Goal: Task Accomplishment & Management: Manage account settings

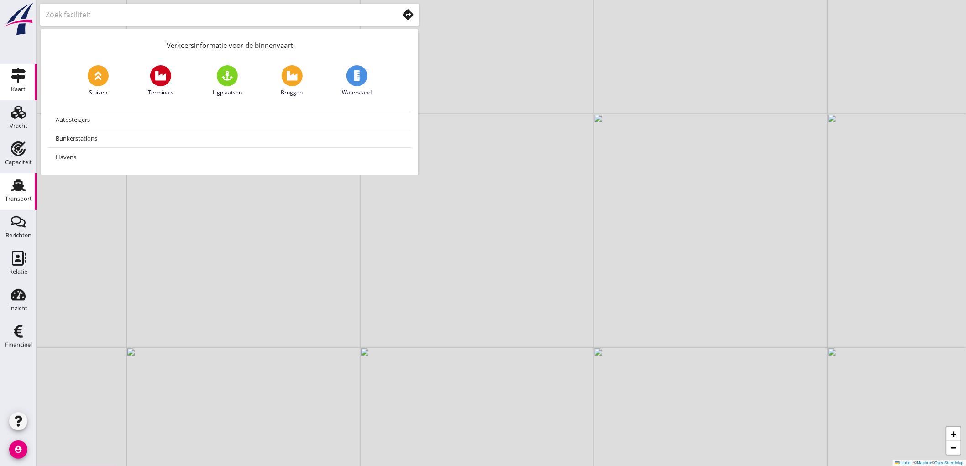
click at [18, 190] on use at bounding box center [18, 185] width 15 height 12
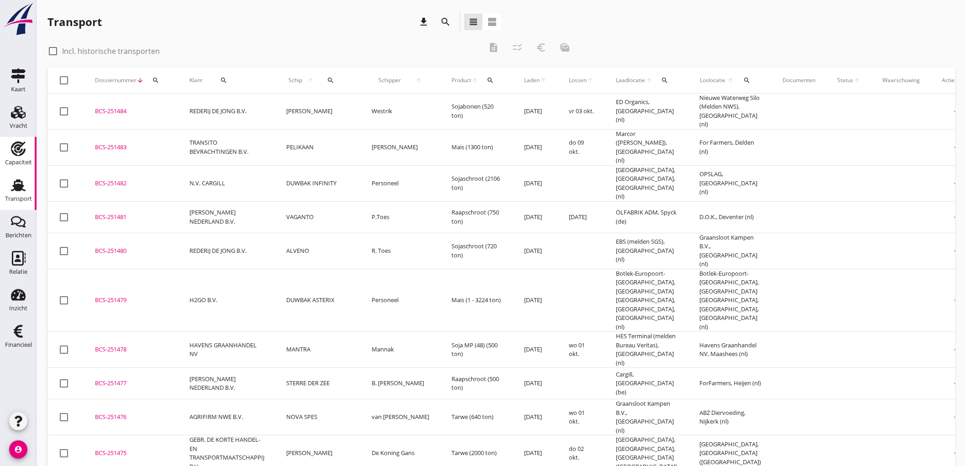
click at [29, 158] on div "Capaciteit" at bounding box center [18, 162] width 27 height 13
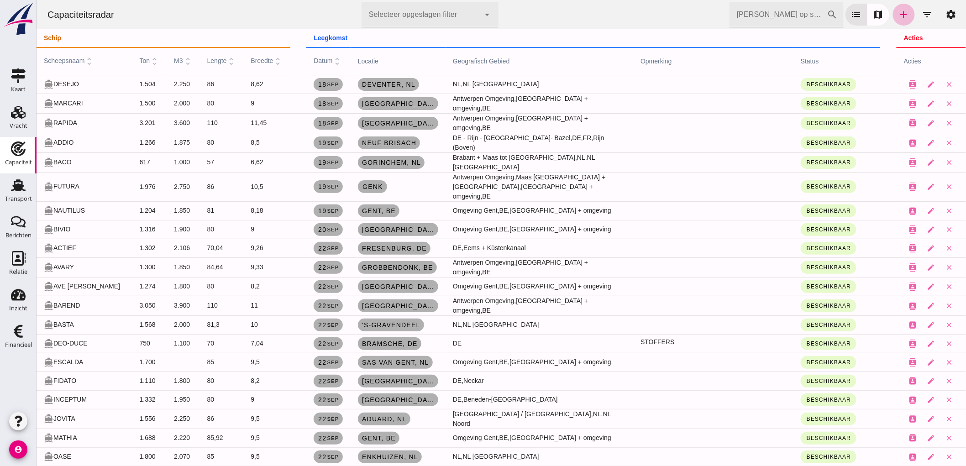
click at [737, 16] on input "[PERSON_NAME] op scheepsnaam" at bounding box center [778, 15] width 98 height 26
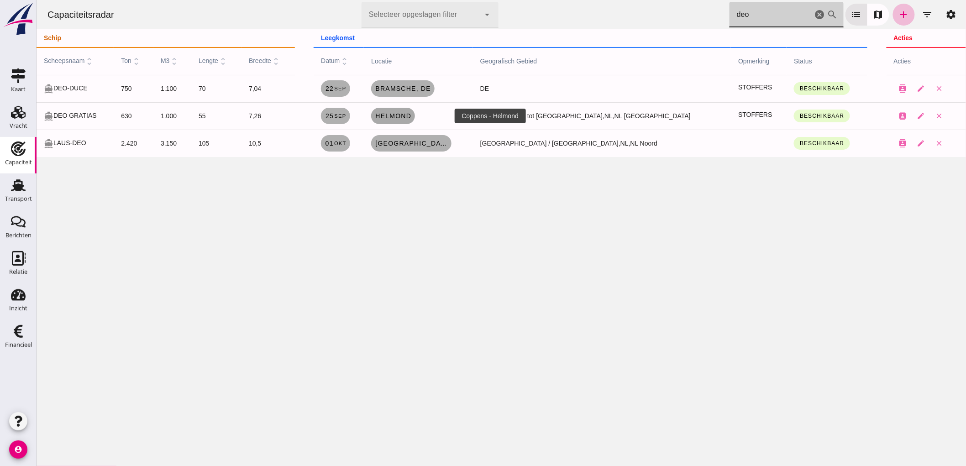
type input "deo"
click at [411, 116] on span "Helmond" at bounding box center [392, 115] width 37 height 7
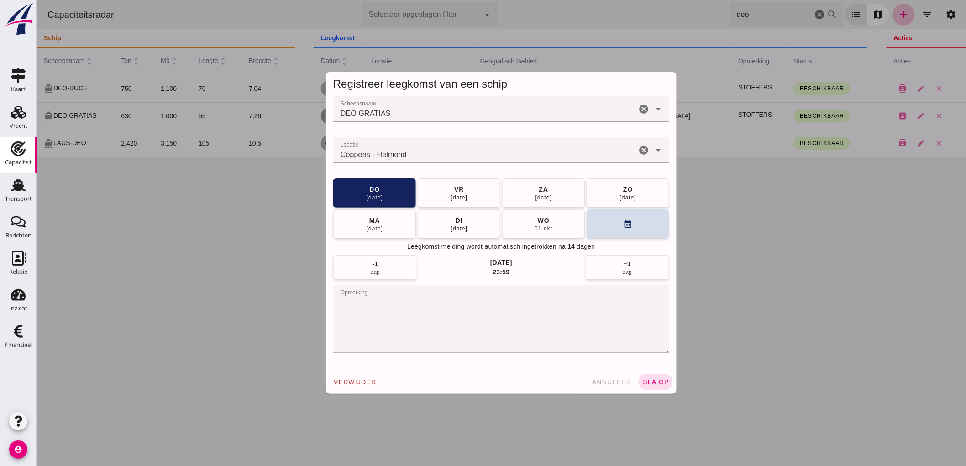
click at [638, 151] on icon "cancel" at bounding box center [643, 150] width 11 height 11
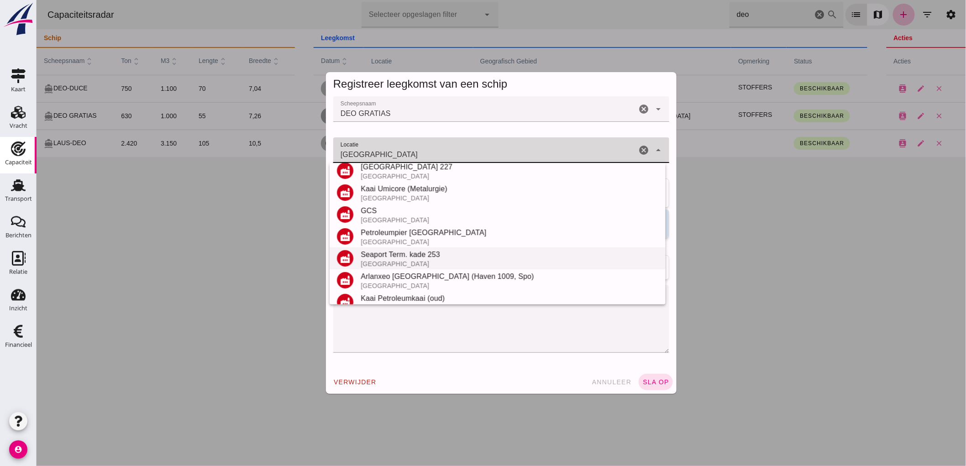
scroll to position [129, 0]
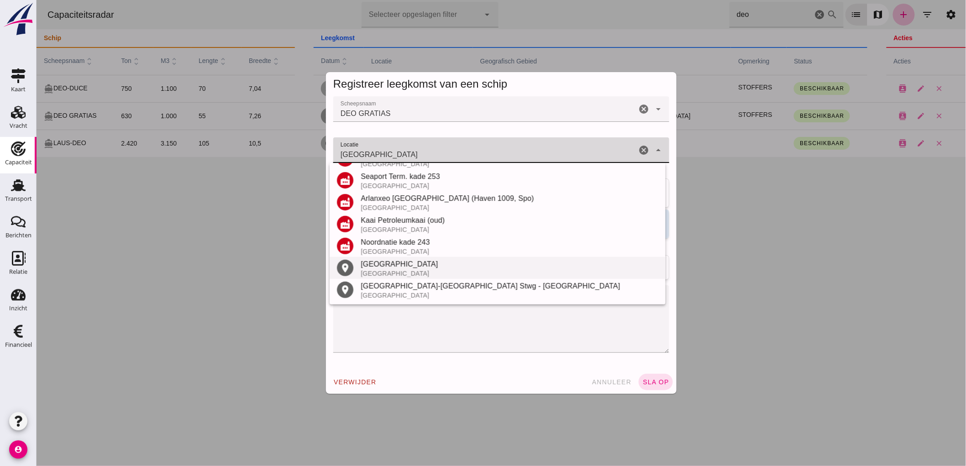
click at [426, 266] on div "[GEOGRAPHIC_DATA]" at bounding box center [509, 264] width 298 height 11
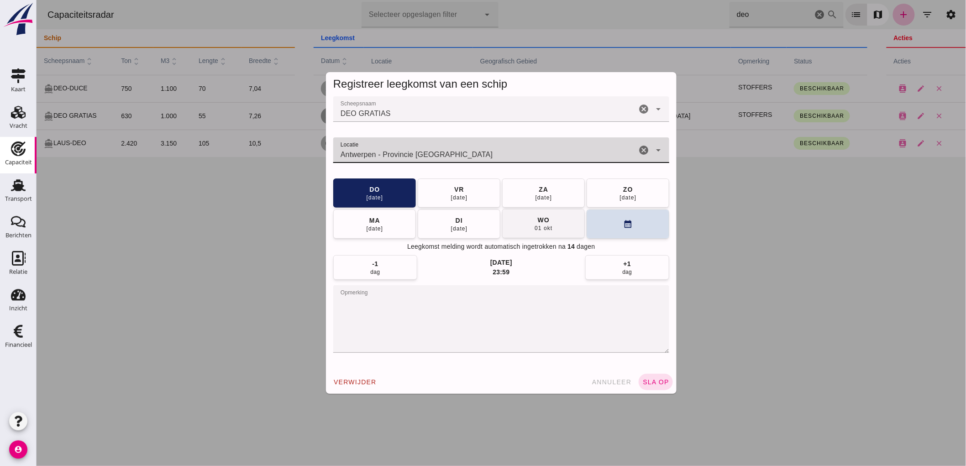
type input "Antwerpen - Provincie [GEOGRAPHIC_DATA]"
click at [513, 217] on button "[DATE]" at bounding box center [543, 223] width 83 height 29
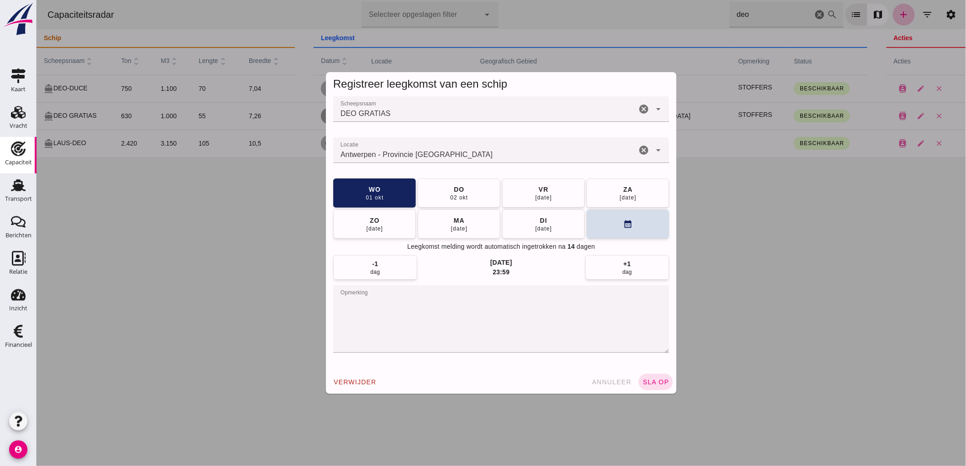
click at [432, 298] on textarea "opmerking" at bounding box center [501, 319] width 336 height 68
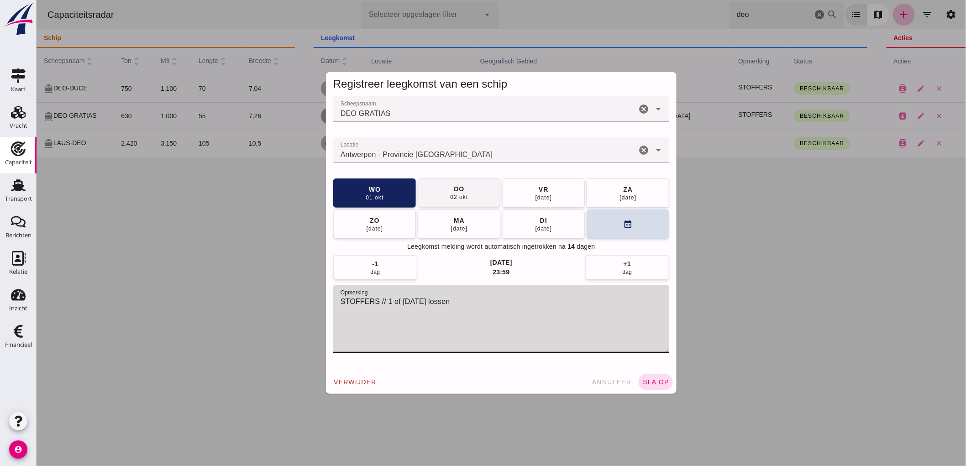
type textarea "STOFFERS // 1 of [DATE] lossen"
click at [430, 201] on button "[DATE]" at bounding box center [458, 192] width 83 height 29
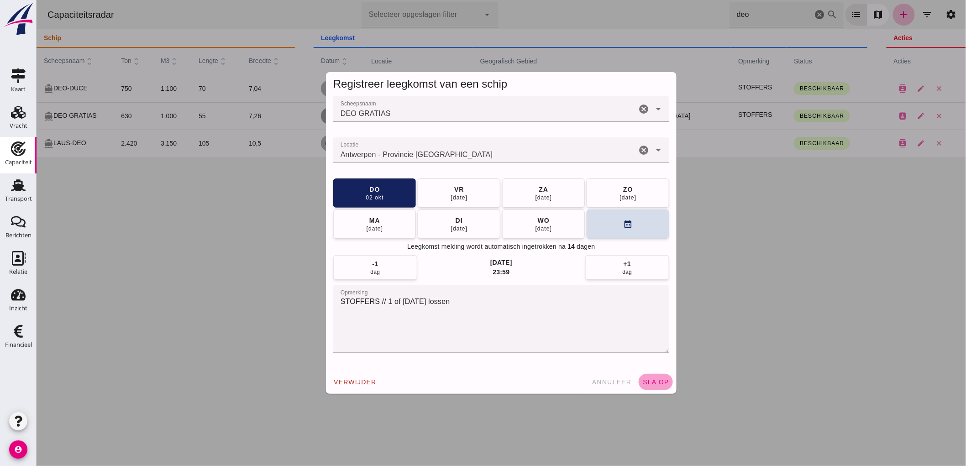
click at [655, 384] on span "sla op" at bounding box center [655, 381] width 27 height 7
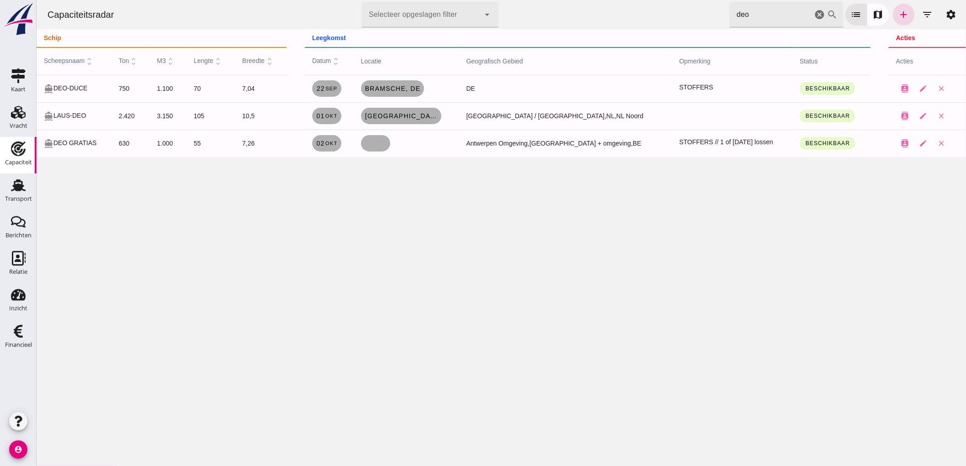
click at [814, 12] on icon "cancel" at bounding box center [819, 14] width 11 height 11
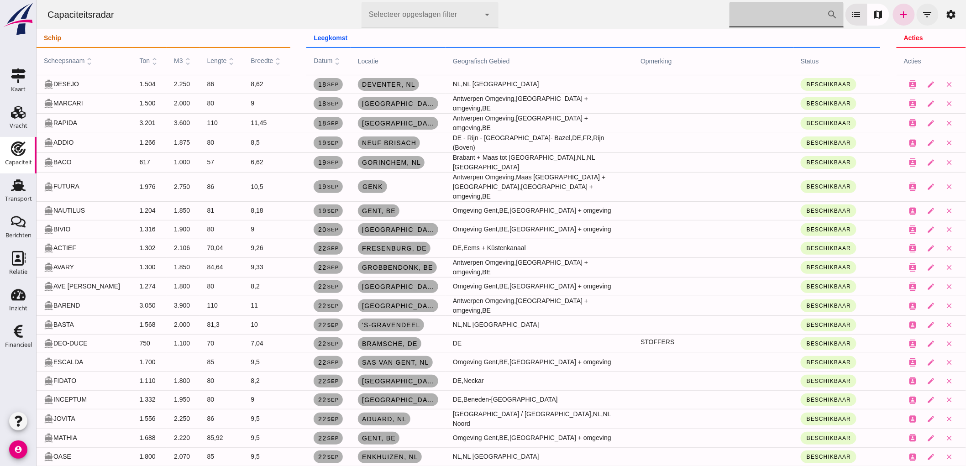
click at [922, 13] on icon "filter_list" at bounding box center [926, 14] width 11 height 11
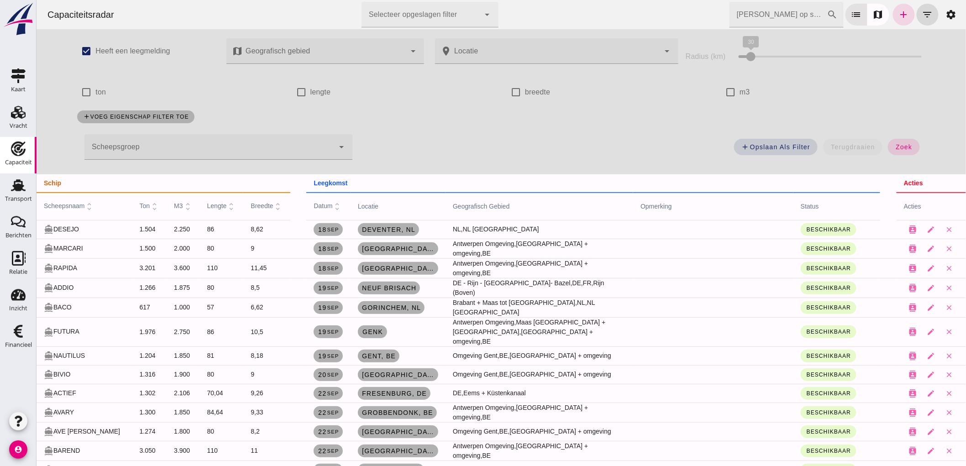
click at [120, 147] on div at bounding box center [209, 147] width 250 height 26
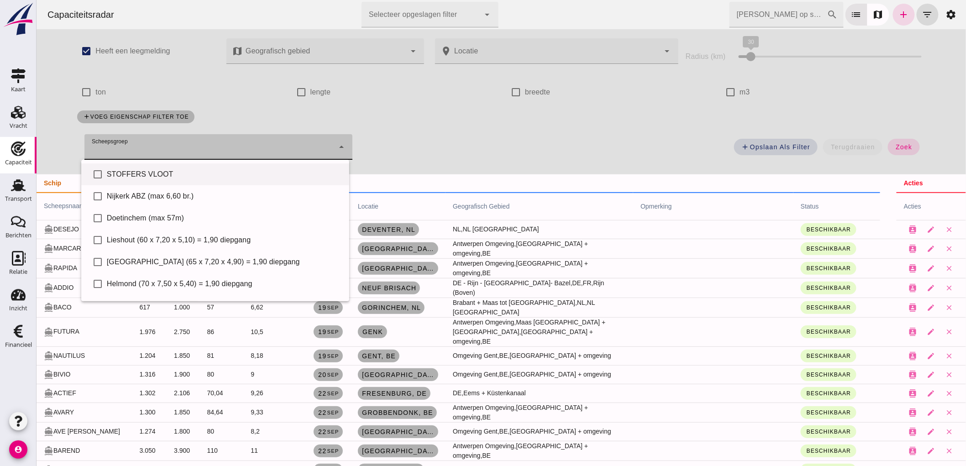
click at [144, 173] on div "STOFFERS VLOOT" at bounding box center [223, 174] width 235 height 11
type input "STOFFERS VLOOT"
checkbox input "true"
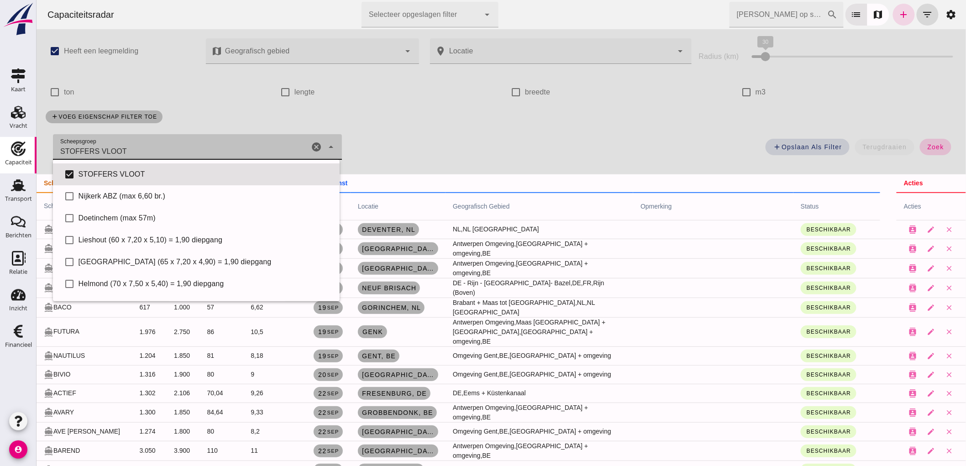
drag, startPoint x: 920, startPoint y: 149, endPoint x: 1004, endPoint y: 146, distance: 84.0
click at [926, 149] on span "zoek" at bounding box center [934, 146] width 17 height 7
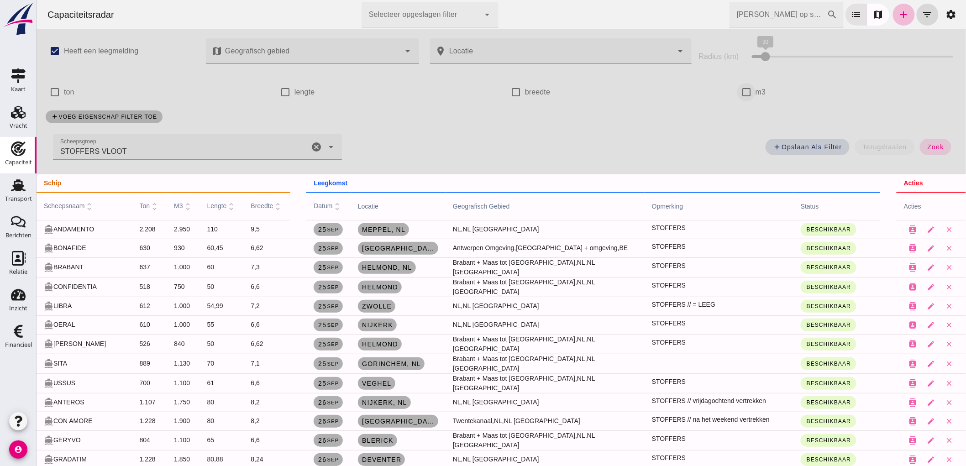
click at [740, 94] on input "m3" at bounding box center [746, 92] width 18 height 18
checkbox input "true"
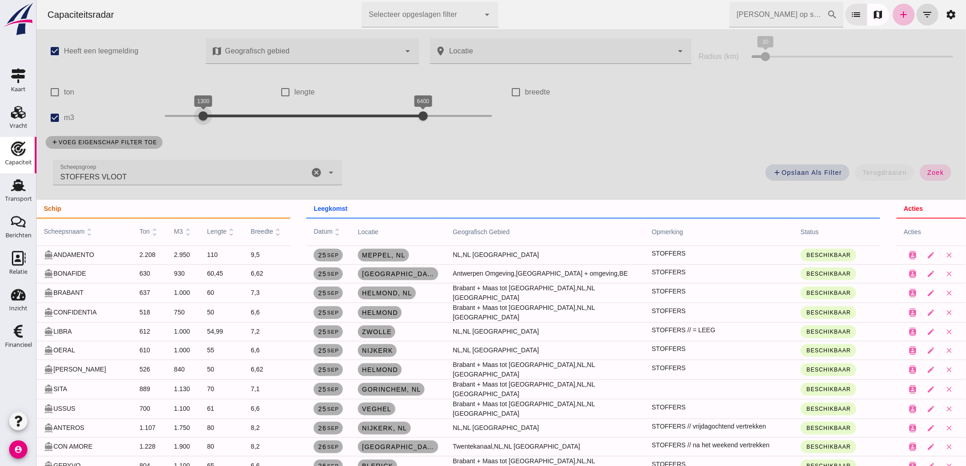
drag, startPoint x: 169, startPoint y: 121, endPoint x: 197, endPoint y: 146, distance: 37.5
click at [197, 146] on div "check_box Heeft een leegmelding map Geografisch gebied Geografisch gebied cance…" at bounding box center [500, 114] width 929 height 171
drag, startPoint x: 395, startPoint y: 124, endPoint x: 246, endPoint y: 132, distance: 149.0
click at [246, 132] on div "check_box Heeft een leegmelding map Geografisch gebied Geografisch gebied cance…" at bounding box center [500, 114] width 929 height 171
click at [331, 176] on icon "arrow_drop_down" at bounding box center [330, 172] width 11 height 11
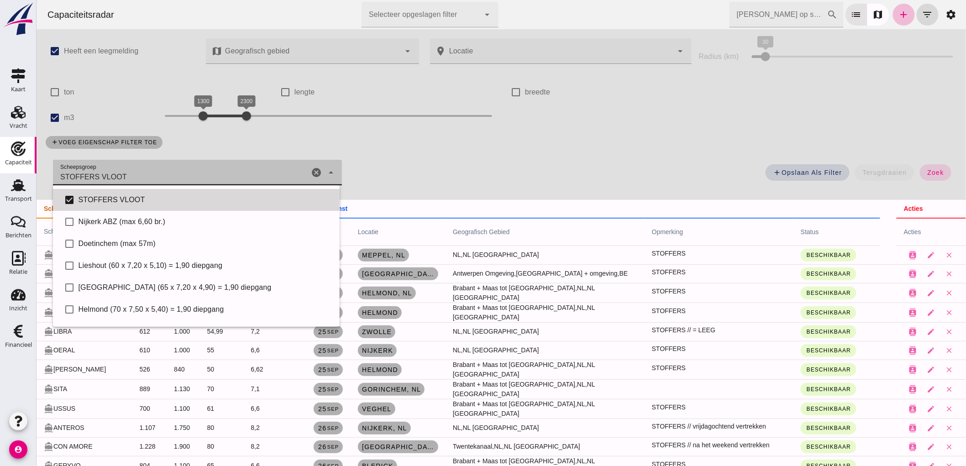
click at [275, 201] on div "STOFFERS VLOOT" at bounding box center [205, 199] width 254 height 11
checkbox input "false"
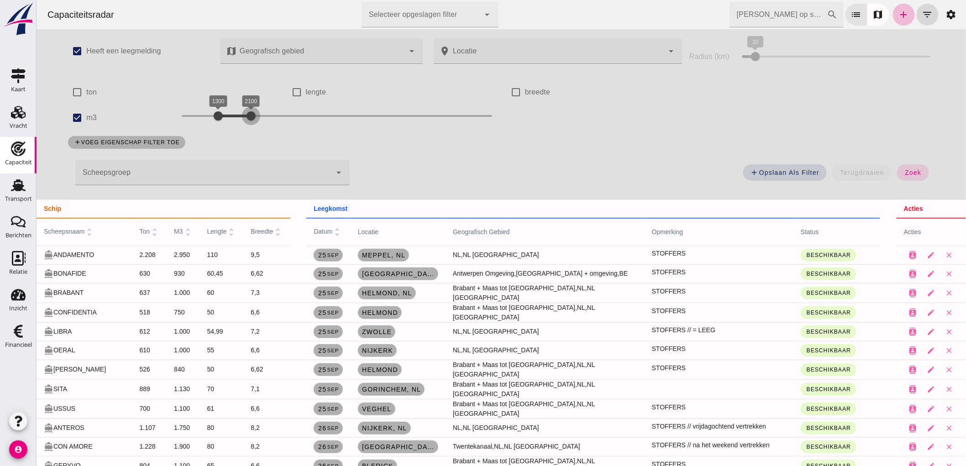
drag, startPoint x: 249, startPoint y: 115, endPoint x: 240, endPoint y: 115, distance: 9.6
click at [241, 115] on div at bounding box center [250, 116] width 18 height 18
drag, startPoint x: 248, startPoint y: 119, endPoint x: 239, endPoint y: 120, distance: 8.7
click at [239, 120] on div at bounding box center [242, 116] width 18 height 18
drag, startPoint x: 906, startPoint y: 169, endPoint x: 261, endPoint y: 132, distance: 645.4
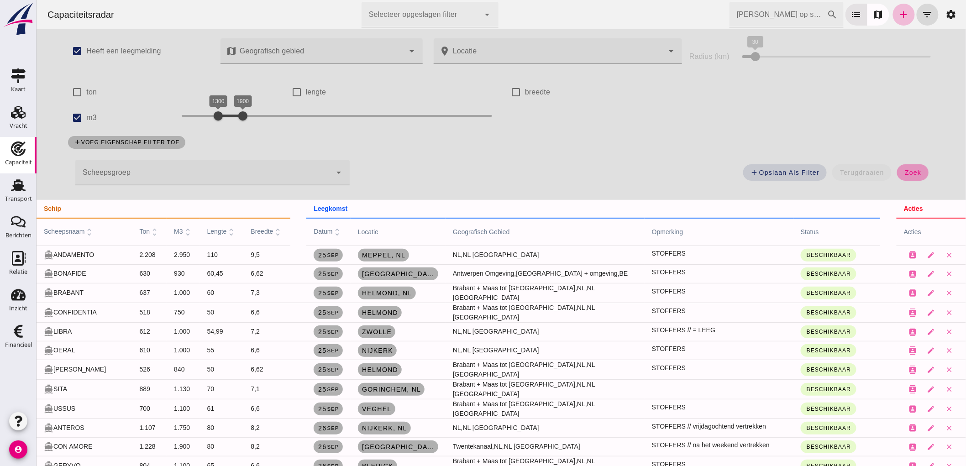
click at [906, 169] on span "zoek" at bounding box center [912, 172] width 17 height 7
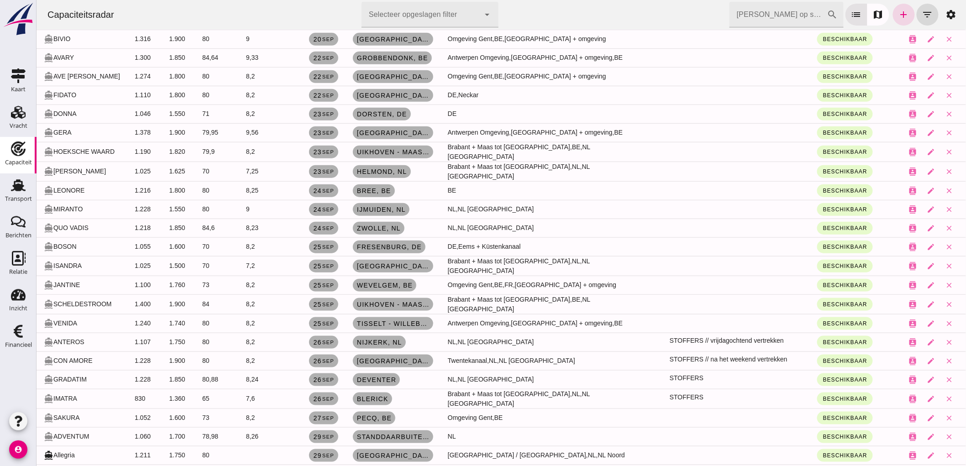
scroll to position [558, 0]
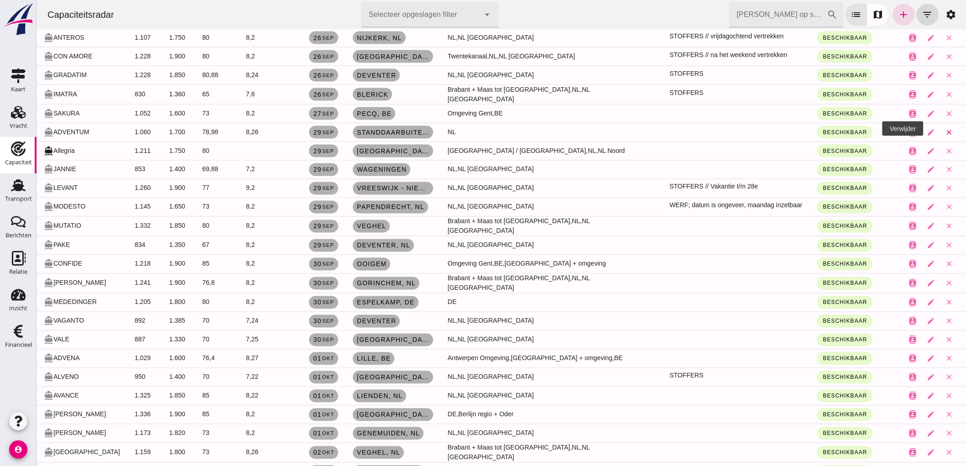
click at [945, 128] on icon "close" at bounding box center [949, 132] width 8 height 8
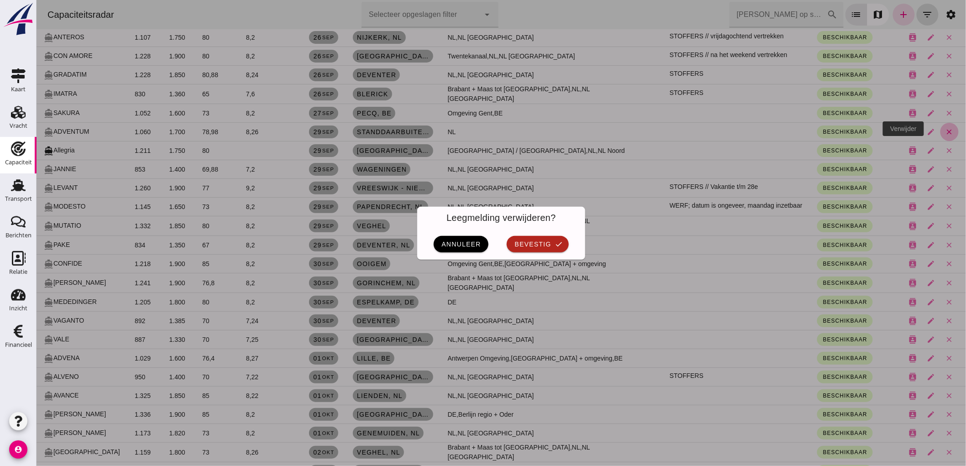
scroll to position [0, 0]
click at [553, 238] on button "bevestig check" at bounding box center [537, 244] width 62 height 16
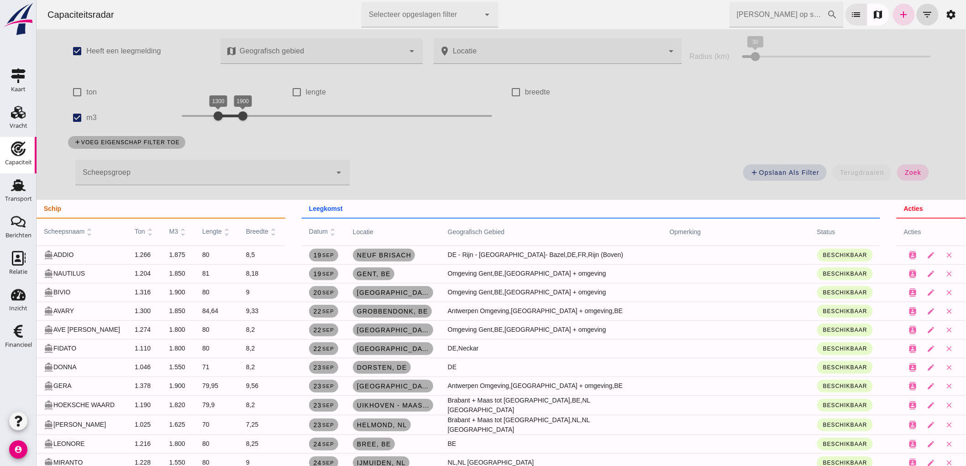
scroll to position [558, 0]
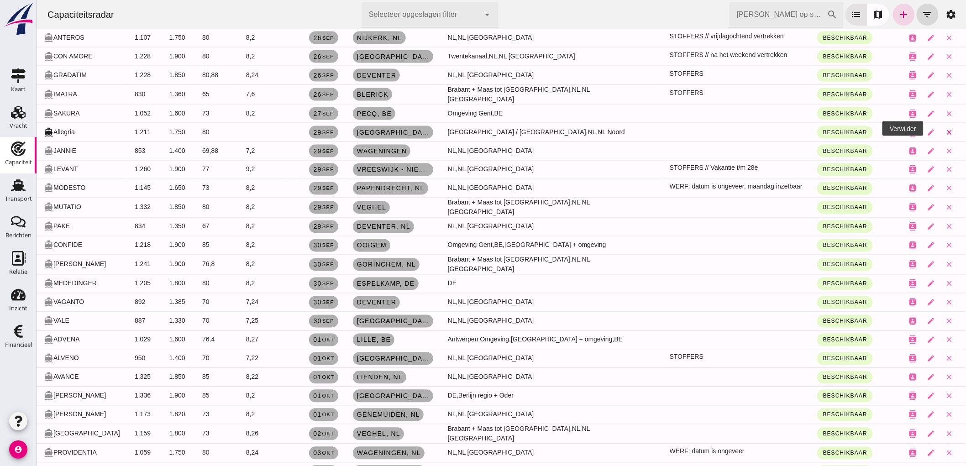
click at [940, 133] on button "close" at bounding box center [949, 132] width 18 height 18
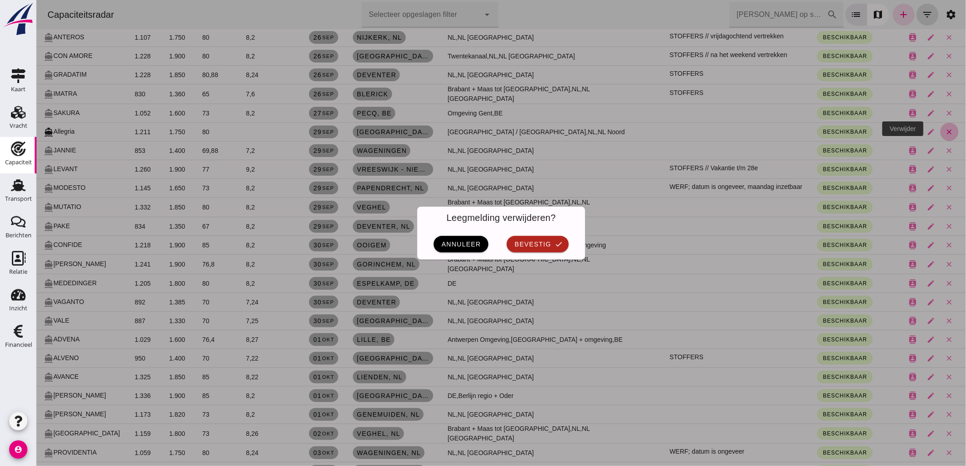
scroll to position [0, 0]
click at [521, 253] on div "annuleer bevestig check" at bounding box center [501, 244] width 168 height 31
click at [526, 243] on span "bevestig" at bounding box center [531, 243] width 37 height 7
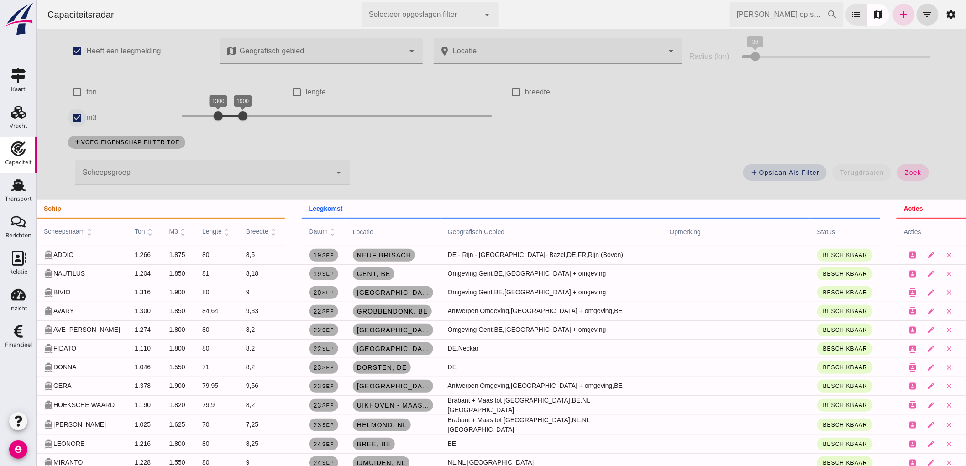
click at [76, 116] on input "m3" at bounding box center [77, 118] width 18 height 18
checkbox input "false"
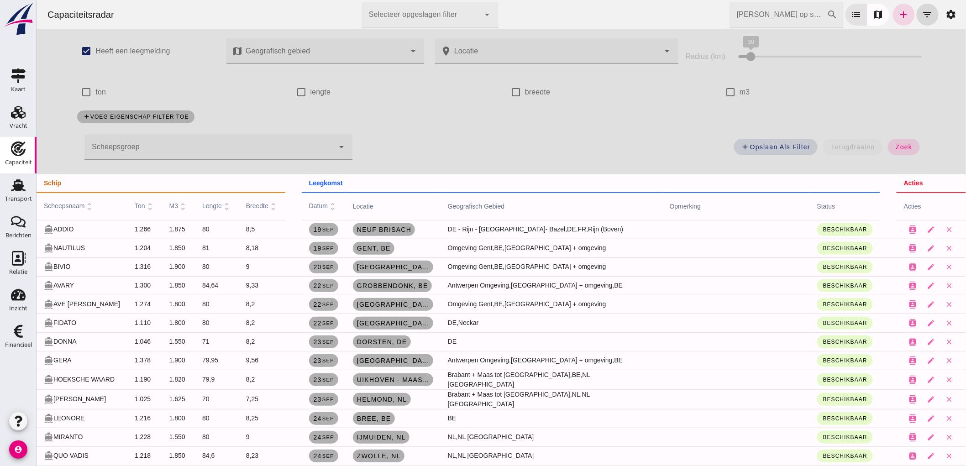
click at [128, 153] on div at bounding box center [209, 147] width 250 height 26
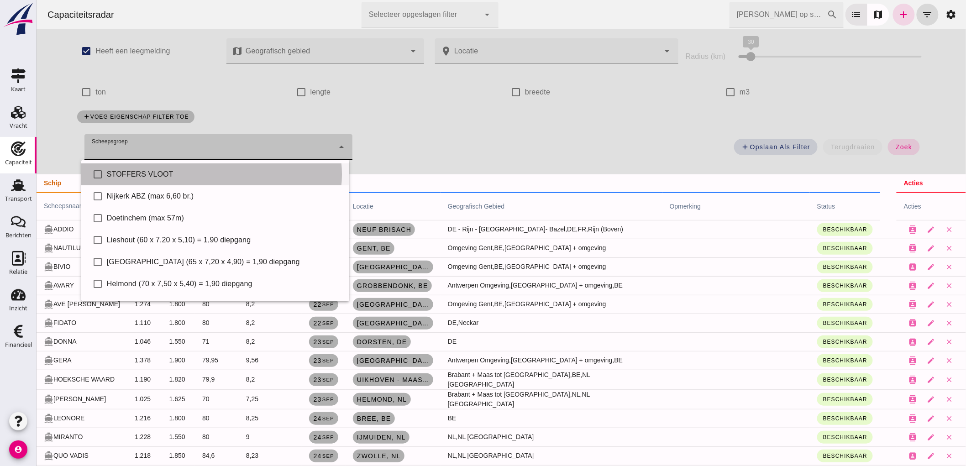
click at [152, 174] on div "STOFFERS VLOOT" at bounding box center [223, 174] width 235 height 11
type input "STOFFERS VLOOT"
checkbox input "true"
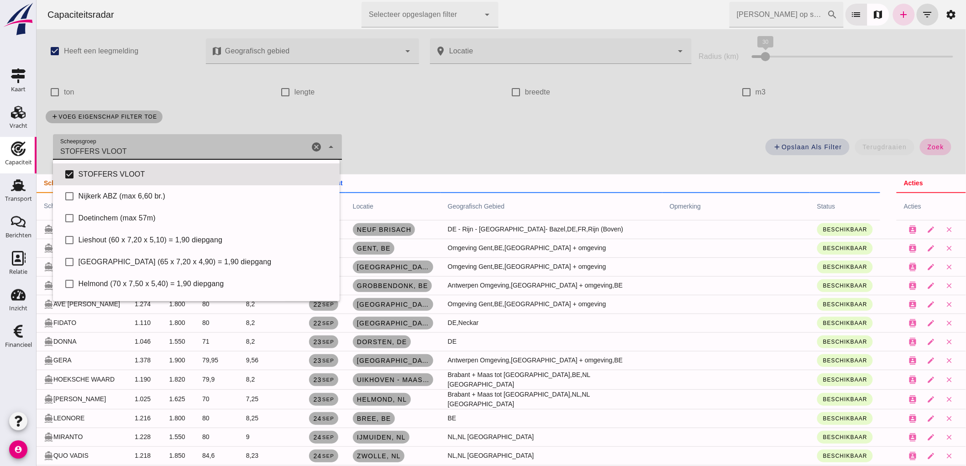
click at [927, 151] on button "zoek" at bounding box center [934, 147] width 31 height 16
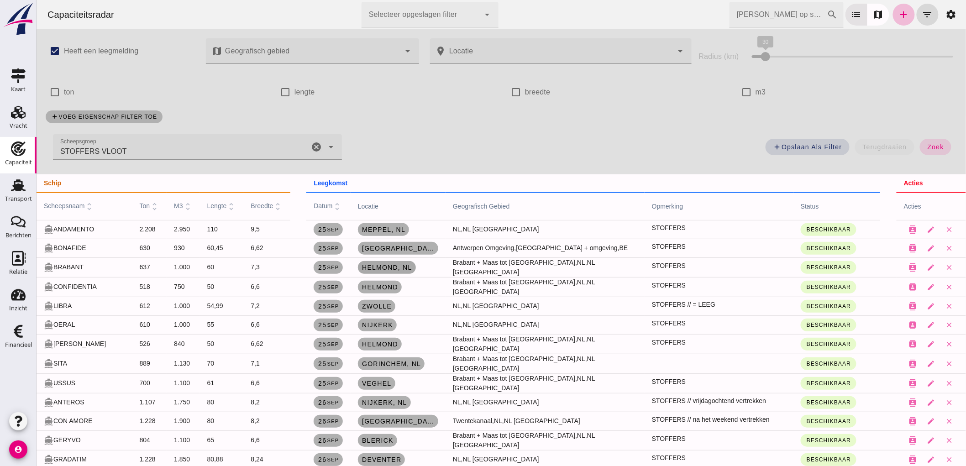
click at [381, 266] on span "Helmond , nl" at bounding box center [386, 267] width 51 height 7
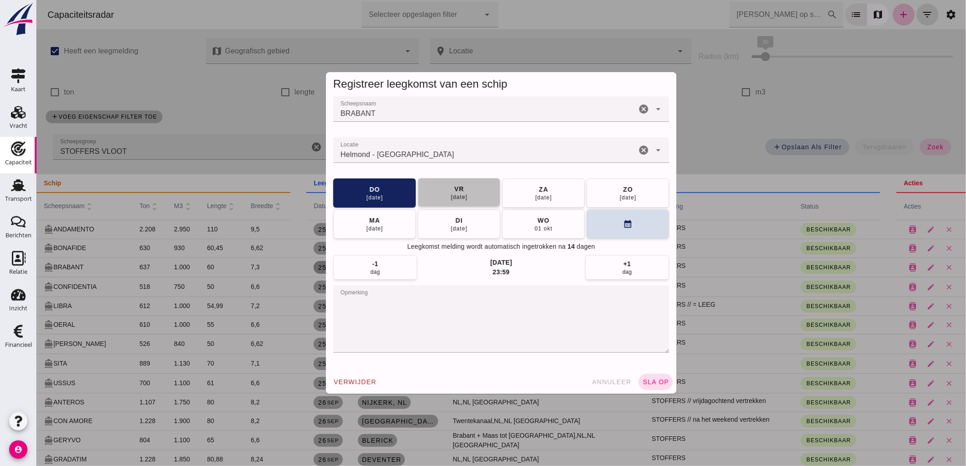
click at [455, 197] on div "[DATE]" at bounding box center [458, 196] width 17 height 7
click at [507, 319] on textarea "opmerking" at bounding box center [501, 319] width 336 height 68
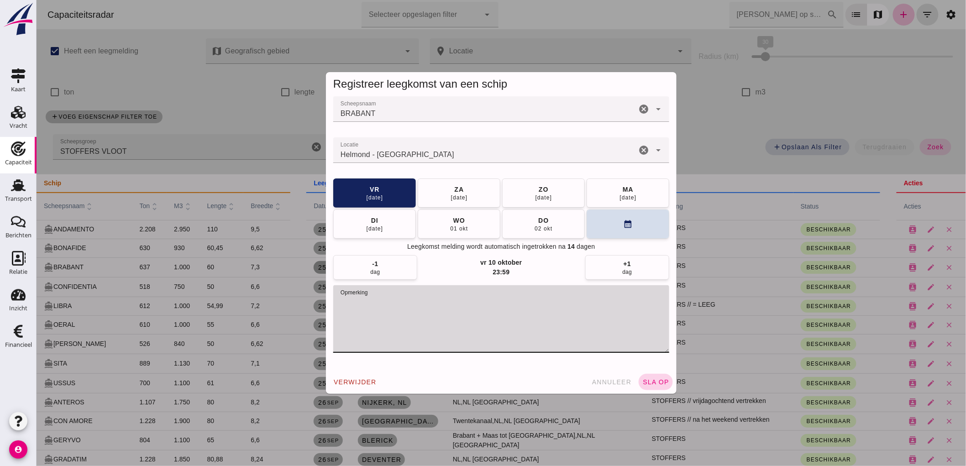
click at [649, 377] on button "sla op" at bounding box center [655, 382] width 34 height 16
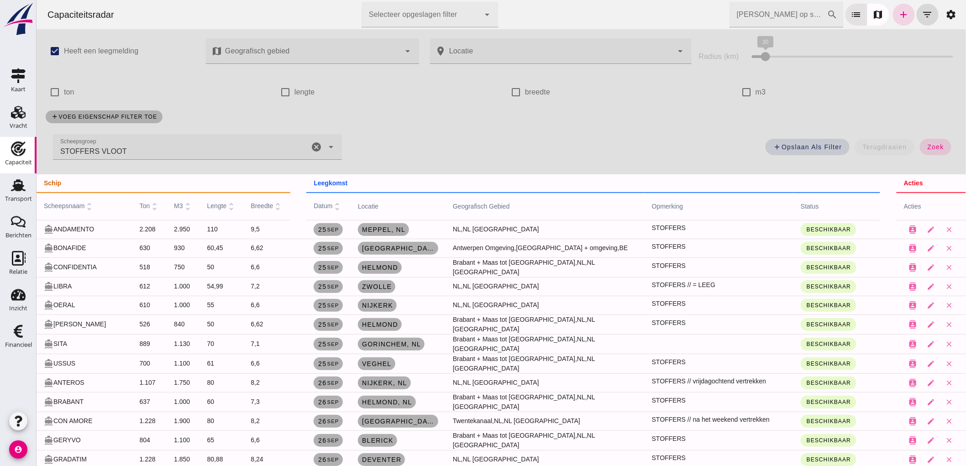
click at [316, 149] on icon "cancel" at bounding box center [315, 146] width 11 height 11
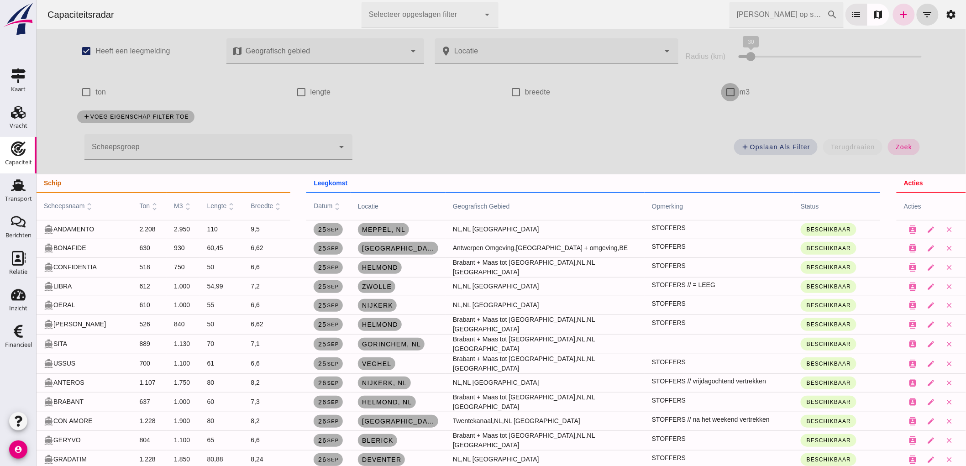
click at [732, 94] on input "m3" at bounding box center [730, 92] width 18 height 18
checkbox input "true"
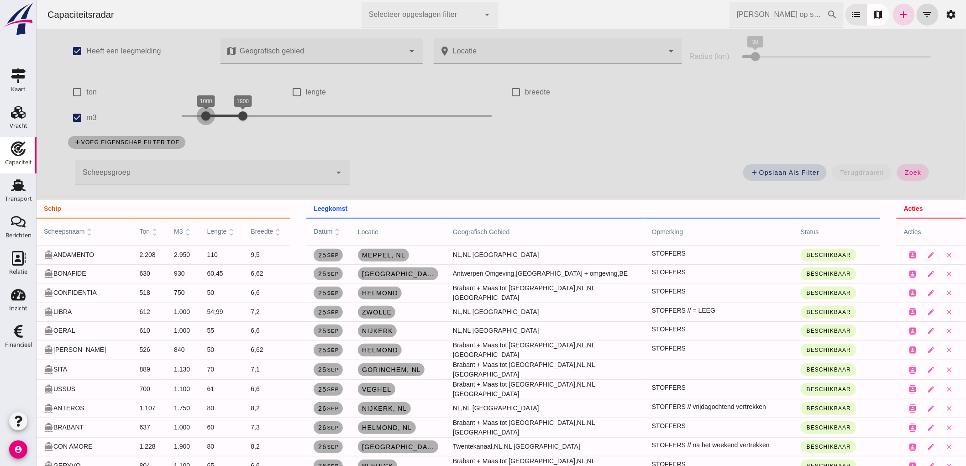
drag, startPoint x: 212, startPoint y: 115, endPoint x: 198, endPoint y: 115, distance: 14.1
click at [198, 115] on div at bounding box center [205, 116] width 18 height 18
drag, startPoint x: 203, startPoint y: 110, endPoint x: 198, endPoint y: 111, distance: 4.8
click at [198, 111] on div at bounding box center [201, 116] width 18 height 18
drag, startPoint x: 241, startPoint y: 117, endPoint x: 214, endPoint y: 116, distance: 26.9
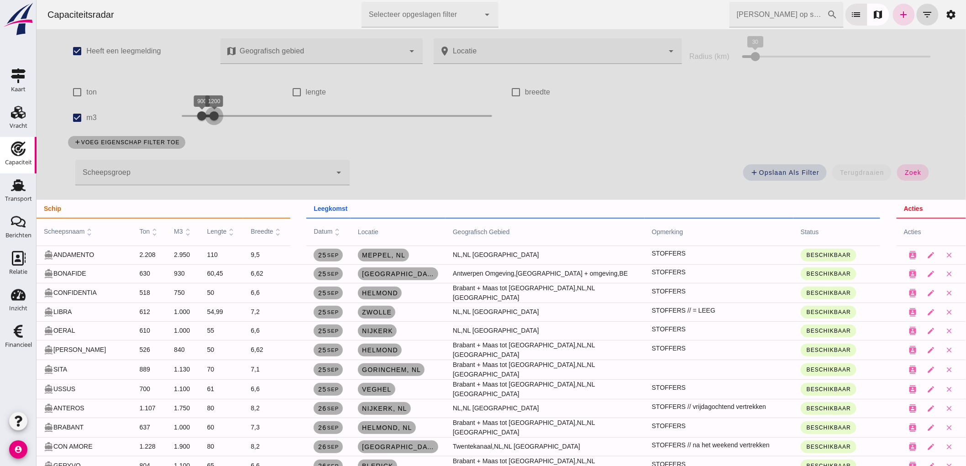
click at [214, 116] on div at bounding box center [213, 116] width 18 height 18
click at [904, 174] on span "zoek" at bounding box center [912, 172] width 17 height 7
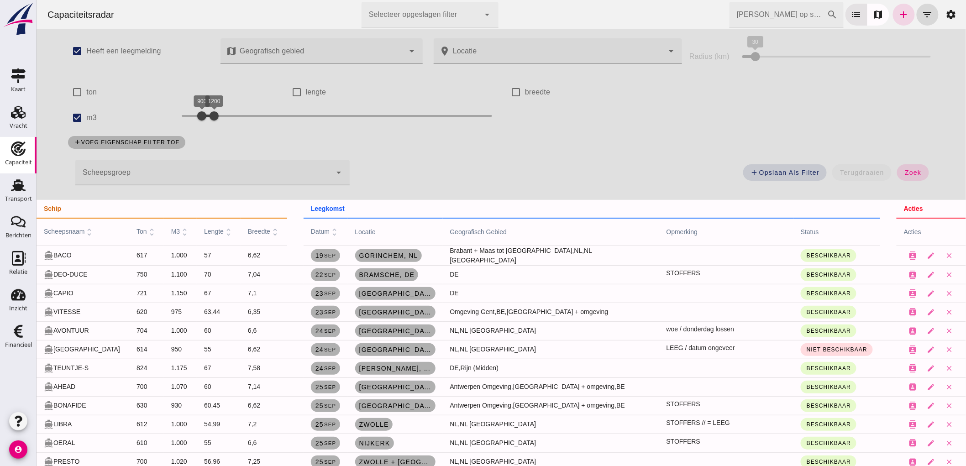
scroll to position [51, 0]
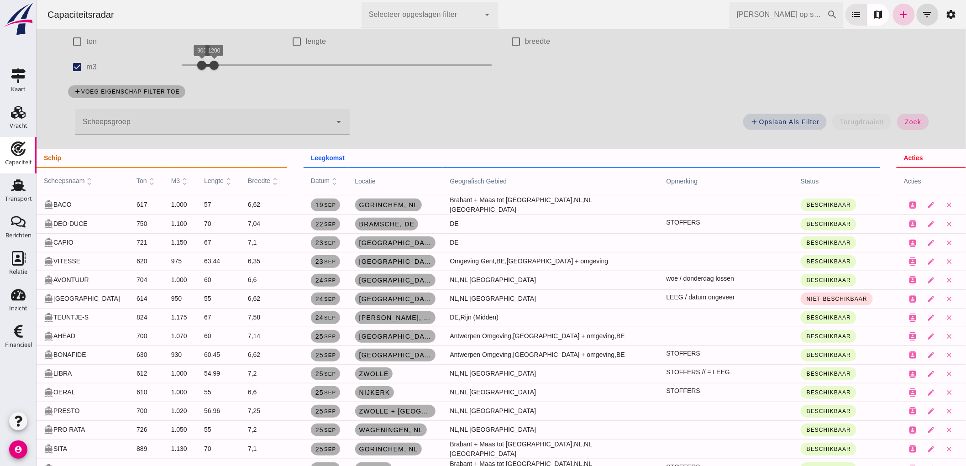
click at [900, 16] on icon "add" at bounding box center [903, 14] width 11 height 11
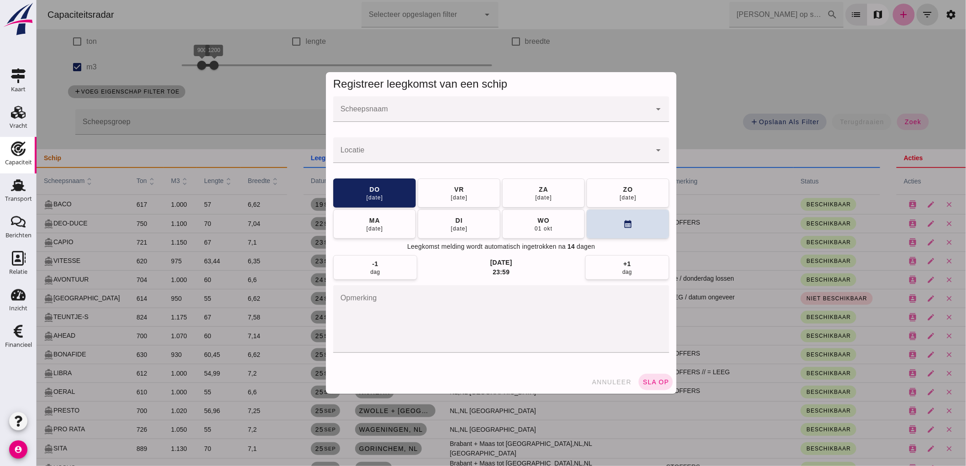
scroll to position [0, 0]
click at [527, 117] on input "Scheepsnaam" at bounding box center [492, 113] width 318 height 11
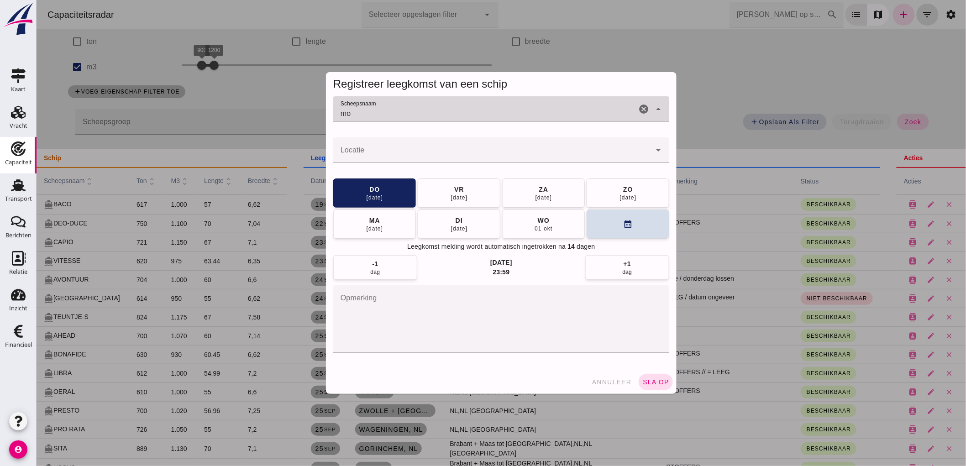
type input "m"
click at [412, 157] on div "DABRICY" at bounding box center [504, 154] width 307 height 11
type input "DABRICY"
click at [412, 157] on input "Locatie" at bounding box center [492, 154] width 318 height 11
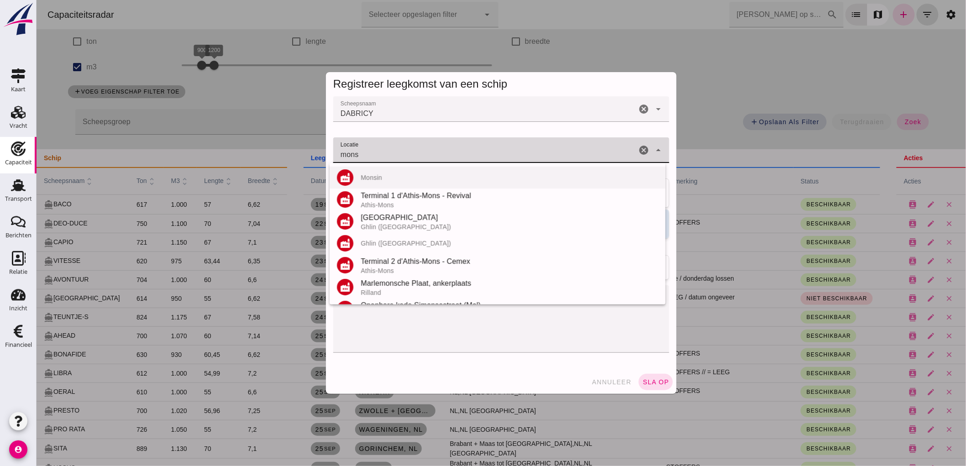
click at [402, 178] on div "Monsin" at bounding box center [509, 177] width 298 height 7
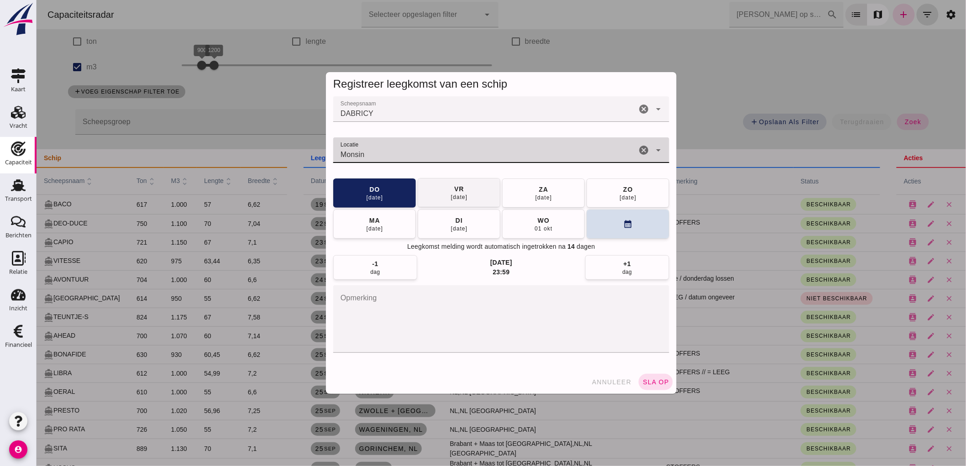
type input "Monsin"
click at [455, 197] on div "[DATE]" at bounding box center [458, 196] width 17 height 7
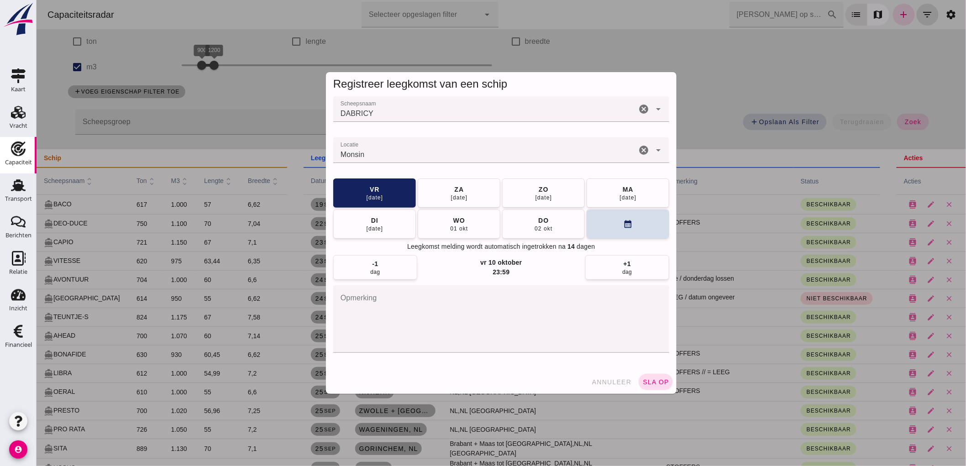
drag, startPoint x: 659, startPoint y: 381, endPoint x: 787, endPoint y: 324, distance: 139.9
click at [659, 381] on span "sla op" at bounding box center [655, 381] width 27 height 7
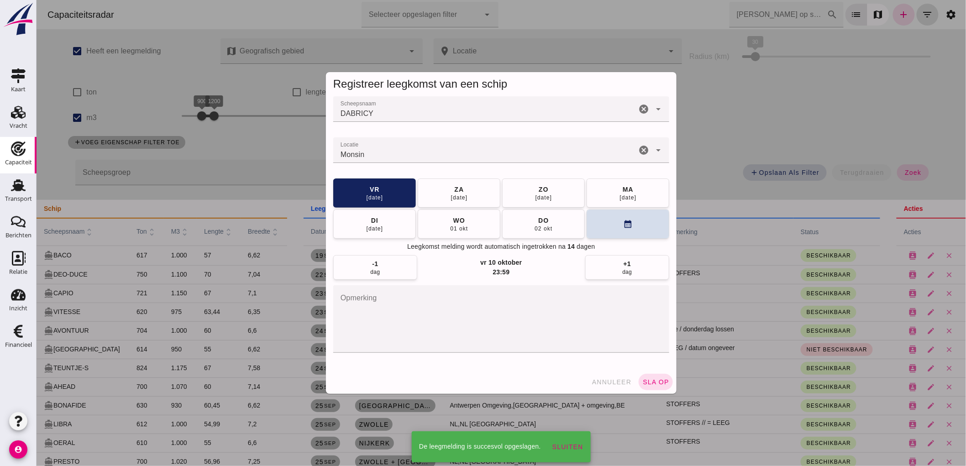
scroll to position [51, 0]
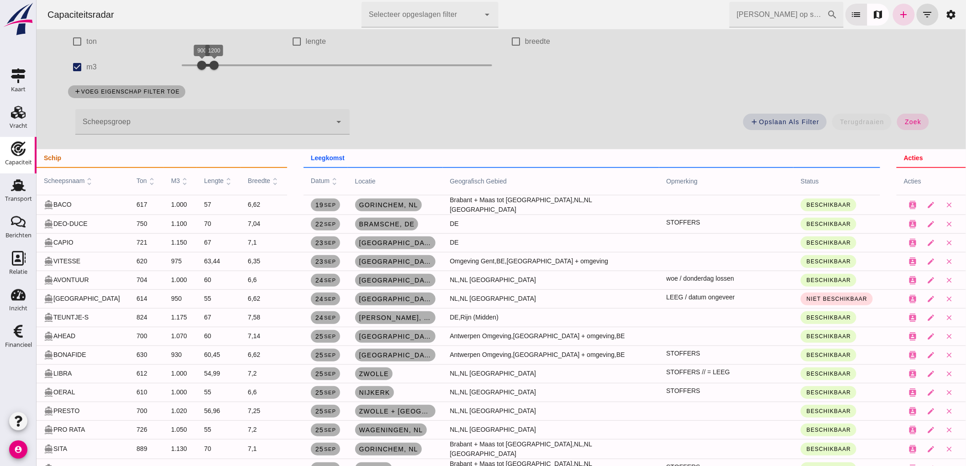
click at [773, 16] on input "[PERSON_NAME] op scheepsnaam" at bounding box center [778, 15] width 98 height 26
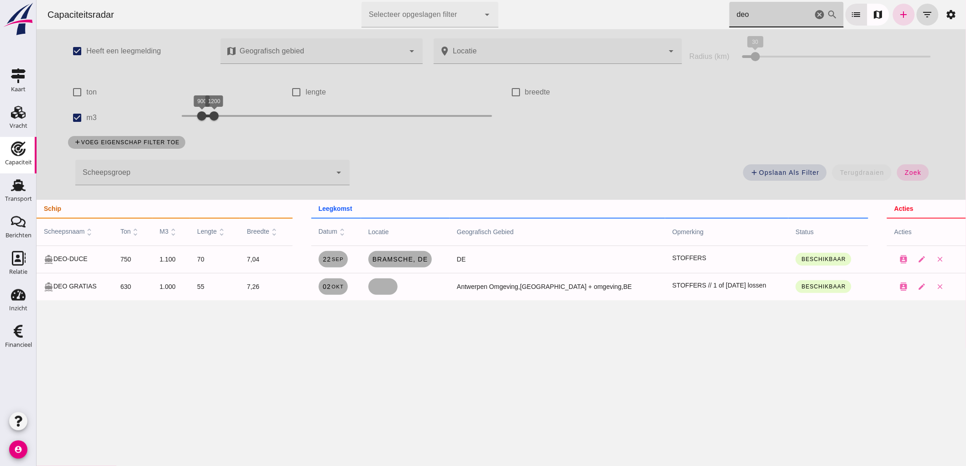
scroll to position [0, 0]
type input "deo"
click at [107, 170] on div at bounding box center [203, 173] width 256 height 26
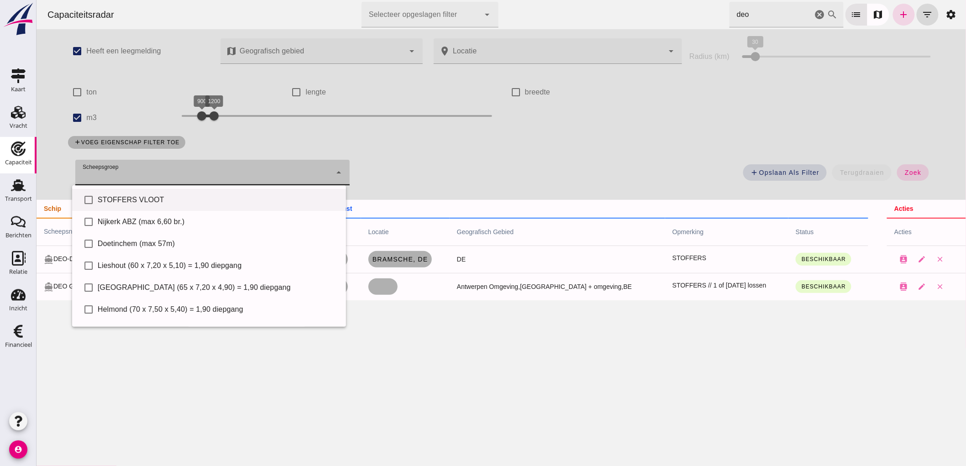
click at [134, 197] on div "STOFFERS VLOOT" at bounding box center [217, 199] width 241 height 11
type input "STOFFERS VLOOT"
checkbox input "true"
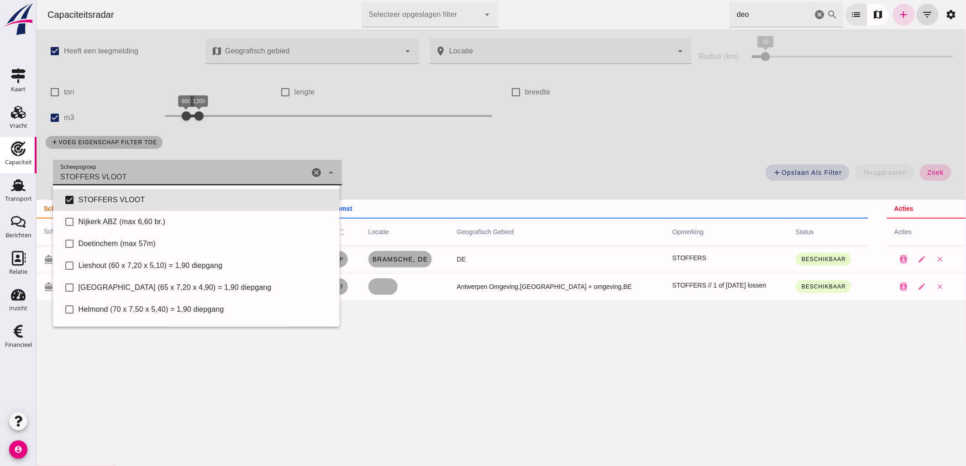
click at [926, 173] on span "zoek" at bounding box center [934, 172] width 17 height 7
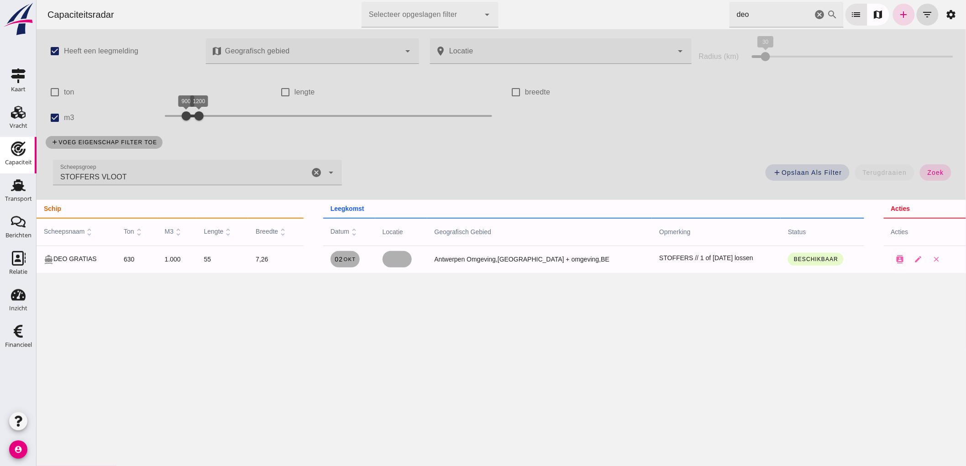
click at [814, 14] on icon "cancel" at bounding box center [819, 14] width 11 height 11
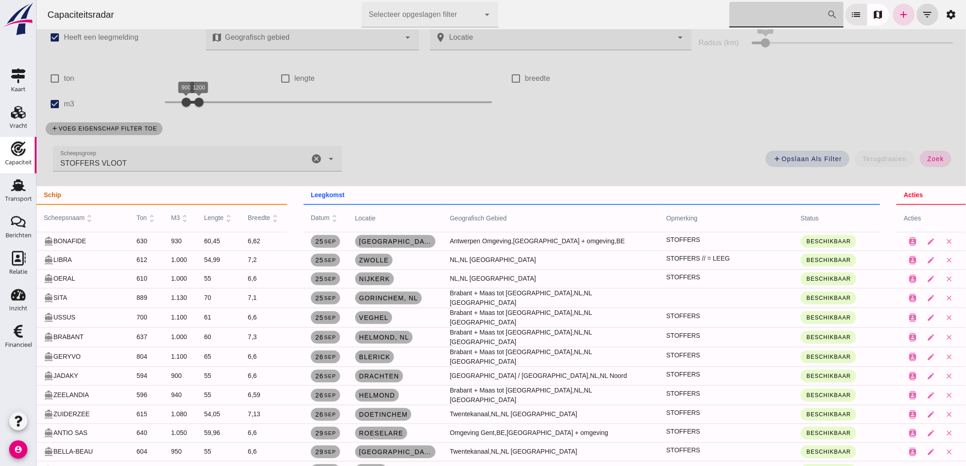
scroll to position [267, 0]
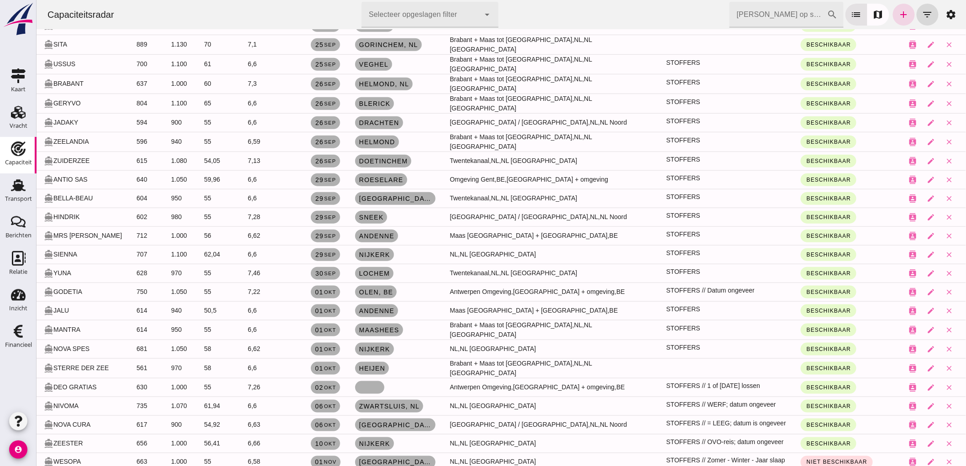
click at [381, 378] on td at bounding box center [394, 387] width 95 height 19
click at [384, 381] on link at bounding box center [369, 387] width 29 height 13
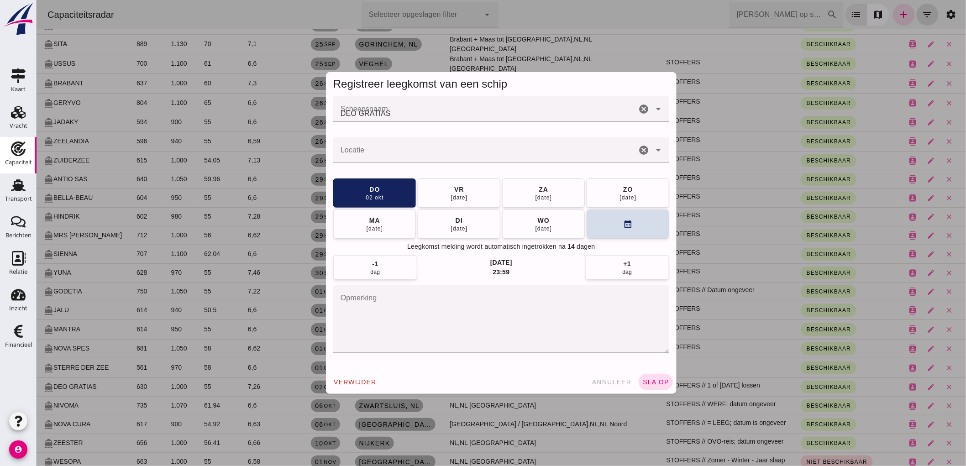
scroll to position [0, 0]
click at [491, 148] on div at bounding box center [484, 150] width 303 height 26
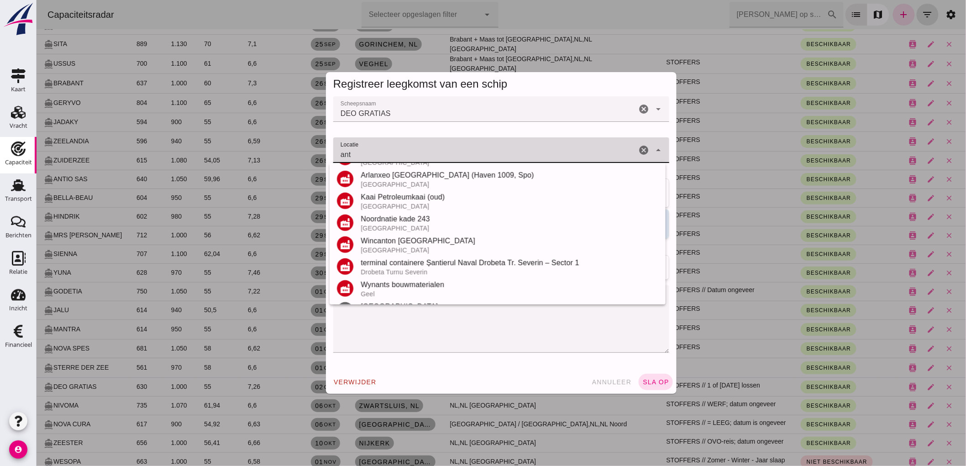
scroll to position [253, 0]
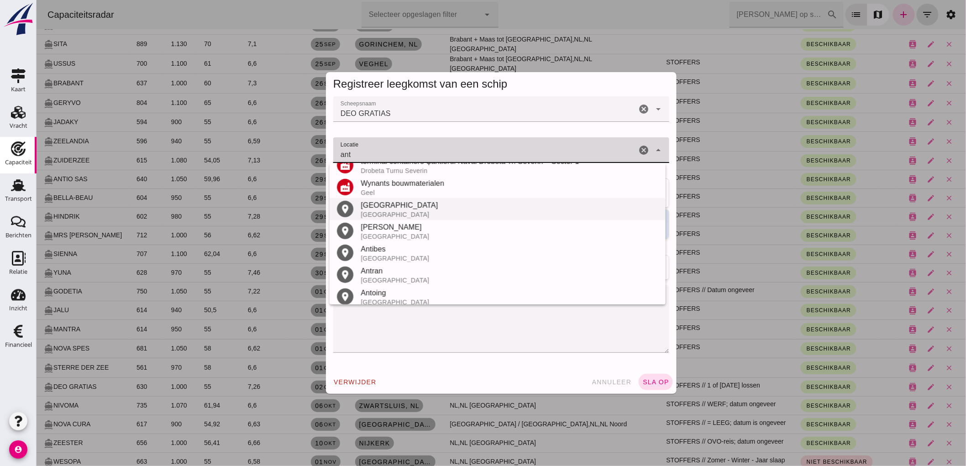
click at [434, 207] on div "[GEOGRAPHIC_DATA]" at bounding box center [509, 205] width 298 height 11
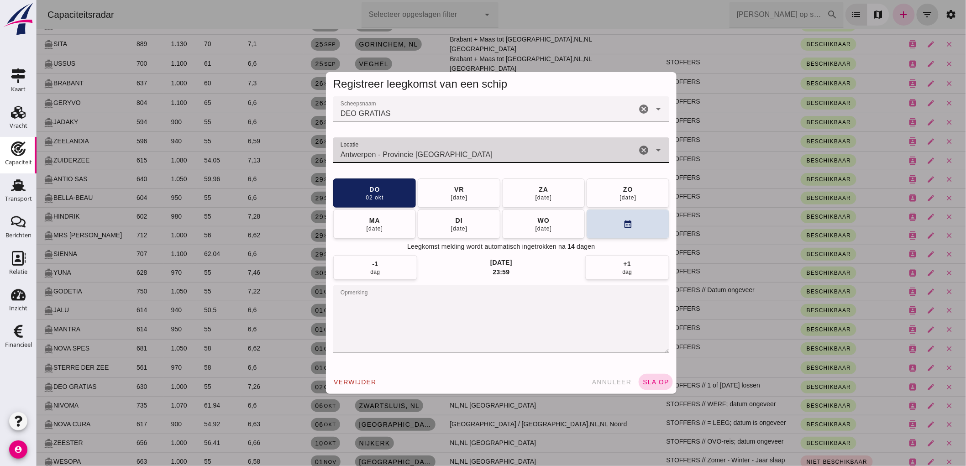
type input "Antwerpen - Provincie [GEOGRAPHIC_DATA]"
click at [647, 379] on span "sla op" at bounding box center [655, 381] width 27 height 7
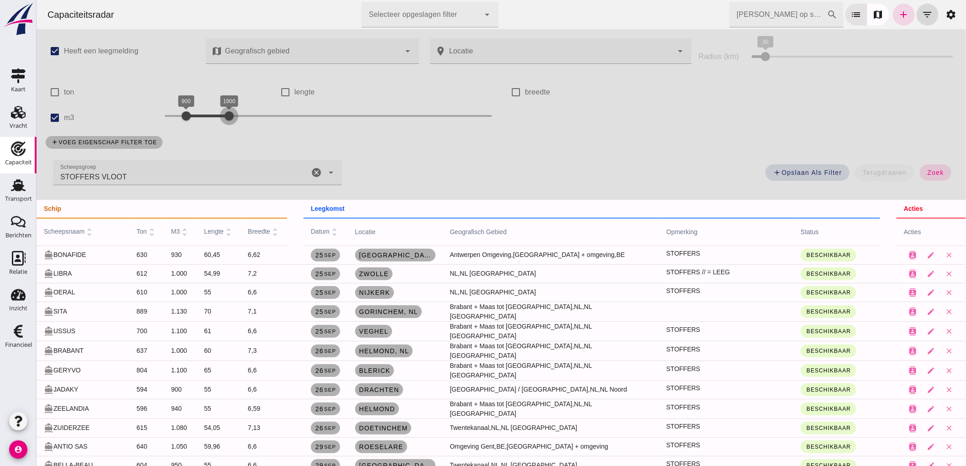
drag, startPoint x: 198, startPoint y: 115, endPoint x: 244, endPoint y: 122, distance: 47.0
click at [238, 122] on div at bounding box center [228, 116] width 18 height 18
drag, startPoint x: 184, startPoint y: 115, endPoint x: 212, endPoint y: 140, distance: 37.8
click at [212, 140] on div "check_box Heeft een leegmelding map Geografisch gebied Geografisch gebied cance…" at bounding box center [500, 114] width 929 height 171
click at [25, 81] on icon "Kaart" at bounding box center [18, 75] width 15 height 15
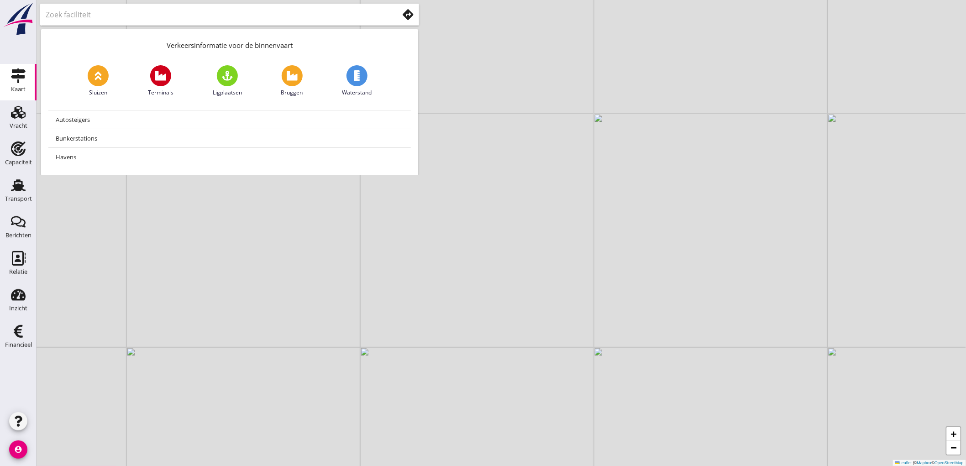
click at [408, 14] on use at bounding box center [407, 14] width 11 height 11
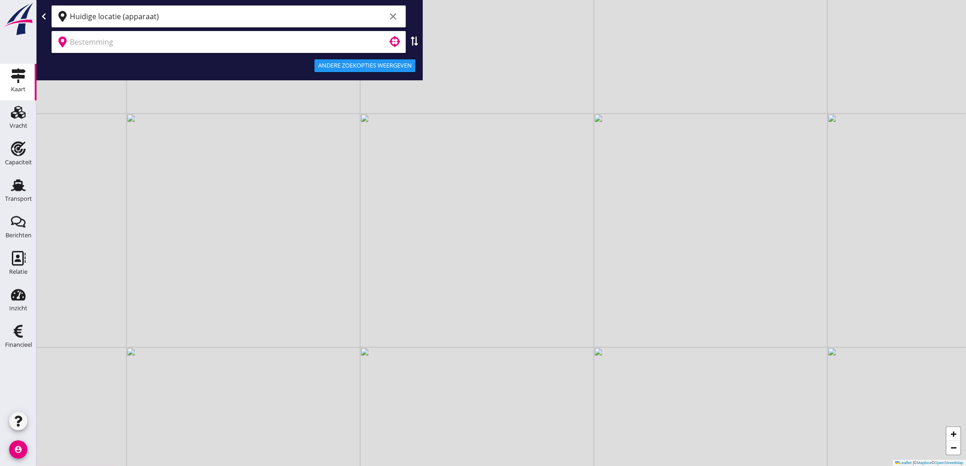
click at [289, 12] on input "Huidige locatie (apparaat)" at bounding box center [228, 16] width 316 height 15
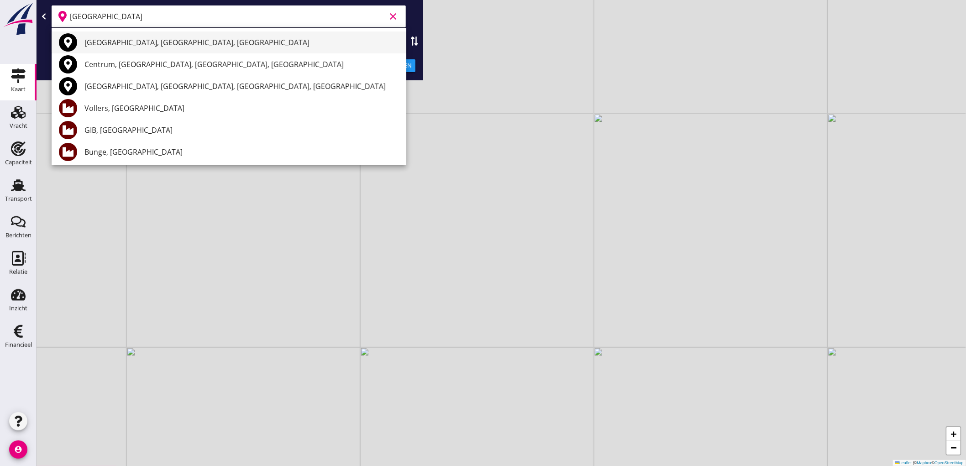
click at [229, 42] on div "[GEOGRAPHIC_DATA], [GEOGRAPHIC_DATA], [GEOGRAPHIC_DATA]" at bounding box center [241, 42] width 314 height 11
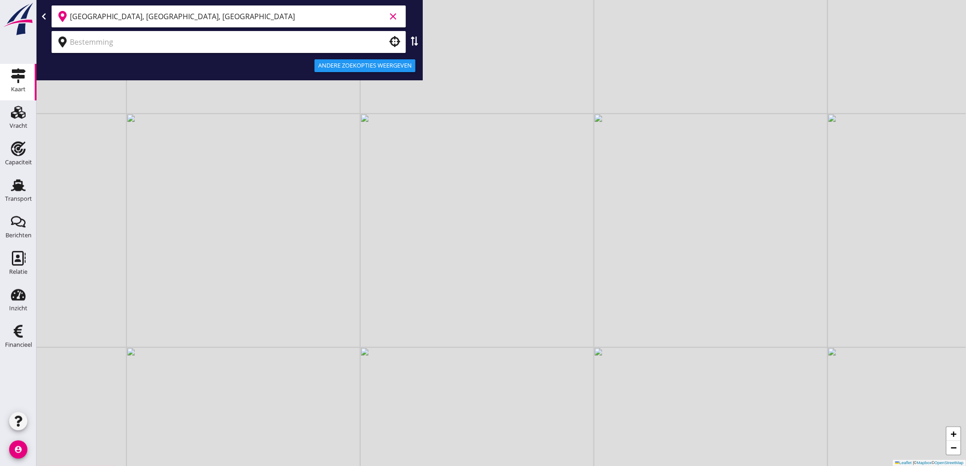
type input "[GEOGRAPHIC_DATA], [GEOGRAPHIC_DATA], [GEOGRAPHIC_DATA]"
click at [230, 42] on input "text" at bounding box center [222, 42] width 305 height 15
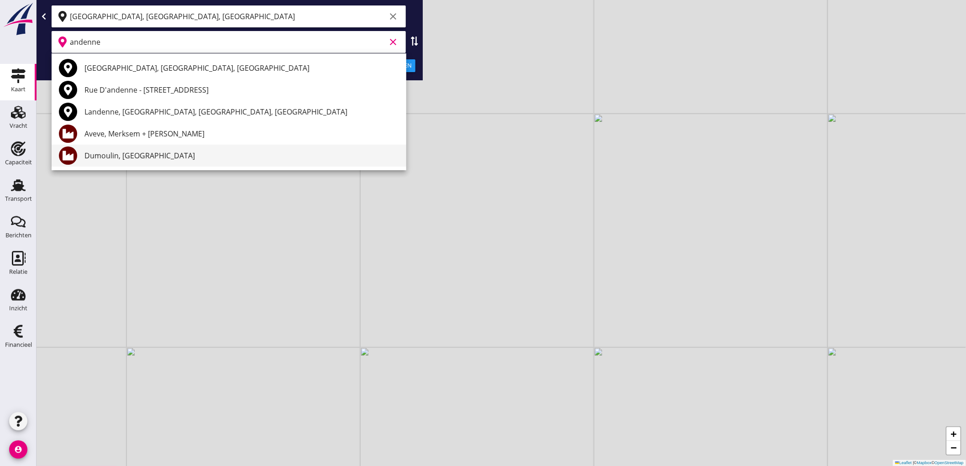
click at [154, 154] on div "Dumoulin, [GEOGRAPHIC_DATA]" at bounding box center [241, 155] width 314 height 11
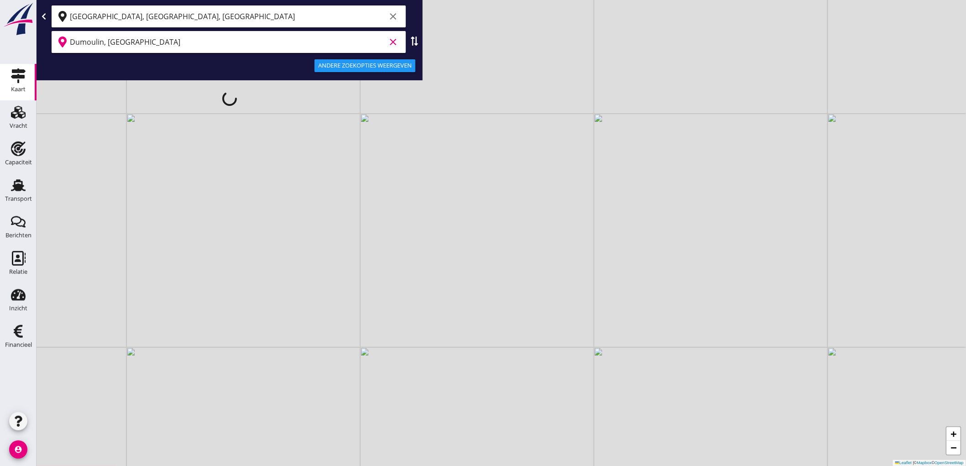
type input "Dumoulin, [GEOGRAPHIC_DATA]"
click at [373, 64] on div "Andere zoekopties weergeven" at bounding box center [365, 65] width 94 height 9
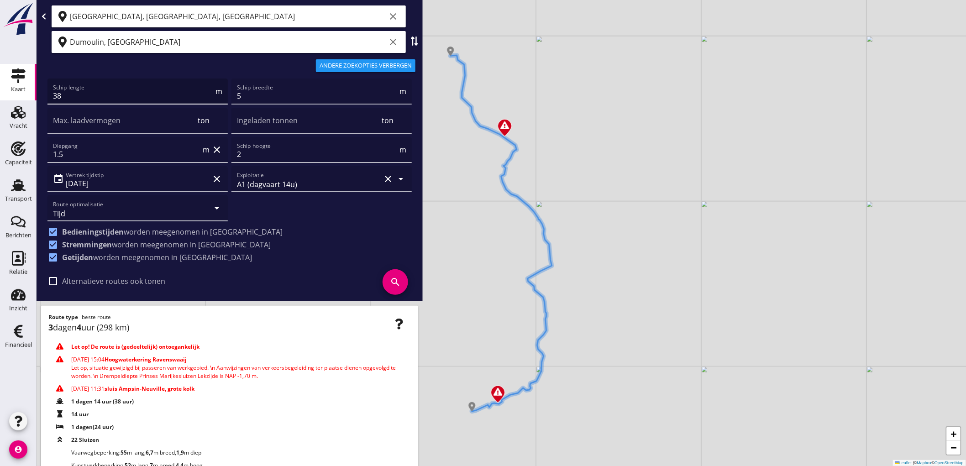
click at [142, 96] on input "38" at bounding box center [133, 96] width 161 height 15
type input "500"
type input "6"
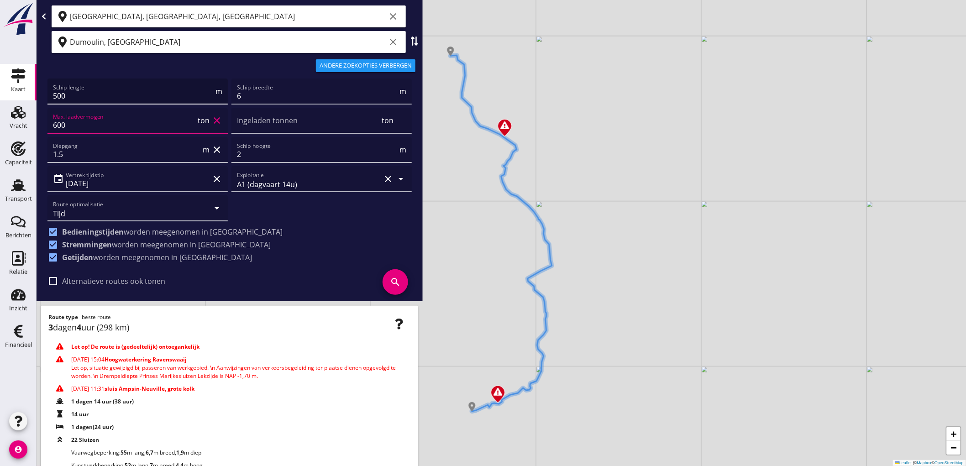
type input "600"
type input "500"
click at [142, 96] on input "500" at bounding box center [133, 96] width 161 height 15
type input "5"
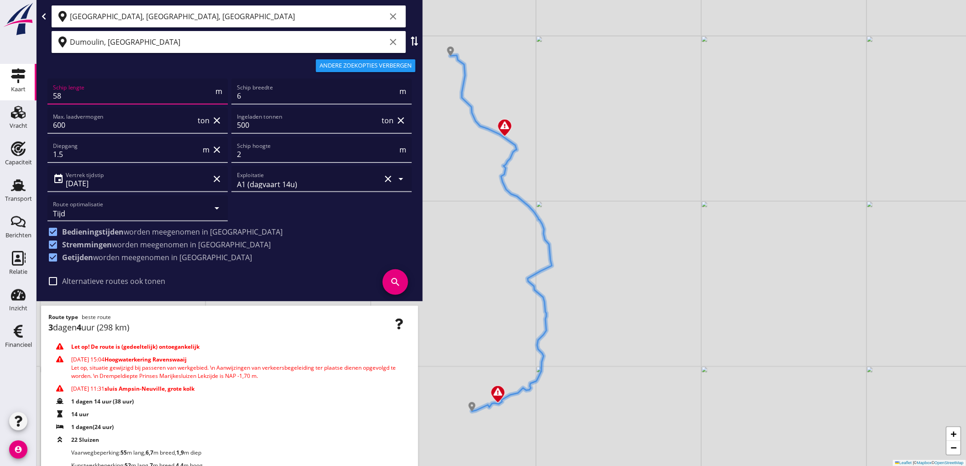
type input "58"
type input "6.60"
type input "2"
type input "2.5"
click at [389, 284] on icon "search" at bounding box center [395, 282] width 26 height 26
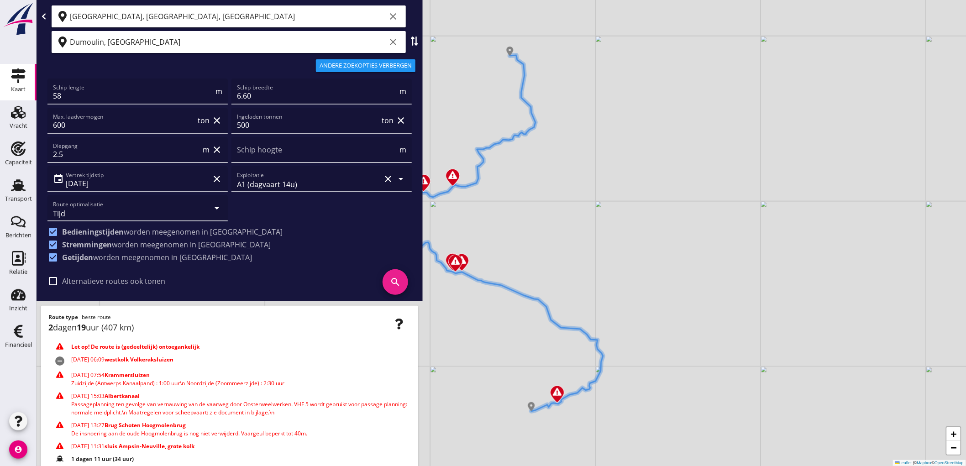
scroll to position [105, 0]
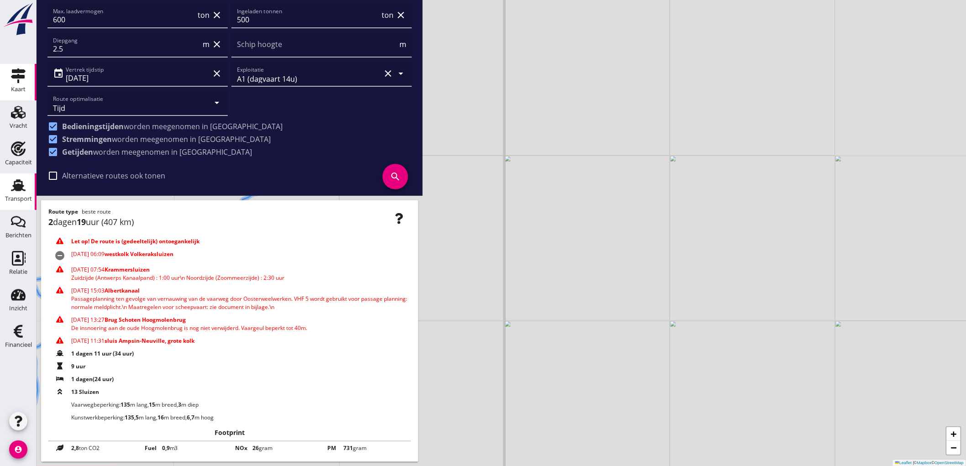
click at [14, 197] on div "Transport" at bounding box center [18, 199] width 27 height 6
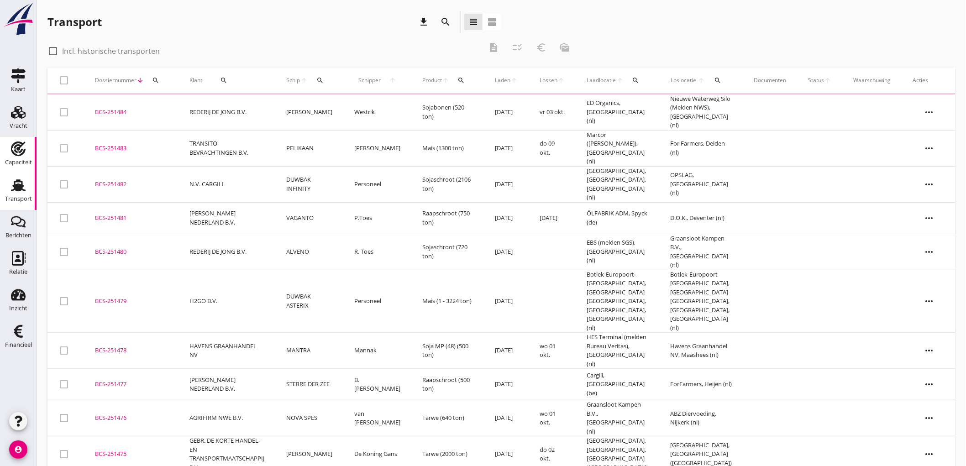
click at [20, 159] on div "Capaciteit" at bounding box center [18, 162] width 27 height 6
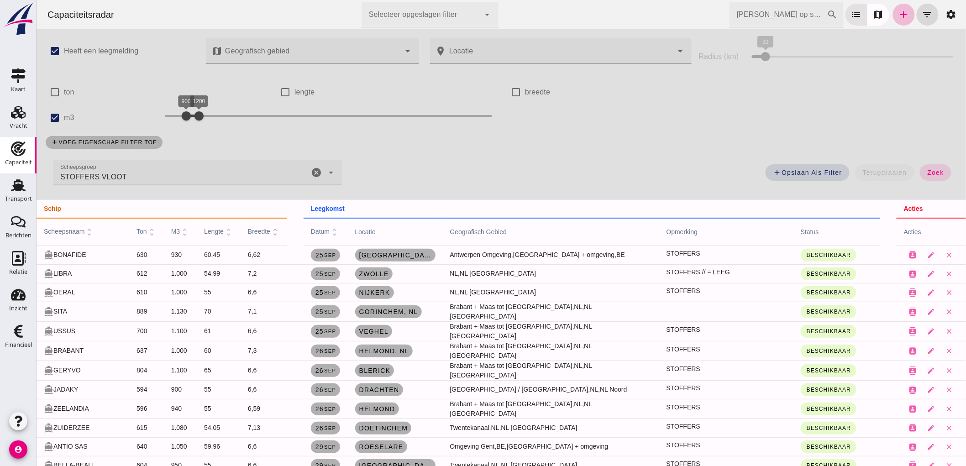
click at [317, 172] on icon "cancel" at bounding box center [315, 172] width 11 height 11
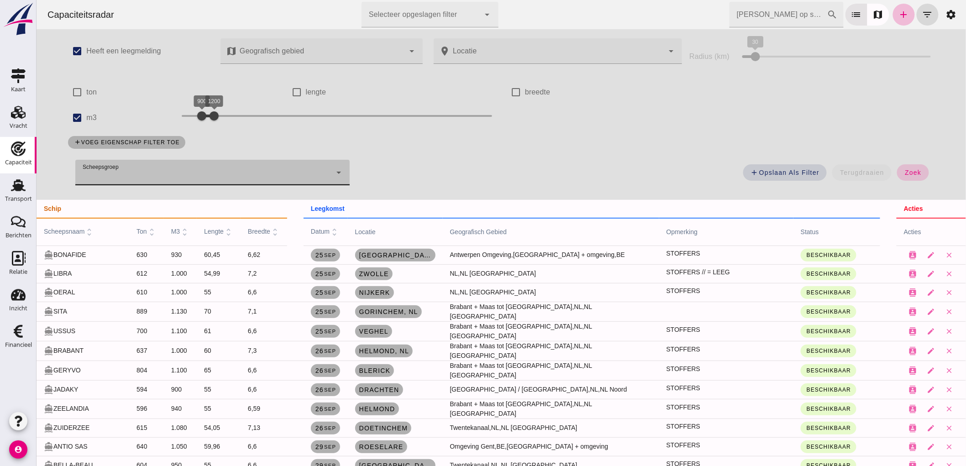
click at [896, 174] on button "zoek" at bounding box center [911, 172] width 31 height 16
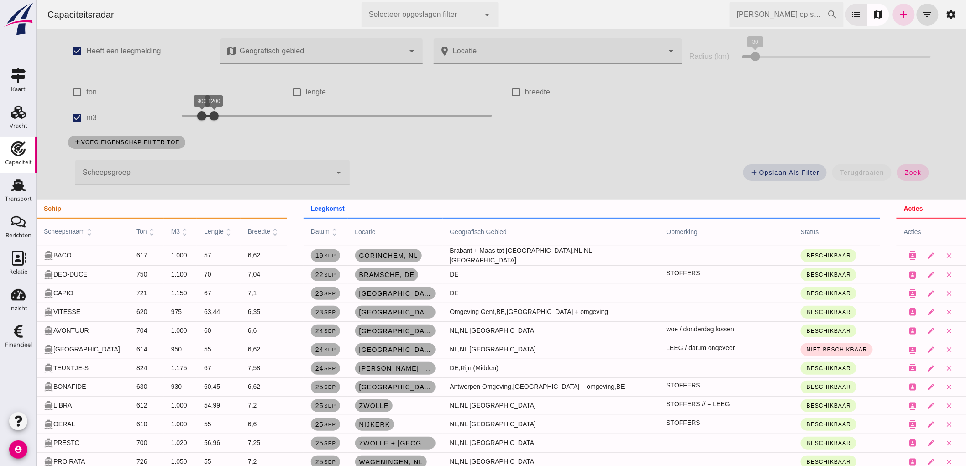
drag, startPoint x: 214, startPoint y: 130, endPoint x: 284, endPoint y: 119, distance: 71.2
click at [284, 119] on div "900 1200 900 1200" at bounding box center [336, 118] width 329 height 26
drag, startPoint x: 208, startPoint y: 117, endPoint x: 306, endPoint y: 121, distance: 98.7
click at [318, 122] on div at bounding box center [324, 116] width 18 height 18
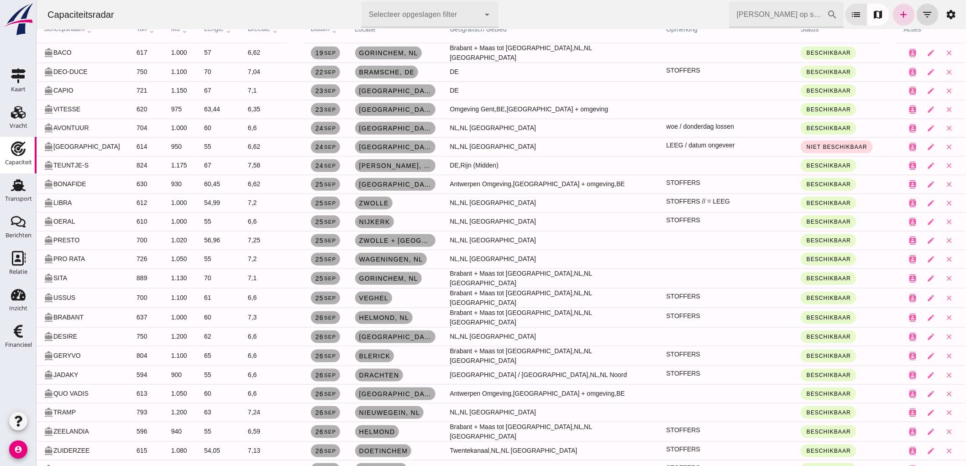
scroll to position [253, 0]
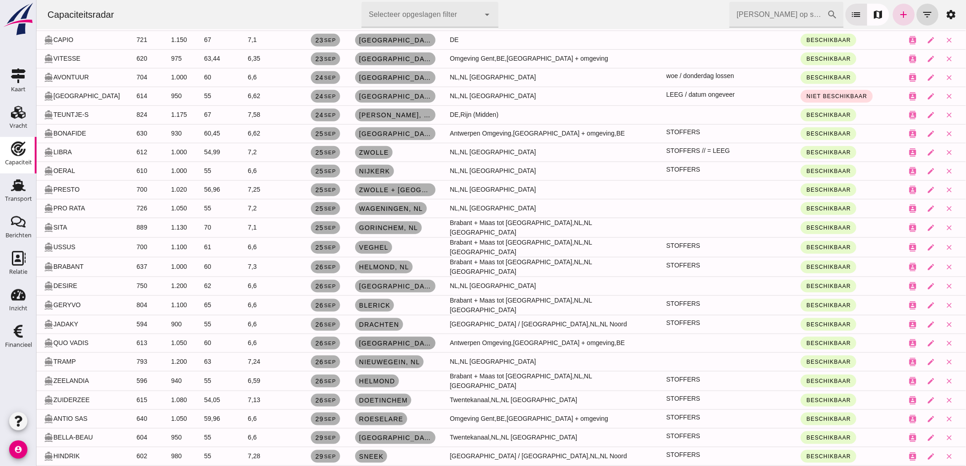
click at [397, 340] on span "[GEOGRAPHIC_DATA] , [GEOGRAPHIC_DATA]" at bounding box center [394, 343] width 73 height 7
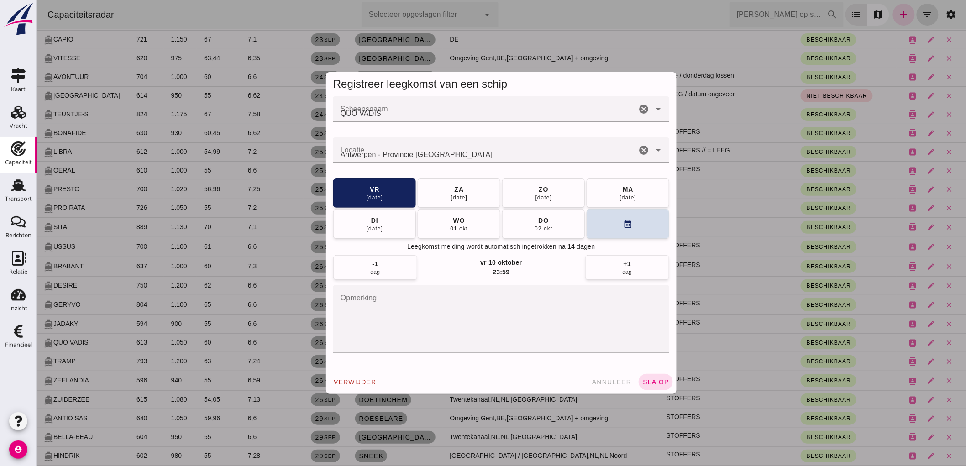
scroll to position [0, 0]
click at [633, 153] on div "Locatie Locatie [GEOGRAPHIC_DATA] - Provincie [GEOGRAPHIC_DATA] cancel arrow_dr…" at bounding box center [501, 150] width 336 height 26
type input "Antwerpen - Provincie [GEOGRAPHIC_DATA]"
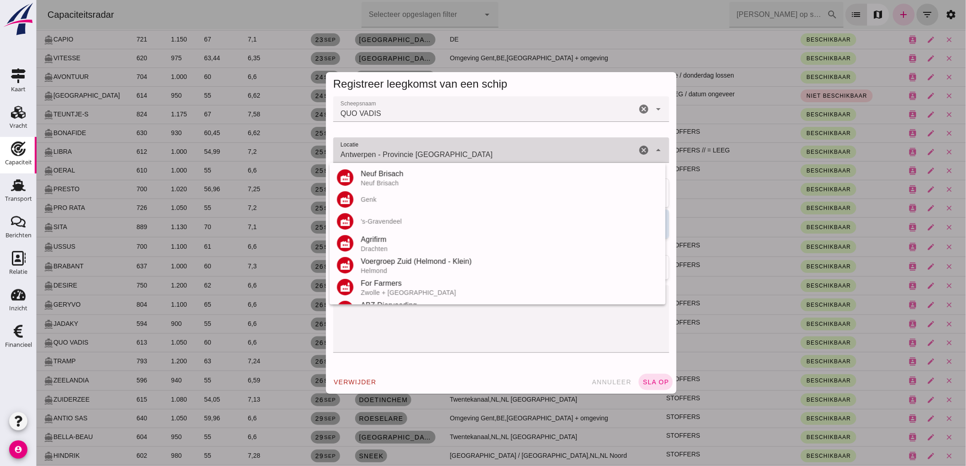
click at [638, 151] on icon "cancel" at bounding box center [643, 150] width 11 height 11
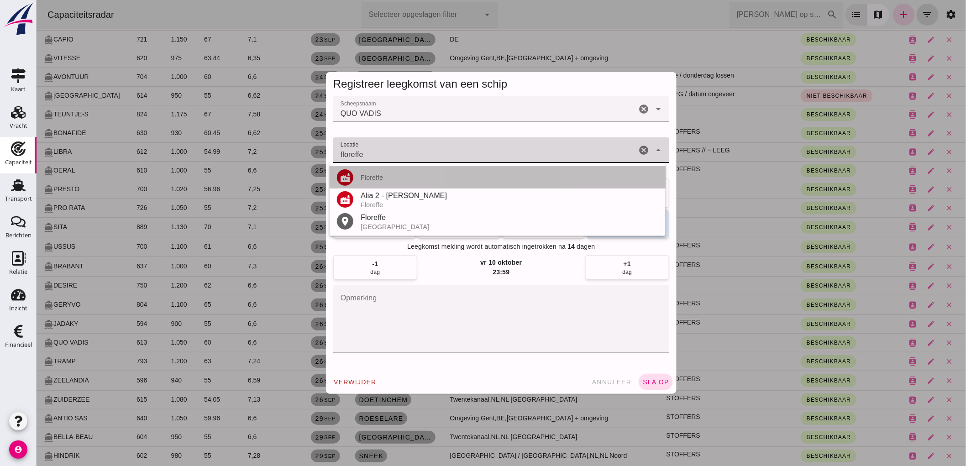
click at [379, 178] on div "Floreffe" at bounding box center [509, 177] width 298 height 7
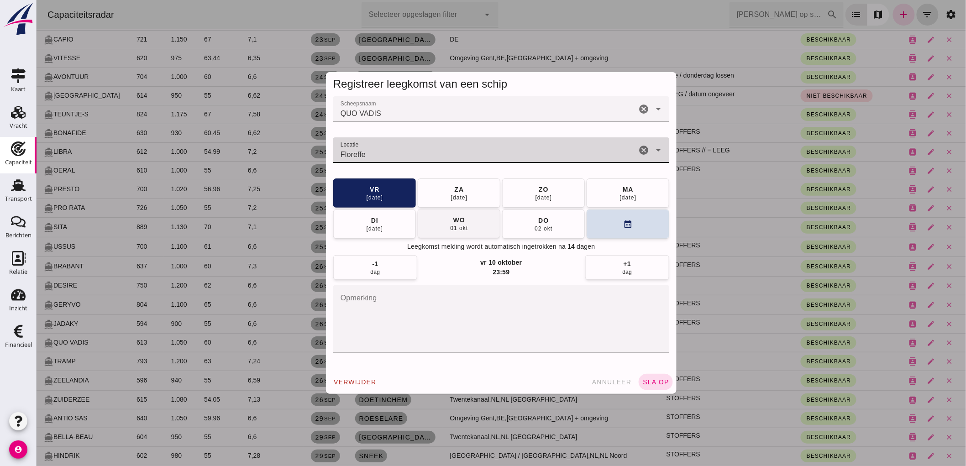
type input "Floreffe"
click at [449, 225] on div "01 okt" at bounding box center [458, 228] width 18 height 7
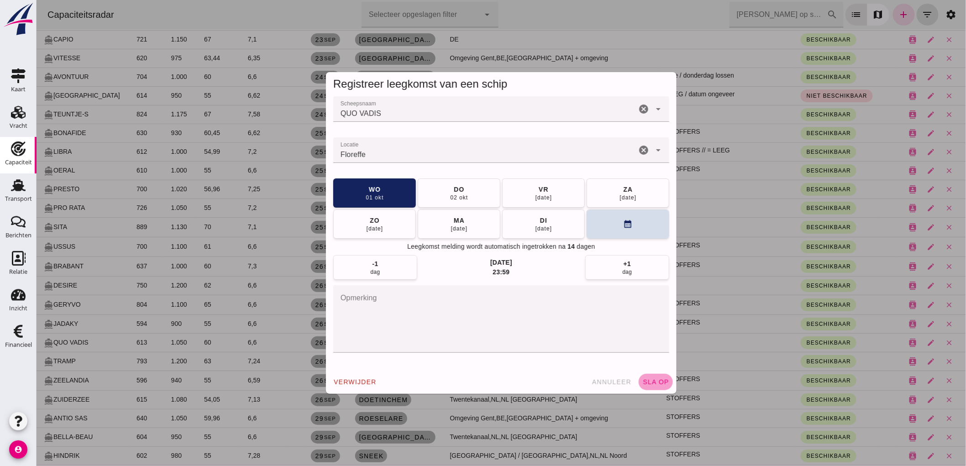
click at [657, 383] on span "sla op" at bounding box center [655, 381] width 27 height 7
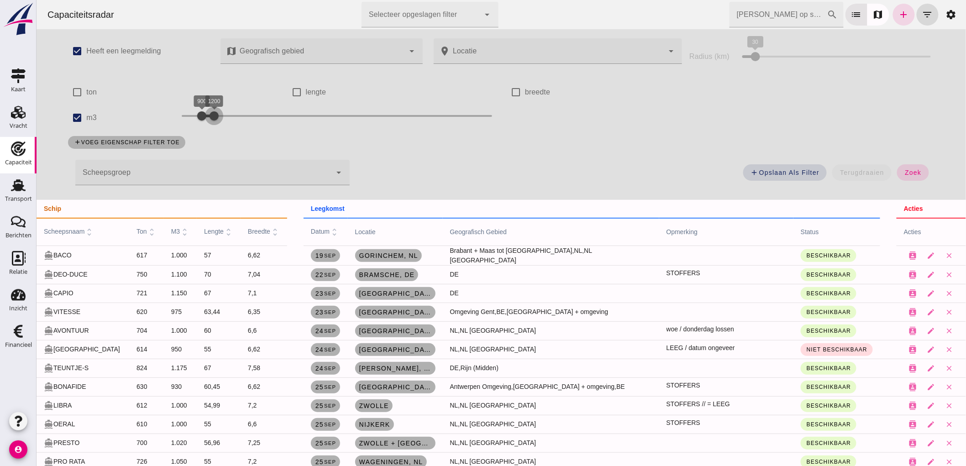
drag, startPoint x: 210, startPoint y: 115, endPoint x: 287, endPoint y: 107, distance: 77.5
click at [223, 111] on div at bounding box center [213, 116] width 18 height 18
drag, startPoint x: 275, startPoint y: 111, endPoint x: 244, endPoint y: 128, distance: 35.7
click at [244, 128] on div "900 2100 900 2100" at bounding box center [336, 118] width 329 height 26
drag, startPoint x: 196, startPoint y: 115, endPoint x: 224, endPoint y: 155, distance: 49.1
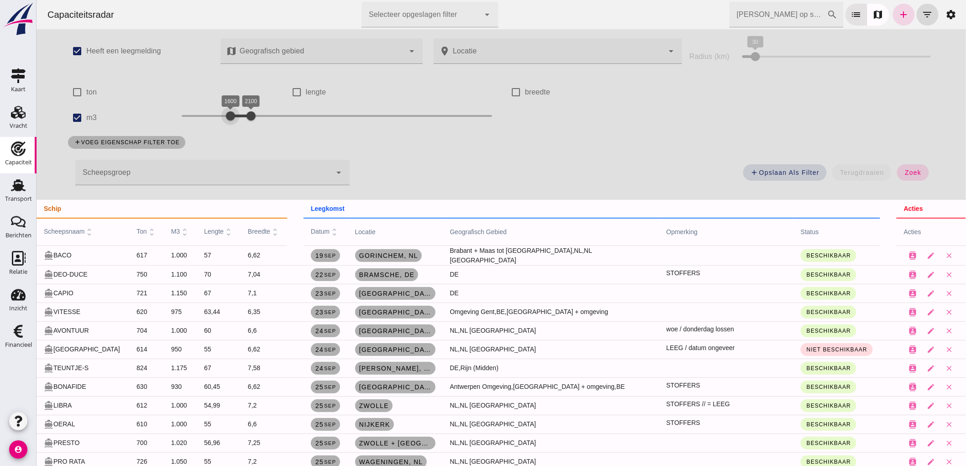
click at [224, 155] on div "check_box Heeft een leegmelding map Geografisch gebied Geografisch gebied cance…" at bounding box center [500, 114] width 884 height 171
click at [892, 175] on div "add Opslaan als filter terugdraaien zoek" at bounding box center [647, 175] width 585 height 33
click at [904, 177] on button "zoek" at bounding box center [911, 172] width 31 height 16
click at [260, 124] on div at bounding box center [250, 116] width 18 height 18
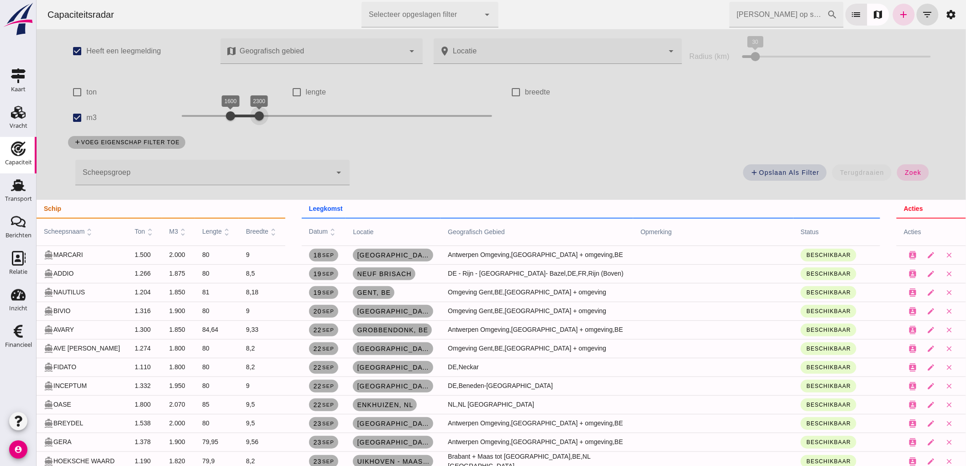
drag, startPoint x: 247, startPoint y: 118, endPoint x: 256, endPoint y: 130, distance: 15.1
click at [256, 130] on div "check_box Heeft een leegmelding map Geografisch gebied Geografisch gebied cance…" at bounding box center [500, 114] width 884 height 171
drag, startPoint x: 910, startPoint y: 171, endPoint x: 256, endPoint y: 298, distance: 665.7
click at [910, 170] on span "zoek" at bounding box center [912, 172] width 17 height 7
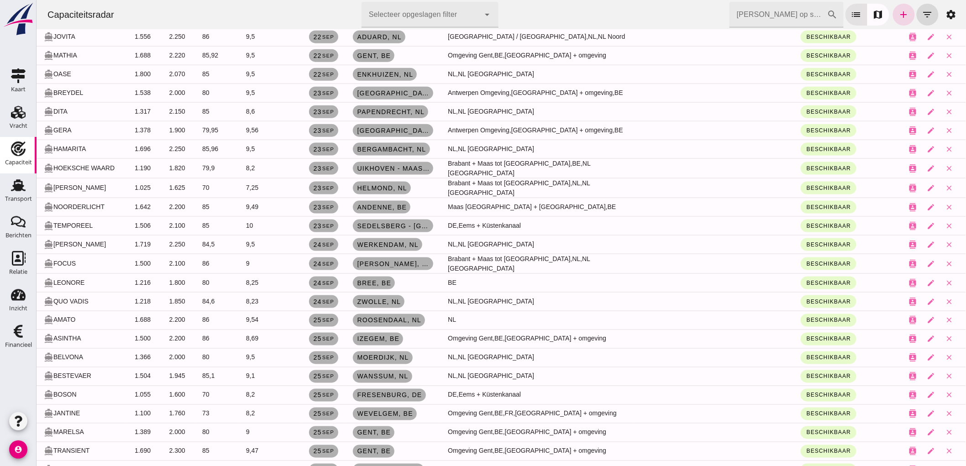
scroll to position [760, 0]
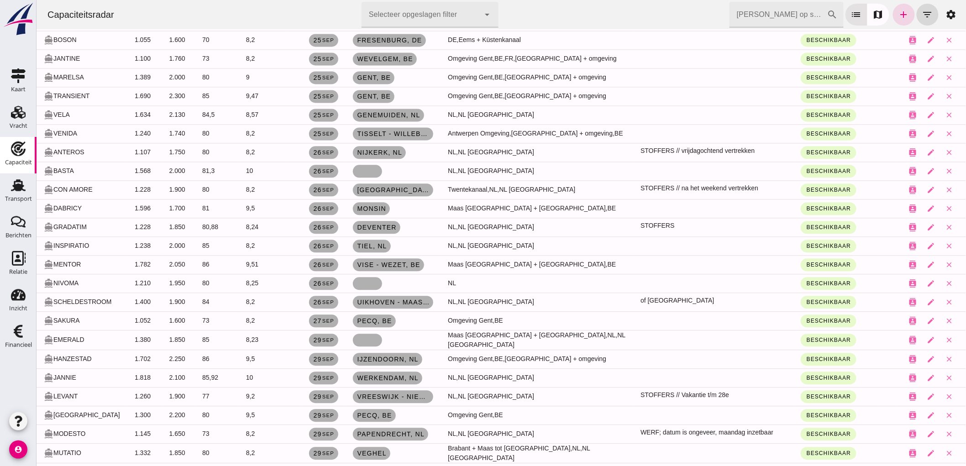
click at [14, 422] on icon "button" at bounding box center [18, 421] width 11 height 11
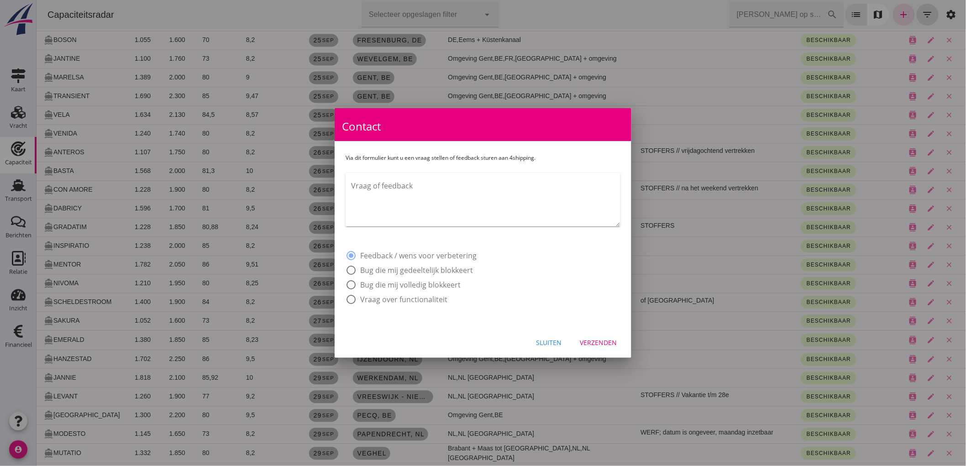
drag, startPoint x: 409, startPoint y: 272, endPoint x: 422, endPoint y: 246, distance: 29.8
click at [409, 272] on label "Bug die mij gedeeltelijk blokkeert" at bounding box center [416, 270] width 113 height 9
radio input "false"
radio input "true"
click at [450, 197] on textarea "Vraag of feedback" at bounding box center [485, 202] width 269 height 48
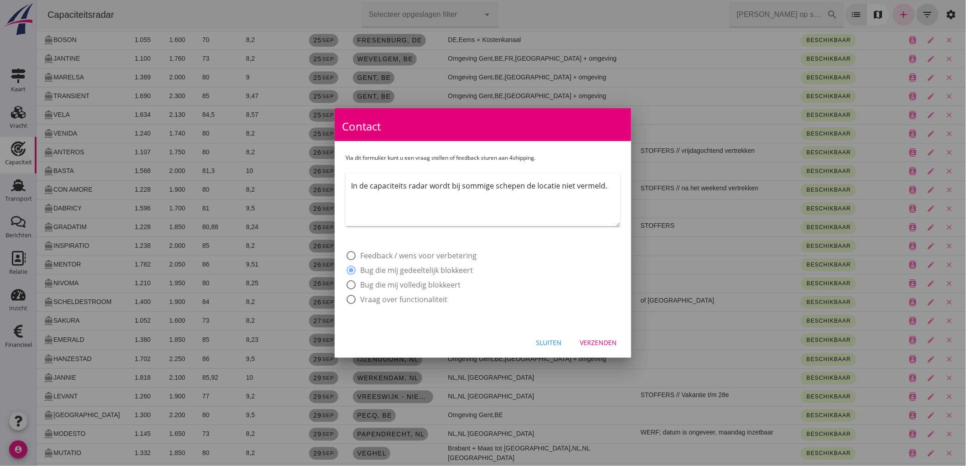
type textarea "In de capaciteits radar wordt bij sommige schepen de locatie niet vermeld."
click at [594, 344] on div "Verzenden" at bounding box center [598, 343] width 37 height 10
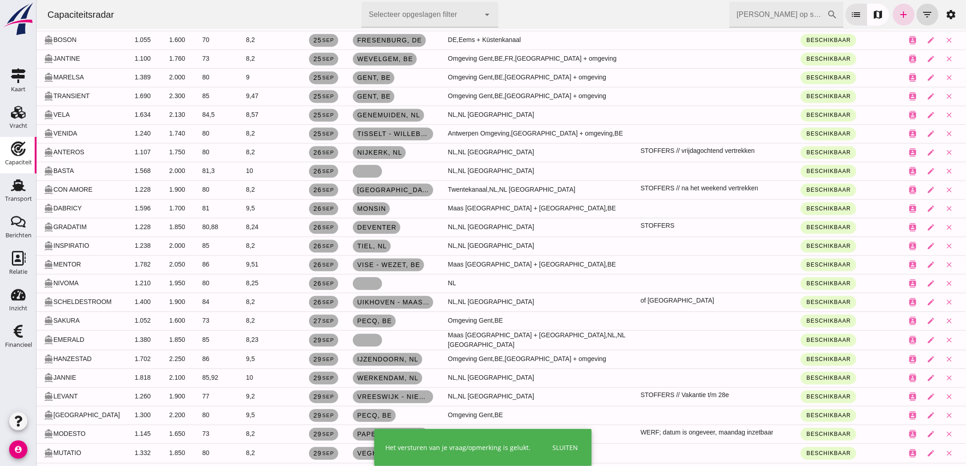
click at [555, 448] on div "Sluiten" at bounding box center [565, 448] width 26 height 10
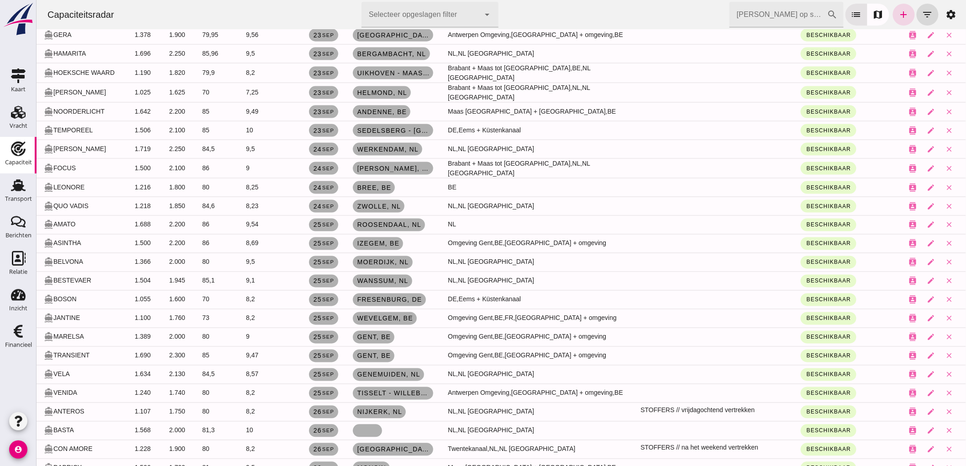
scroll to position [146, 0]
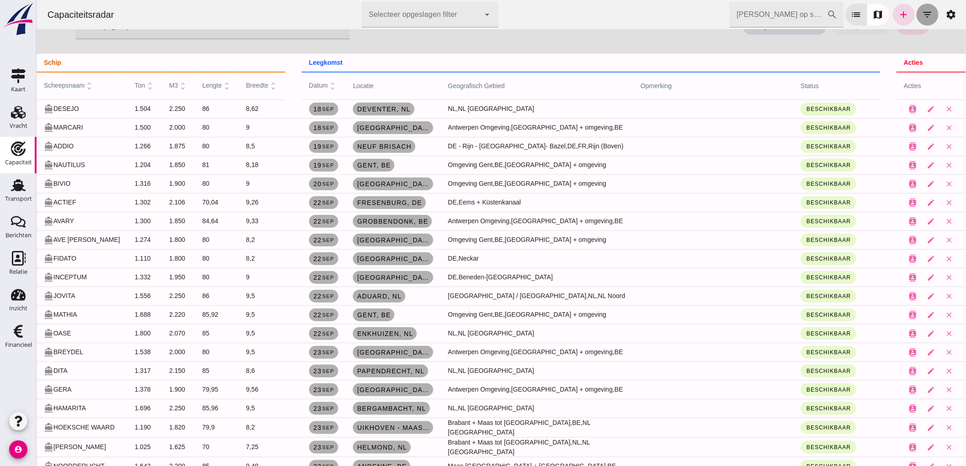
click at [918, 6] on button "filter_list" at bounding box center [927, 15] width 22 height 22
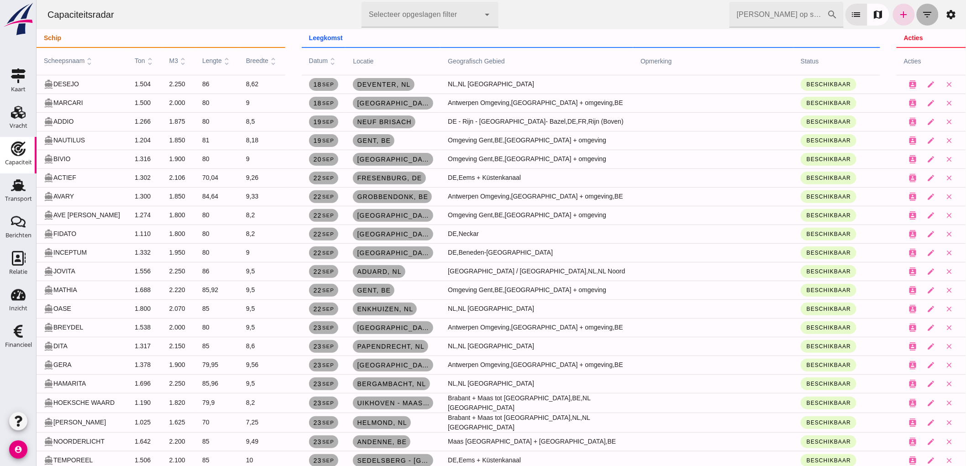
click at [918, 6] on button "filter_list" at bounding box center [927, 15] width 22 height 22
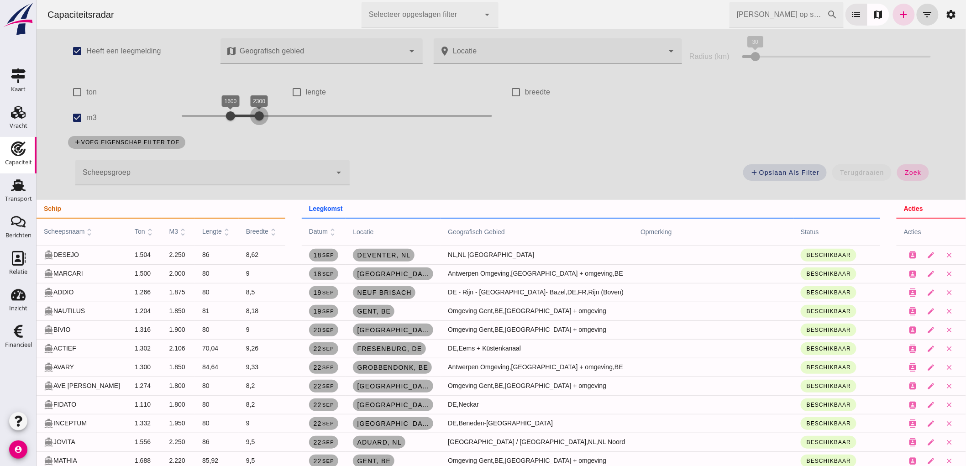
click at [262, 116] on div at bounding box center [259, 116] width 18 height 18
drag, startPoint x: 235, startPoint y: 120, endPoint x: 241, endPoint y: 124, distance: 7.2
click at [241, 124] on div "1700 2300 1700 2300" at bounding box center [336, 118] width 329 height 26
drag, startPoint x: 231, startPoint y: 118, endPoint x: 235, endPoint y: 120, distance: 5.3
click at [235, 120] on div at bounding box center [238, 116] width 18 height 18
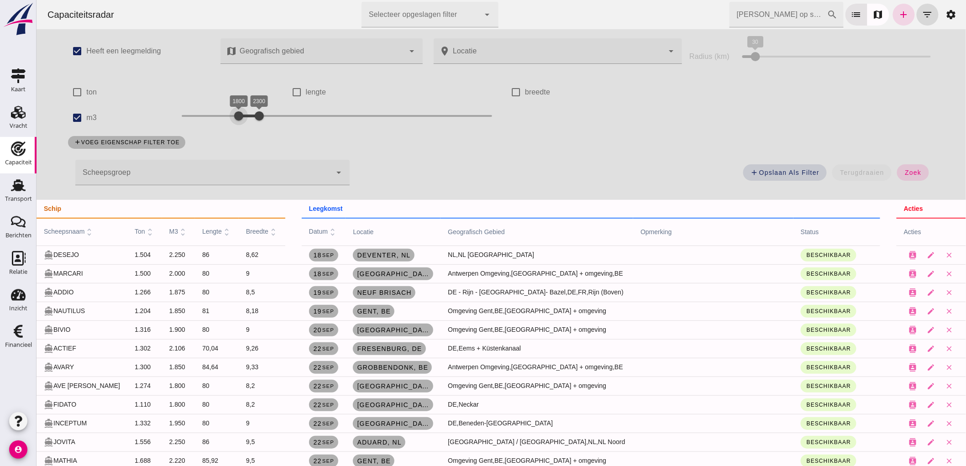
click at [908, 172] on span "zoek" at bounding box center [912, 172] width 17 height 7
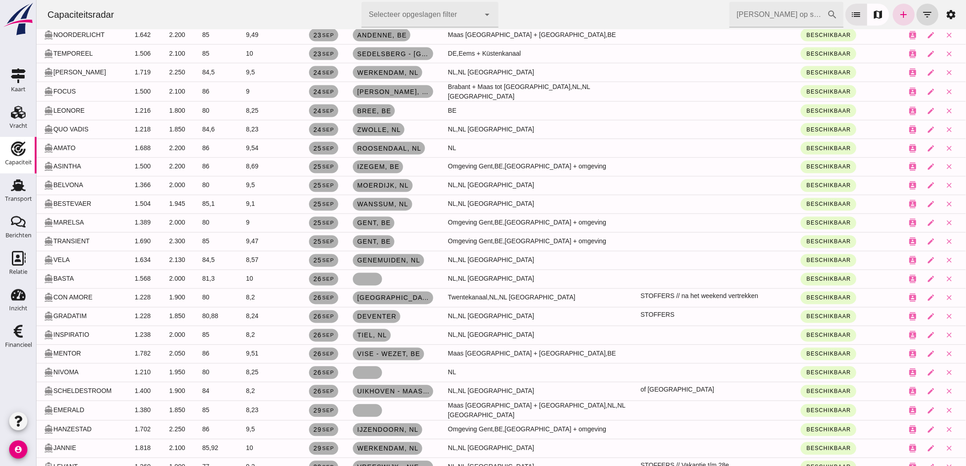
scroll to position [980, 0]
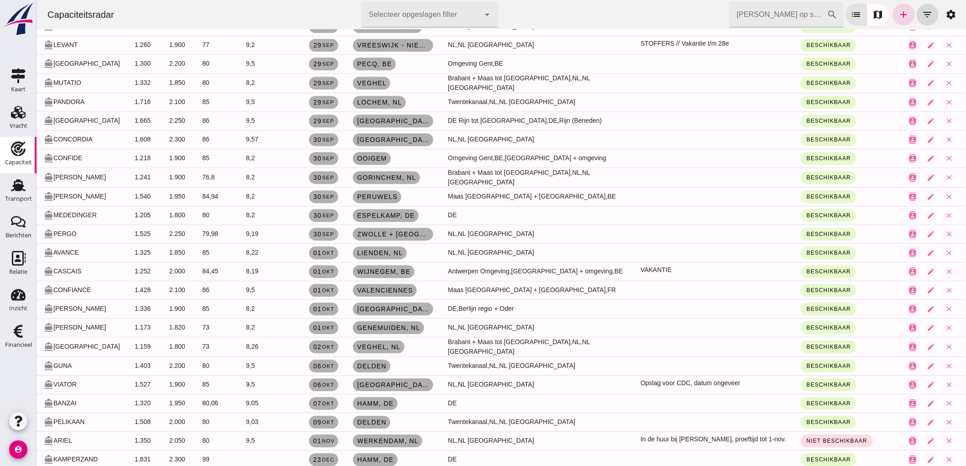
click at [733, 10] on input "[PERSON_NAME] op scheepsnaam" at bounding box center [778, 15] width 98 height 26
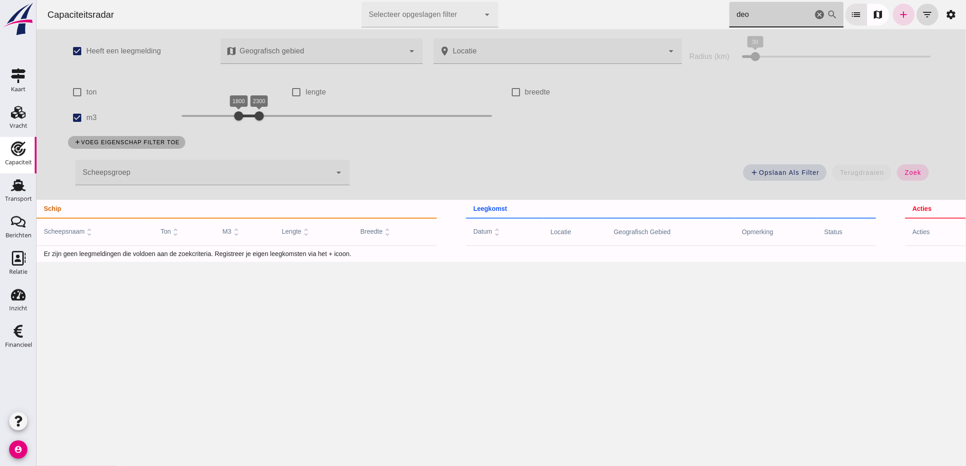
scroll to position [0, 0]
type input "deo"
click at [78, 117] on input "m3" at bounding box center [77, 118] width 18 height 18
checkbox input "false"
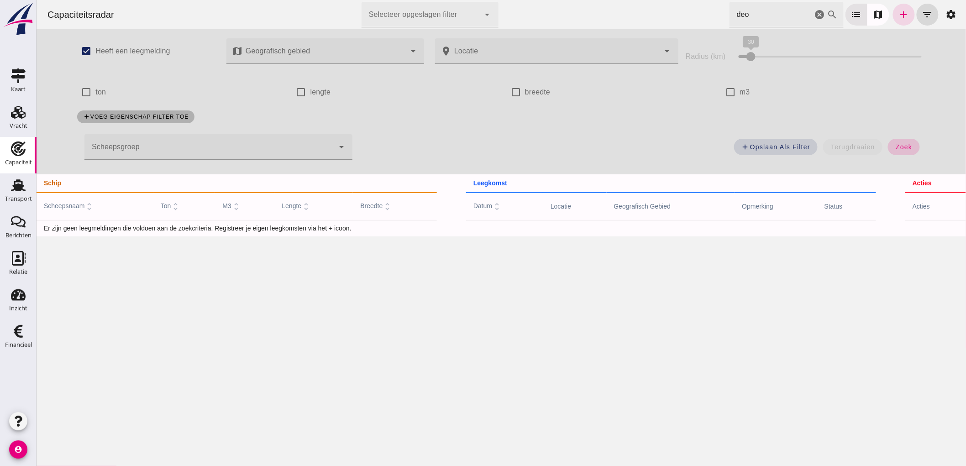
click at [910, 147] on button "zoek" at bounding box center [902, 147] width 31 height 16
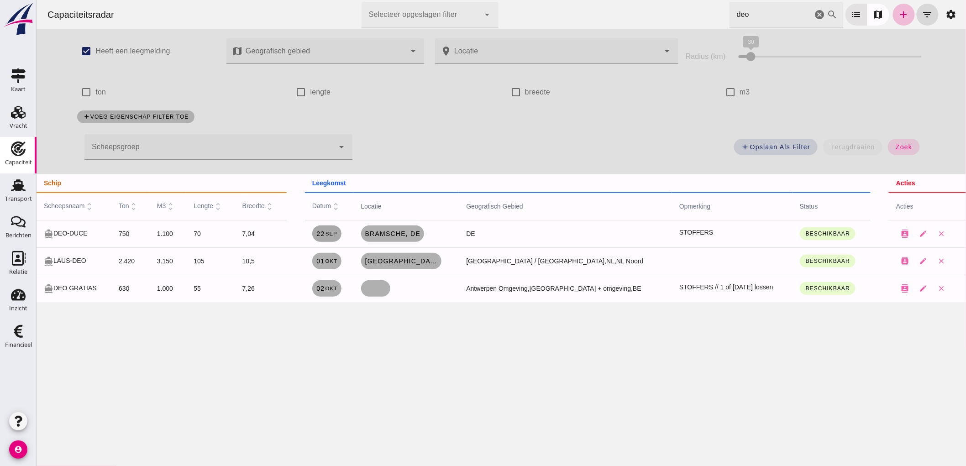
click at [327, 235] on span "[DATE]" at bounding box center [326, 233] width 21 height 7
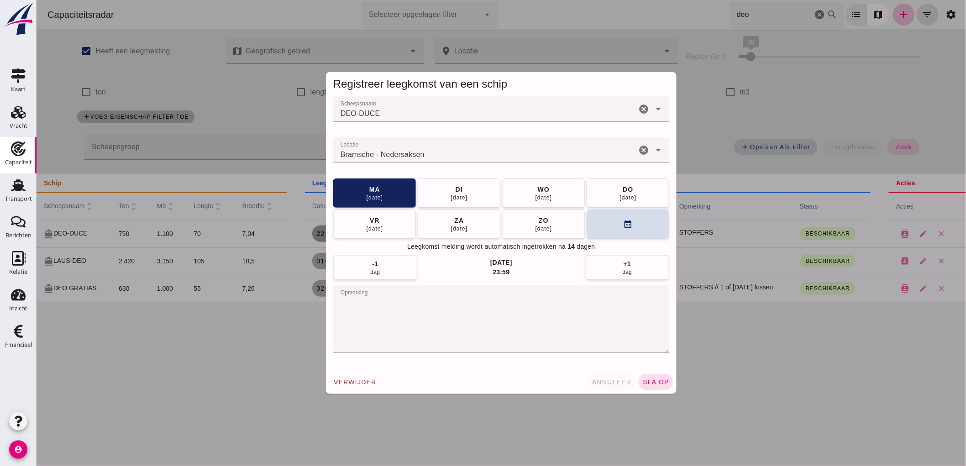
click at [603, 388] on button "annuleer" at bounding box center [610, 382] width 47 height 16
click at [604, 385] on div at bounding box center [500, 233] width 929 height 466
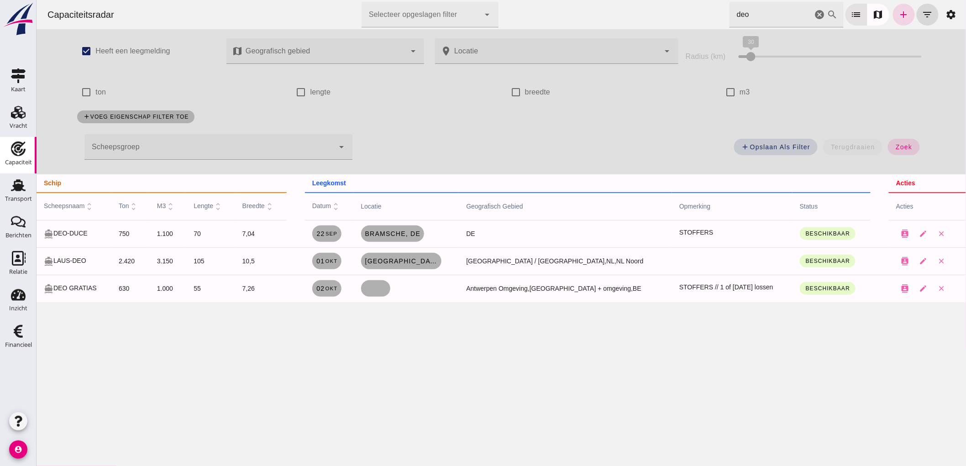
drag, startPoint x: 604, startPoint y: 385, endPoint x: 563, endPoint y: 325, distance: 72.5
click at [563, 325] on div "Capaciteitsradar Selecteer opgeslagen filter Selecteer opgeslagen filter cancel…" at bounding box center [500, 233] width 929 height 466
click at [420, 230] on span "Bramsche , de" at bounding box center [392, 233] width 56 height 7
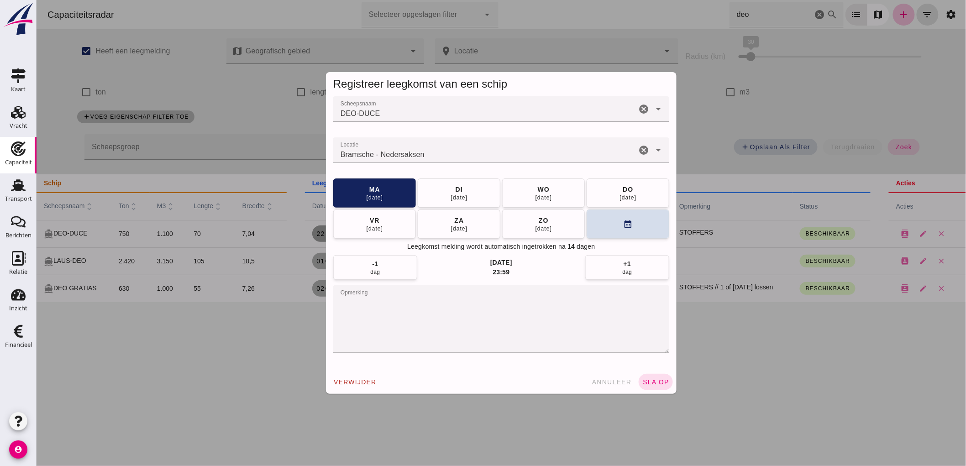
click at [638, 148] on icon "cancel" at bounding box center [643, 150] width 11 height 11
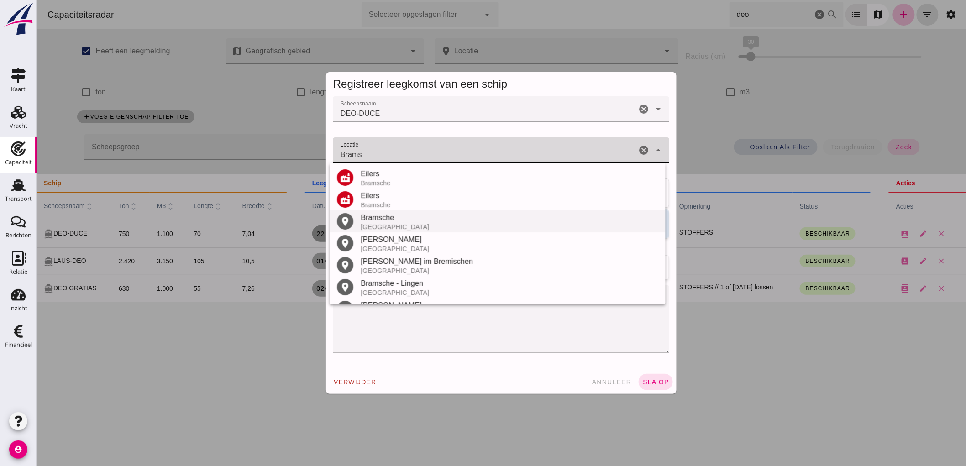
click at [383, 225] on div "[GEOGRAPHIC_DATA]" at bounding box center [509, 226] width 298 height 7
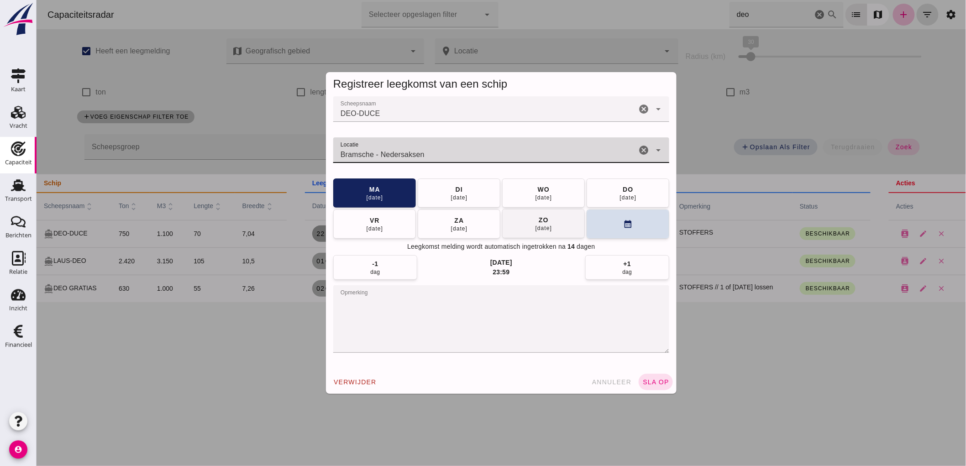
type input "Bramsche - Nedersaksen"
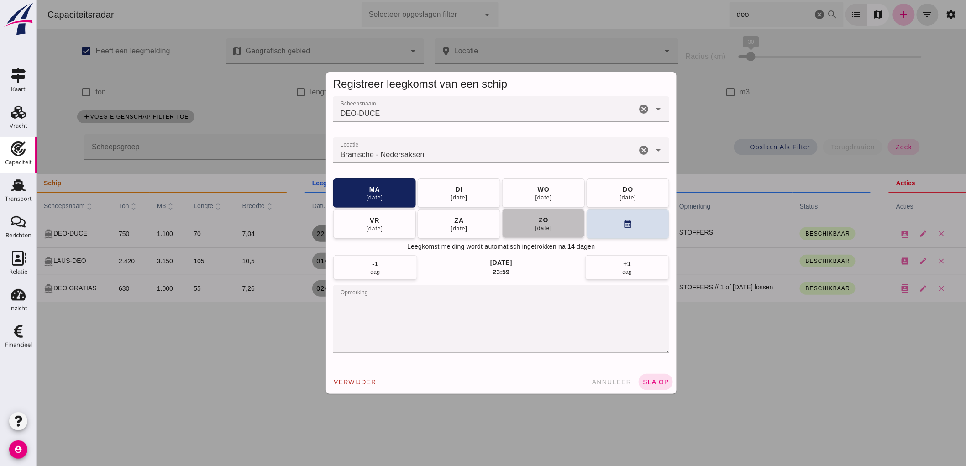
click at [549, 225] on div "[DATE]" at bounding box center [542, 228] width 17 height 7
click at [537, 225] on div "[DATE]" at bounding box center [542, 228] width 17 height 7
drag, startPoint x: 523, startPoint y: 193, endPoint x: 453, endPoint y: 285, distance: 115.8
click at [523, 193] on button "[DATE]" at bounding box center [543, 192] width 83 height 29
click at [452, 297] on textarea "opmerking" at bounding box center [501, 319] width 336 height 68
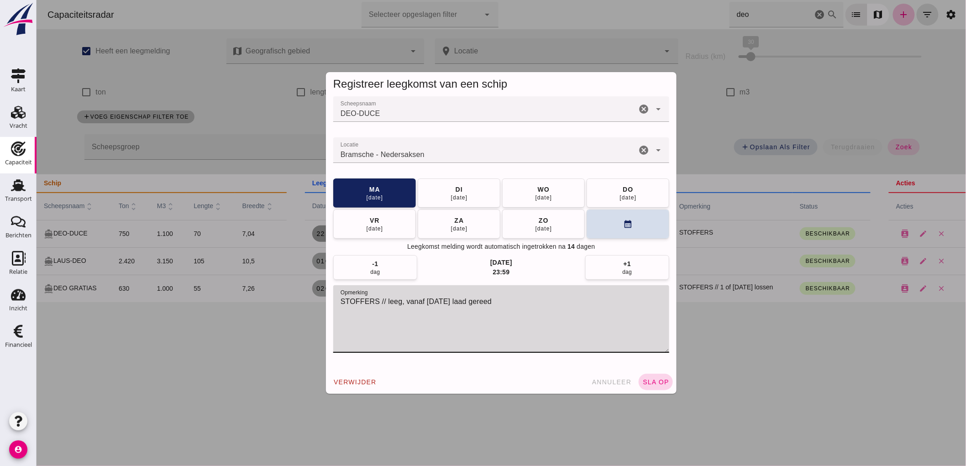
type textarea "STOFFERS // leeg, vanaf [DATE] laad gereed"
click at [659, 379] on span "sla op" at bounding box center [655, 381] width 27 height 7
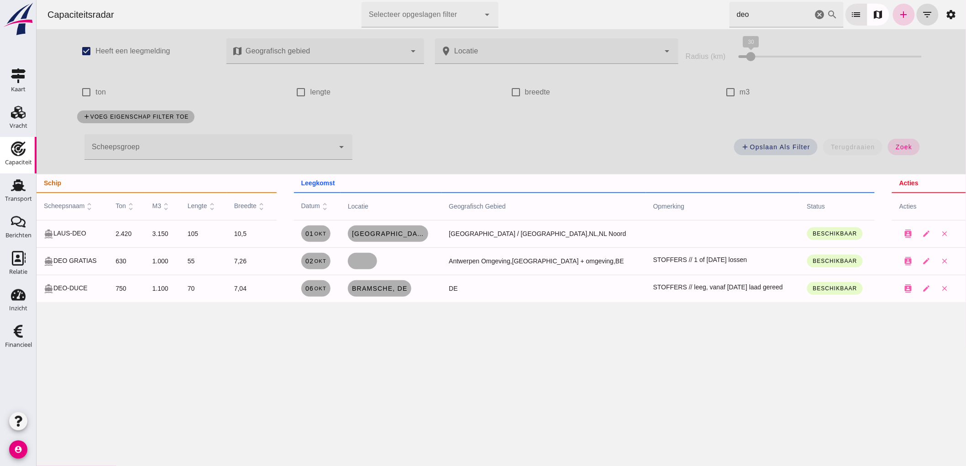
click at [898, 12] on icon "add" at bounding box center [903, 14] width 11 height 11
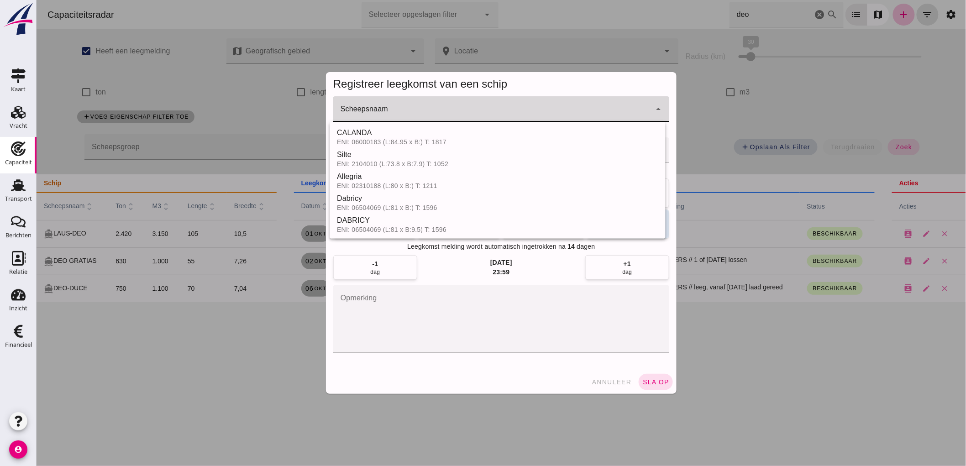
click at [443, 107] on div at bounding box center [492, 109] width 318 height 26
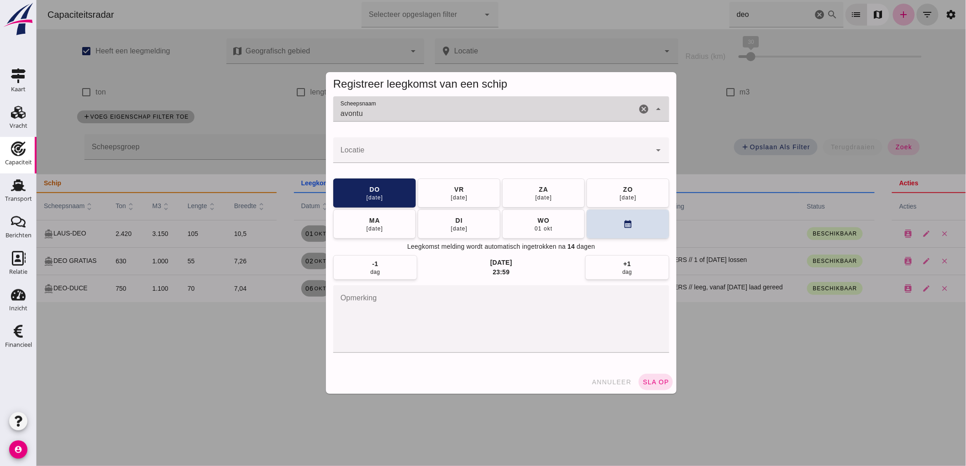
click at [379, 113] on input "avontu" at bounding box center [484, 113] width 303 height 11
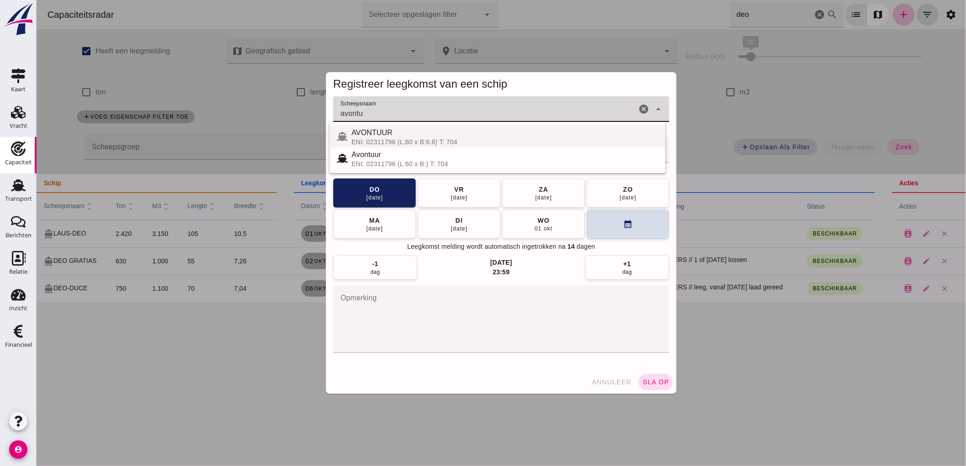
click at [400, 137] on div "AVONTUUR" at bounding box center [504, 132] width 307 height 11
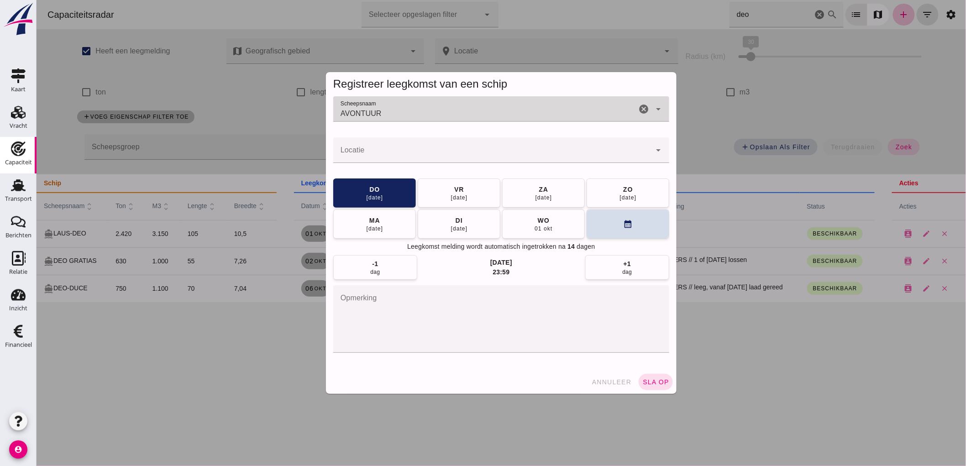
type input "AVONTUUR"
click at [412, 151] on input "Locatie" at bounding box center [492, 154] width 318 height 11
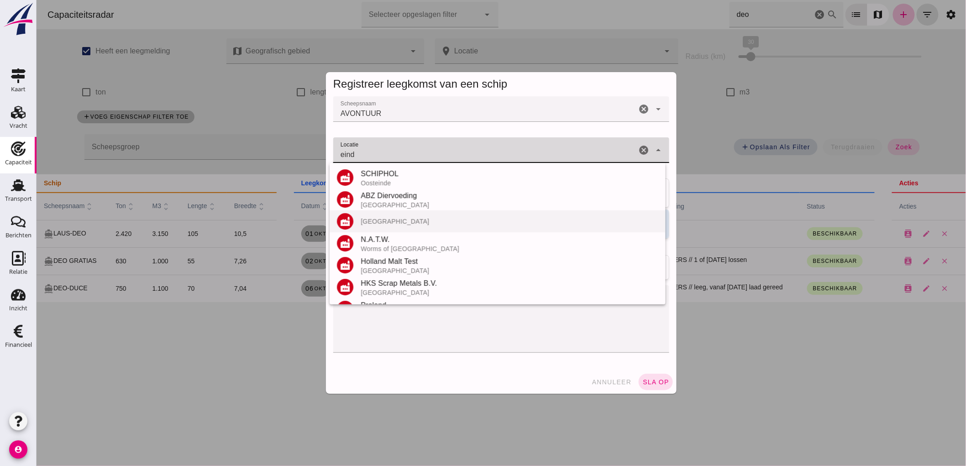
click at [384, 223] on div "[GEOGRAPHIC_DATA]" at bounding box center [509, 221] width 298 height 7
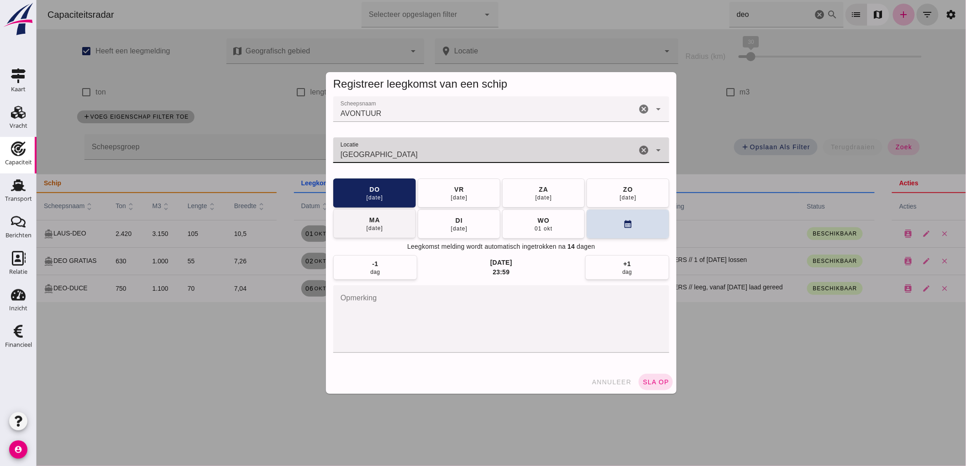
type input "[GEOGRAPHIC_DATA]"
click at [387, 226] on button "[DATE]" at bounding box center [374, 223] width 83 height 29
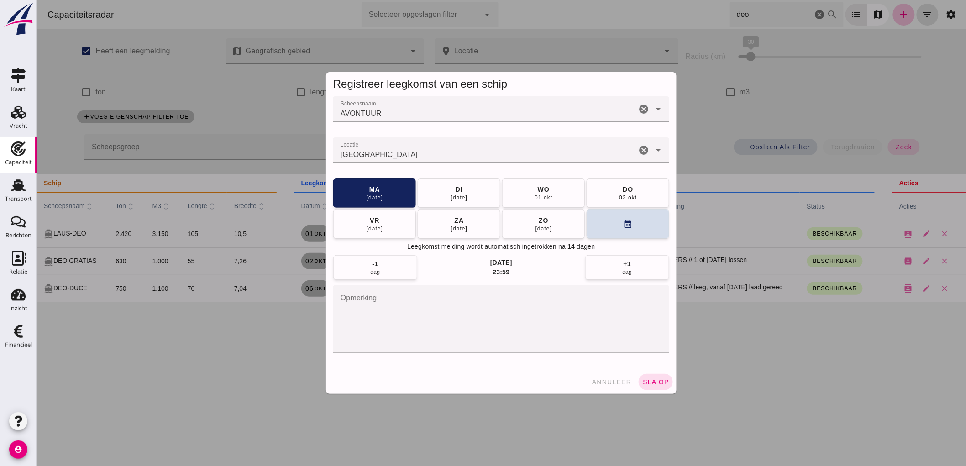
click at [657, 384] on span "sla op" at bounding box center [655, 381] width 27 height 7
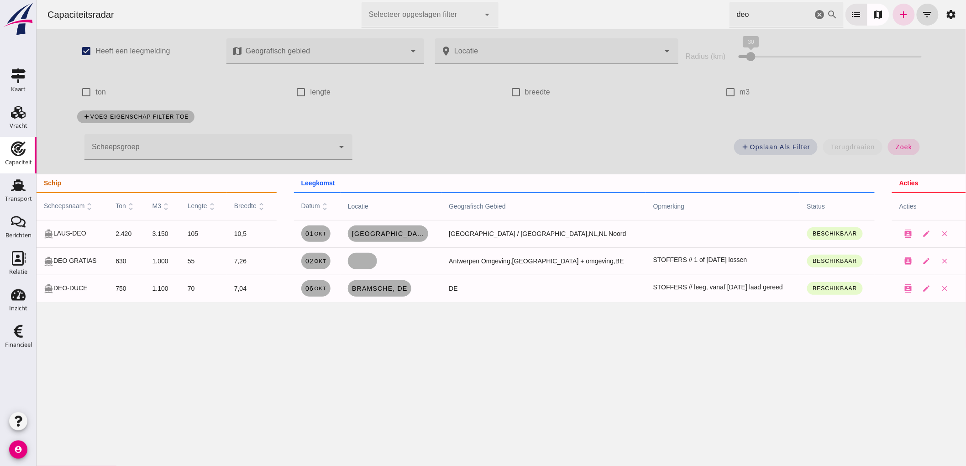
click at [228, 135] on div at bounding box center [209, 147] width 250 height 26
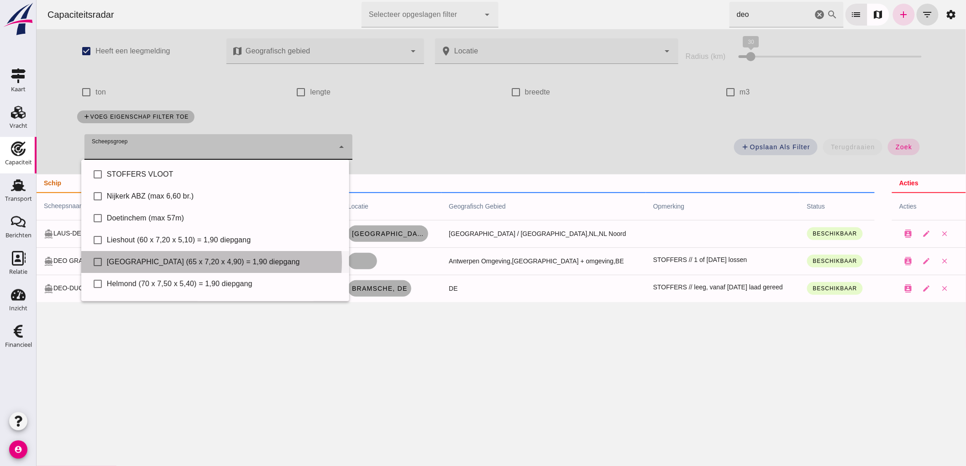
click at [173, 266] on div "[GEOGRAPHIC_DATA] (65 x 7,20 x 4,90) = 1,90 diepgang" at bounding box center [223, 261] width 235 height 11
type input "[GEOGRAPHIC_DATA] (65 x 7,20 x 4,90) = 1,90 diepgang"
checkbox input "true"
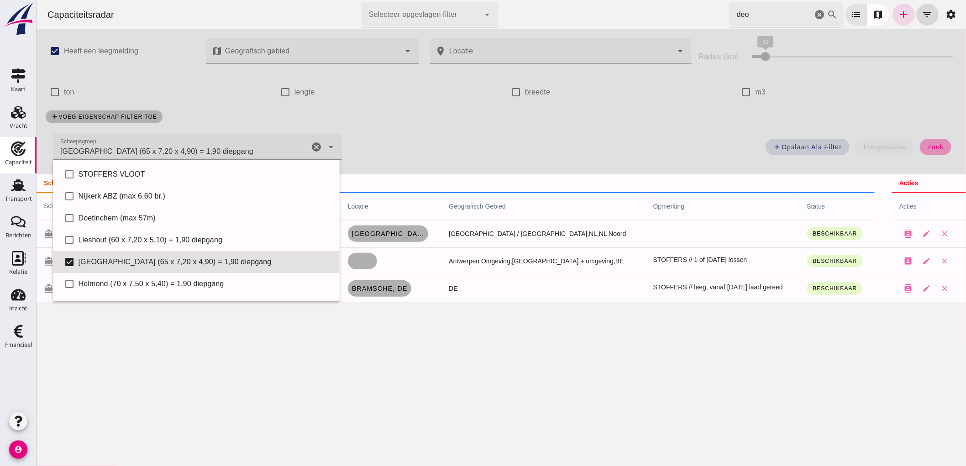
drag, startPoint x: 934, startPoint y: 148, endPoint x: 1009, endPoint y: 147, distance: 74.8
click at [934, 148] on span "zoek" at bounding box center [934, 146] width 17 height 7
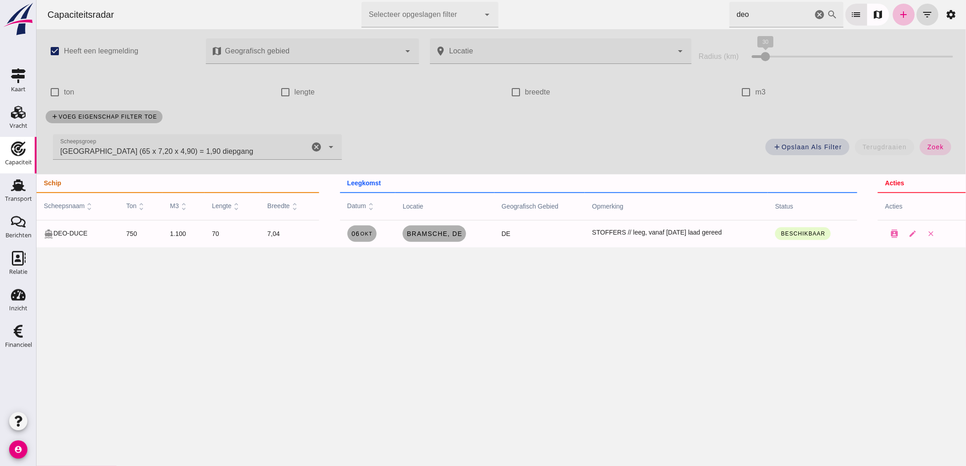
click at [814, 14] on icon "cancel" at bounding box center [819, 14] width 11 height 11
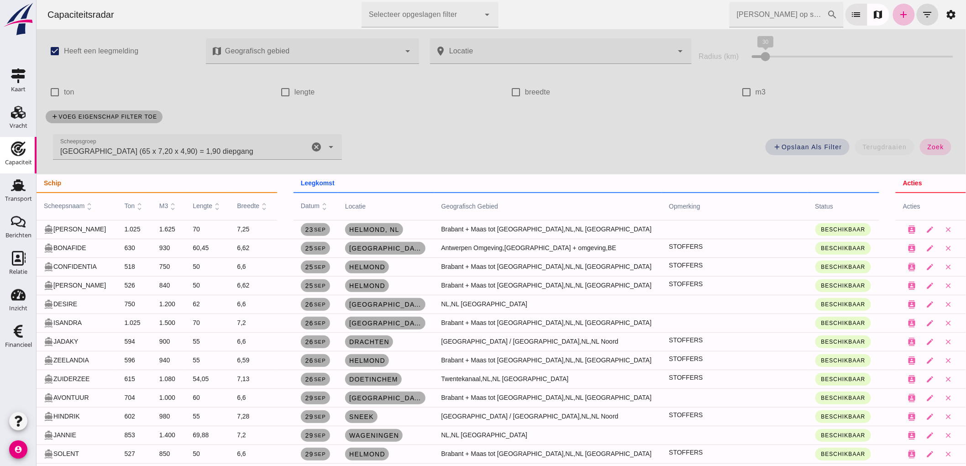
click at [482, 124] on div "add voeg eigenschap filter toe" at bounding box center [501, 117] width 922 height 24
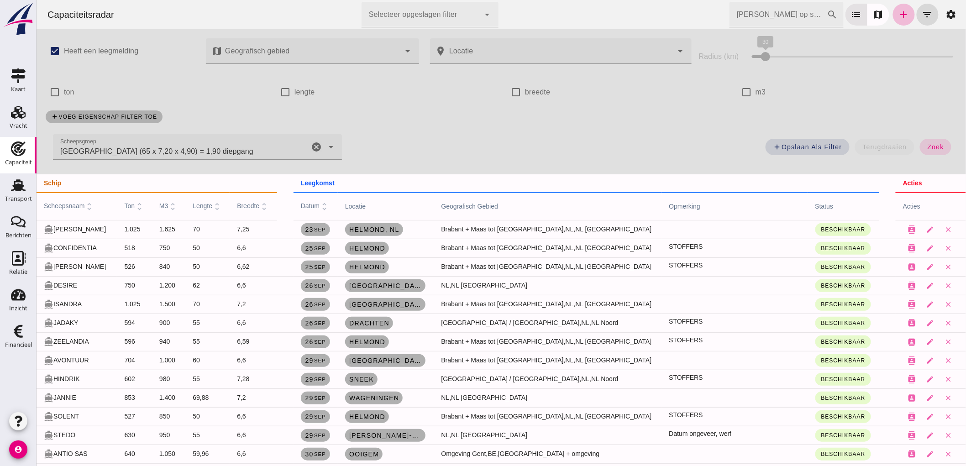
click at [316, 142] on icon "cancel" at bounding box center [315, 146] width 11 height 11
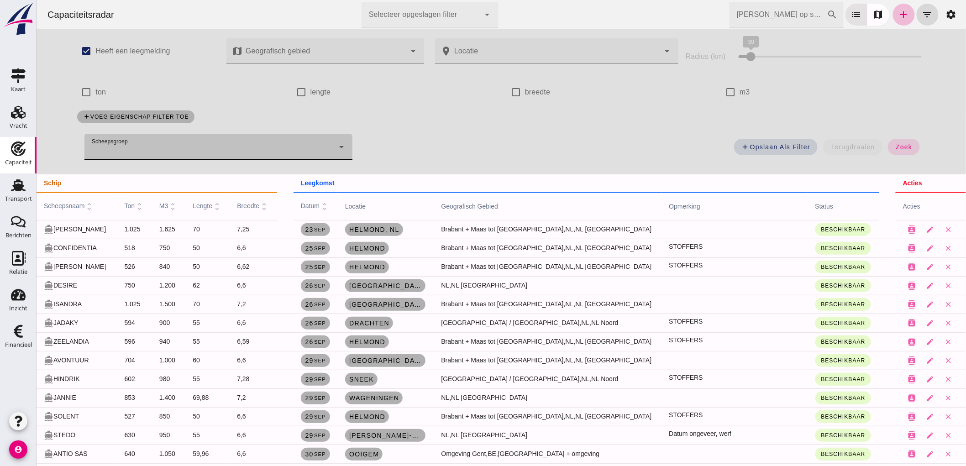
click at [741, 91] on label "m3" at bounding box center [744, 92] width 10 height 26
click at [739, 91] on input "m3" at bounding box center [730, 92] width 18 height 18
checkbox input "true"
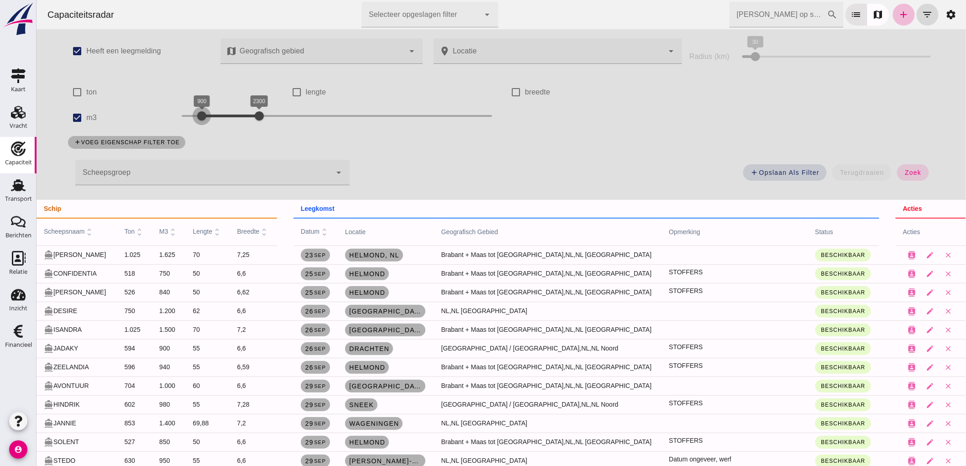
drag, startPoint x: 228, startPoint y: 117, endPoint x: 199, endPoint y: 119, distance: 29.3
click at [199, 119] on div at bounding box center [201, 116] width 18 height 18
drag, startPoint x: 257, startPoint y: 118, endPoint x: 219, endPoint y: 126, distance: 38.9
click at [219, 126] on div "900 1400 900 1400" at bounding box center [336, 118] width 329 height 26
click at [913, 171] on span "zoek" at bounding box center [912, 172] width 17 height 7
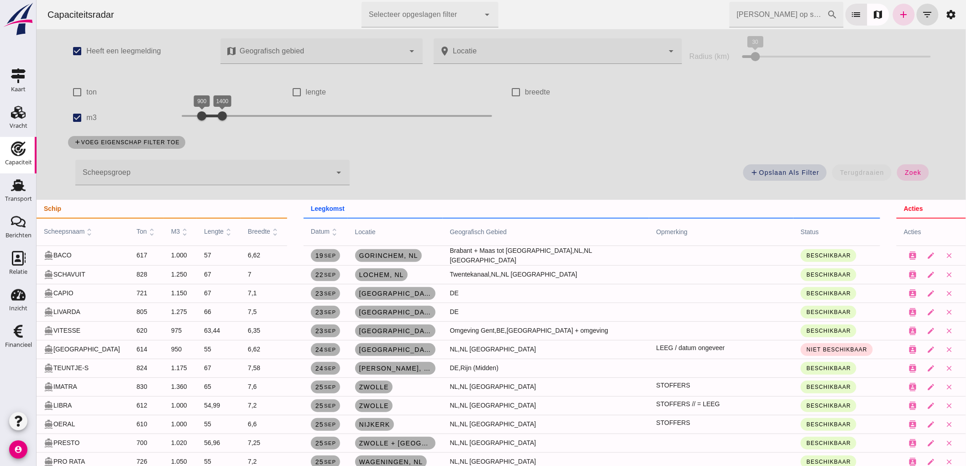
scroll to position [101, 0]
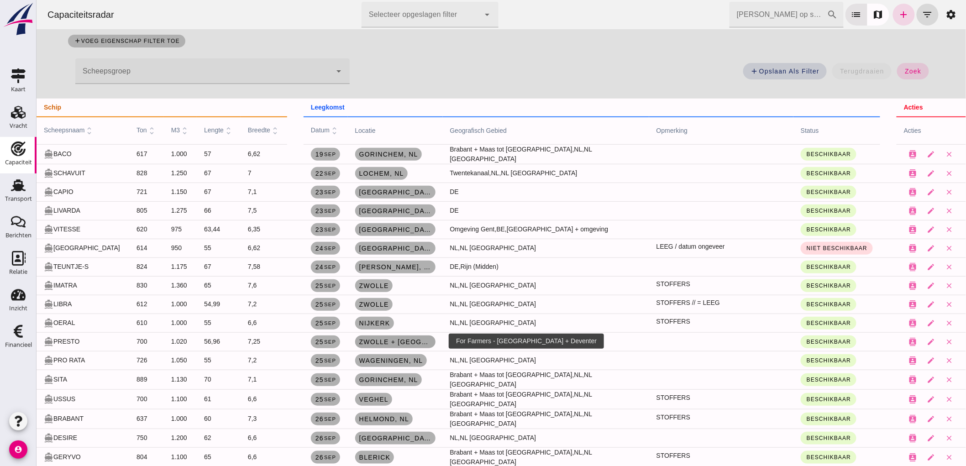
click at [411, 343] on span "Zwolle + [GEOGRAPHIC_DATA]" at bounding box center [394, 341] width 73 height 7
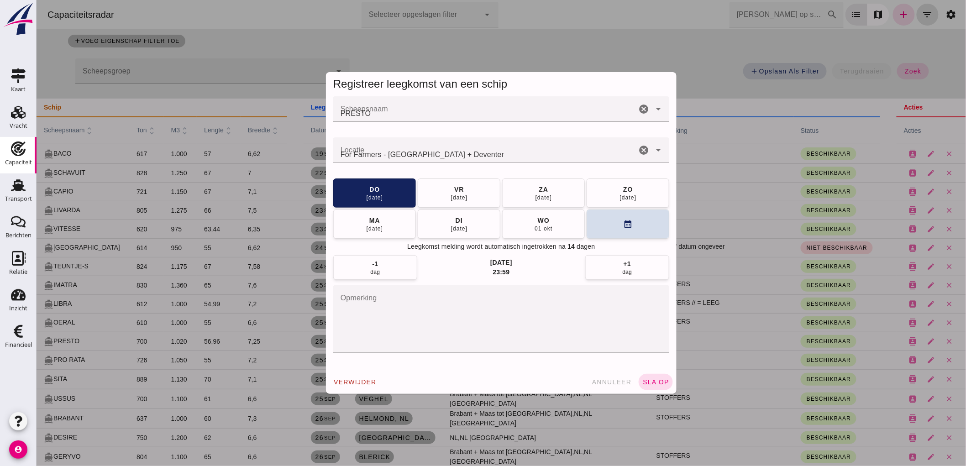
scroll to position [0, 0]
click at [638, 153] on icon "cancel" at bounding box center [643, 150] width 11 height 11
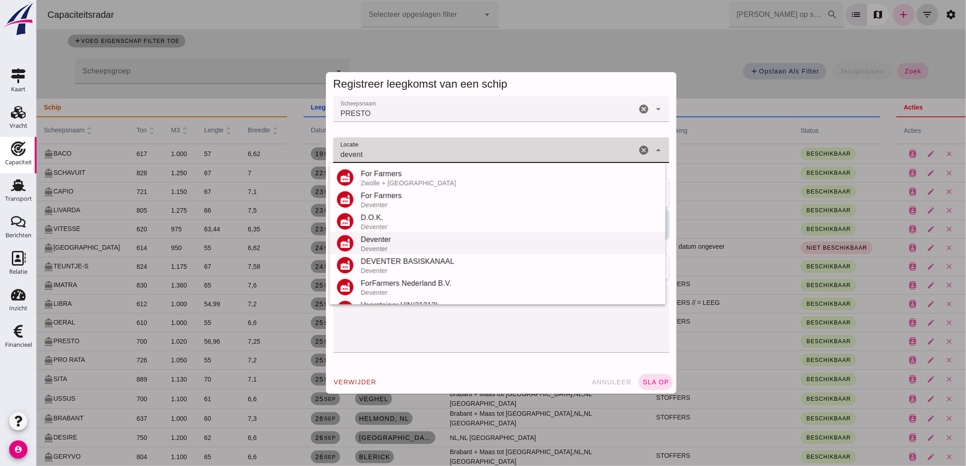
scroll to position [51, 0]
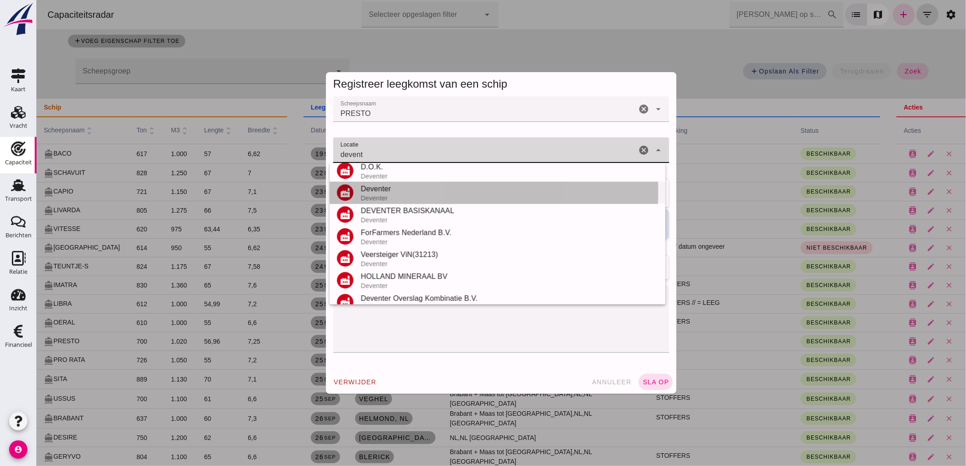
click at [376, 193] on div "Deventer" at bounding box center [509, 188] width 298 height 11
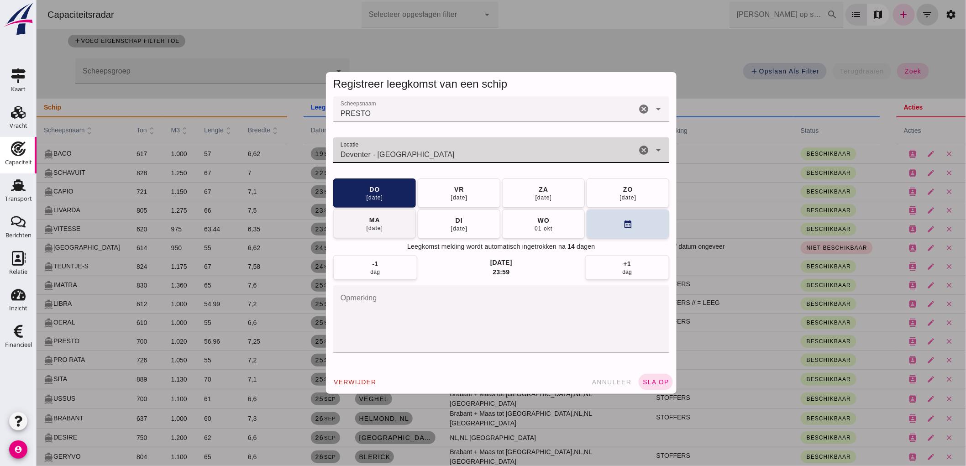
type input "Deventer - [GEOGRAPHIC_DATA]"
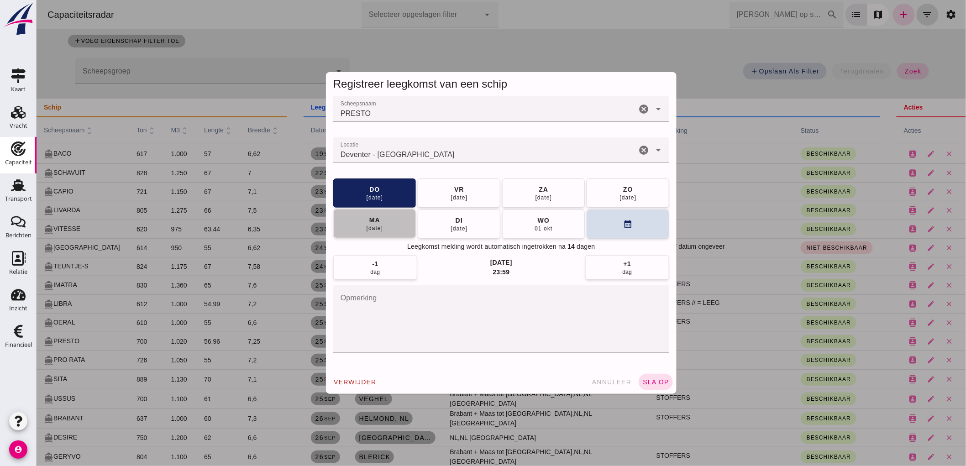
click at [367, 235] on button "[DATE]" at bounding box center [374, 223] width 83 height 29
click at [651, 381] on span "sla op" at bounding box center [655, 381] width 27 height 7
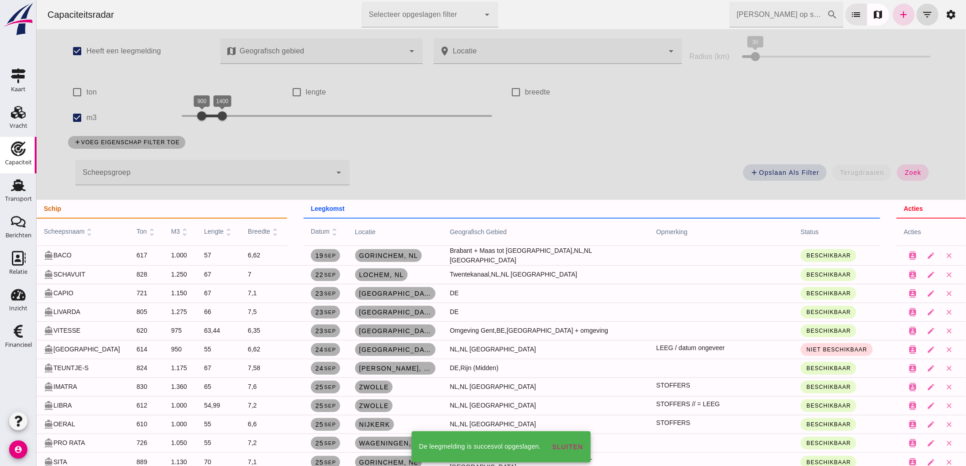
scroll to position [101, 0]
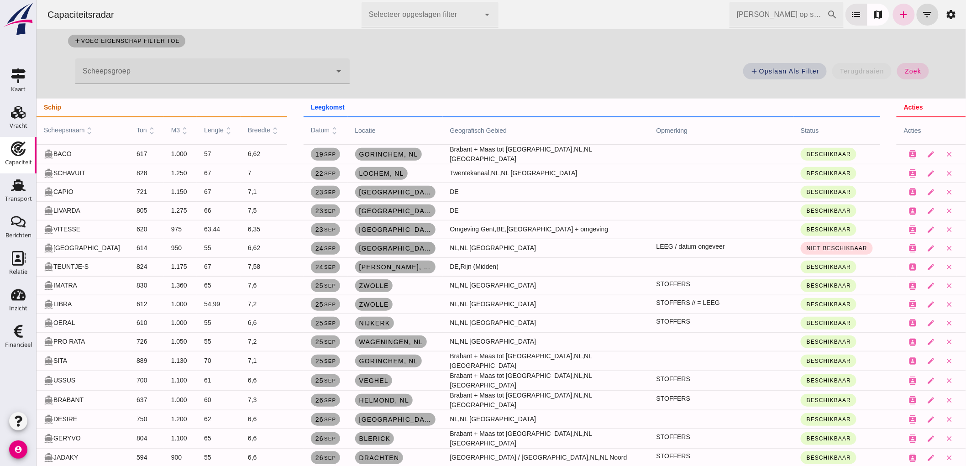
click at [372, 247] on span "[GEOGRAPHIC_DATA] , [GEOGRAPHIC_DATA]" at bounding box center [394, 248] width 73 height 7
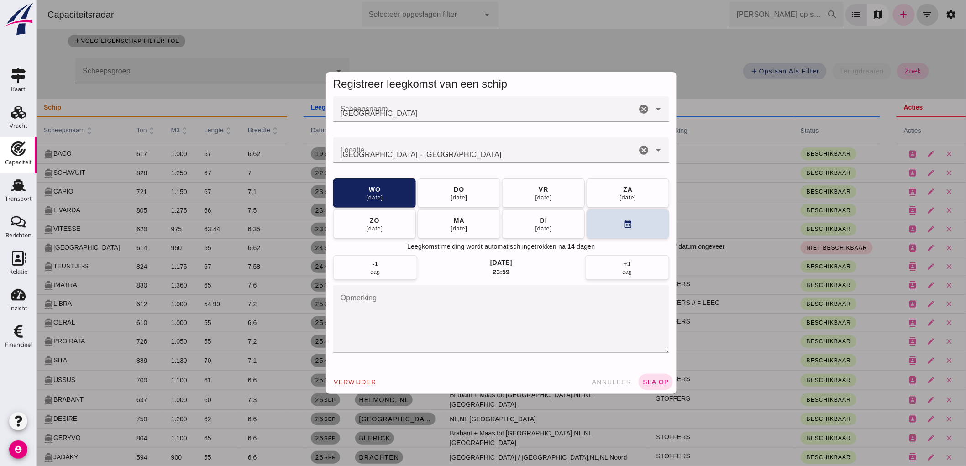
scroll to position [0, 0]
click at [457, 227] on div "[DATE]" at bounding box center [458, 228] width 17 height 7
click at [635, 377] on div "verwijder annuleer sla op" at bounding box center [500, 382] width 350 height 24
click at [639, 377] on button "sla op" at bounding box center [655, 382] width 34 height 16
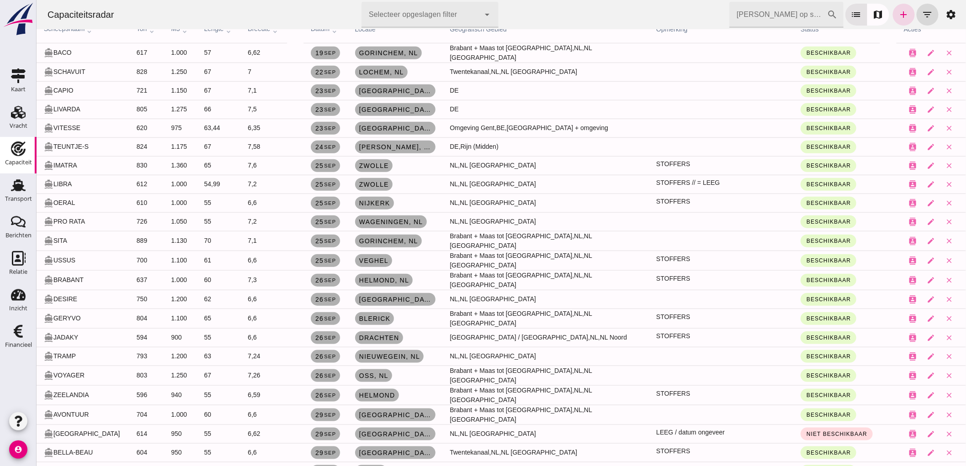
scroll to position [152, 0]
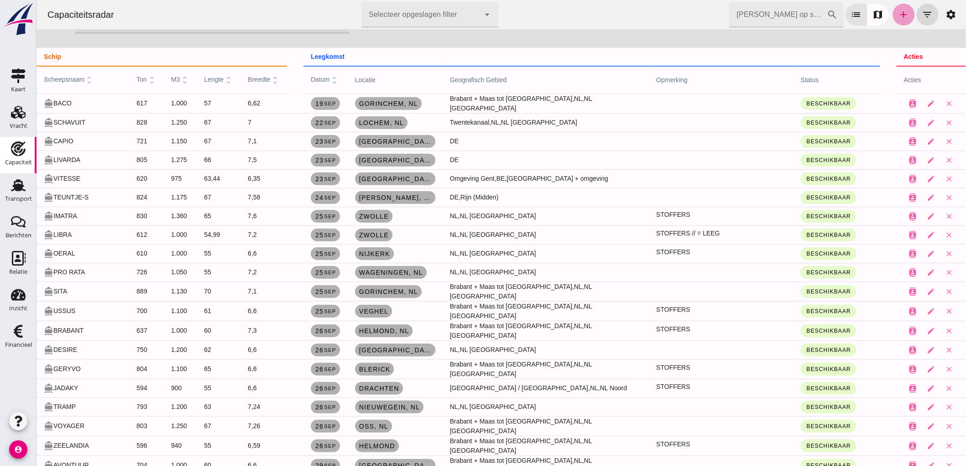
click at [898, 12] on icon "add" at bounding box center [903, 14] width 11 height 11
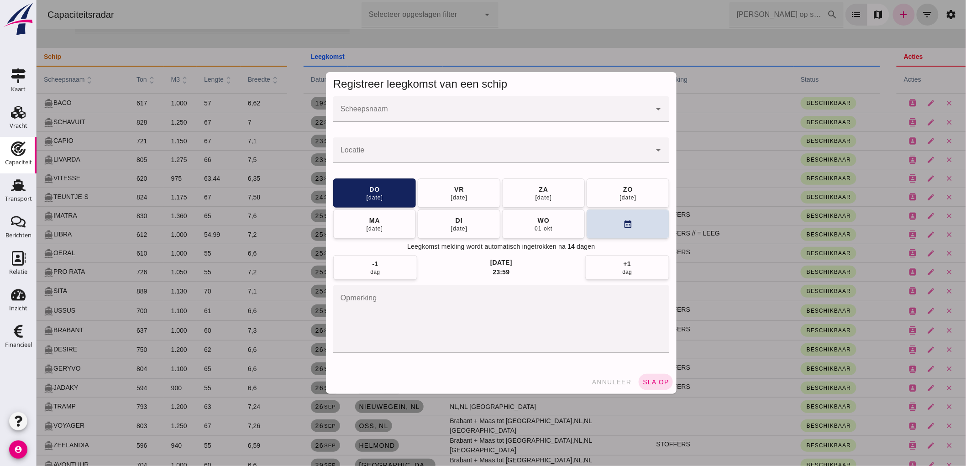
scroll to position [0, 0]
click at [388, 109] on input "Scheepsnaam" at bounding box center [492, 113] width 318 height 11
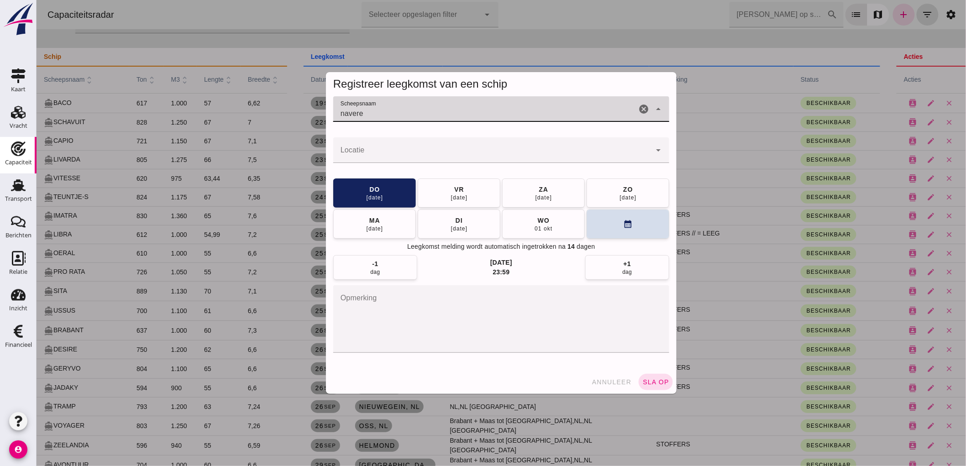
type input "navere"
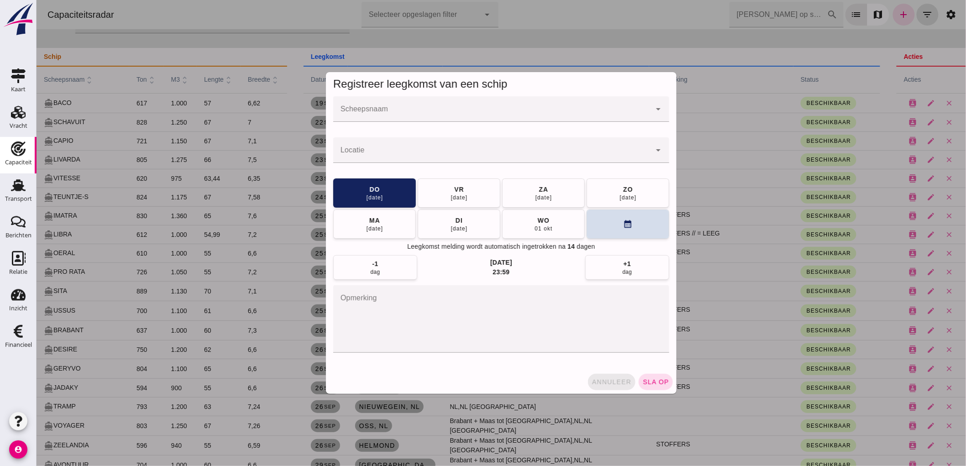
click at [600, 377] on button "annuleer" at bounding box center [610, 382] width 47 height 16
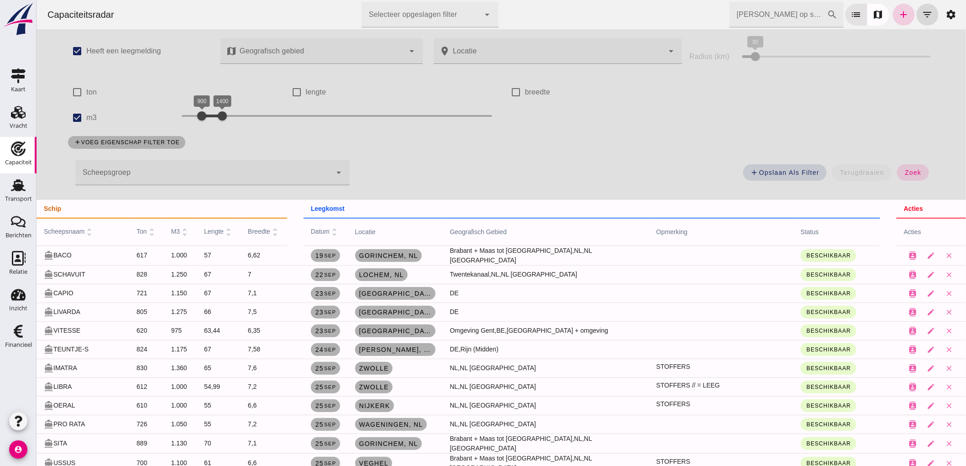
click at [898, 16] on icon "add" at bounding box center [903, 14] width 11 height 11
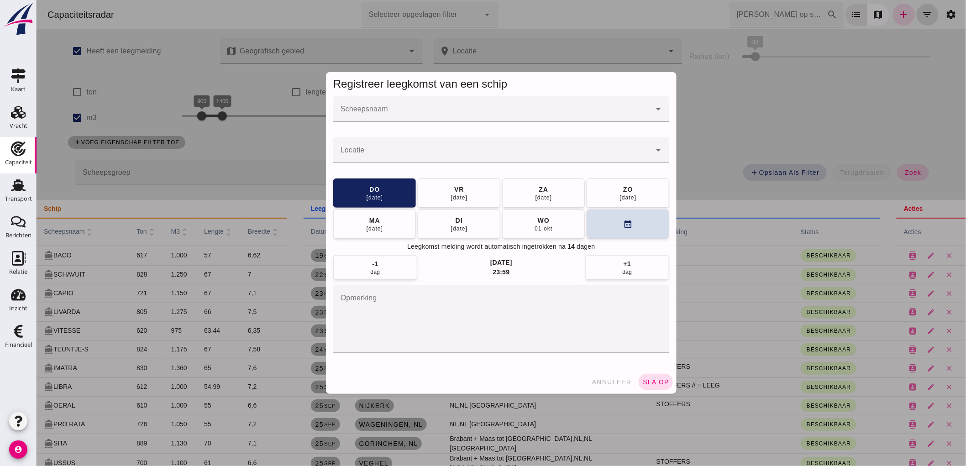
click at [413, 112] on input "Scheepsnaam" at bounding box center [492, 113] width 318 height 11
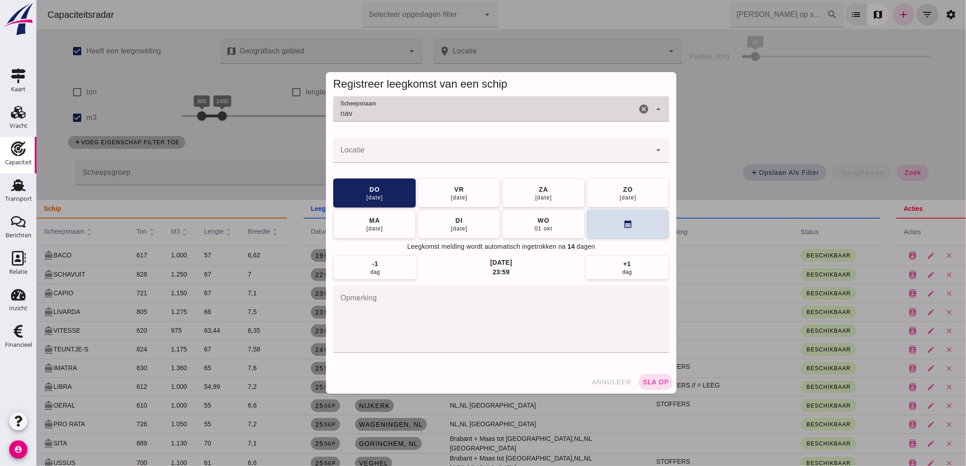
click at [406, 118] on input "nav" at bounding box center [484, 113] width 303 height 11
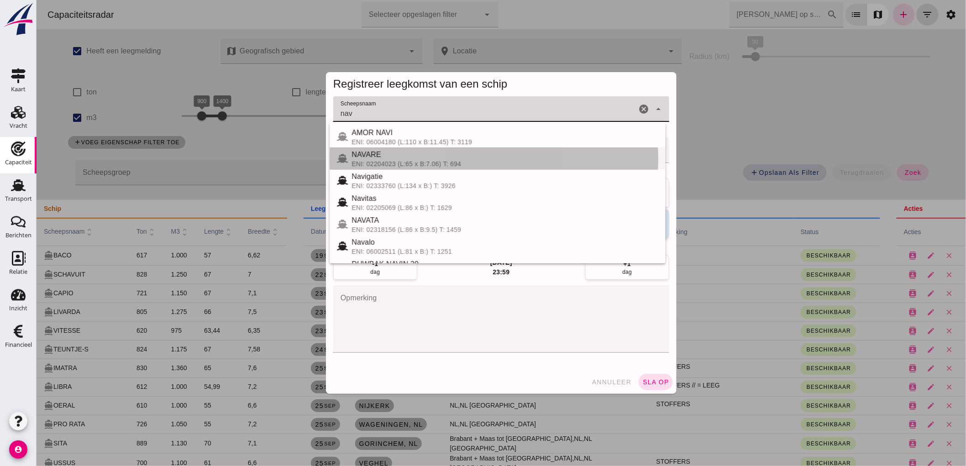
click at [422, 165] on div "ENI: 02204023 (L:65 x B:7.06) T: 694" at bounding box center [504, 163] width 307 height 7
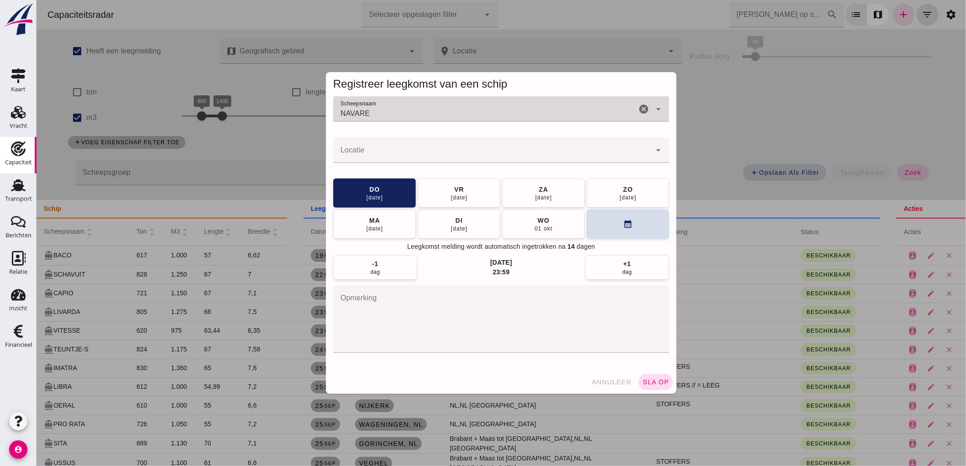
type input "NAVARE"
click at [419, 152] on input "Locatie" at bounding box center [492, 154] width 318 height 11
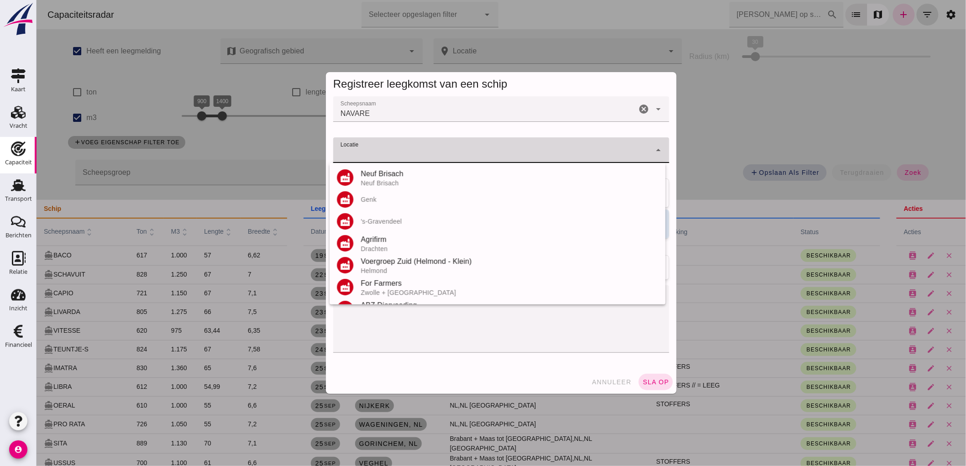
click at [595, 384] on span "annuleer" at bounding box center [611, 381] width 40 height 7
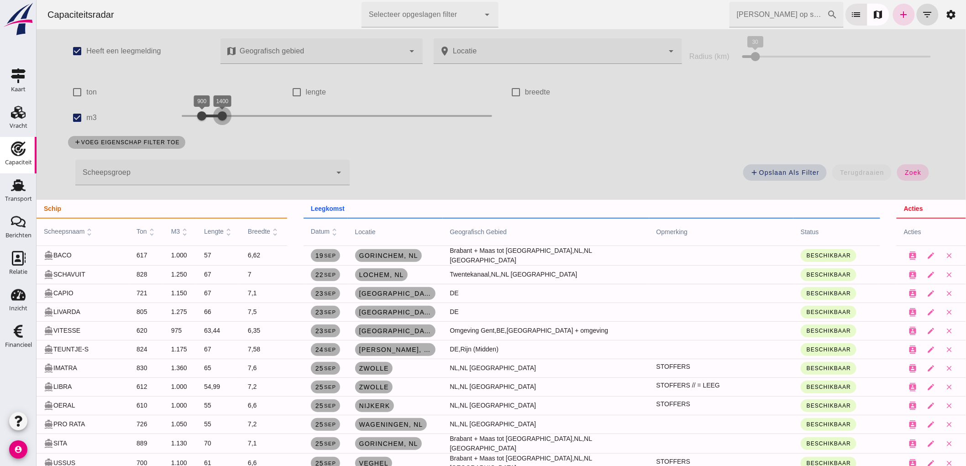
click at [218, 118] on div at bounding box center [222, 116] width 18 height 18
click at [87, 119] on label "m3" at bounding box center [91, 118] width 10 height 26
click at [86, 119] on input "m3" at bounding box center [77, 118] width 18 height 18
checkbox input "false"
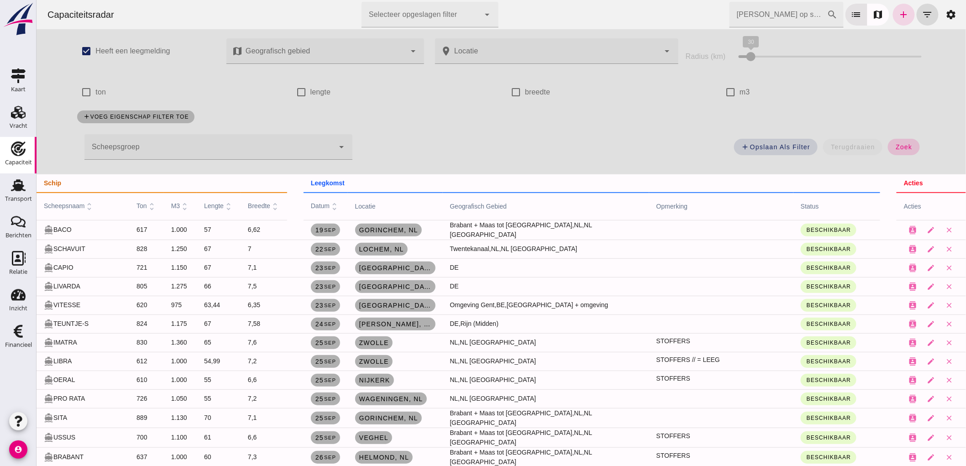
drag, startPoint x: 897, startPoint y: 146, endPoint x: 1009, endPoint y: 145, distance: 112.3
click at [897, 146] on span "zoek" at bounding box center [902, 146] width 17 height 7
click at [901, 147] on span "zoek" at bounding box center [902, 146] width 17 height 7
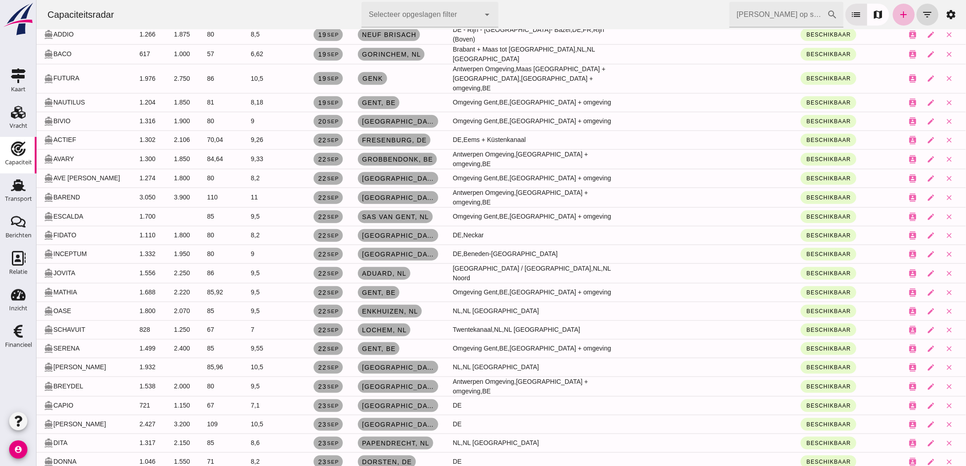
scroll to position [203, 0]
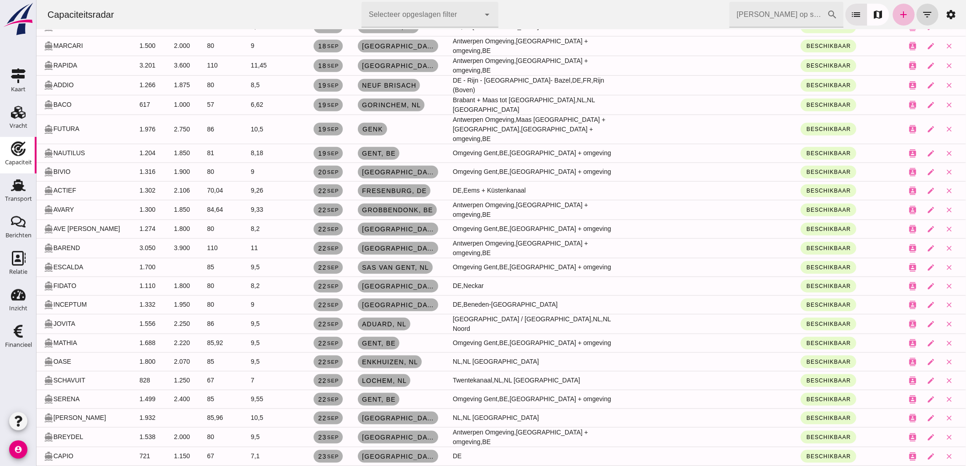
click at [793, 12] on input "[PERSON_NAME] op scheepsnaam" at bounding box center [778, 15] width 98 height 26
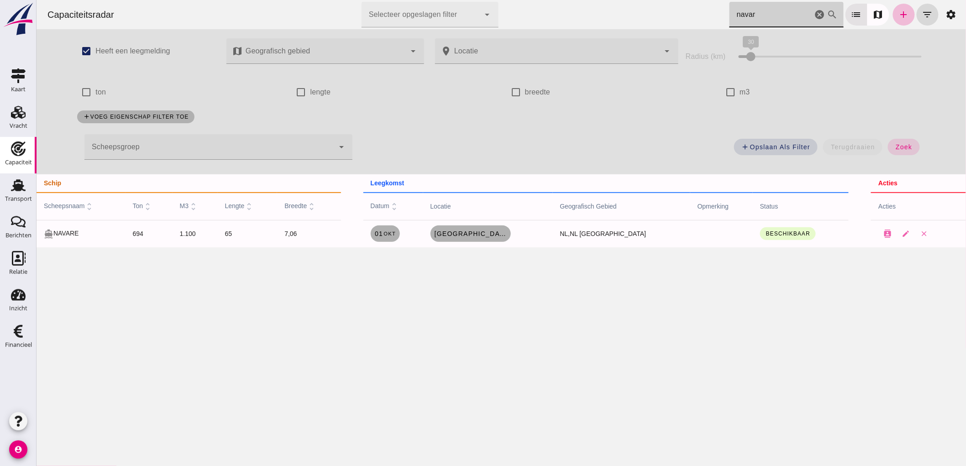
click at [756, 13] on input "navar" at bounding box center [770, 15] width 83 height 26
type input "navar"
click at [395, 230] on span "[DATE]" at bounding box center [384, 233] width 21 height 7
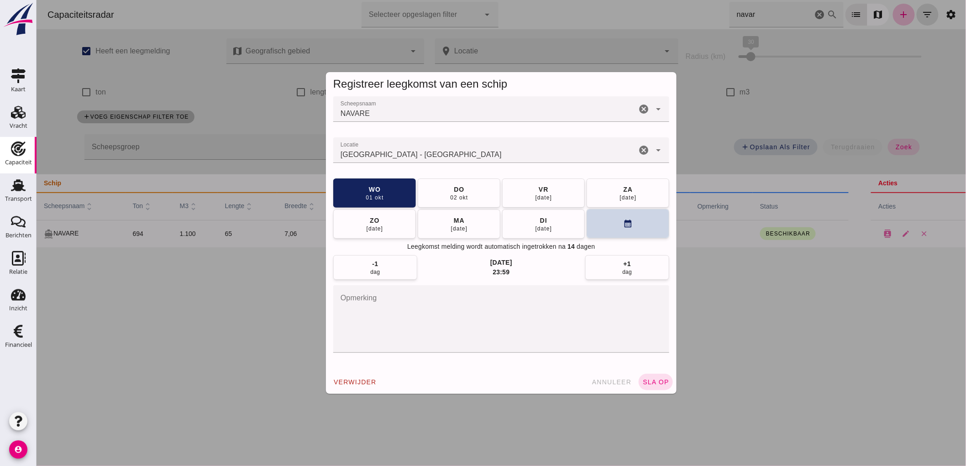
click at [586, 230] on button "calendar_month" at bounding box center [627, 223] width 83 height 29
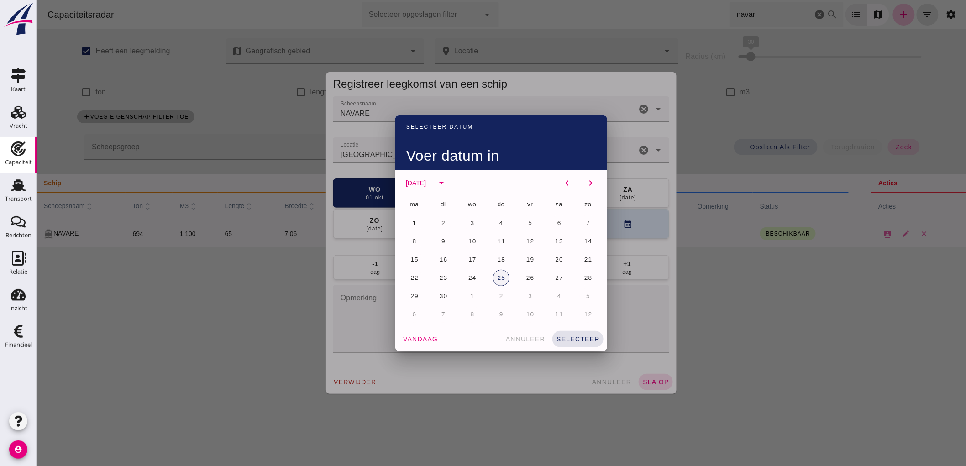
click at [492, 276] on button "25" at bounding box center [500, 278] width 16 height 16
click at [580, 345] on button "selecteer" at bounding box center [577, 339] width 51 height 16
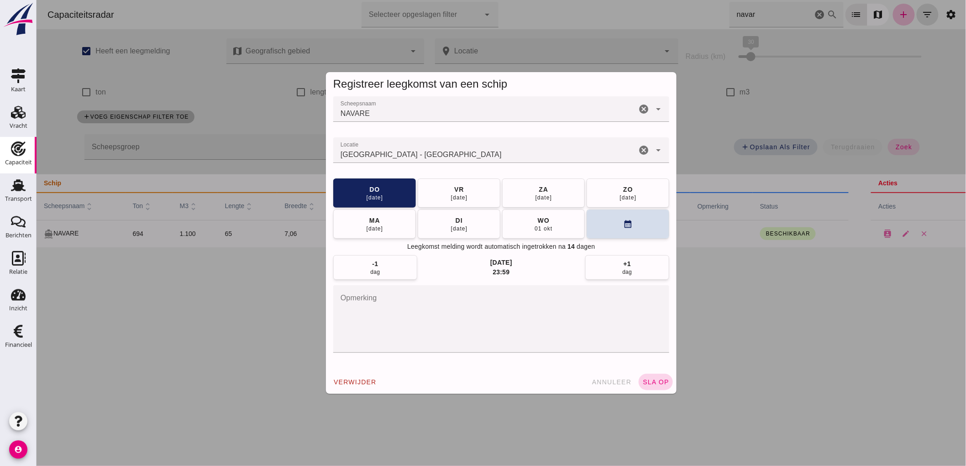
click at [656, 382] on span "sla op" at bounding box center [655, 381] width 27 height 7
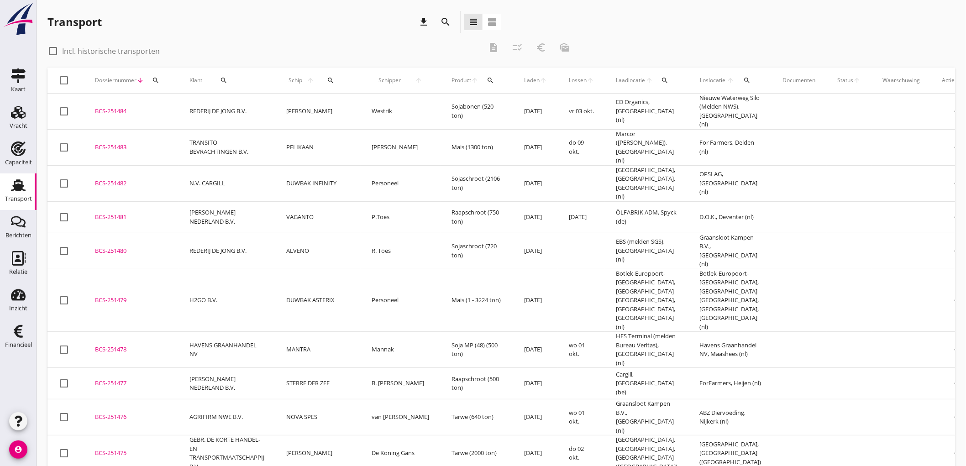
click at [34, 195] on link "Transport Transport" at bounding box center [18, 191] width 37 height 37
click at [303, 399] on td "NOVA SPES" at bounding box center [317, 417] width 85 height 36
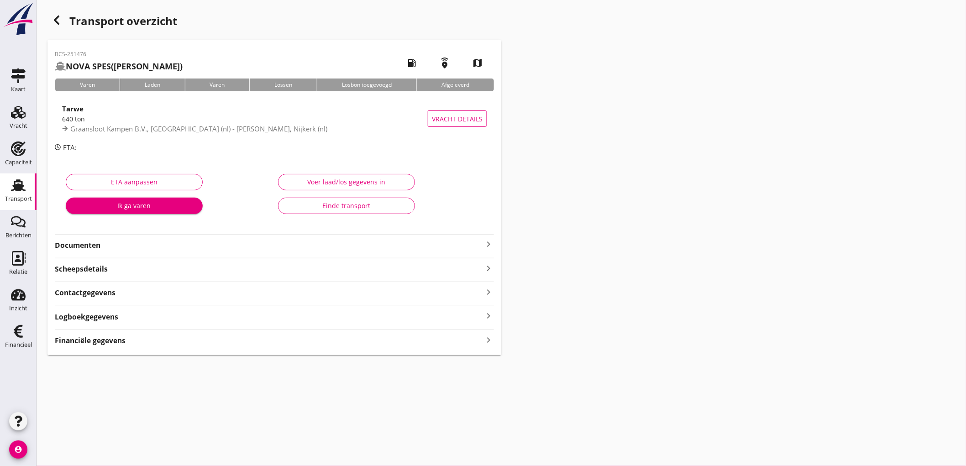
click at [140, 247] on strong "Documenten" at bounding box center [269, 245] width 428 height 10
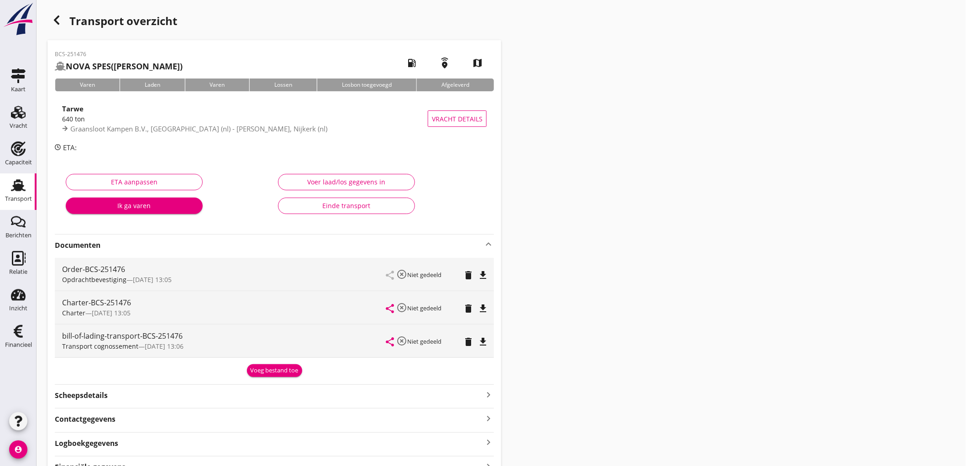
click at [478, 272] on icon "file_download" at bounding box center [482, 275] width 11 height 11
click at [487, 311] on icon "file_download" at bounding box center [482, 308] width 11 height 11
click at [484, 341] on icon "file_download" at bounding box center [482, 341] width 11 height 11
click at [24, 190] on use at bounding box center [18, 185] width 15 height 12
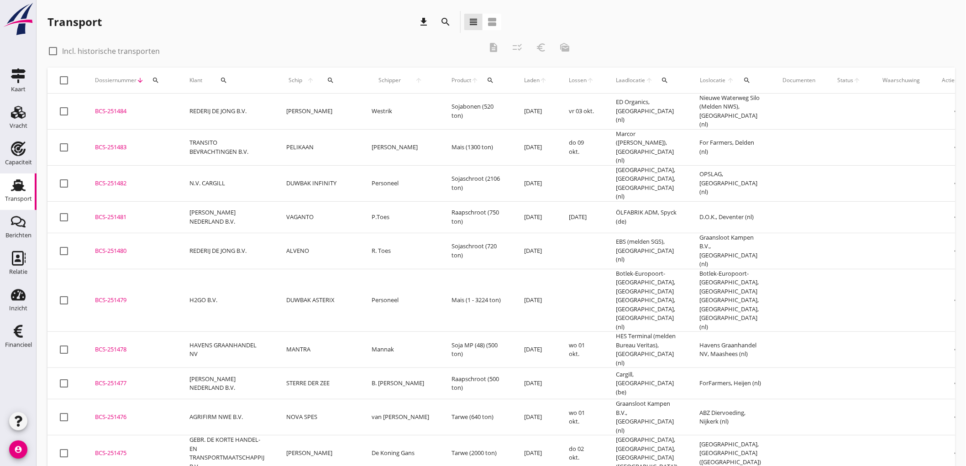
click at [297, 240] on td "ALVENO" at bounding box center [317, 251] width 85 height 36
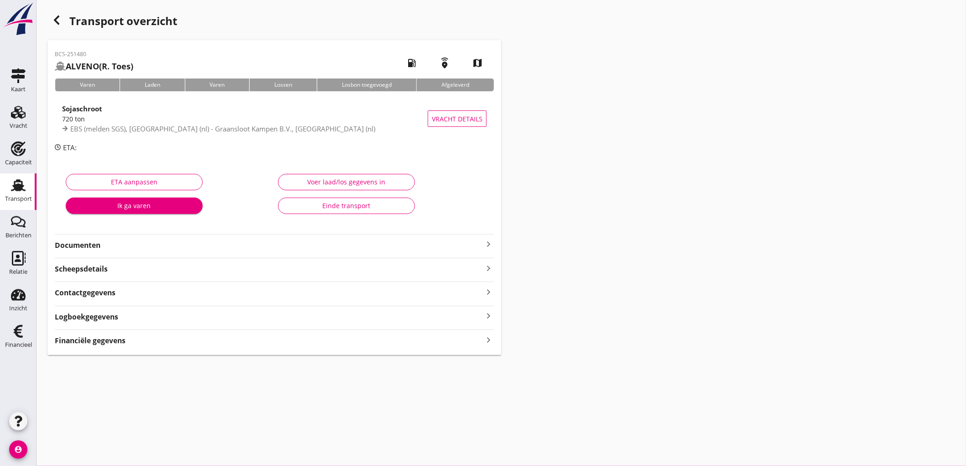
click at [245, 248] on strong "Documenten" at bounding box center [269, 245] width 428 height 10
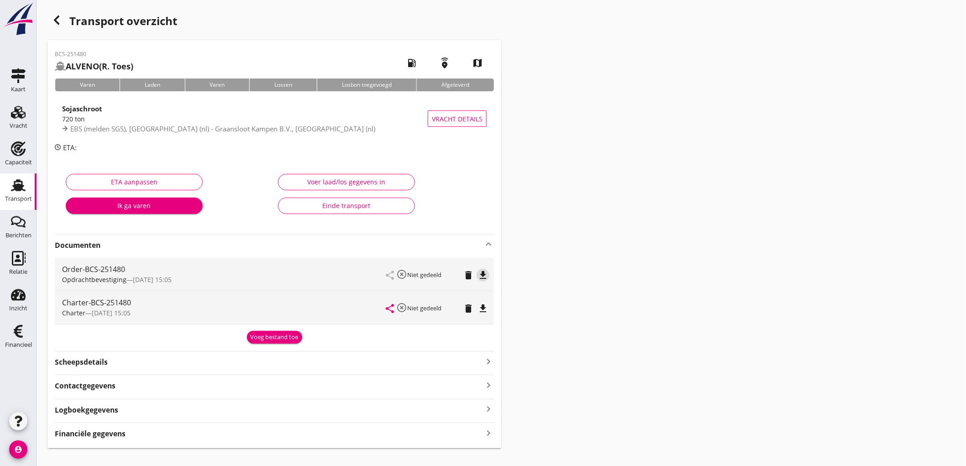
click at [481, 276] on icon "file_download" at bounding box center [482, 275] width 11 height 11
drag, startPoint x: 484, startPoint y: 302, endPoint x: 491, endPoint y: 295, distance: 10.3
click at [483, 303] on icon "file_download" at bounding box center [482, 308] width 11 height 11
click at [177, 358] on div "Scheepsdetails keyboard_arrow_right" at bounding box center [274, 361] width 439 height 12
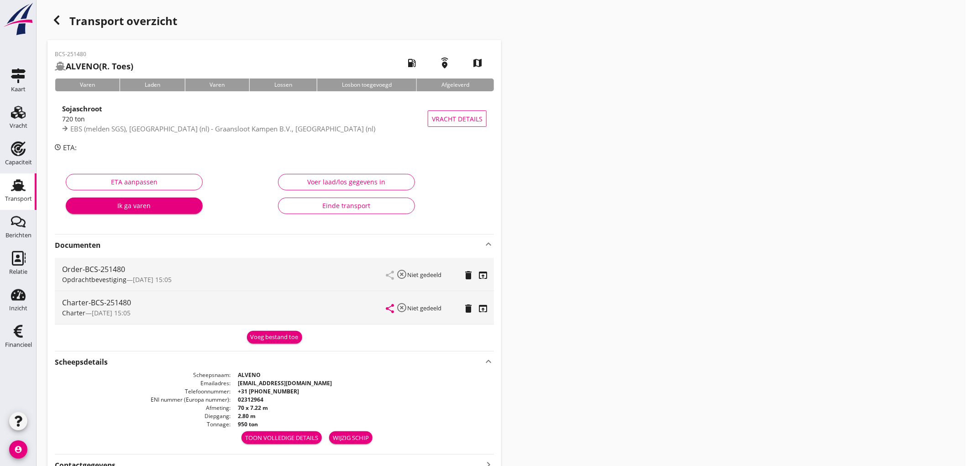
click at [5, 186] on link "Transport Transport" at bounding box center [18, 191] width 37 height 37
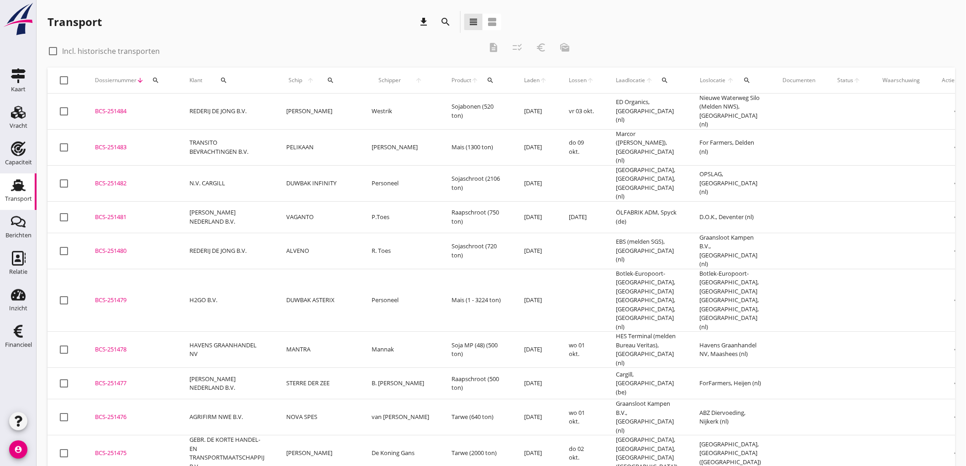
click at [12, 191] on icon "Transport" at bounding box center [18, 185] width 15 height 15
click at [17, 121] on div "Vracht" at bounding box center [19, 126] width 18 height 13
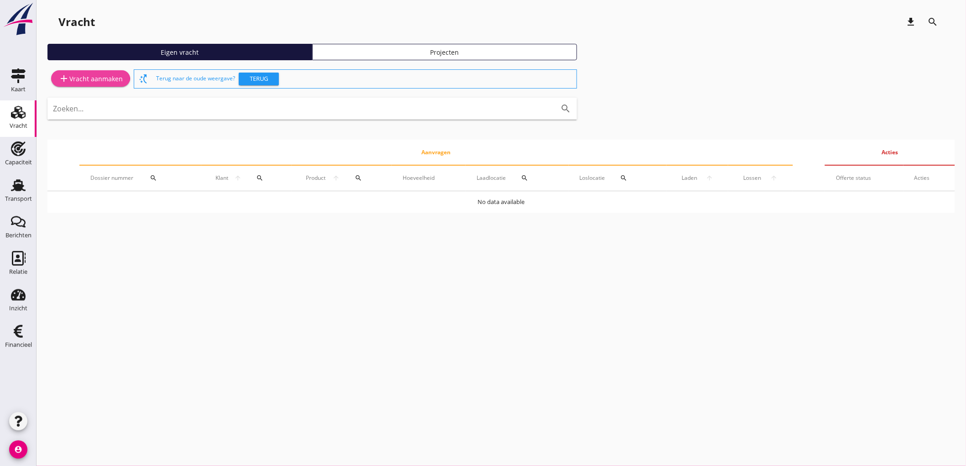
click at [94, 82] on div "add Vracht aanmaken" at bounding box center [90, 78] width 64 height 11
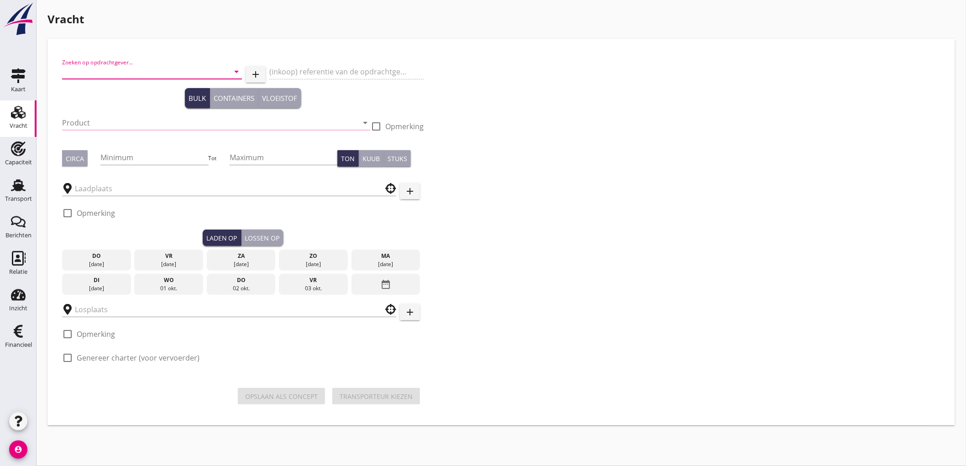
click at [112, 78] on input "Zoeken op opdrachtgever..." at bounding box center [139, 71] width 154 height 15
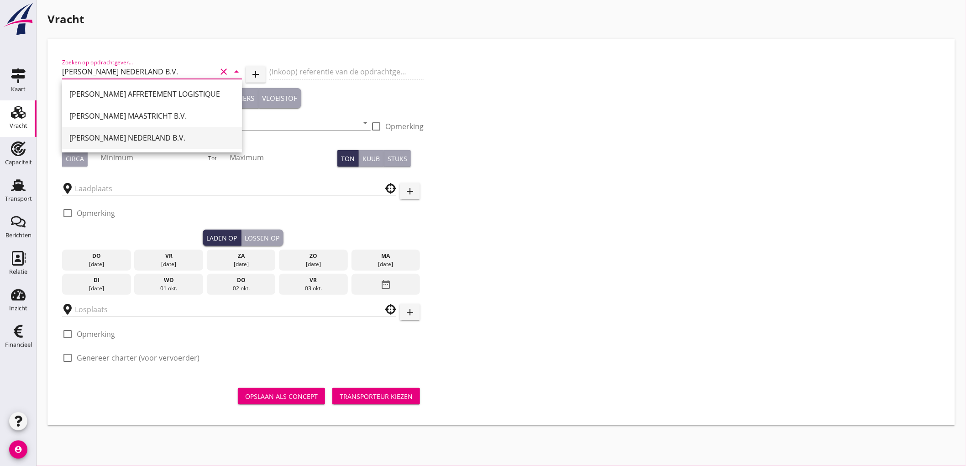
type input "[PERSON_NAME] NEDERLAND B.V."
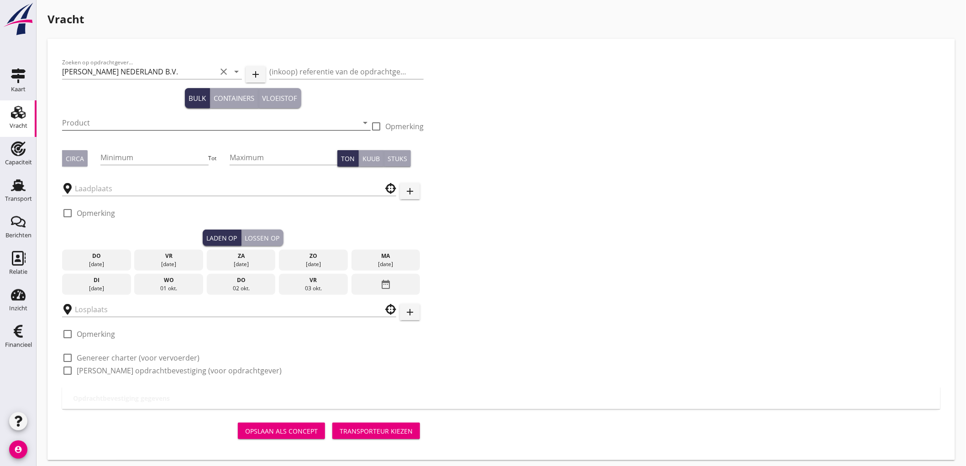
click at [100, 121] on input "Product" at bounding box center [210, 122] width 296 height 15
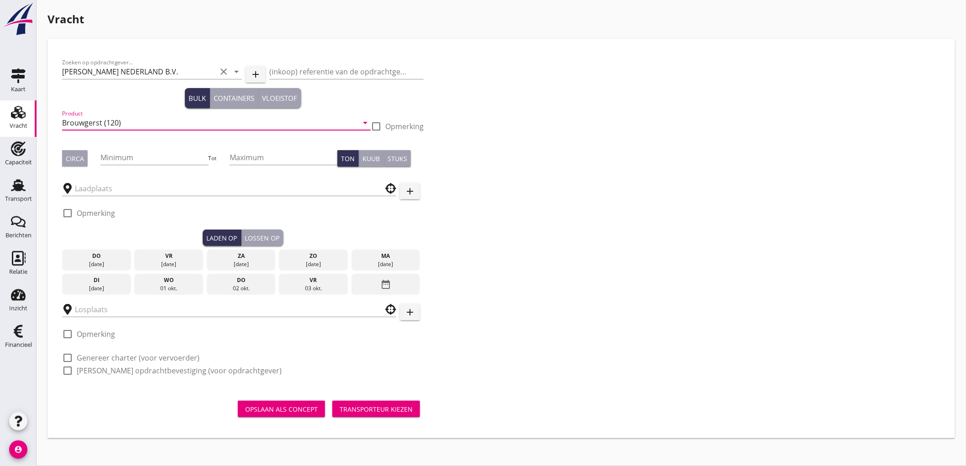
type input "Brouwgerst (120)"
drag, startPoint x: 377, startPoint y: 125, endPoint x: 346, endPoint y: 139, distance: 34.1
click at [377, 125] on div at bounding box center [376, 127] width 16 height 16
checkbox input "true"
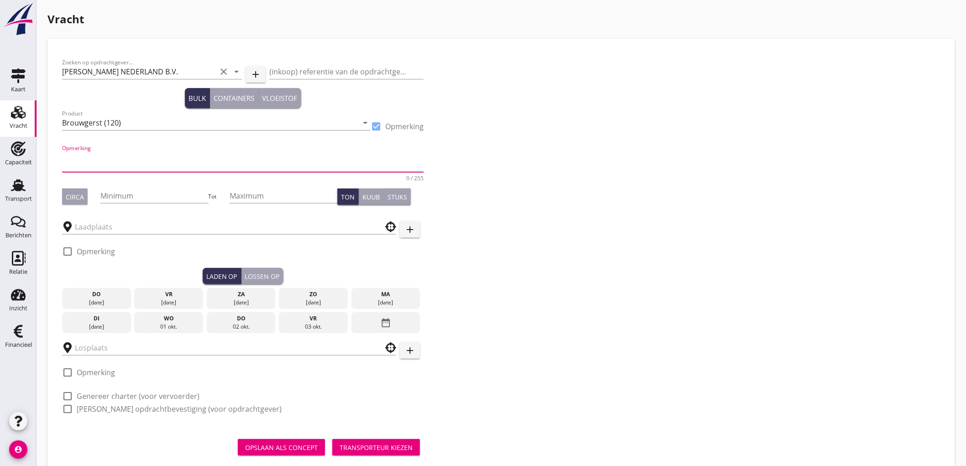
click at [139, 166] on textarea "Opmerking" at bounding box center [242, 161] width 361 height 22
type textarea "Applaus"
type button "circa"
drag, startPoint x: 80, startPoint y: 197, endPoint x: 96, endPoint y: 196, distance: 15.5
click at [85, 198] on button "Circa" at bounding box center [75, 196] width 26 height 16
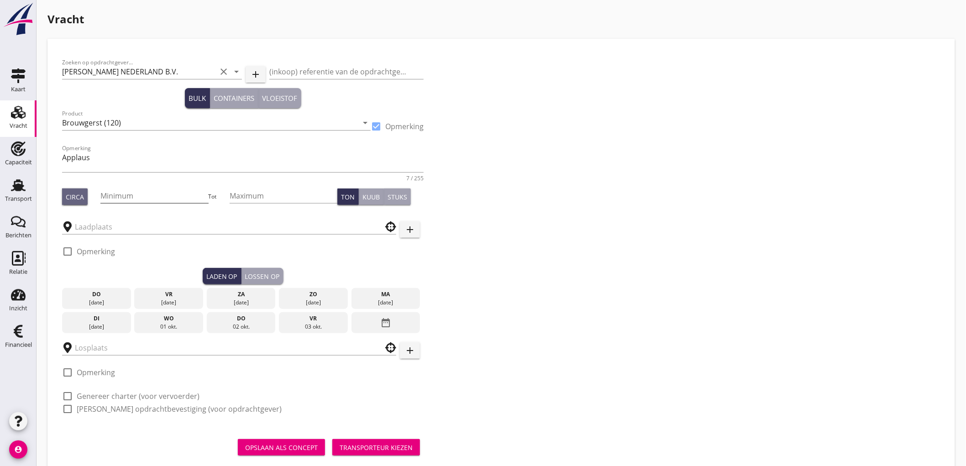
click at [124, 197] on input "Minimum" at bounding box center [154, 195] width 108 height 15
type input "450"
click at [116, 224] on input "text" at bounding box center [223, 226] width 296 height 15
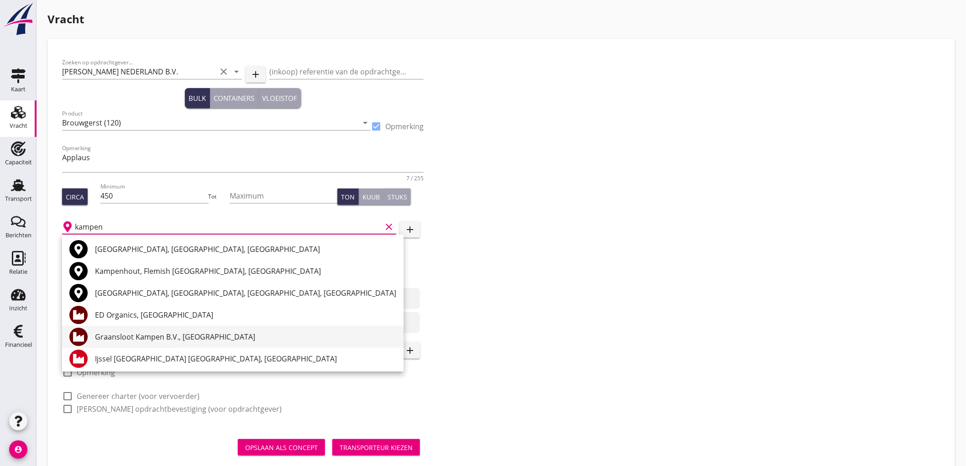
click at [166, 336] on div "Graansloot Kampen B.V., [GEOGRAPHIC_DATA]" at bounding box center [245, 336] width 301 height 11
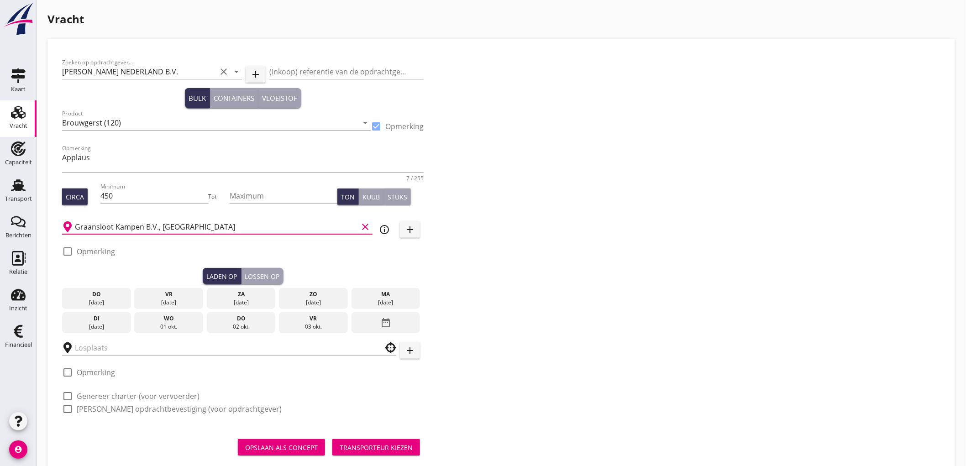
type input "Graansloot Kampen B.V., [GEOGRAPHIC_DATA]"
click at [257, 325] on div "02 okt." at bounding box center [241, 327] width 64 height 8
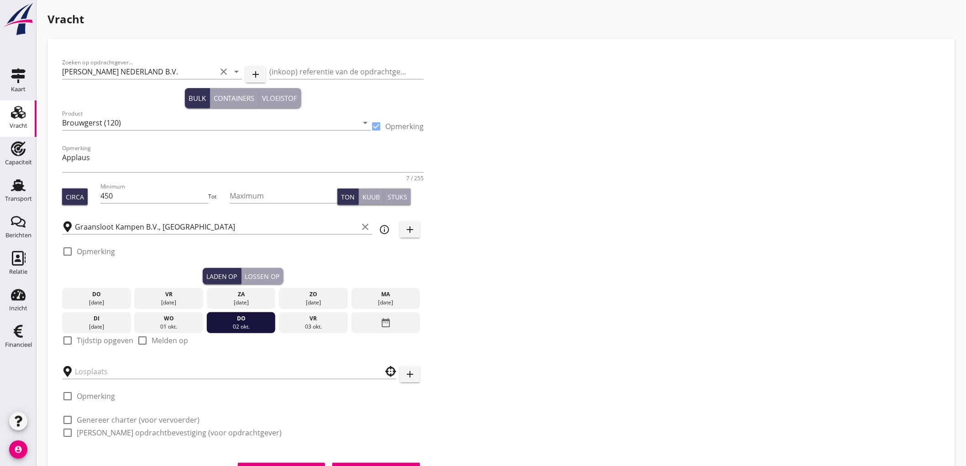
click at [89, 341] on label "Tijdstip opgeven" at bounding box center [105, 340] width 57 height 9
checkbox input "true"
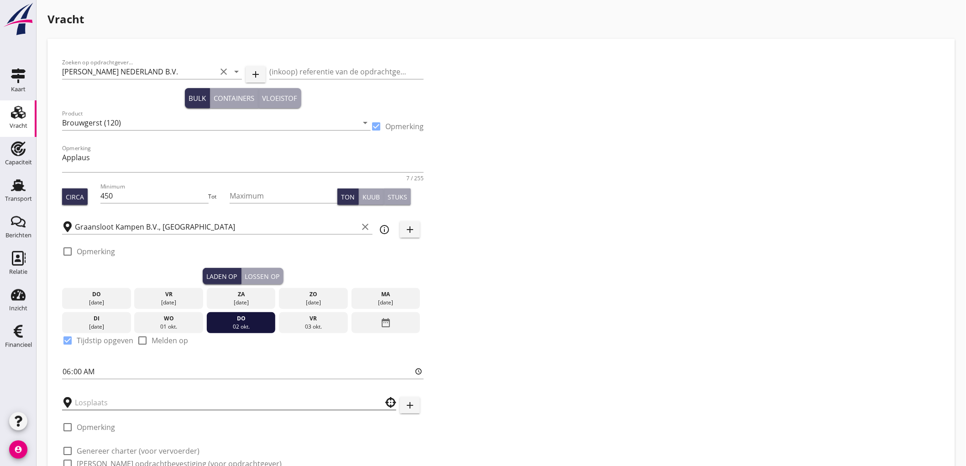
click at [108, 397] on input "text" at bounding box center [223, 402] width 296 height 15
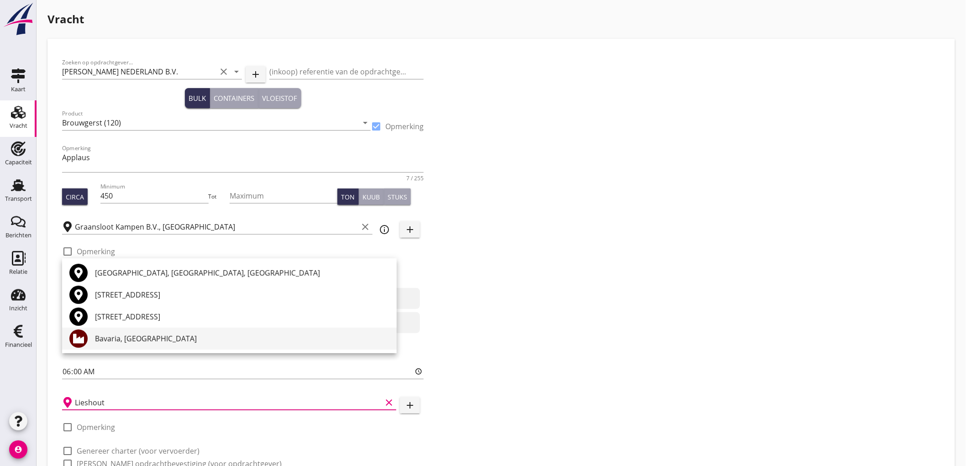
click at [147, 341] on div "Bavaria, [GEOGRAPHIC_DATA]" at bounding box center [242, 338] width 294 height 11
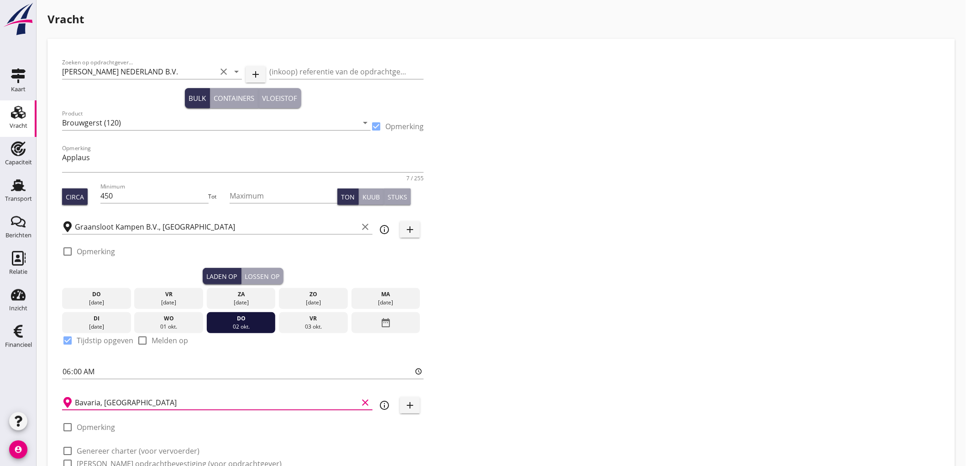
type input "Bavaria, [GEOGRAPHIC_DATA]"
click at [104, 452] on label "Genereer charter (voor vervoerder)" at bounding box center [138, 450] width 123 height 9
checkbox input "true"
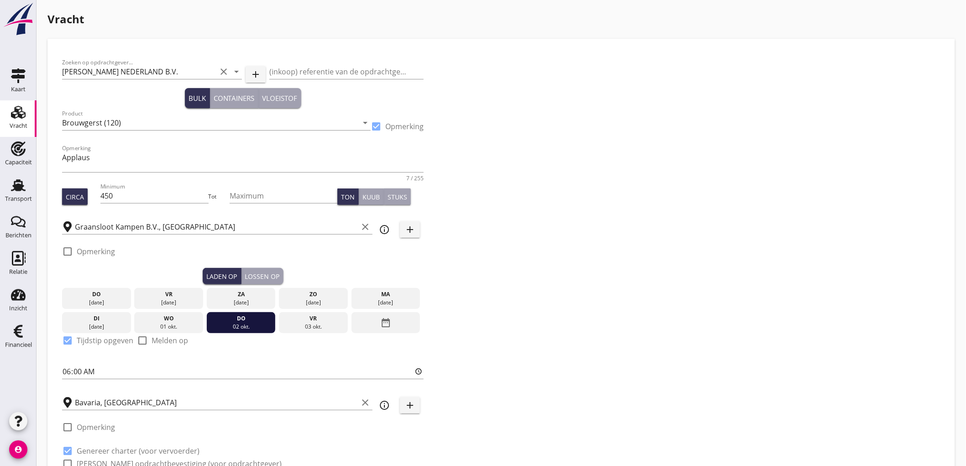
checkbox input "true"
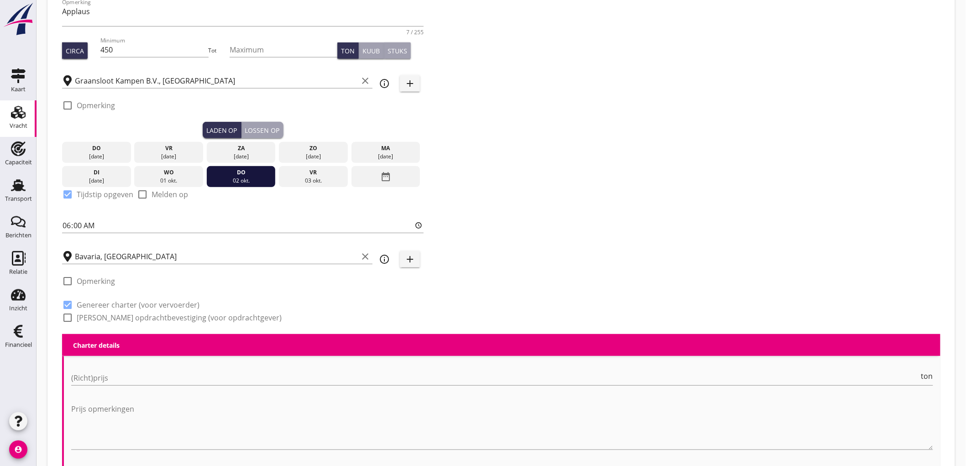
click at [101, 317] on label "Genereer opdrachtbevestiging (voor opdrachtgever)" at bounding box center [179, 317] width 205 height 9
checkbox input "true"
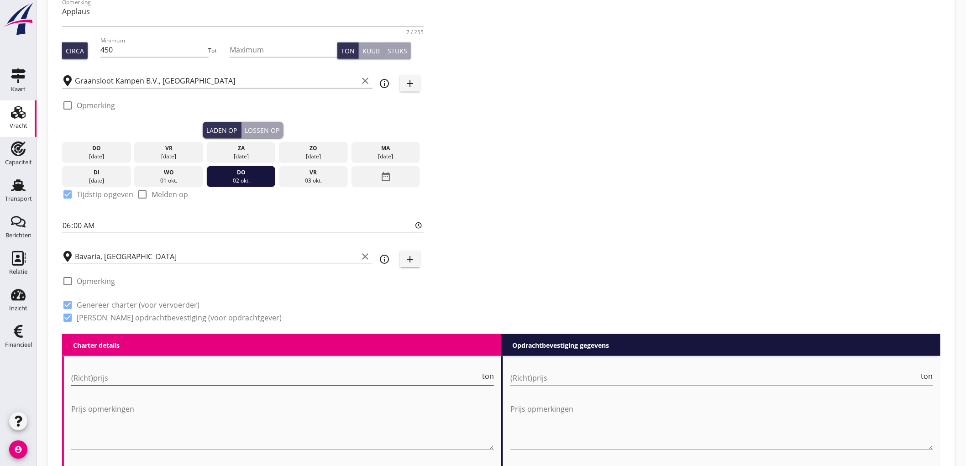
click at [92, 380] on input "(Richt)prijs" at bounding box center [275, 378] width 409 height 15
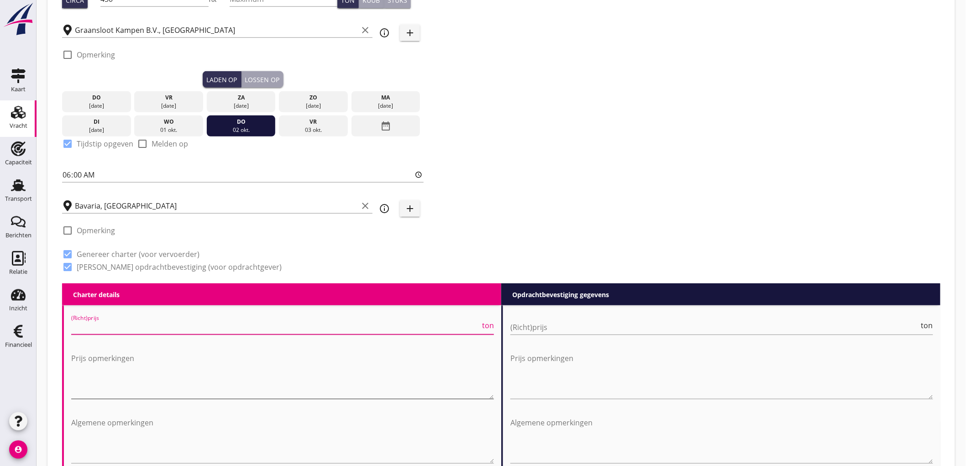
scroll to position [298, 0]
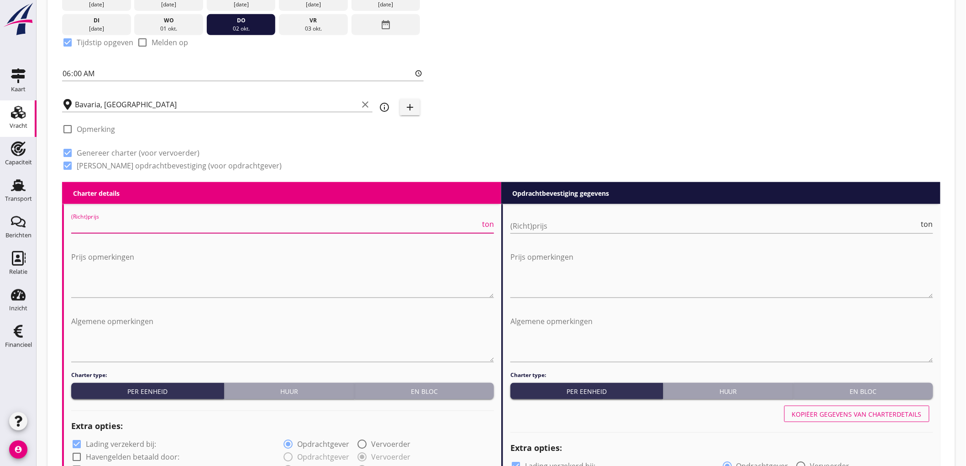
type input "9"
type input "8"
type input "8.75"
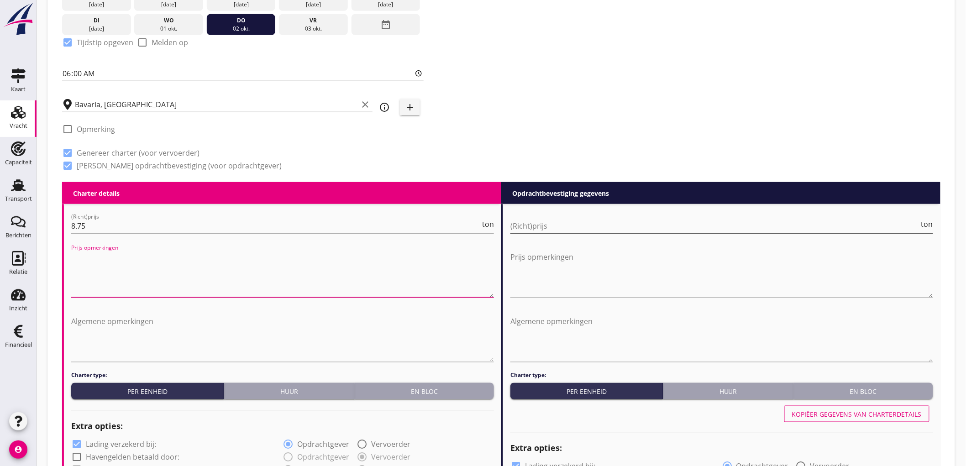
click at [597, 227] on input "(Richt)prijs" at bounding box center [714, 226] width 409 height 15
type input "9"
type input "9.5"
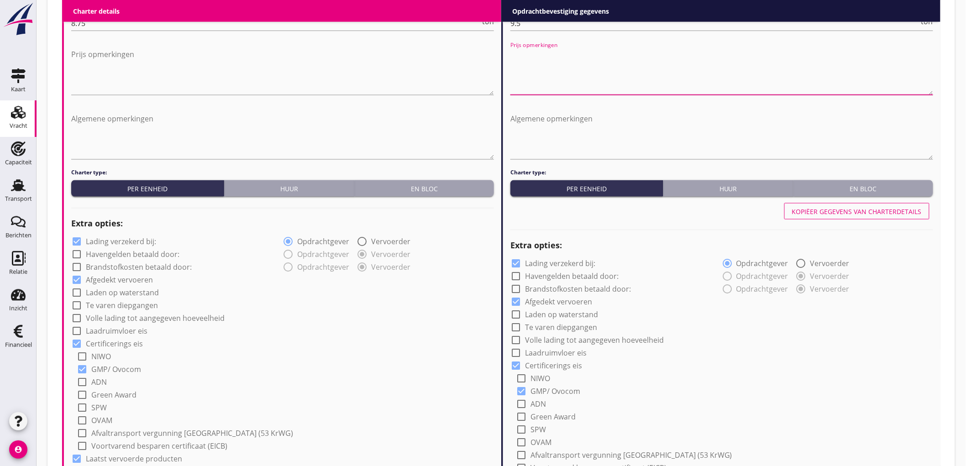
scroll to position [551, 0]
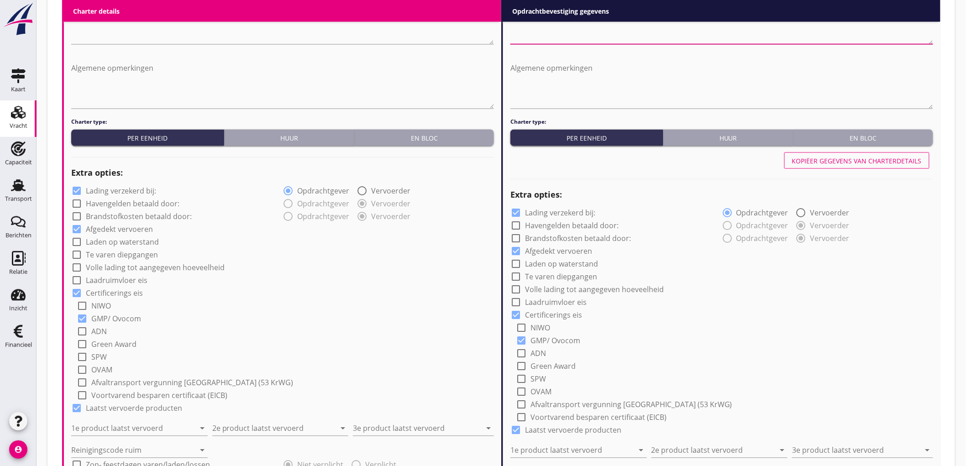
click at [93, 191] on label "Lading verzekerd bij:" at bounding box center [121, 191] width 70 height 9
checkbox input "false"
click at [124, 438] on div "Reinigingscode ruim arrow_drop_down" at bounding box center [139, 448] width 136 height 20
click at [128, 432] on input "1e product laatst vervoerd" at bounding box center [133, 428] width 124 height 15
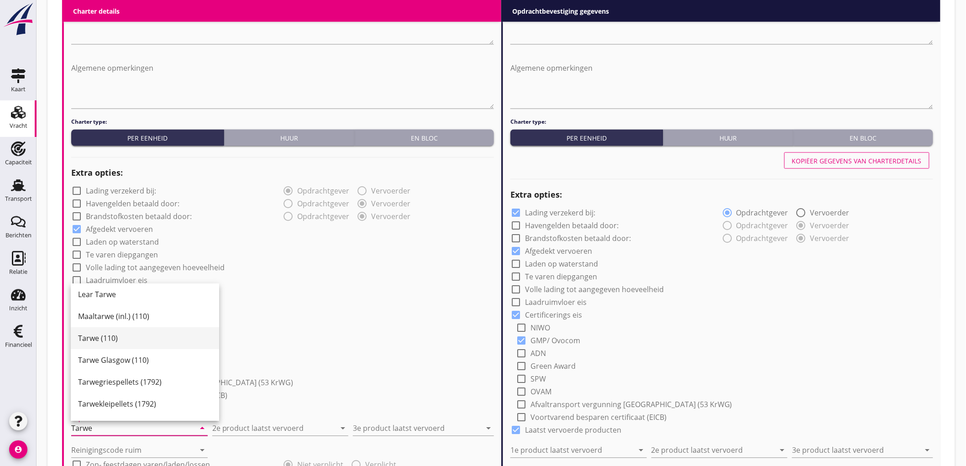
scroll to position [91, 0]
type input "Tarwe (110)"
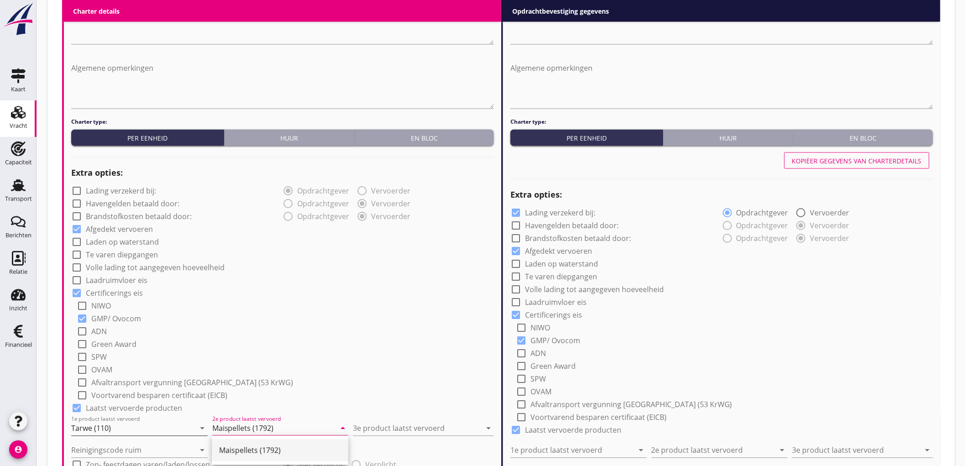
type input "Maispellets (1792)"
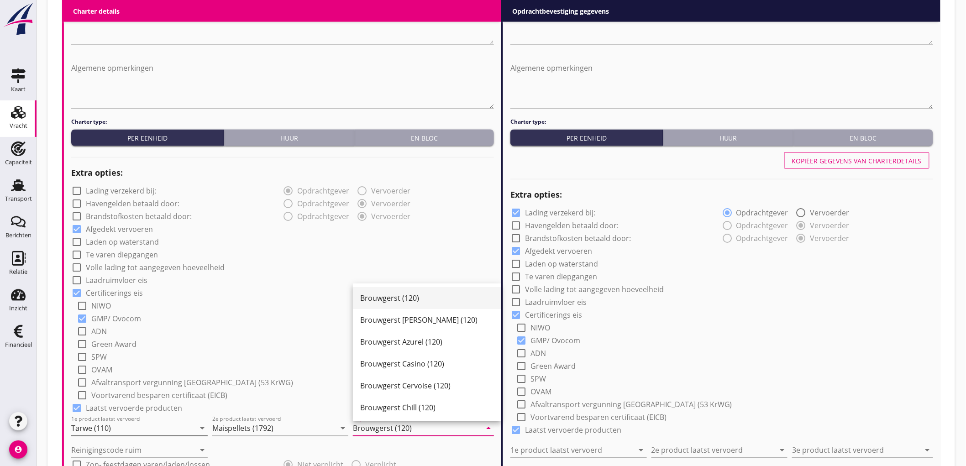
type input "Brouwgerst (120)"
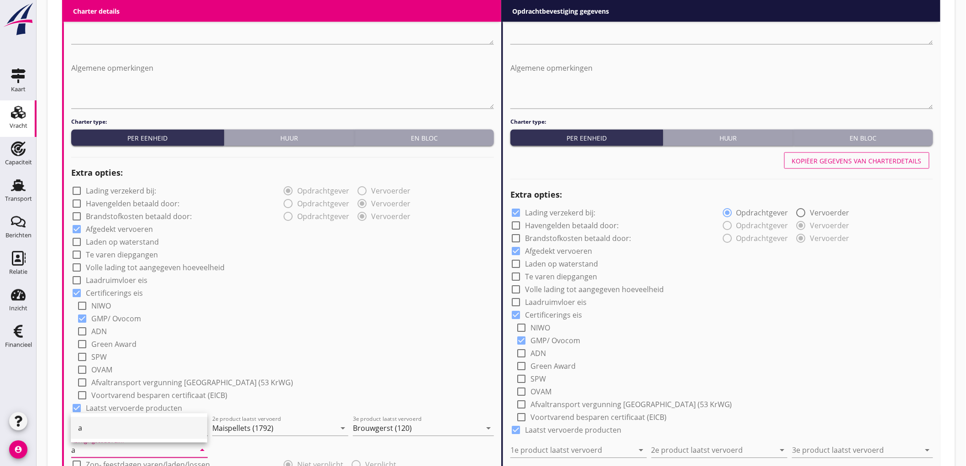
type input "a"
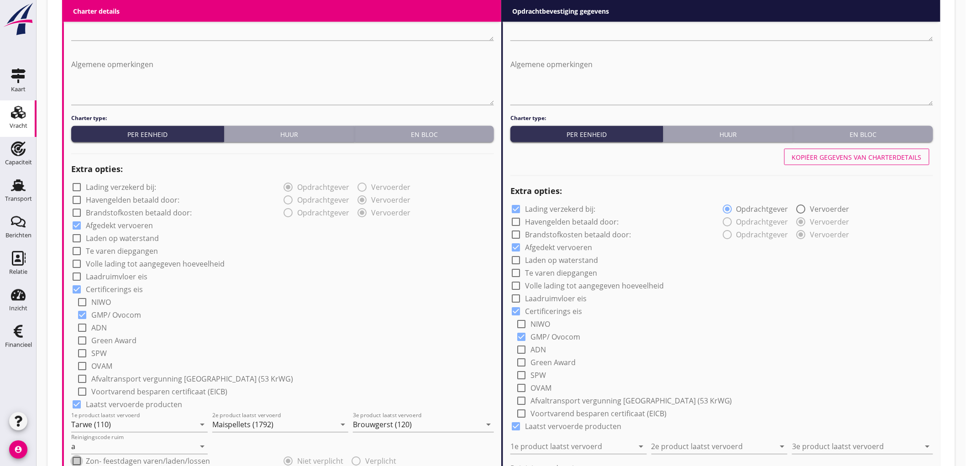
click at [259, 283] on div "check_box Certificerings eis" at bounding box center [282, 288] width 423 height 13
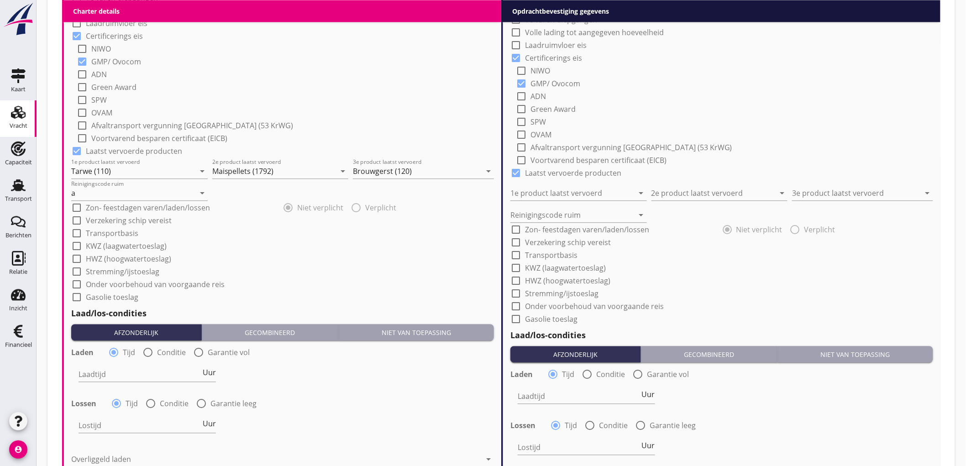
scroll to position [961, 0]
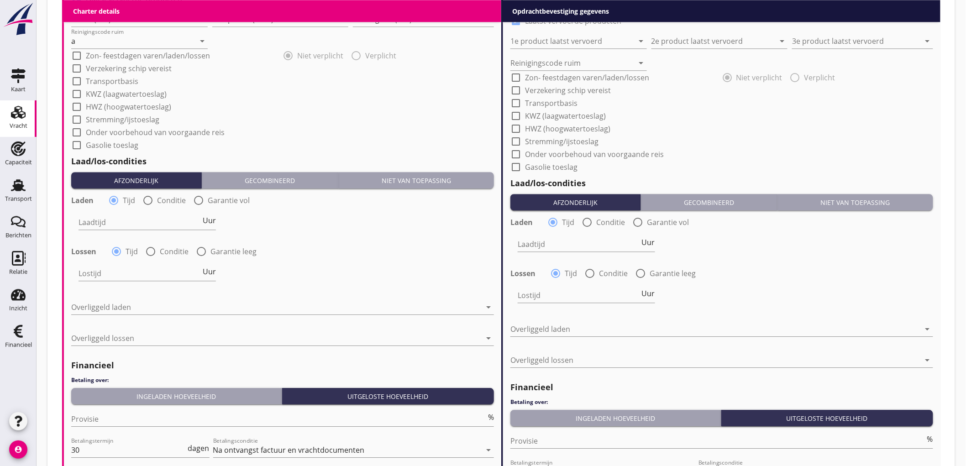
click at [151, 203] on div at bounding box center [148, 201] width 16 height 16
radio input "false"
radio input "true"
click at [119, 225] on div at bounding box center [175, 222] width 194 height 15
click at [119, 225] on div "Nederlands wettelijk 2011" at bounding box center [185, 229] width 200 height 11
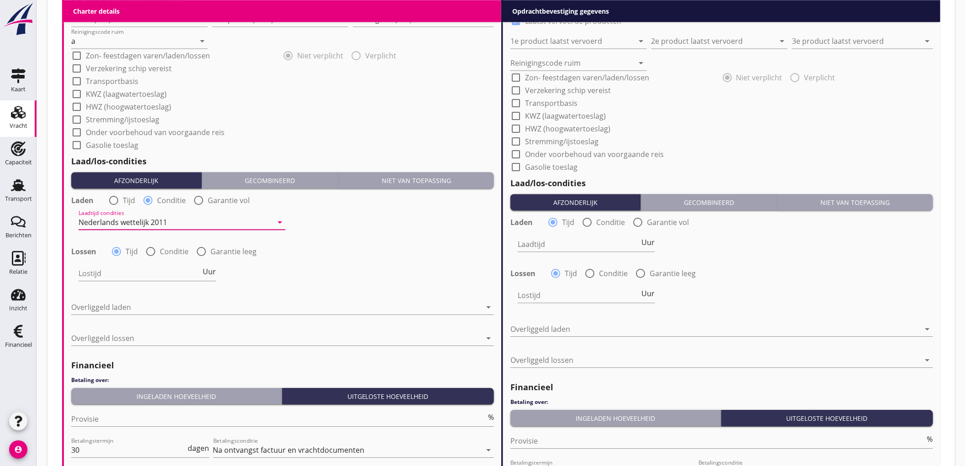
click at [160, 250] on label "Conditie" at bounding box center [174, 251] width 29 height 9
radio input "false"
radio input "true"
click at [106, 277] on div at bounding box center [175, 273] width 194 height 15
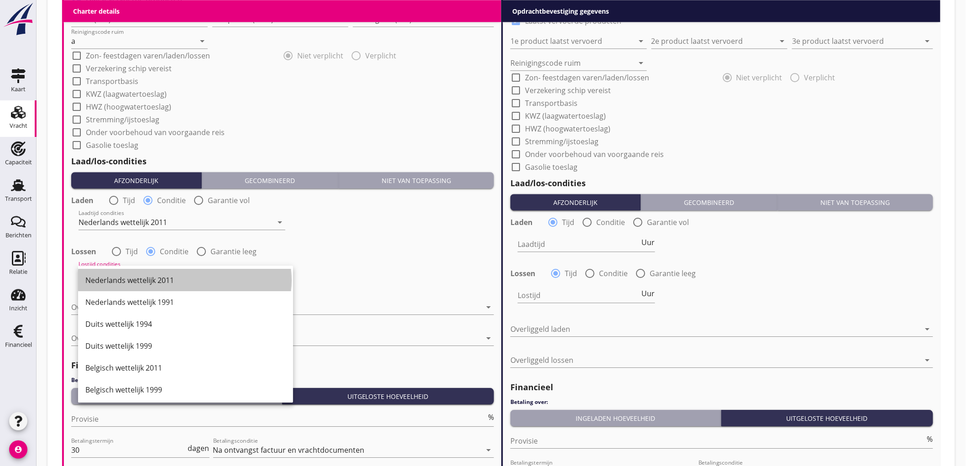
click at [106, 277] on div "Nederlands wettelijk 2011" at bounding box center [185, 280] width 200 height 11
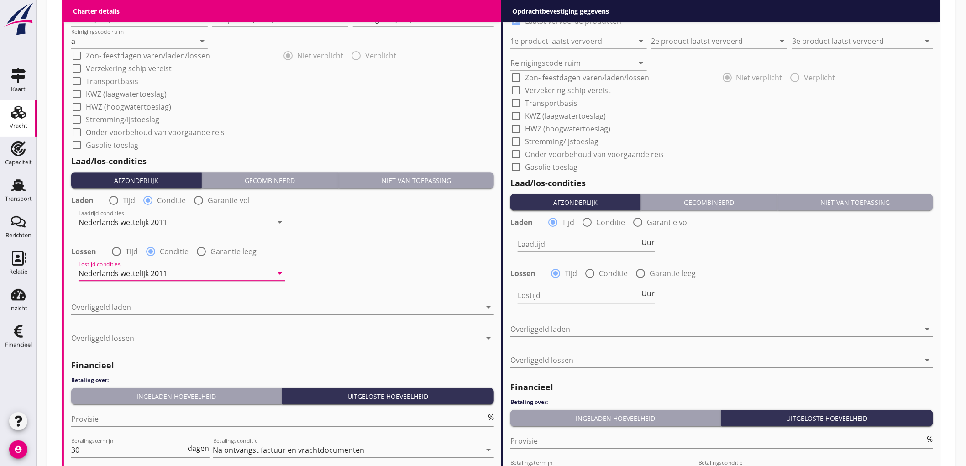
click at [122, 294] on div "Overliggeld laden arrow_drop_down" at bounding box center [282, 308] width 423 height 29
click at [118, 303] on div at bounding box center [276, 307] width 410 height 15
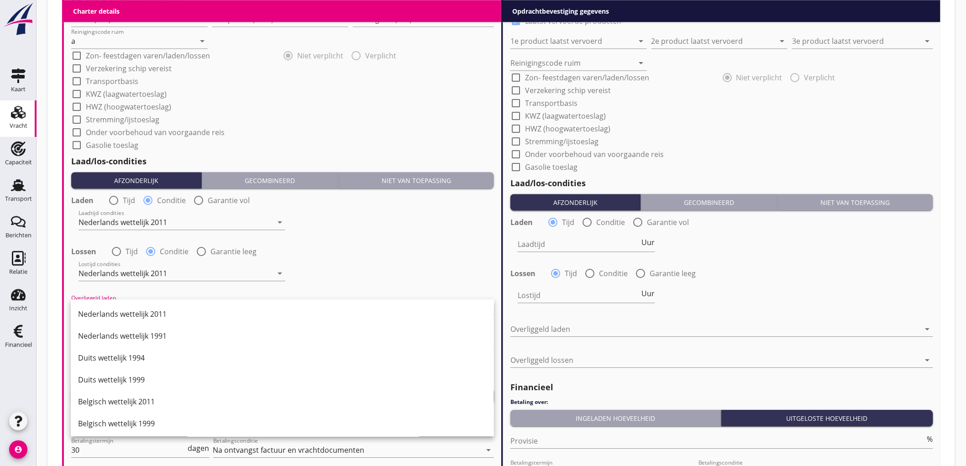
click at [118, 303] on div "Nederlands wettelijk 2011" at bounding box center [282, 314] width 408 height 22
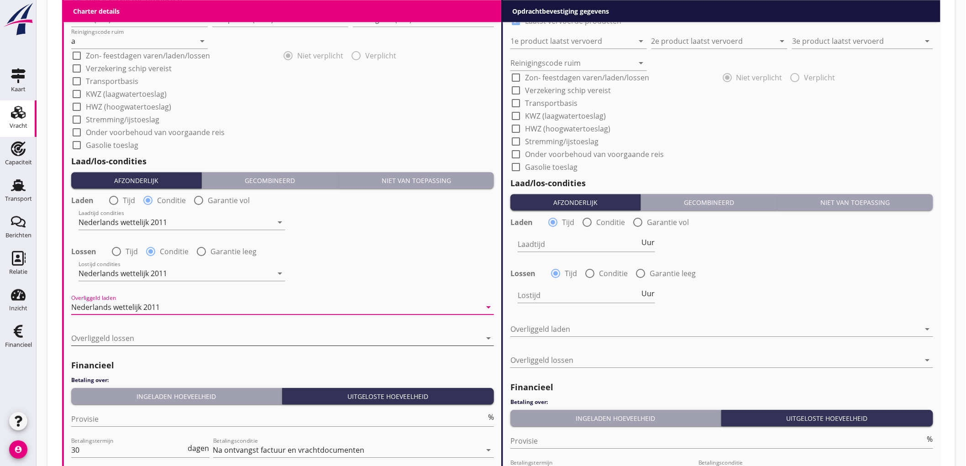
click at [117, 331] on div at bounding box center [276, 338] width 410 height 15
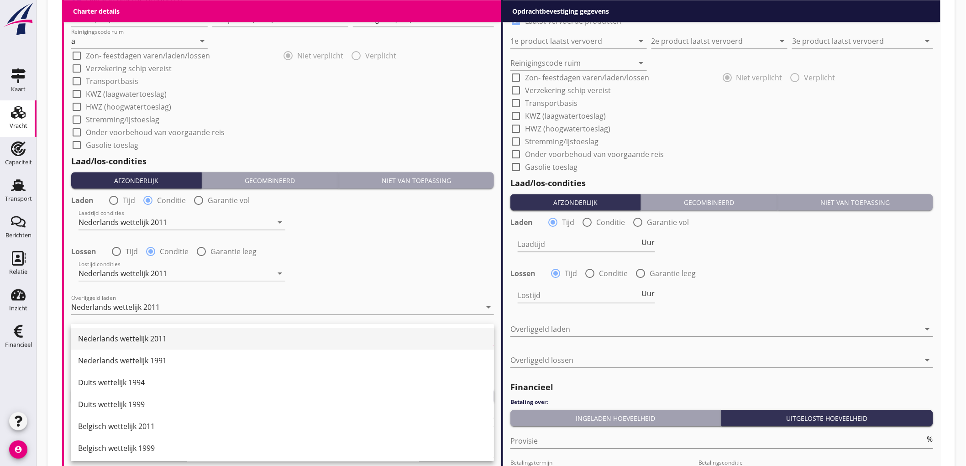
click at [116, 338] on div "Nederlands wettelijk 2011" at bounding box center [282, 338] width 408 height 11
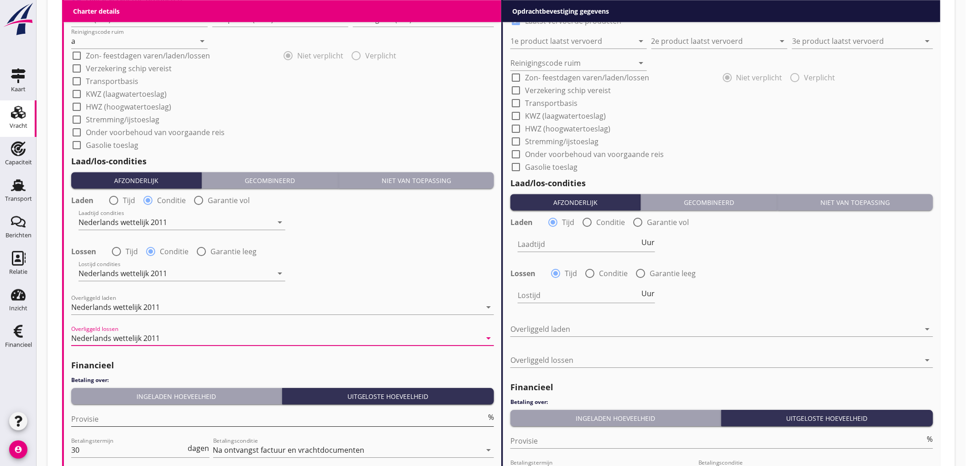
click at [99, 425] on div "Provisie %" at bounding box center [282, 419] width 423 height 15
type input "5"
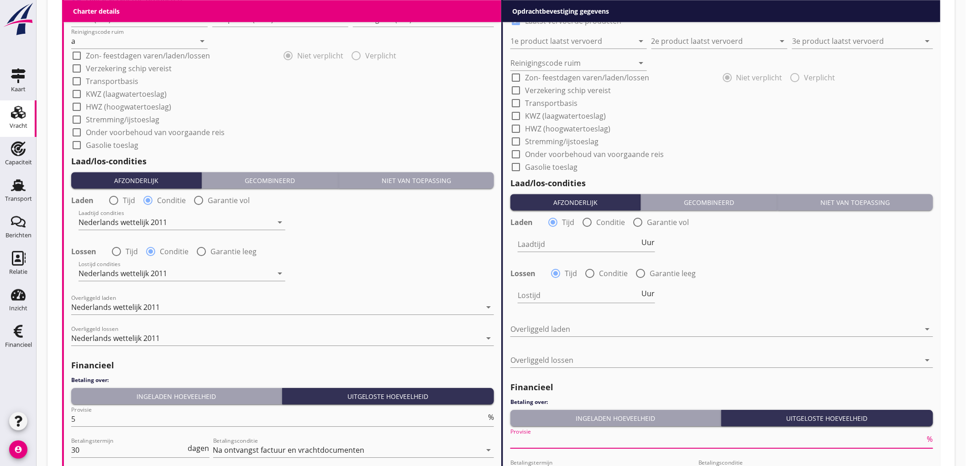
drag, startPoint x: 536, startPoint y: 436, endPoint x: 545, endPoint y: 412, distance: 25.3
click at [537, 434] on input "Provisie" at bounding box center [717, 441] width 415 height 15
type input "2"
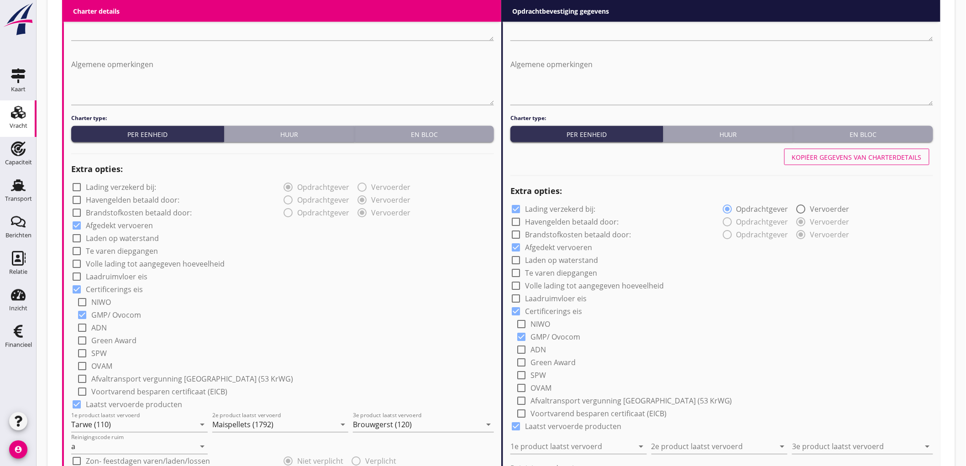
click at [846, 161] on button "Kopiëer gegevens van charterdetails" at bounding box center [856, 157] width 145 height 16
checkbox input "false"
type input "Tarwe (110)"
type input "Maispellets (1792)"
type input "Brouwgerst (120)"
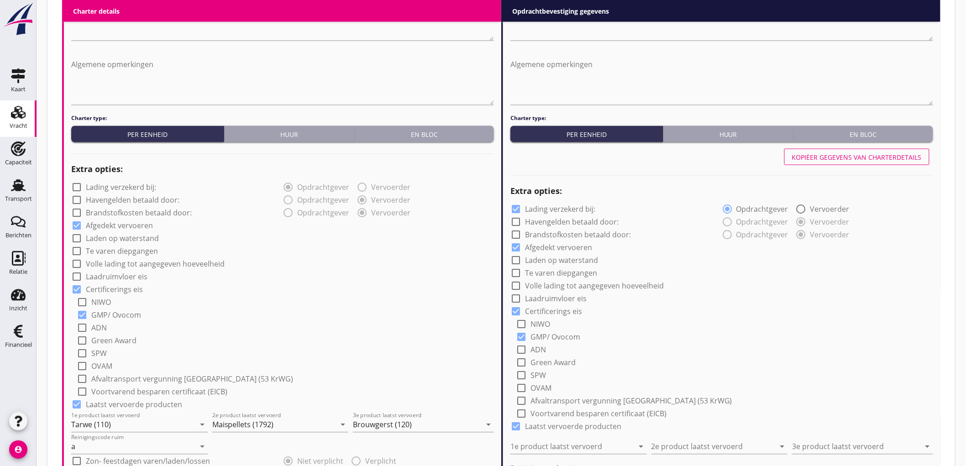
type input "a"
radio input "false"
radio input "true"
radio input "false"
radio input "true"
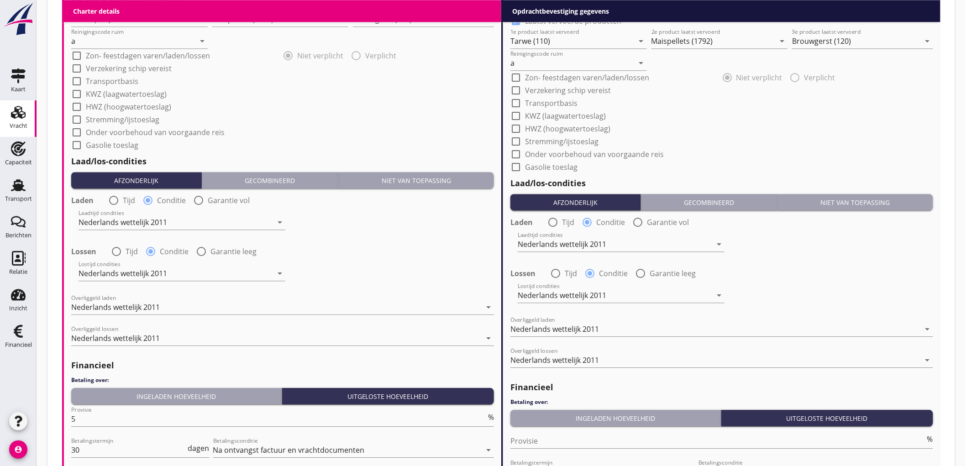
scroll to position [1090, 0]
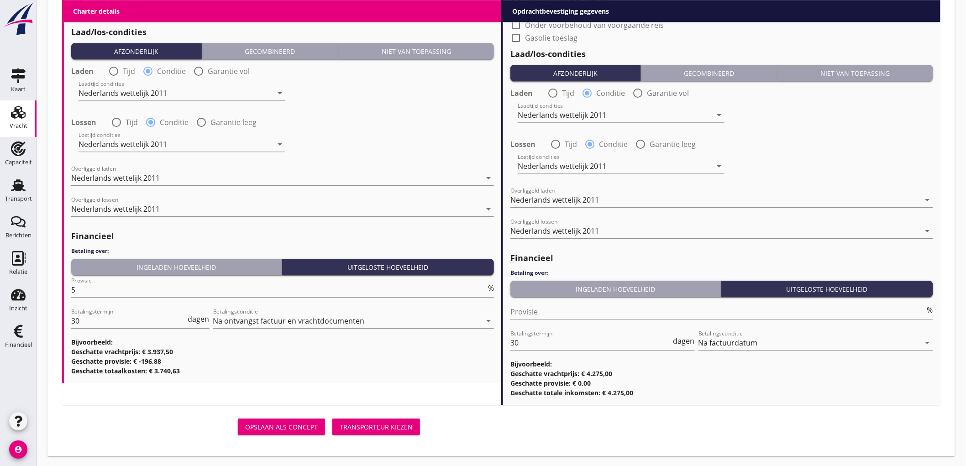
click at [357, 427] on div "Transporteur kiezen" at bounding box center [376, 427] width 73 height 10
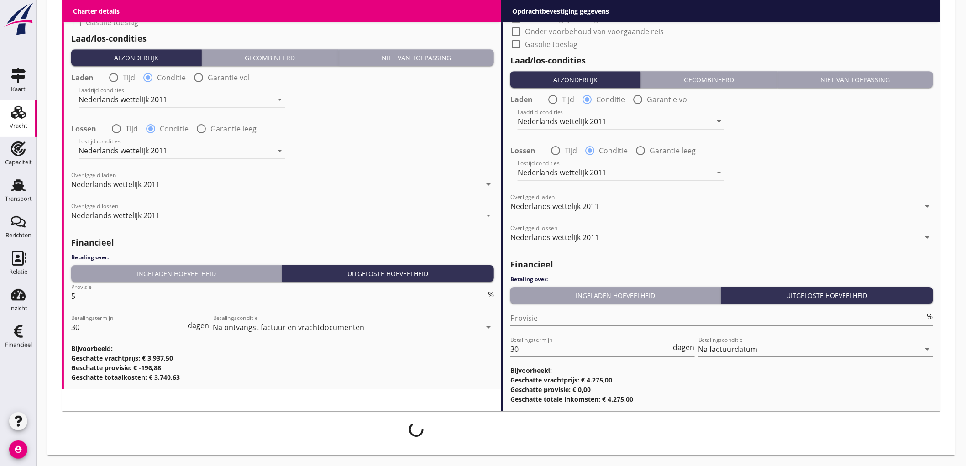
scroll to position [1082, 0]
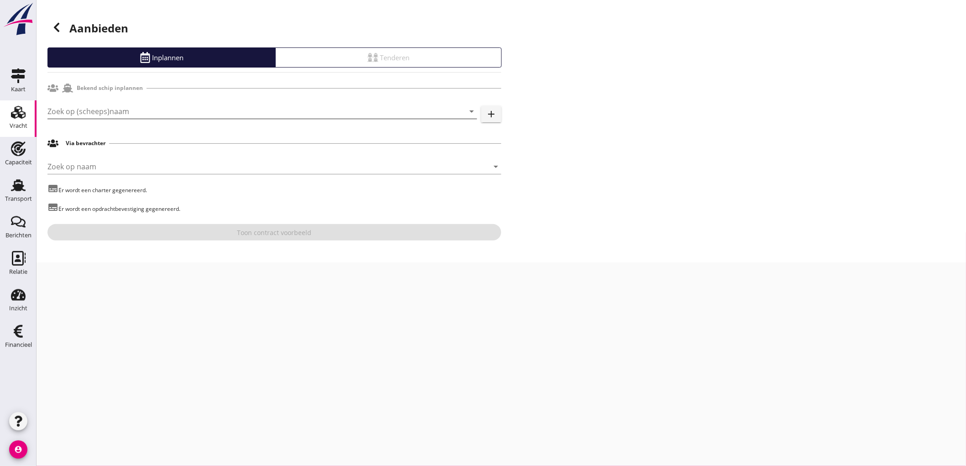
click at [122, 109] on input "Zoek op (scheeps)naam" at bounding box center [249, 111] width 404 height 15
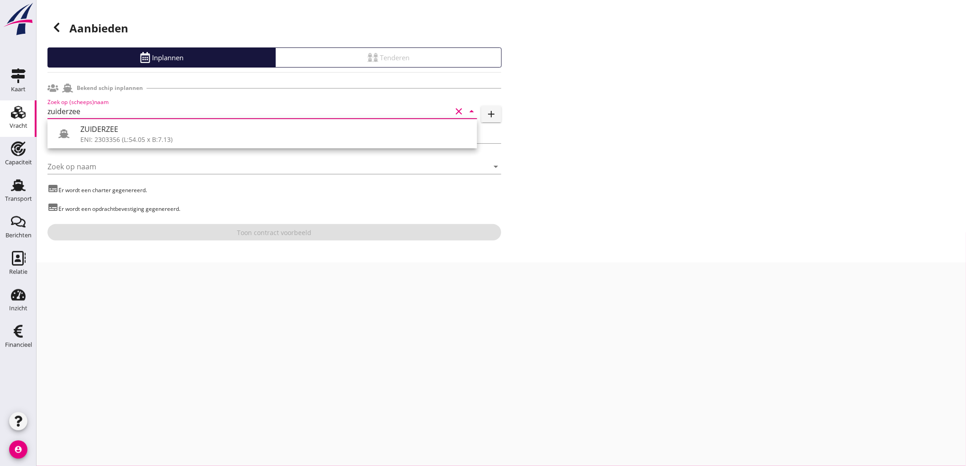
click at [124, 136] on div "ENI: 2303356 (L:54.05 x B:7.13)" at bounding box center [274, 140] width 389 height 10
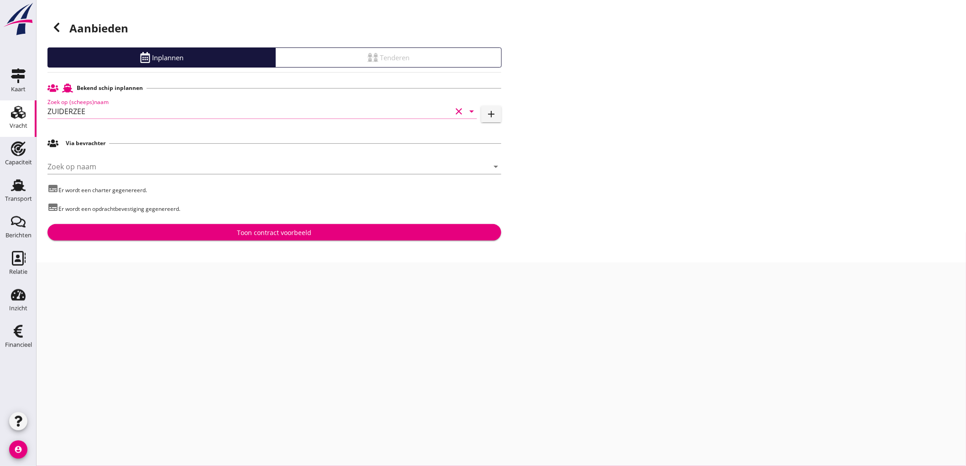
type input "ZUIDERZEE"
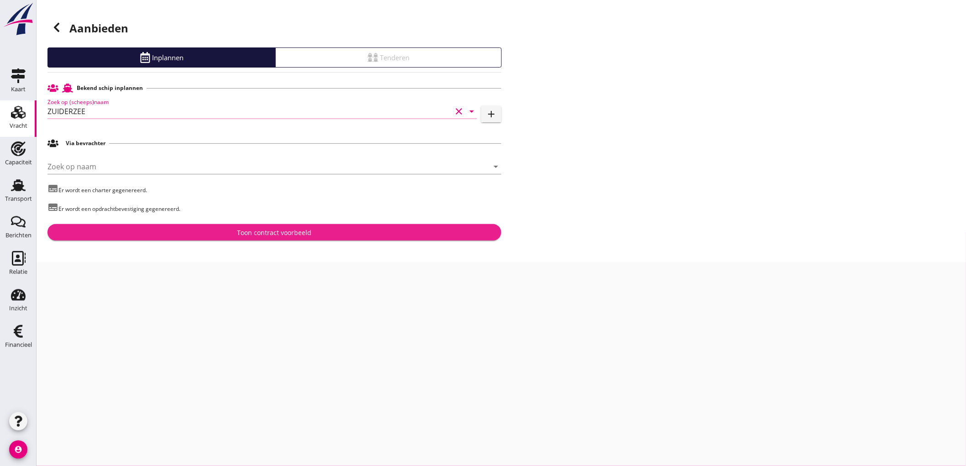
click at [201, 236] on div "Toon contract voorbeeld" at bounding box center [274, 233] width 439 height 10
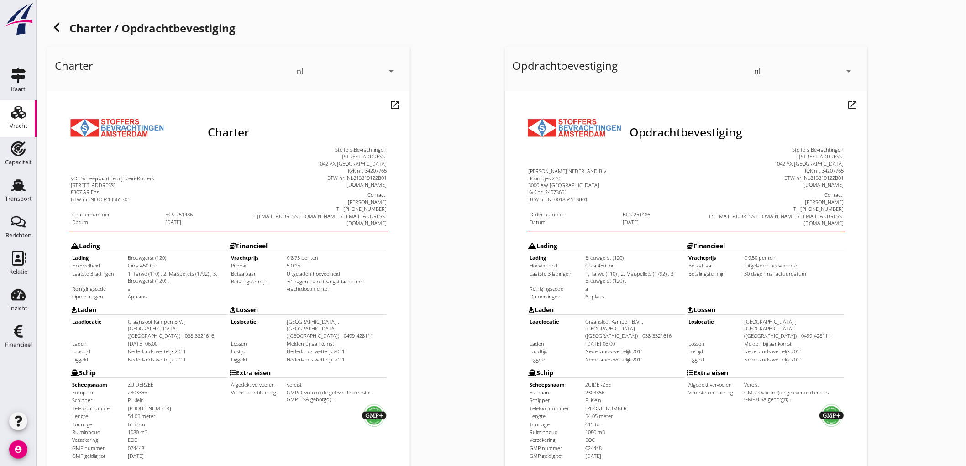
scroll to position [209, 0]
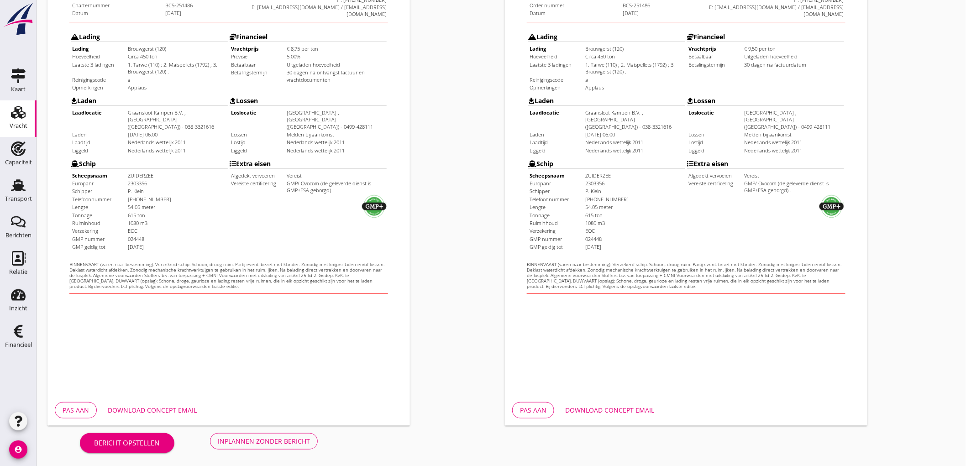
click at [261, 446] on button "Inplannen zonder bericht" at bounding box center [264, 441] width 108 height 16
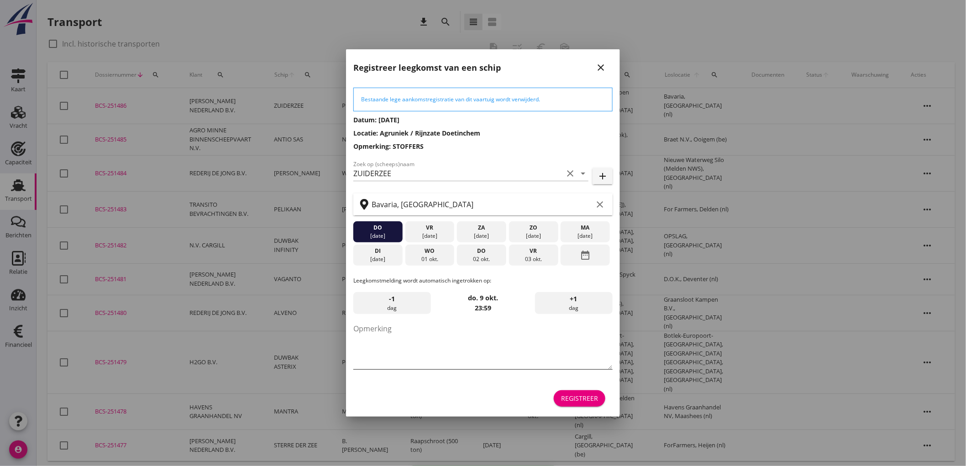
click at [419, 344] on textarea "Opmerking" at bounding box center [482, 345] width 259 height 48
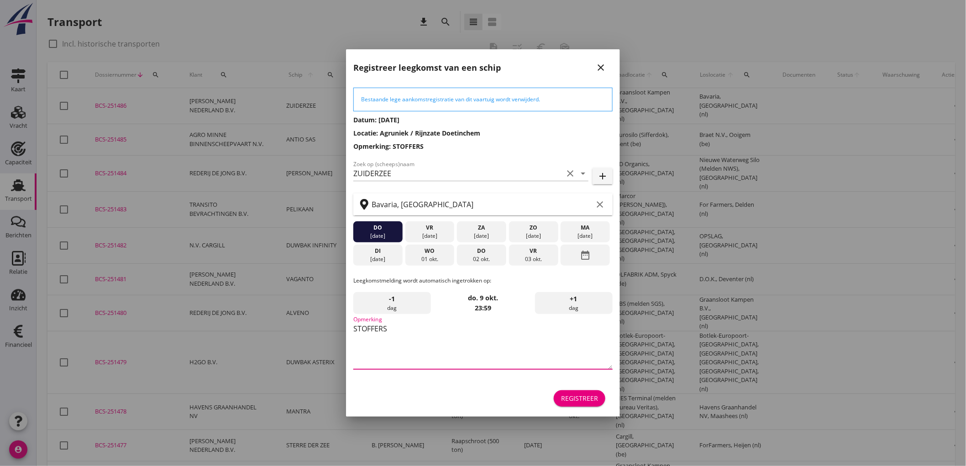
type textarea "STOFFERS"
click at [539, 253] on div "vr" at bounding box center [533, 251] width 45 height 8
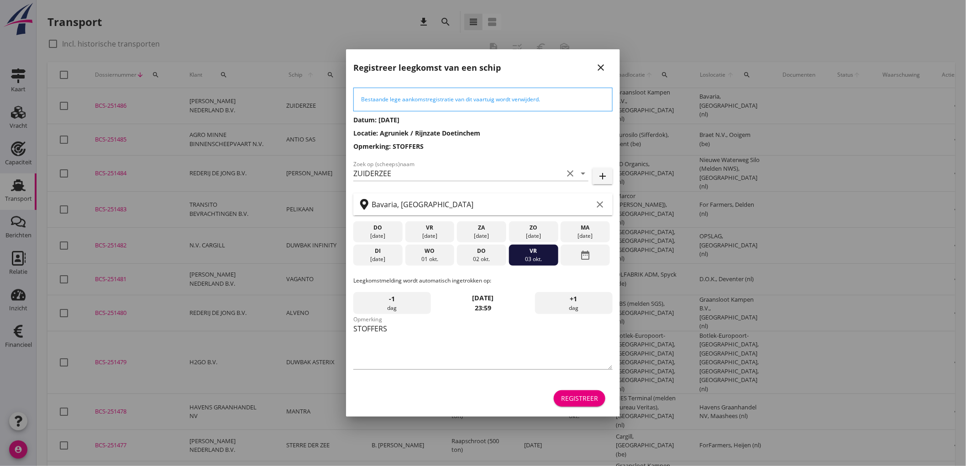
click at [575, 259] on div "date_range" at bounding box center [584, 255] width 49 height 21
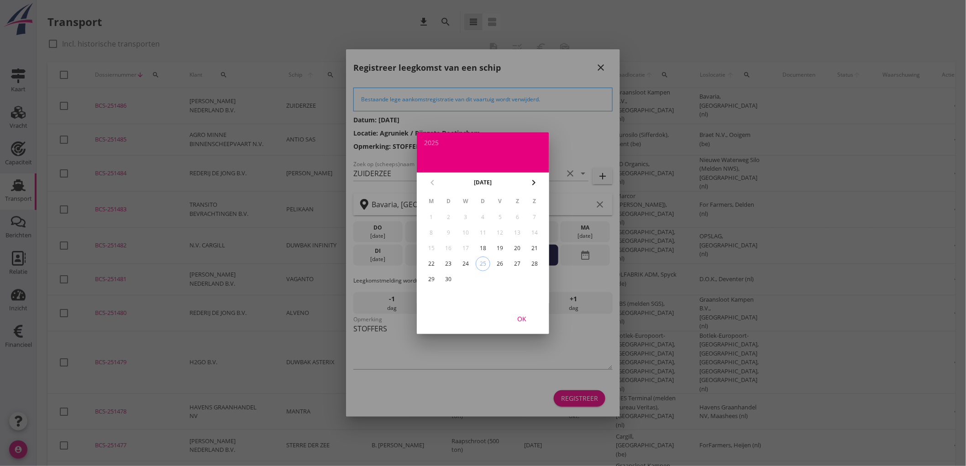
click at [533, 178] on icon "chevron_right" at bounding box center [533, 182] width 11 height 11
click at [432, 231] on div "6" at bounding box center [431, 232] width 15 height 15
click at [528, 322] on div "OK" at bounding box center [522, 319] width 26 height 10
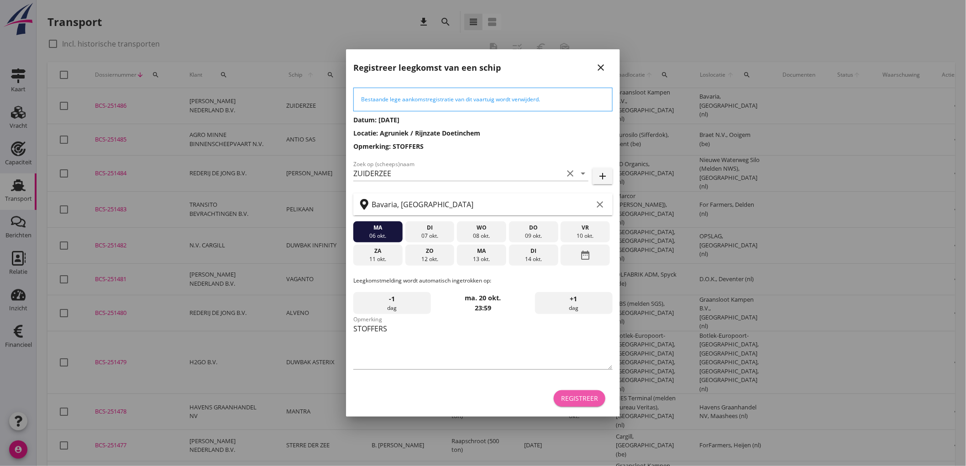
drag, startPoint x: 594, startPoint y: 402, endPoint x: 587, endPoint y: 396, distance: 10.0
click at [590, 396] on div "Registreer" at bounding box center [579, 398] width 37 height 10
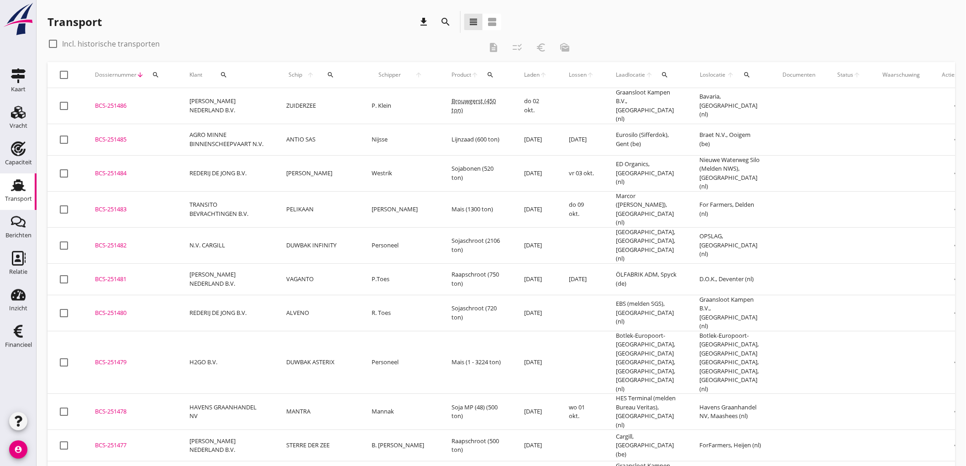
click at [230, 110] on td "[PERSON_NAME] NEDERLAND B.V." at bounding box center [226, 106] width 97 height 36
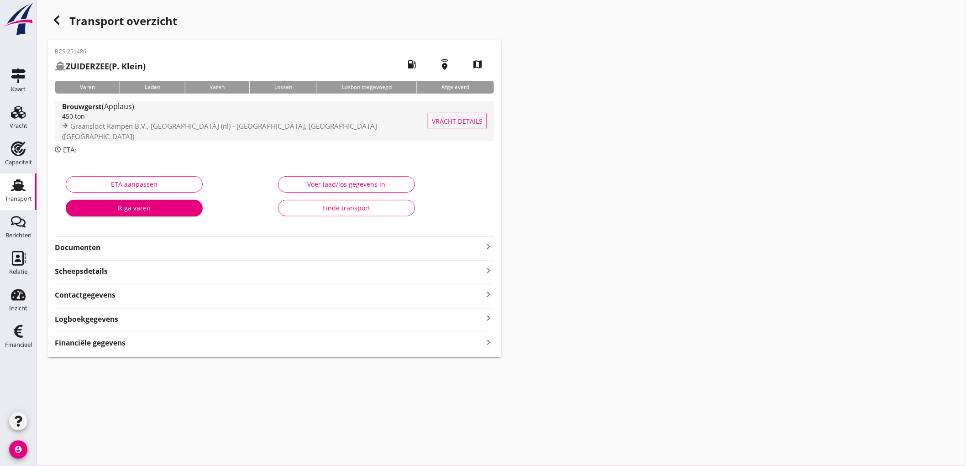
click at [135, 137] on div "Brouwgerst (Applaus) 450 ton Graansloot Kampen B.V., Kampen (nl) - Bavaria, Lie…" at bounding box center [246, 121] width 369 height 40
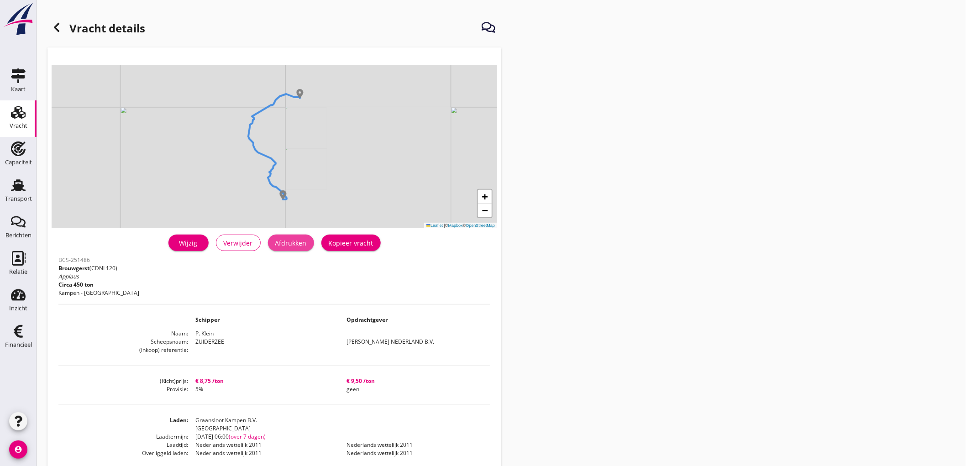
click at [293, 239] on div "Afdrukken" at bounding box center [290, 243] width 31 height 10
click at [69, 27] on h1 "Vracht details" at bounding box center [96, 29] width 98 height 22
click at [59, 31] on use at bounding box center [56, 27] width 5 height 9
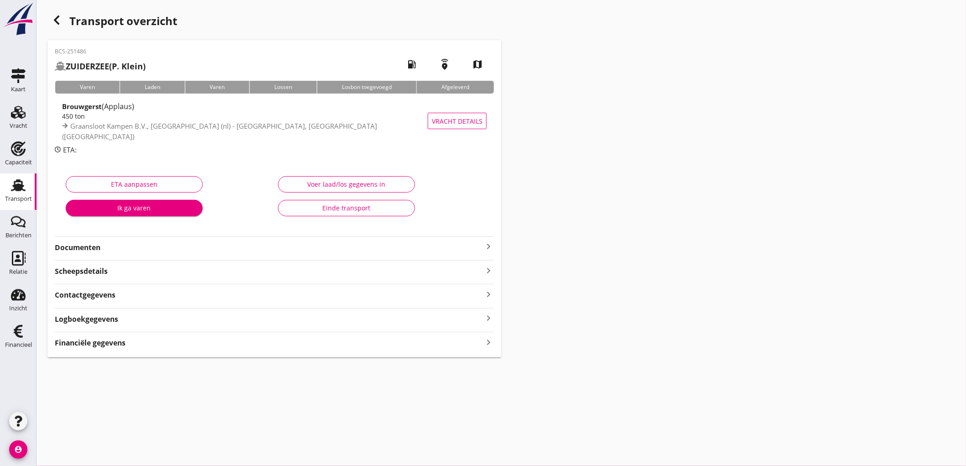
drag, startPoint x: 121, startPoint y: 244, endPoint x: 131, endPoint y: 244, distance: 10.0
click at [121, 245] on strong "Documenten" at bounding box center [269, 247] width 428 height 10
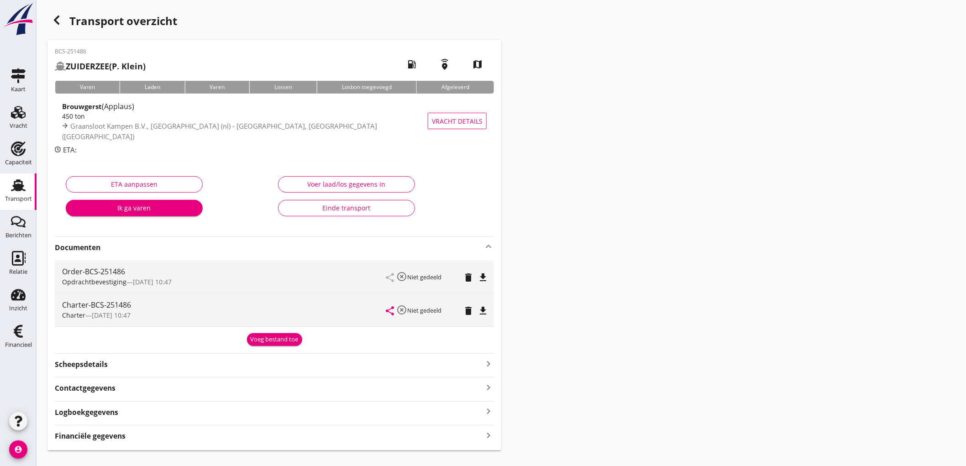
click at [482, 277] on icon "file_download" at bounding box center [482, 277] width 11 height 11
click at [484, 303] on div "share highlight_off Niet gedeeld delete file_download" at bounding box center [436, 309] width 100 height 33
click at [485, 308] on icon "file_download" at bounding box center [482, 310] width 11 height 11
click at [280, 330] on div "Voeg bestand toe" at bounding box center [274, 338] width 439 height 16
click at [275, 336] on div "Voeg bestand toe" at bounding box center [275, 339] width 48 height 9
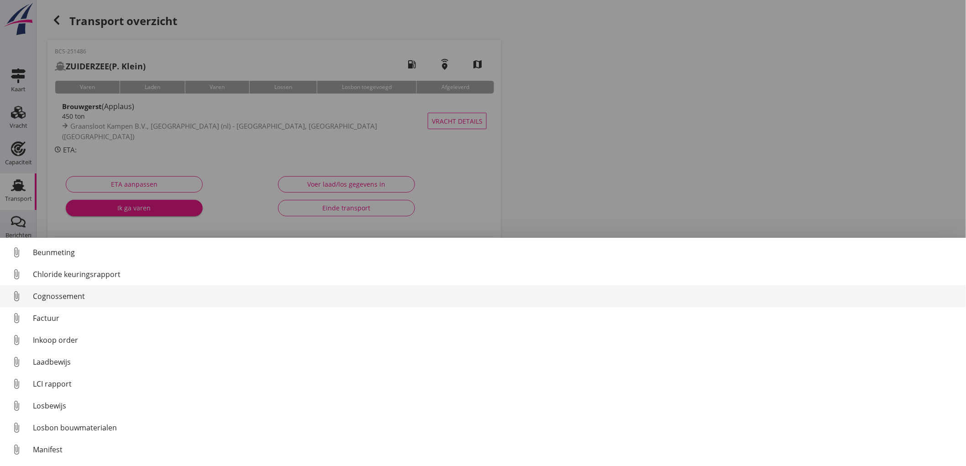
click at [90, 293] on div "Cognossement" at bounding box center [495, 296] width 925 height 11
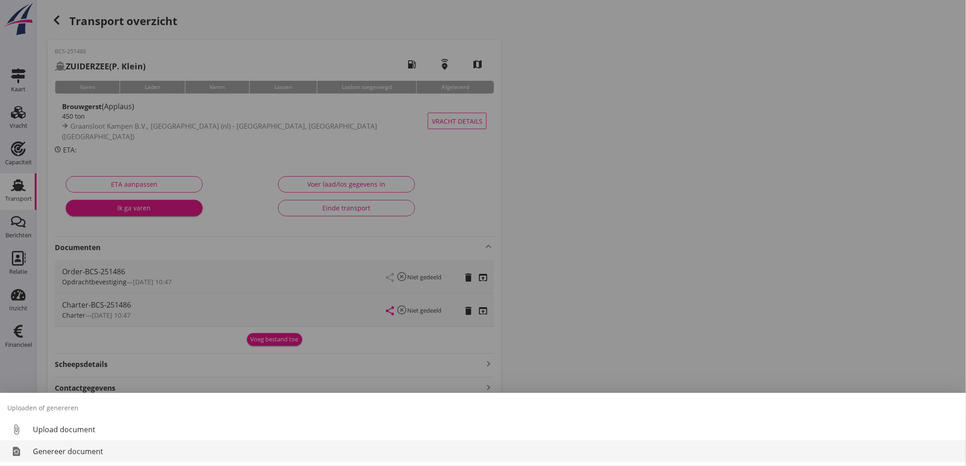
click at [102, 447] on div "Genereer document" at bounding box center [495, 451] width 925 height 11
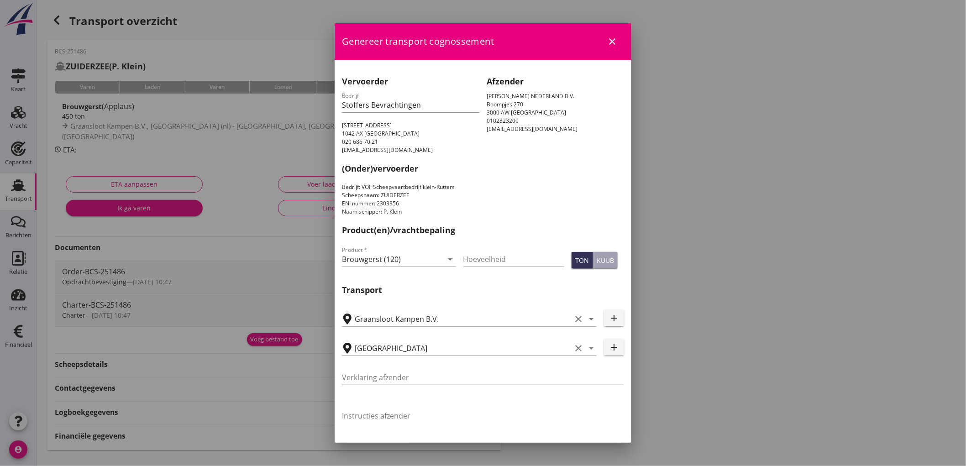
scroll to position [230, 0]
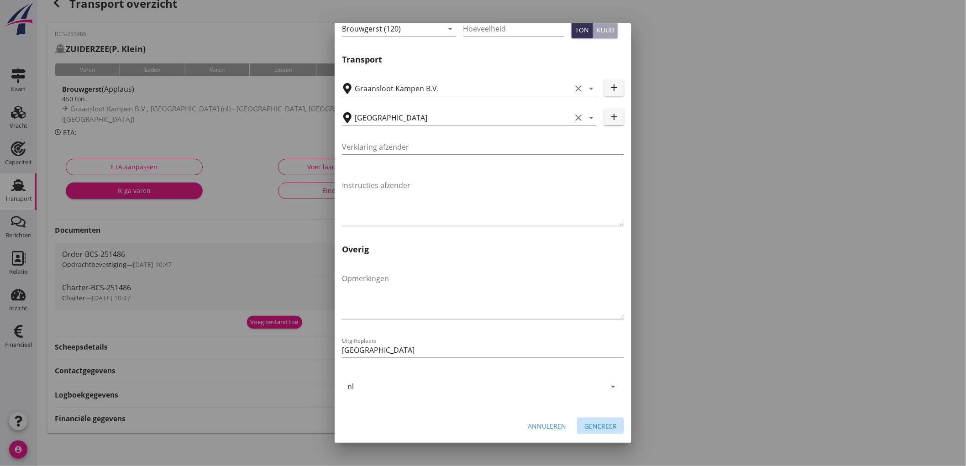
click at [586, 418] on button "Genereer" at bounding box center [600, 426] width 47 height 16
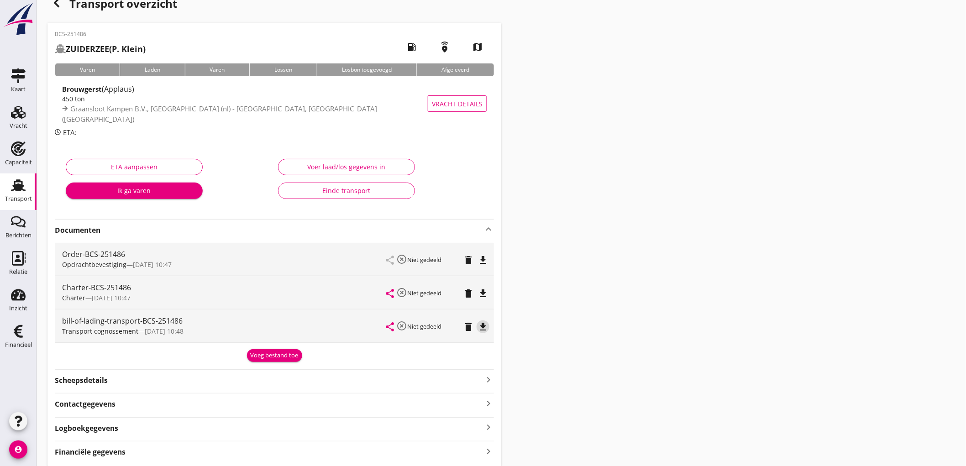
click at [480, 329] on icon "file_download" at bounding box center [482, 326] width 11 height 11
click at [10, 177] on link "Transport Transport" at bounding box center [18, 191] width 37 height 37
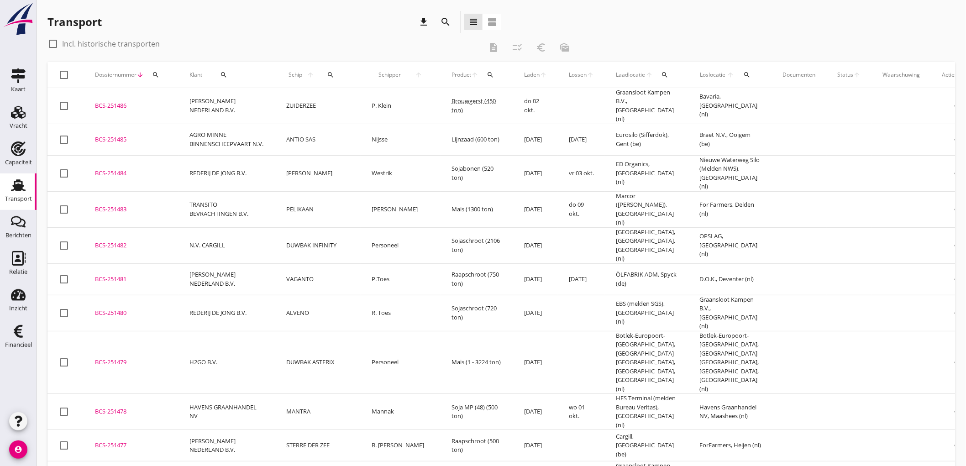
click at [143, 135] on div "BCS-251485" at bounding box center [131, 139] width 73 height 9
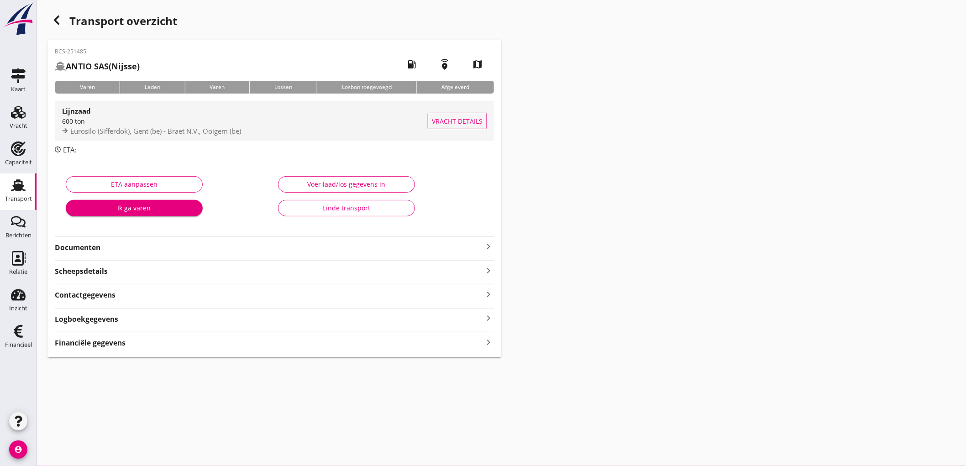
click at [188, 129] on span "Eurosilo (Sifferdok), Gent (be) - Braet N.V., Ooigem (be)" at bounding box center [155, 130] width 171 height 9
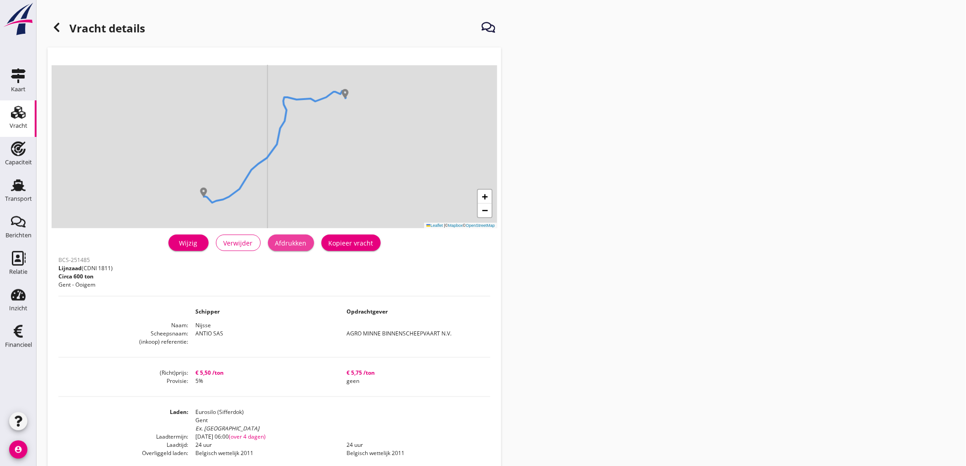
click at [286, 249] on button "Afdrukken" at bounding box center [291, 243] width 46 height 16
click at [56, 25] on use at bounding box center [56, 27] width 5 height 9
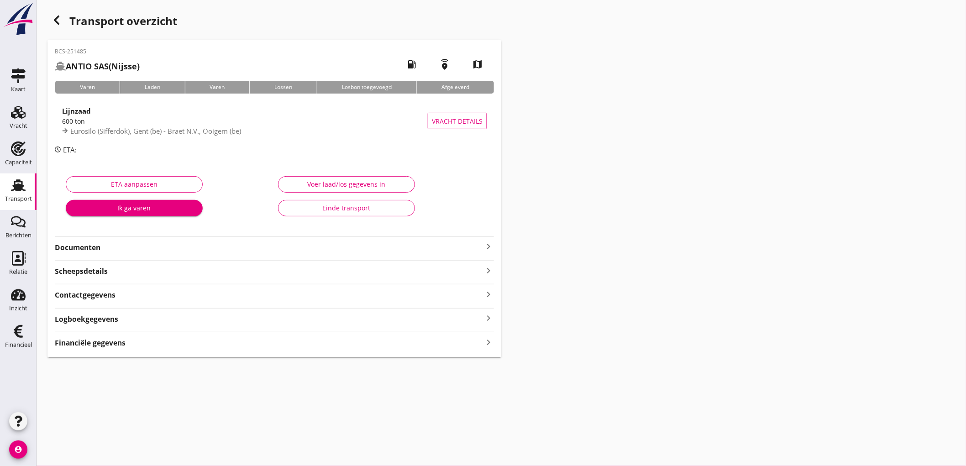
click at [147, 242] on strong "Documenten" at bounding box center [269, 247] width 428 height 10
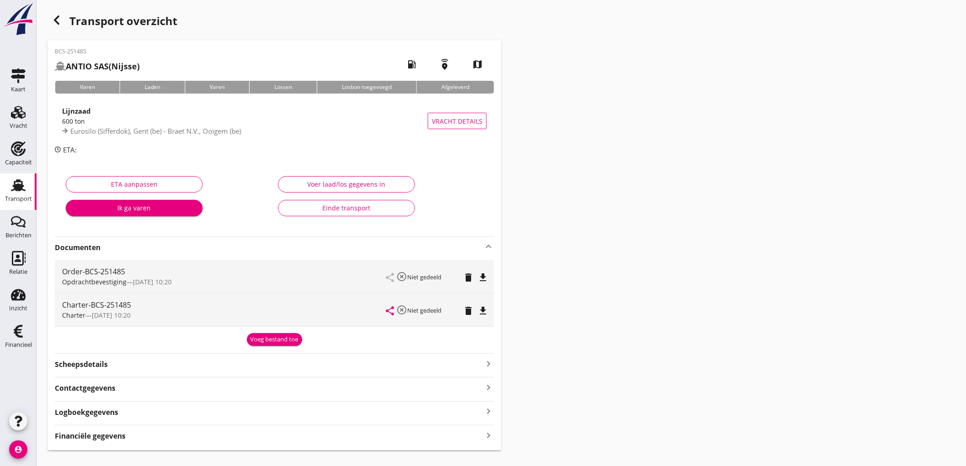
click at [482, 275] on icon "file_download" at bounding box center [482, 277] width 11 height 11
click at [487, 311] on icon "file_download" at bounding box center [482, 310] width 11 height 11
click at [139, 442] on div "BCS-251485 ANTIO SAS (Nijsse) local_gas_station emergency_share map Varen Laden…" at bounding box center [274, 245] width 454 height 410
click at [138, 435] on div "Financiële gegevens keyboard_arrow_right" at bounding box center [274, 435] width 439 height 12
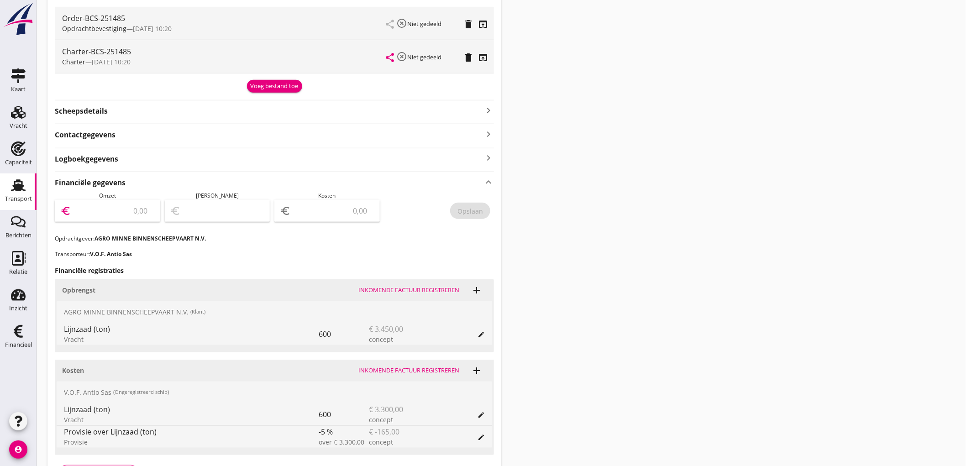
click at [102, 212] on input "number" at bounding box center [114, 211] width 82 height 15
type input "3450"
type input "3444.00"
type input "6"
type input "3389.00"
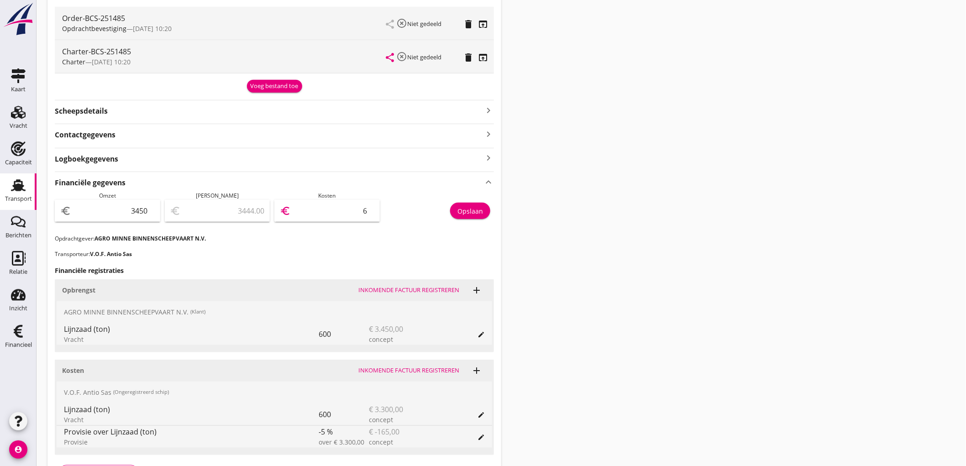
type input "61"
type input "2838.00"
type input "612"
type input "-2675.00"
type input "6125"
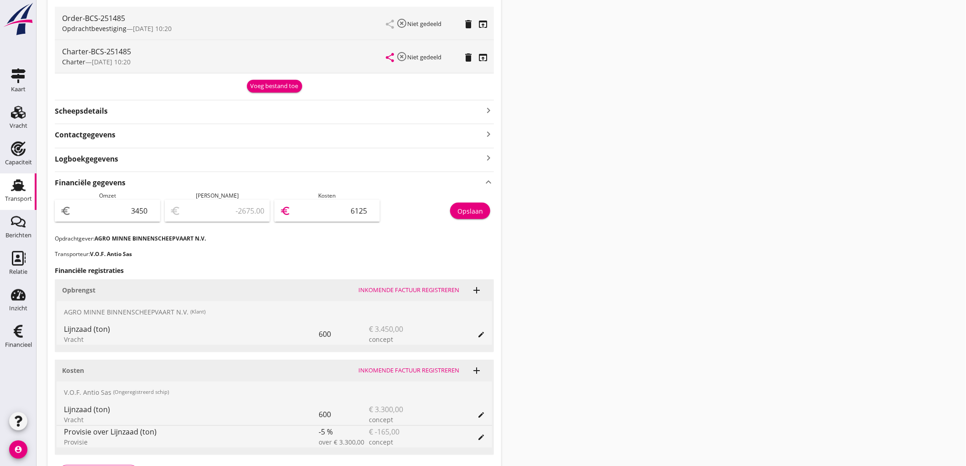
type input "2838.00"
type input "612"
type input "3389.00"
type input "61"
type input "2837.00"
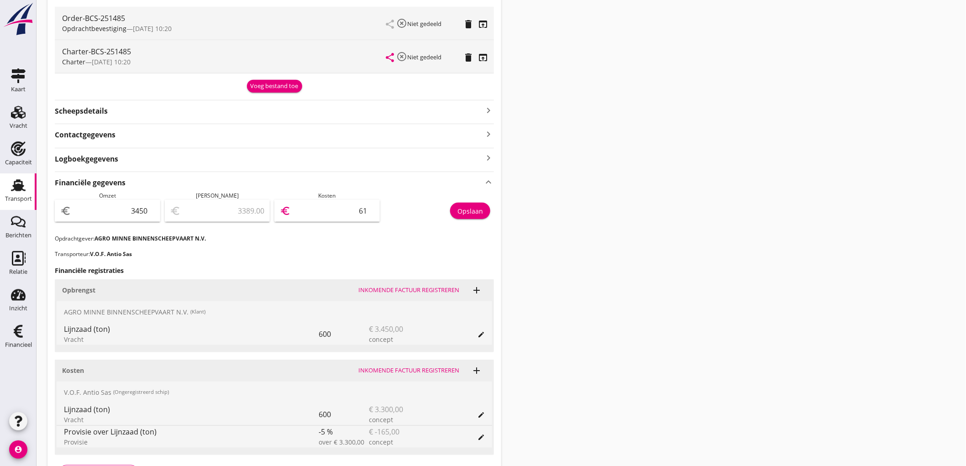
type input "613"
type input "-2685.00"
type input "6135"
click at [354, 208] on input "6135" at bounding box center [334, 211] width 82 height 15
type input "3315.00"
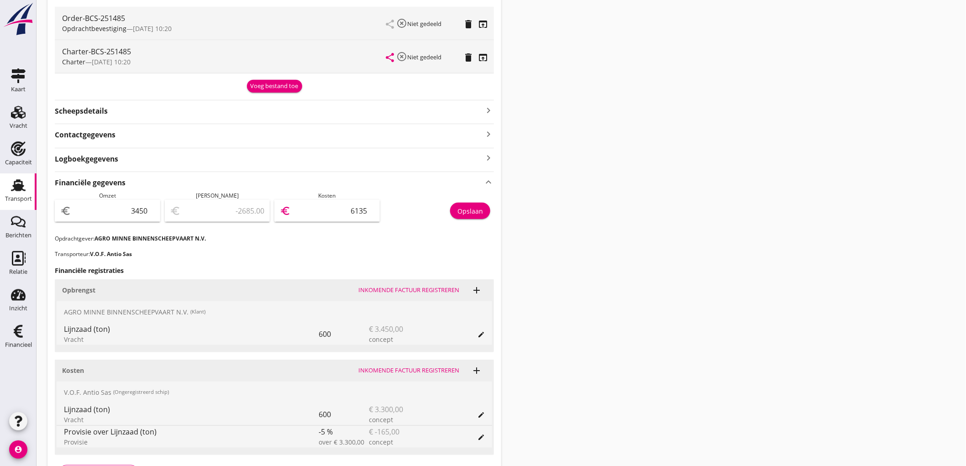
type input "135"
type input "315.00"
type input "3135"
drag, startPoint x: 466, startPoint y: 202, endPoint x: 469, endPoint y: 209, distance: 7.8
click at [469, 209] on div "Opslaan" at bounding box center [439, 213] width 110 height 43
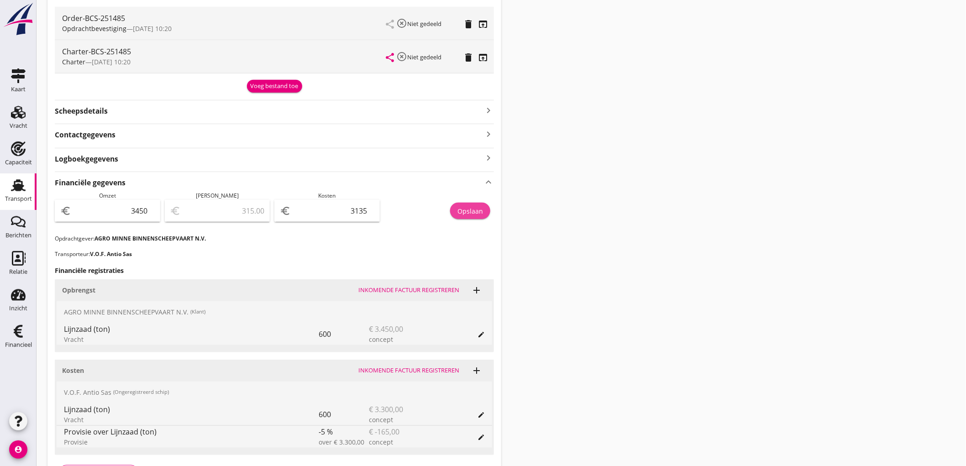
click at [470, 212] on div "Opslaan" at bounding box center [470, 211] width 26 height 10
click at [13, 199] on div "Transport" at bounding box center [18, 199] width 27 height 6
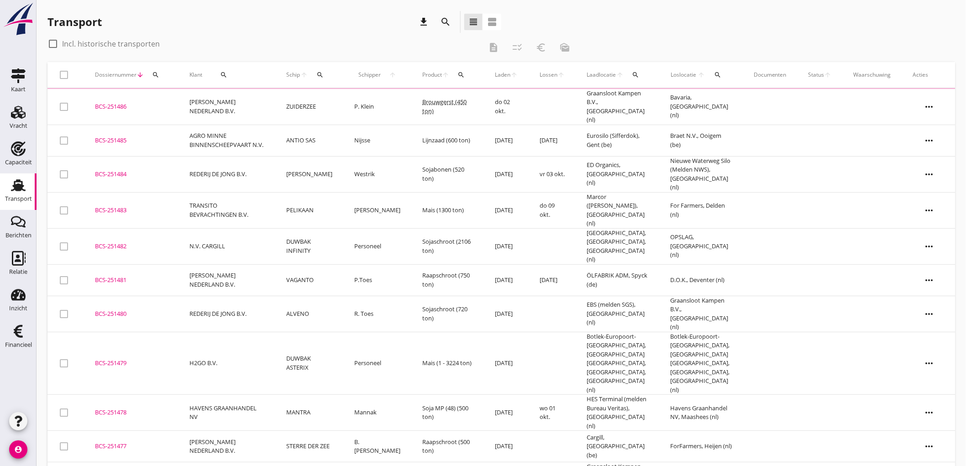
click at [232, 134] on td "AGRO MINNE BINNENSCHEEPVAART N.V." at bounding box center [226, 140] width 97 height 31
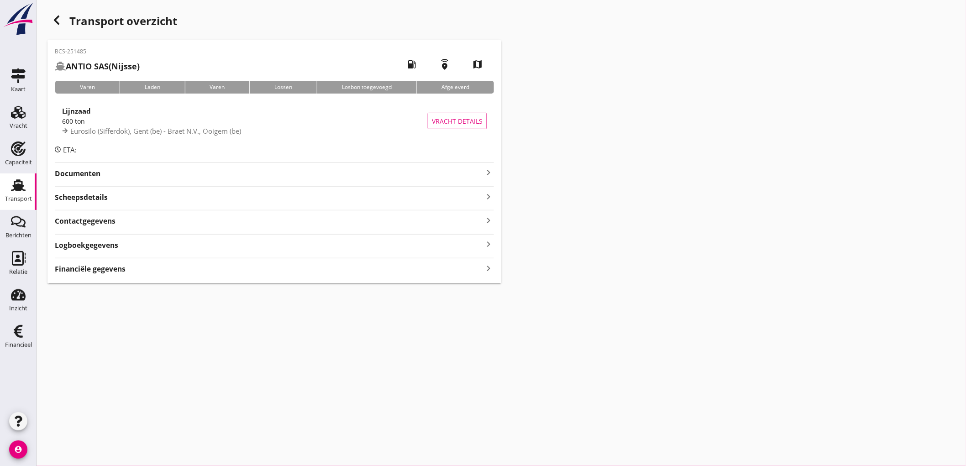
click at [8, 201] on div "Transport" at bounding box center [18, 199] width 27 height 6
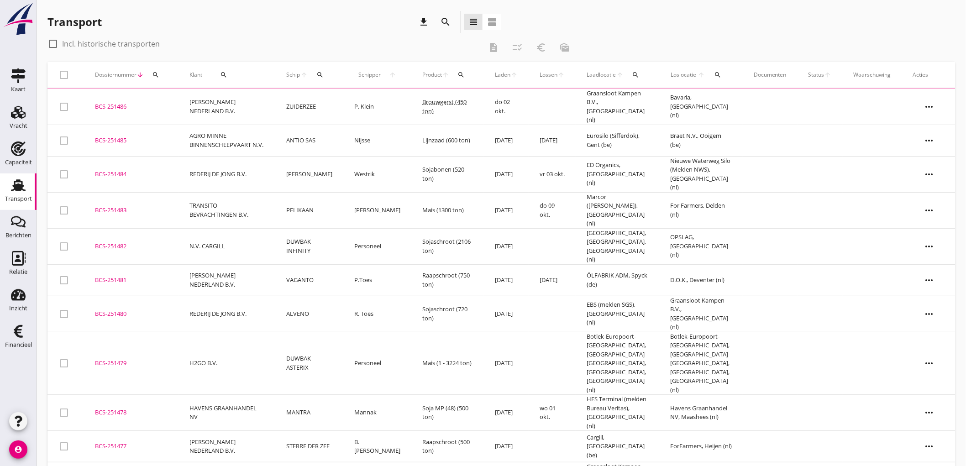
click at [246, 110] on td "[PERSON_NAME] NEDERLAND B.V." at bounding box center [226, 107] width 97 height 36
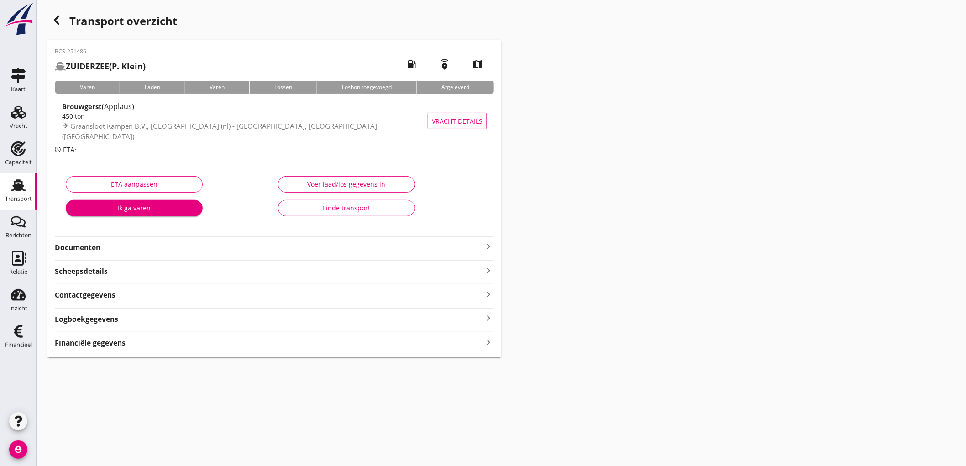
click at [172, 349] on div "BCS-251486 ZUIDERZEE (P. Klein) local_gas_station emergency_share map Varen Lad…" at bounding box center [274, 198] width 454 height 317
click at [209, 348] on div "Financiële gegevens keyboard_arrow_right" at bounding box center [274, 342] width 439 height 12
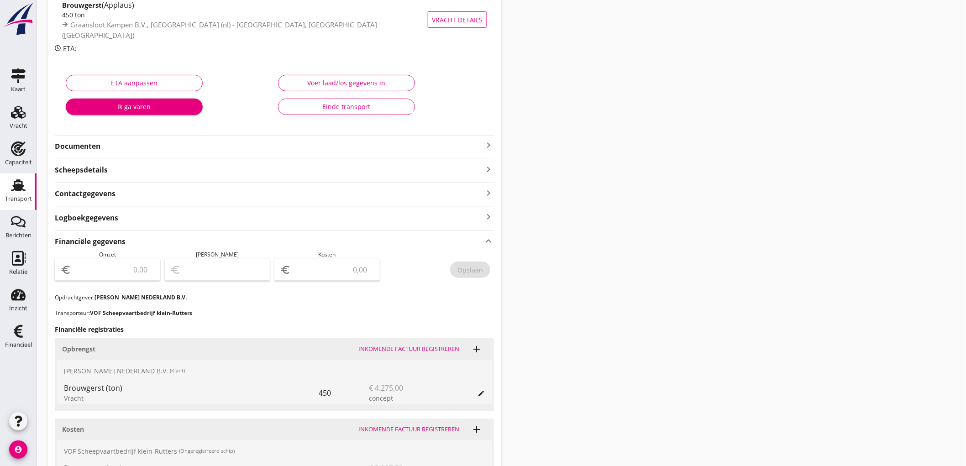
click at [138, 265] on input "number" at bounding box center [114, 269] width 82 height 15
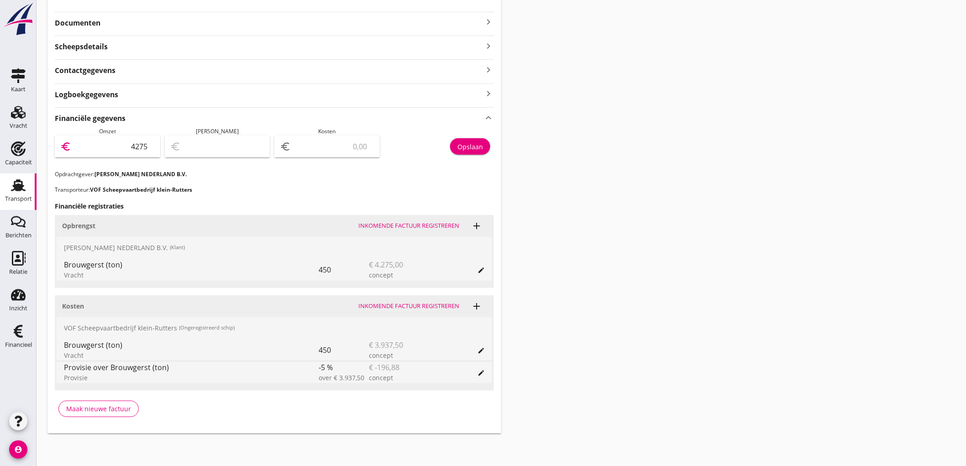
type input "4275"
type input "4272.00"
type input "3"
type input "4238.00"
type input "37"
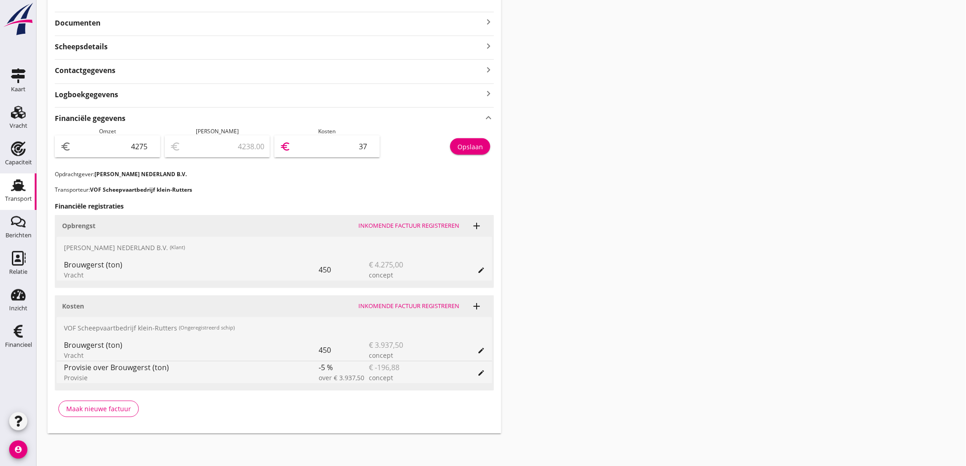
type input "3901.00"
type input "374"
type input "535.00"
type input "3740"
type input "534.40"
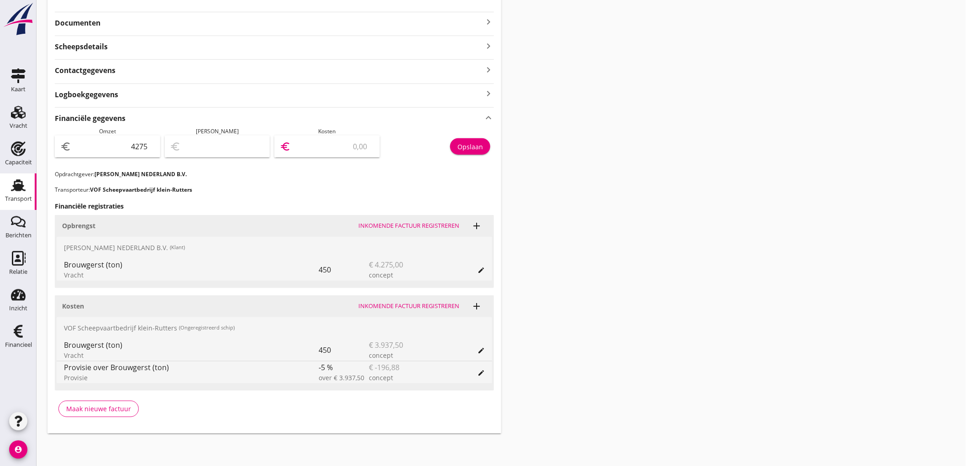
type input "3740.6"
type input "534.38"
type input "3740.62"
click at [472, 137] on div "Opslaan" at bounding box center [439, 148] width 110 height 43
click at [469, 142] on div "Opslaan" at bounding box center [470, 147] width 26 height 10
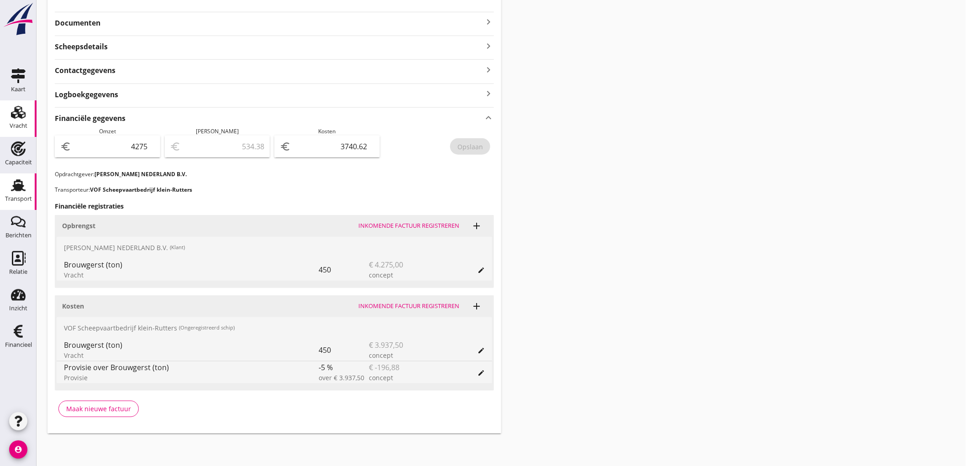
click at [10, 113] on div "Vracht" at bounding box center [18, 112] width 22 height 15
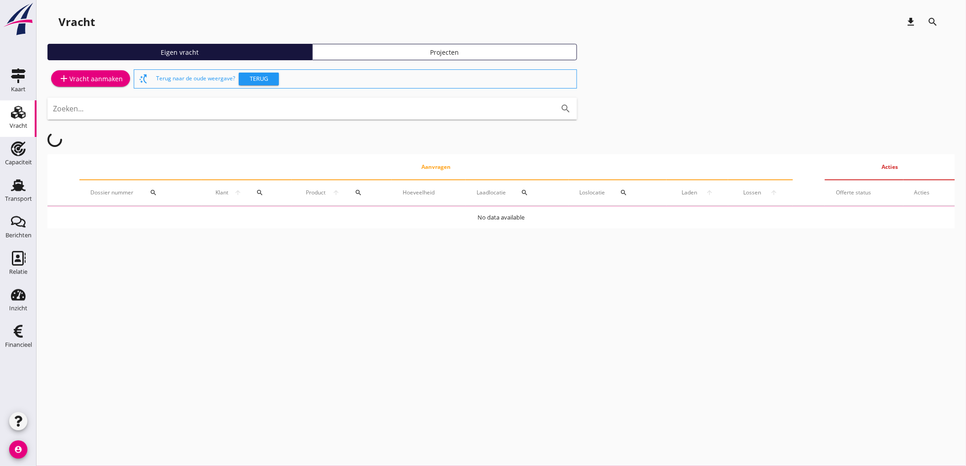
click at [78, 88] on div "add Vracht aanmaken" at bounding box center [90, 79] width 86 height 23
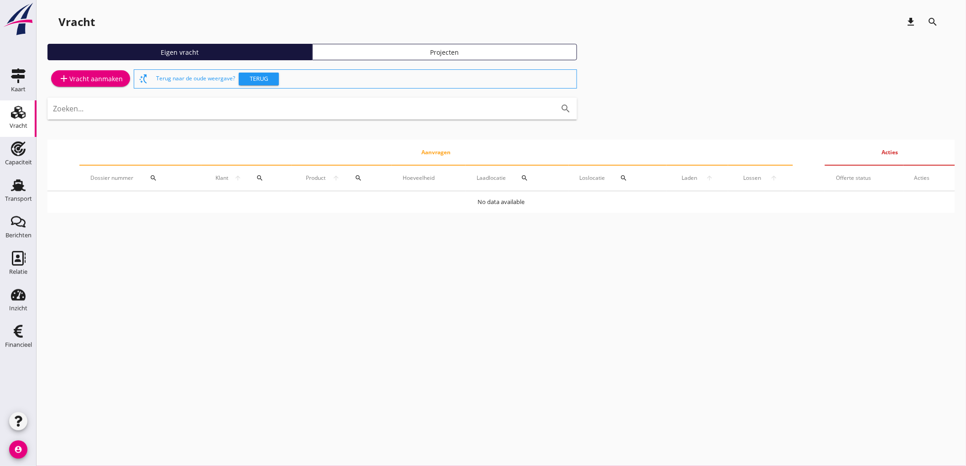
click at [81, 81] on div "add Vracht aanmaken" at bounding box center [90, 78] width 64 height 11
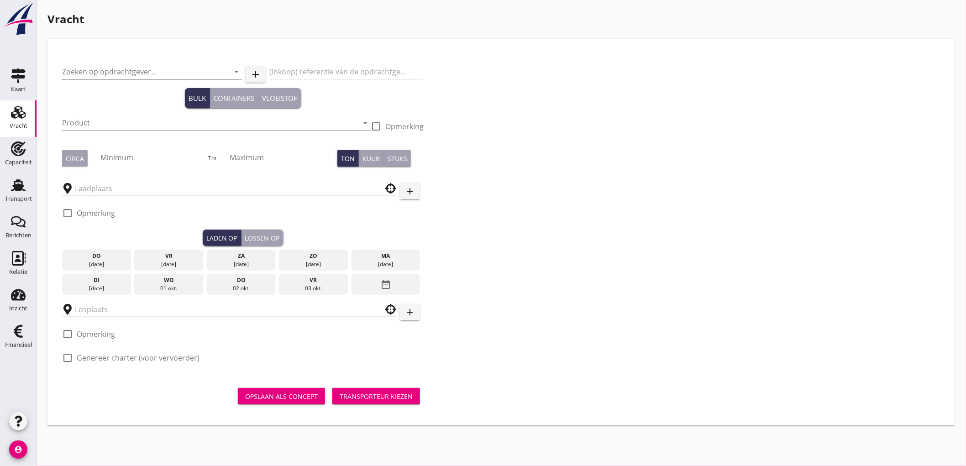
click at [96, 67] on input "Zoeken op opdrachtgever..." at bounding box center [139, 71] width 154 height 15
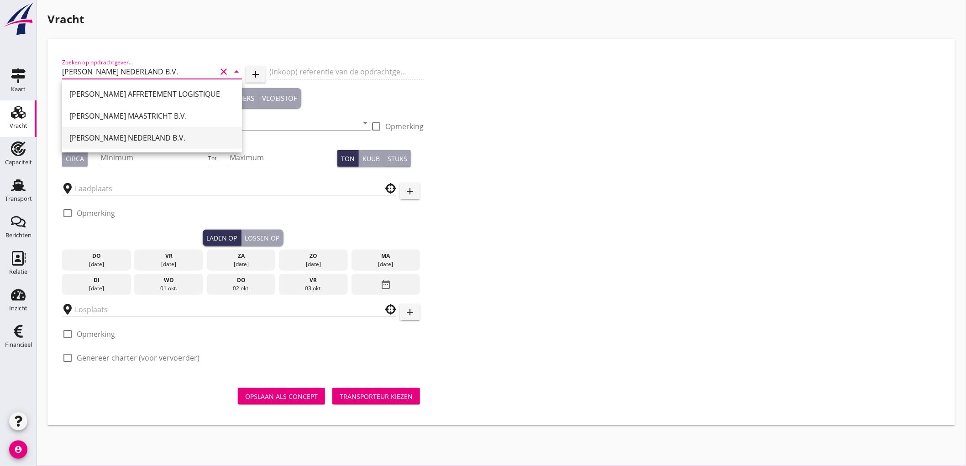
type input "[PERSON_NAME] NEDERLAND B.V."
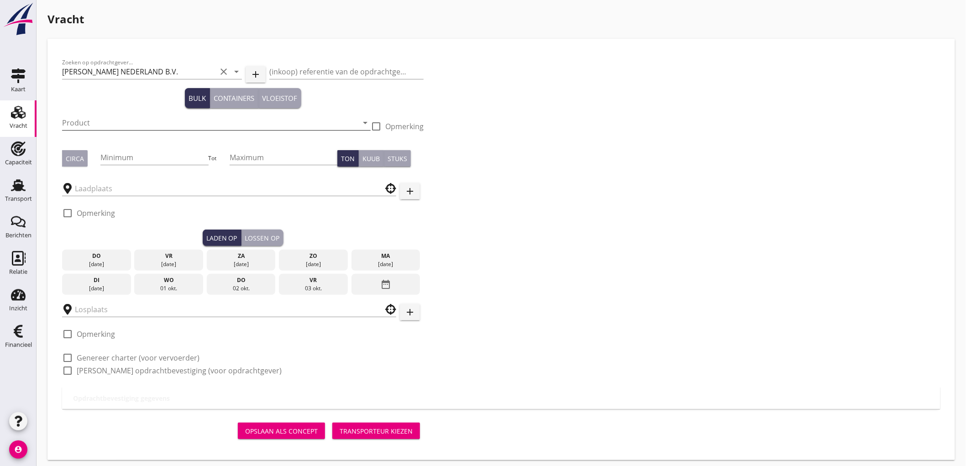
click at [97, 117] on input "Product" at bounding box center [210, 122] width 296 height 15
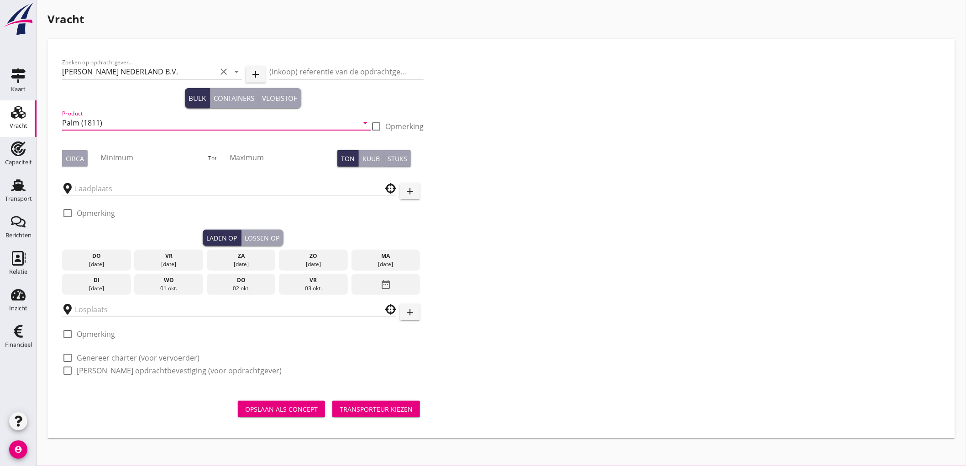
type input "Palm (1811)"
click at [70, 152] on button "Circa" at bounding box center [75, 158] width 26 height 16
click at [169, 161] on input "Minimum" at bounding box center [154, 157] width 108 height 15
type input "750"
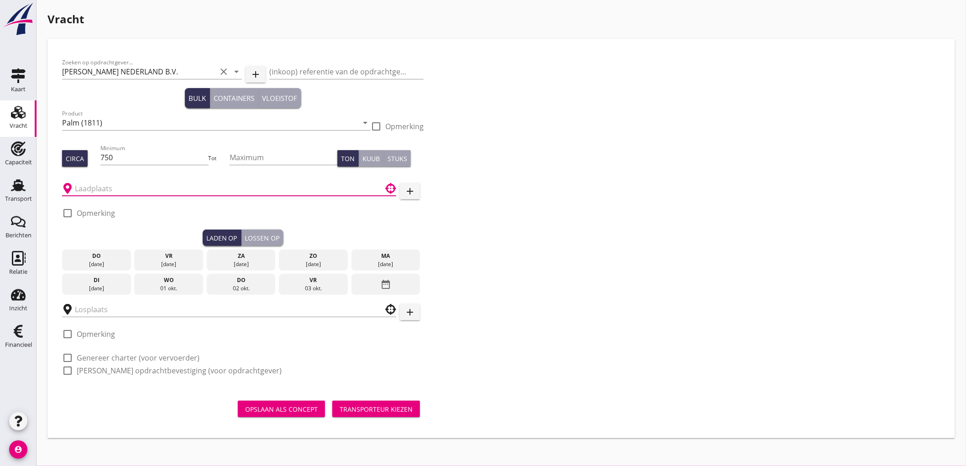
click at [135, 187] on input "text" at bounding box center [223, 188] width 296 height 15
type input "[GEOGRAPHIC_DATA], [GEOGRAPHIC_DATA], [GEOGRAPHIC_DATA]"
click at [83, 185] on input "[GEOGRAPHIC_DATA], [GEOGRAPHIC_DATA], [GEOGRAPHIC_DATA]" at bounding box center [228, 188] width 307 height 15
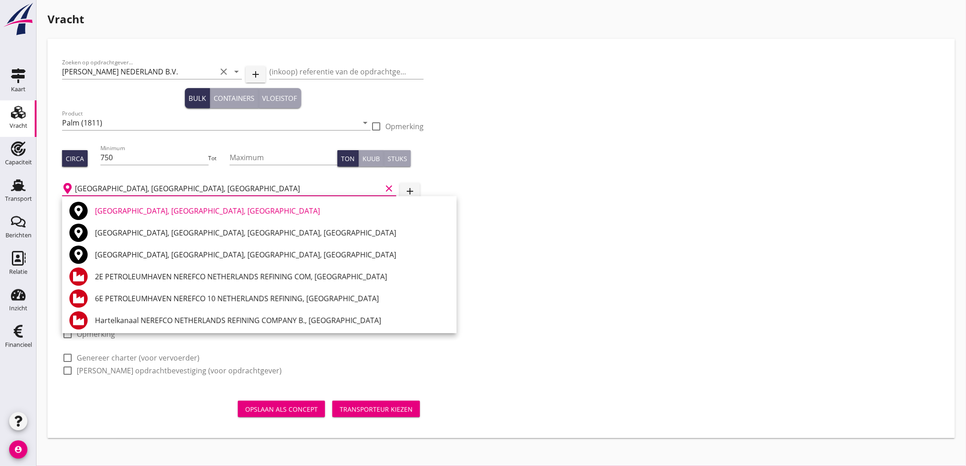
click at [392, 186] on icon "clear" at bounding box center [388, 188] width 11 height 11
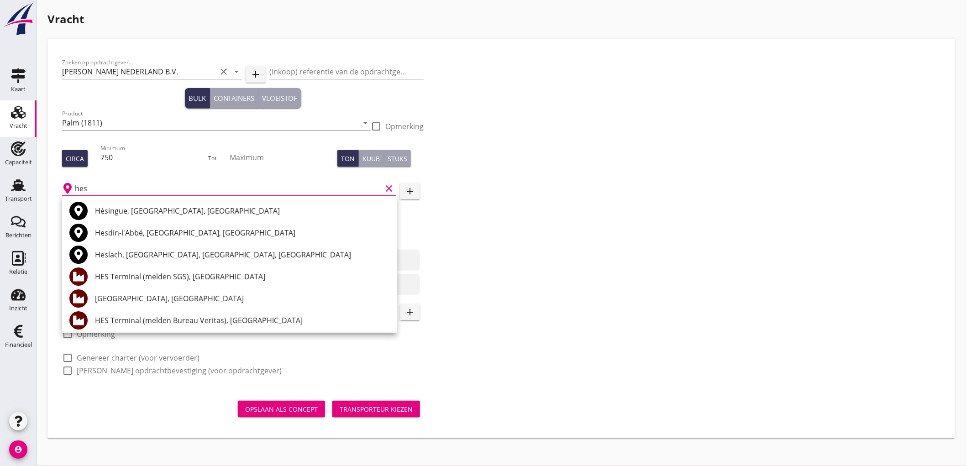
scroll to position [51, 0]
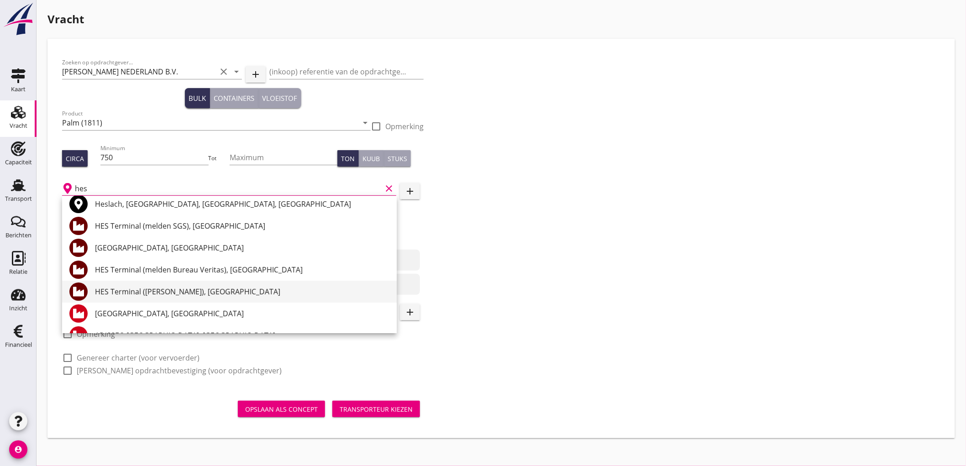
click at [176, 294] on div "HES Terminal ([PERSON_NAME]), [GEOGRAPHIC_DATA]" at bounding box center [242, 291] width 294 height 11
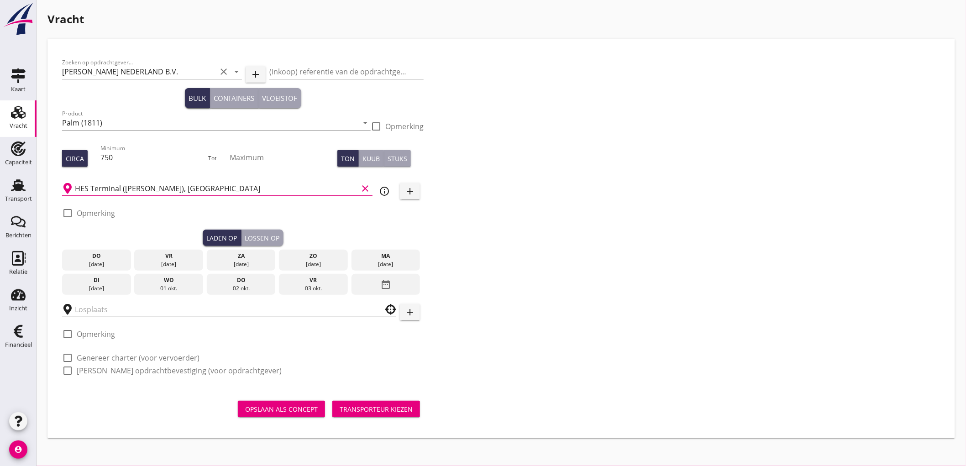
type input "HES Terminal ([PERSON_NAME]), [GEOGRAPHIC_DATA]"
click at [94, 212] on label "Opmerking" at bounding box center [96, 213] width 38 height 9
checkbox input "true"
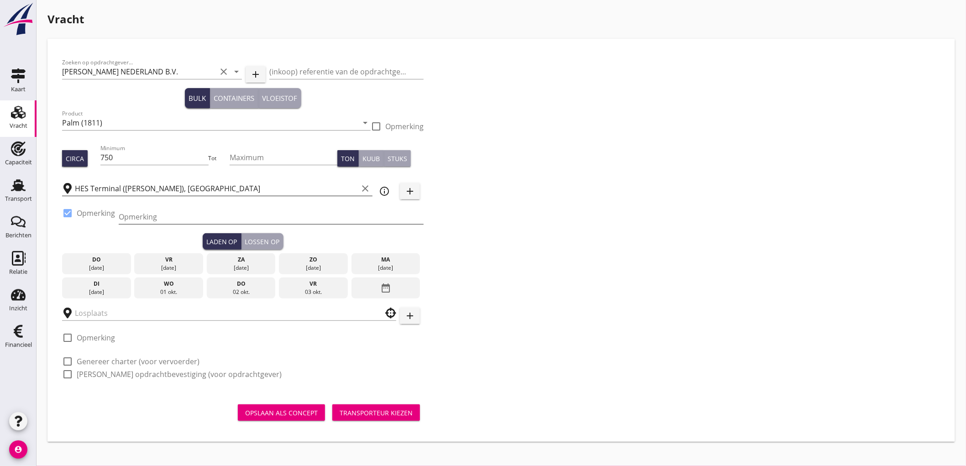
click at [156, 219] on input "Opmerking" at bounding box center [271, 216] width 305 height 15
type input "Ex. Opslag - Westhaven"
click at [387, 262] on div "ma" at bounding box center [386, 260] width 64 height 8
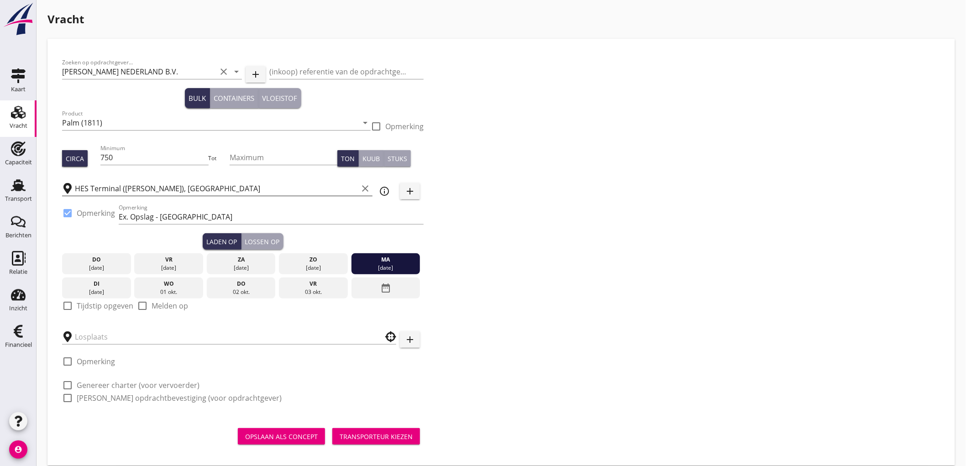
click at [90, 309] on label "Tijdstip opgeven" at bounding box center [105, 305] width 57 height 9
checkbox input "true"
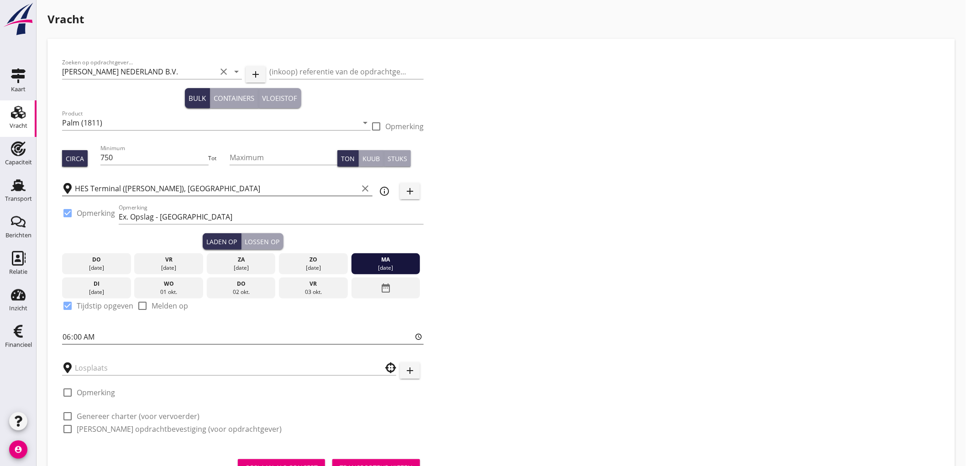
click at [72, 338] on input "06:00" at bounding box center [242, 336] width 361 height 15
type input "17:00"
click at [140, 367] on input "text" at bounding box center [223, 368] width 296 height 15
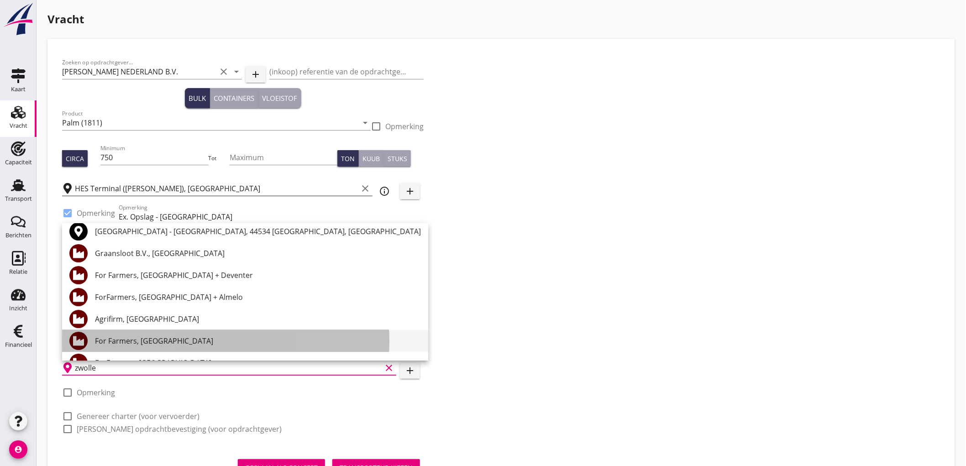
click at [173, 344] on div "For Farmers, Zwolle" at bounding box center [258, 340] width 326 height 11
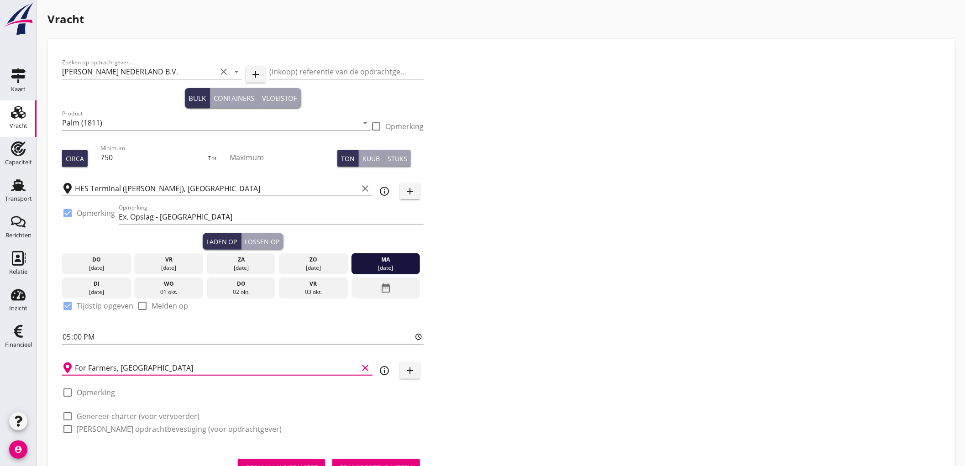
scroll to position [41, 0]
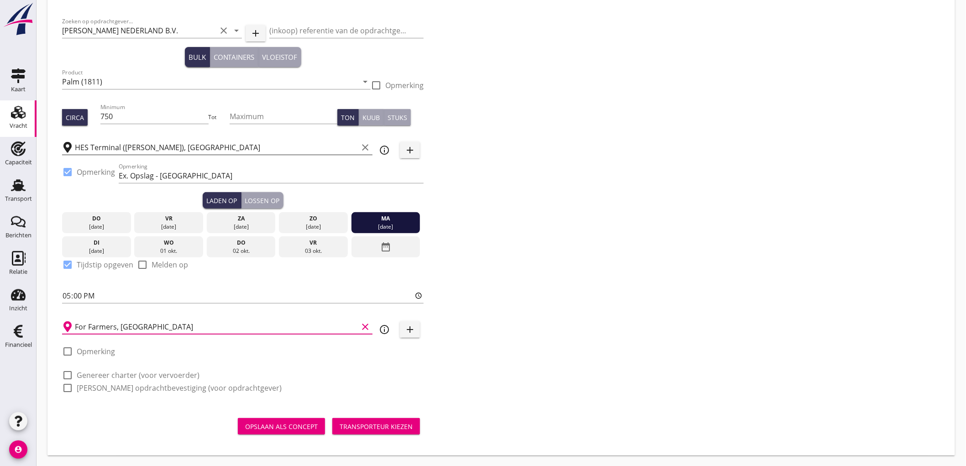
type input "For Farmers, Zwolle"
drag, startPoint x: 140, startPoint y: 374, endPoint x: 121, endPoint y: 399, distance: 31.6
click at [140, 374] on label "Genereer charter (voor vervoerder)" at bounding box center [138, 375] width 123 height 9
click at [122, 400] on div "Zoeken op opdrachtgever... PETERSON NEDERLAND B.V. clear arrow_drop_down add (i…" at bounding box center [242, 208] width 369 height 392
checkbox input "true"
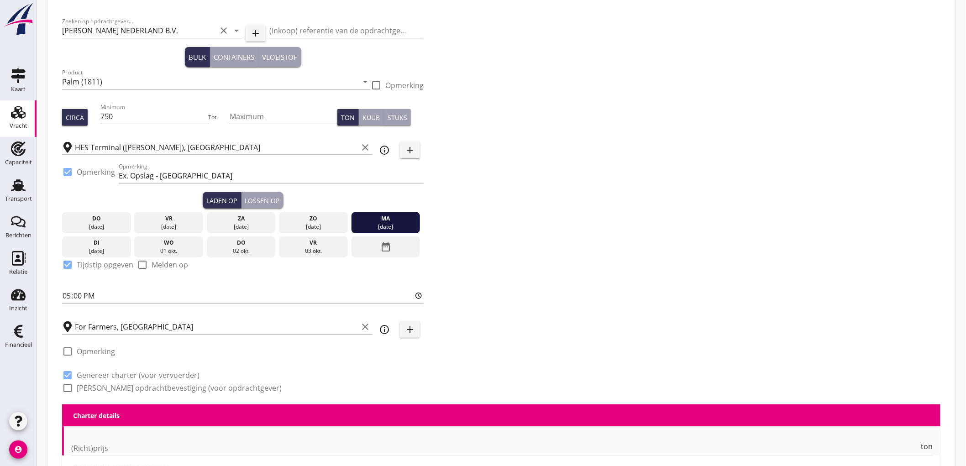
click at [127, 389] on label "Genereer opdrachtbevestiging (voor opdrachtgever)" at bounding box center [179, 387] width 205 height 9
checkbox input "true"
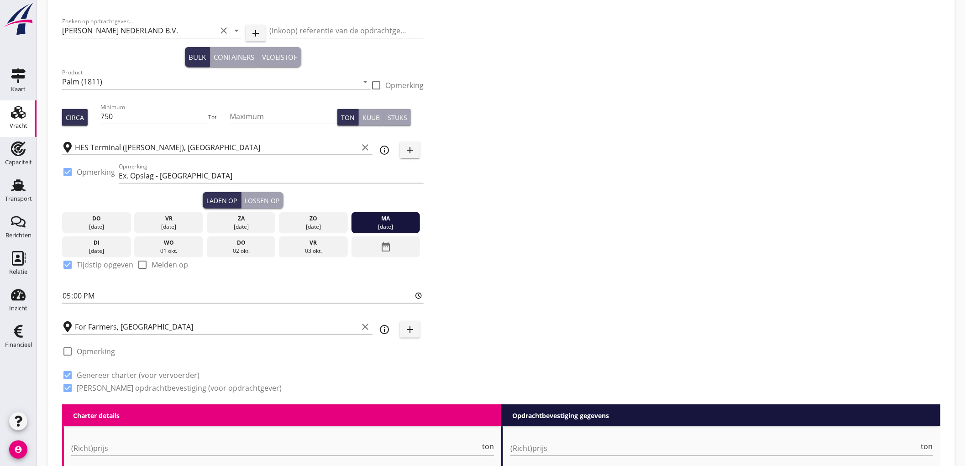
scroll to position [294, 0]
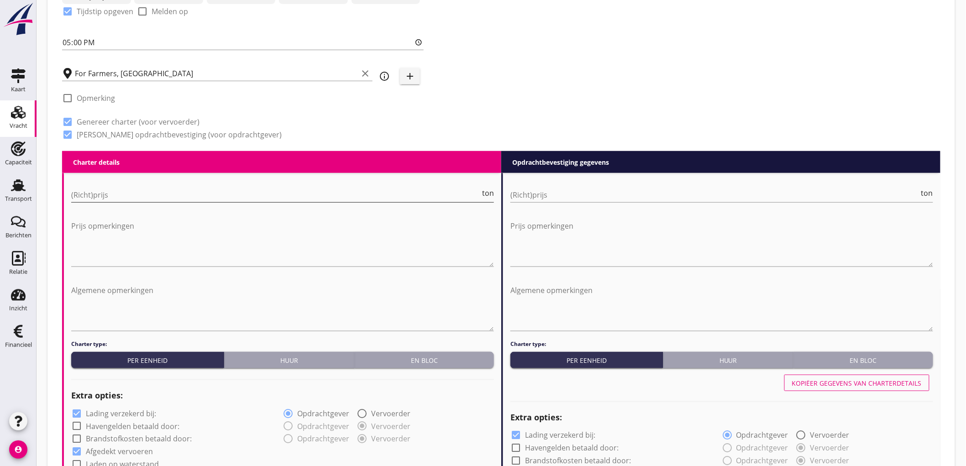
click at [130, 193] on input "(Richt)prijs" at bounding box center [275, 195] width 409 height 15
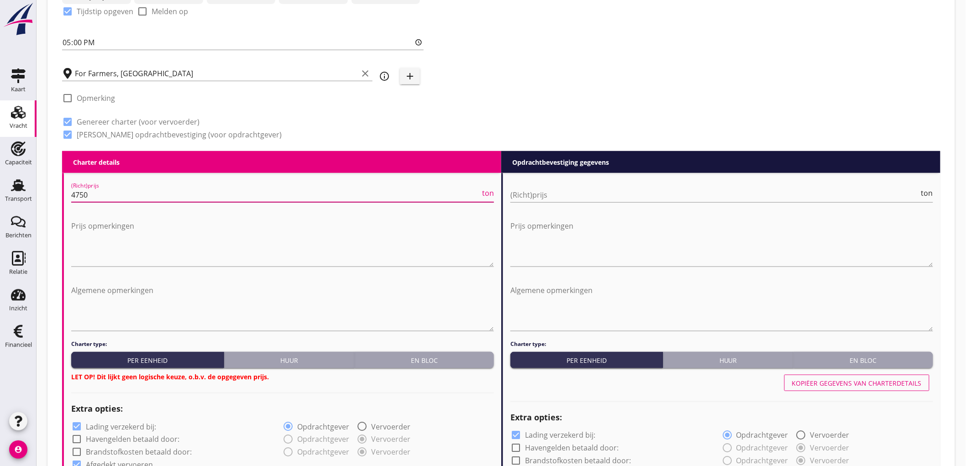
type input "4750"
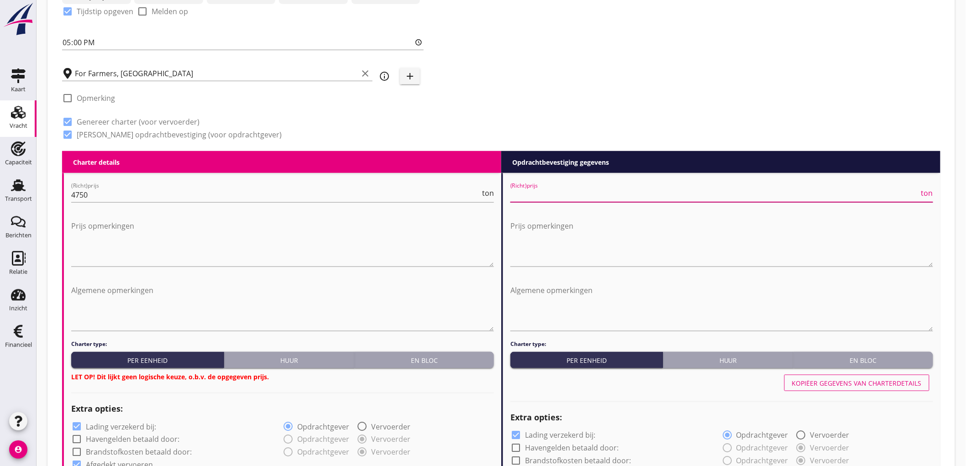
click at [519, 197] on input "(Richt)prijs" at bounding box center [714, 195] width 409 height 15
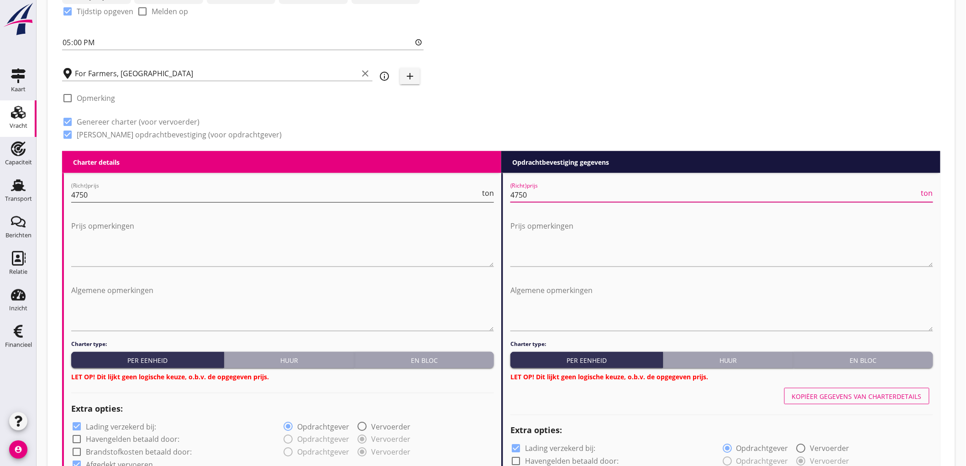
type input "4750"
drag, startPoint x: 359, startPoint y: 193, endPoint x: 0, endPoint y: 92, distance: 372.7
click at [0, 198] on div "Kaart Kaart Vracht Vracht Capaciteit Capaciteit Transport Transport Berichten B…" at bounding box center [483, 473] width 966 height 1535
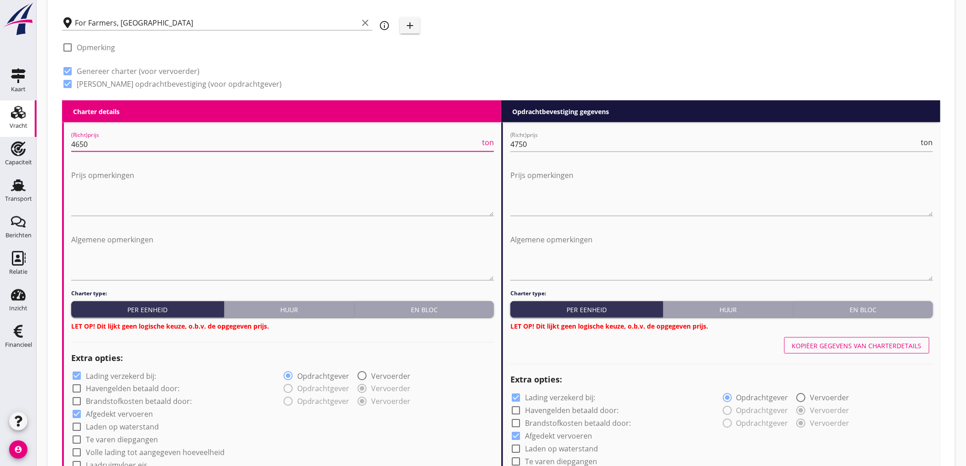
type input "4650"
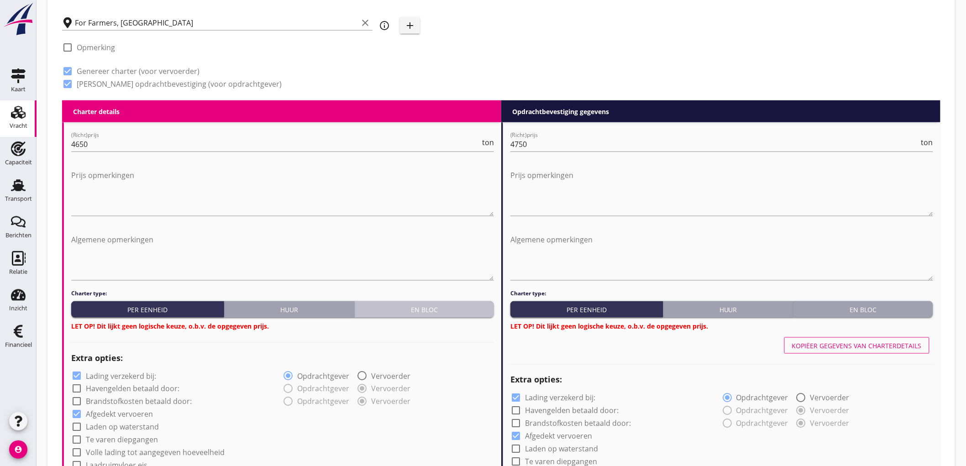
drag, startPoint x: 465, startPoint y: 304, endPoint x: 884, endPoint y: 303, distance: 418.9
click at [465, 305] on div "En bloc" at bounding box center [424, 310] width 132 height 10
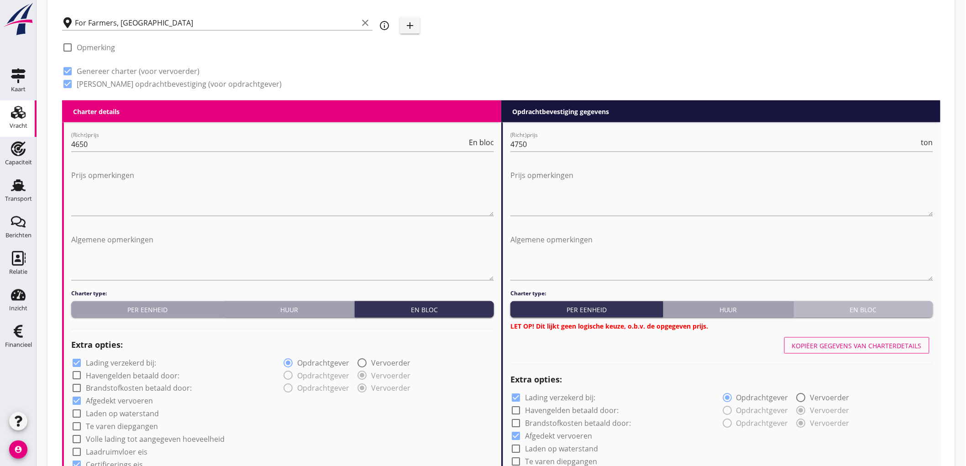
click at [883, 303] on button "En bloc" at bounding box center [863, 309] width 139 height 16
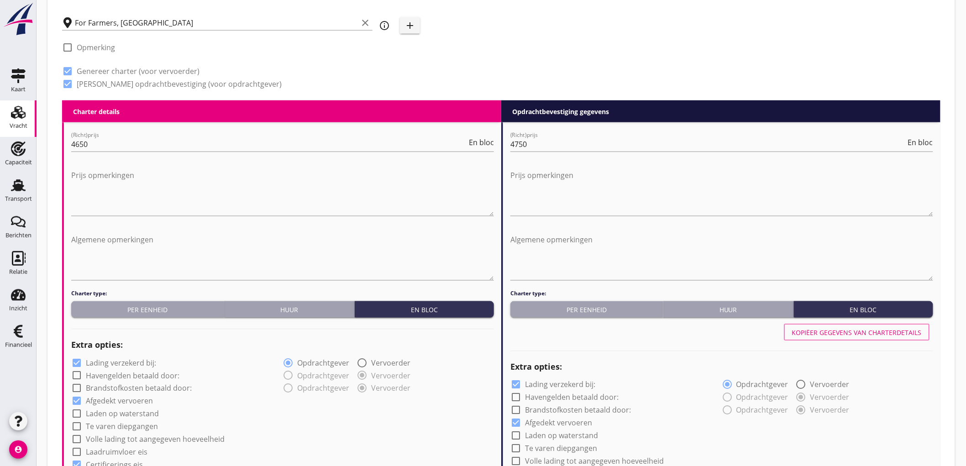
scroll to position [446, 0]
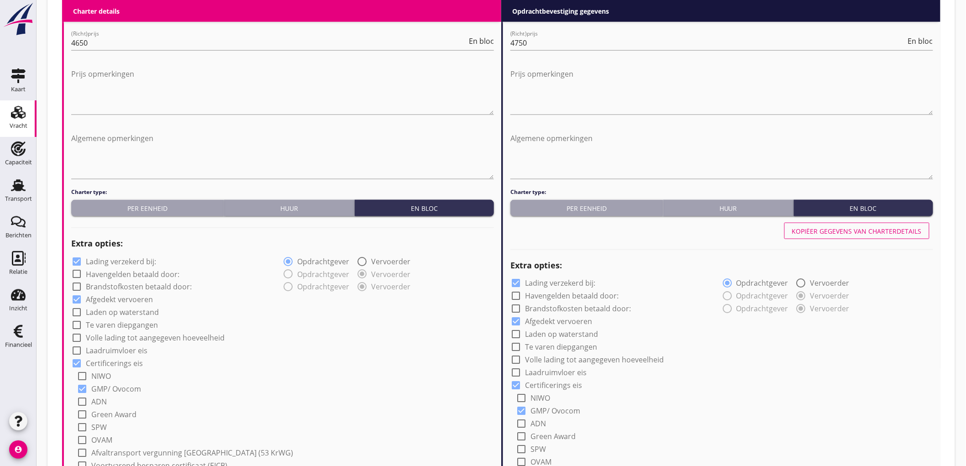
click at [89, 257] on label "Lading verzekerd bij:" at bounding box center [121, 261] width 70 height 9
checkbox input "false"
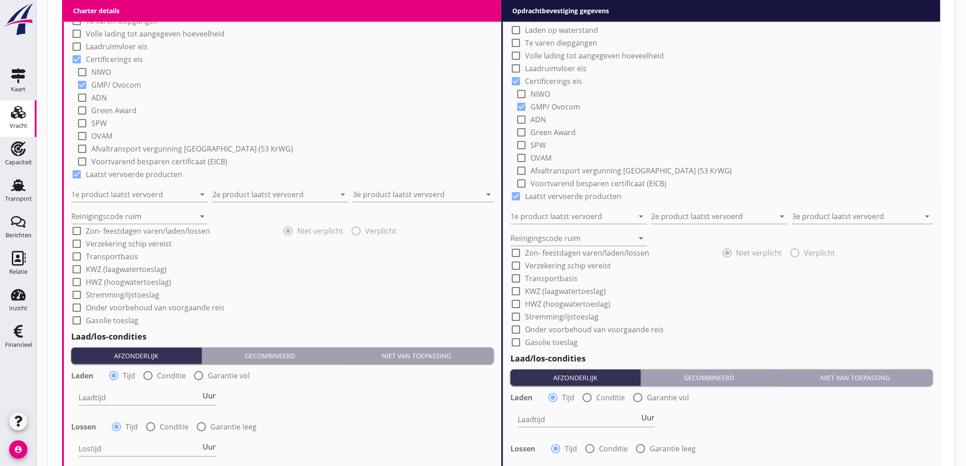
scroll to position [801, 0]
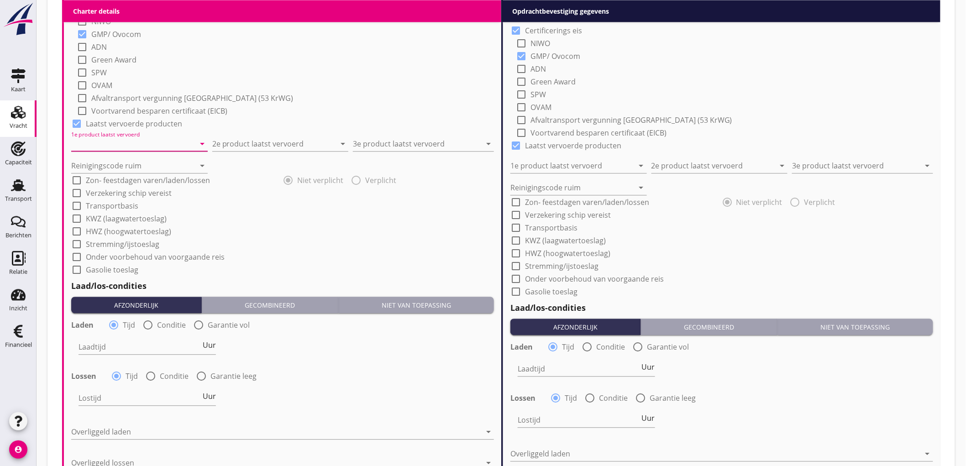
click at [150, 142] on input "1e product laatst vervoerd" at bounding box center [133, 143] width 124 height 15
type input "Raapschroot (1720)"
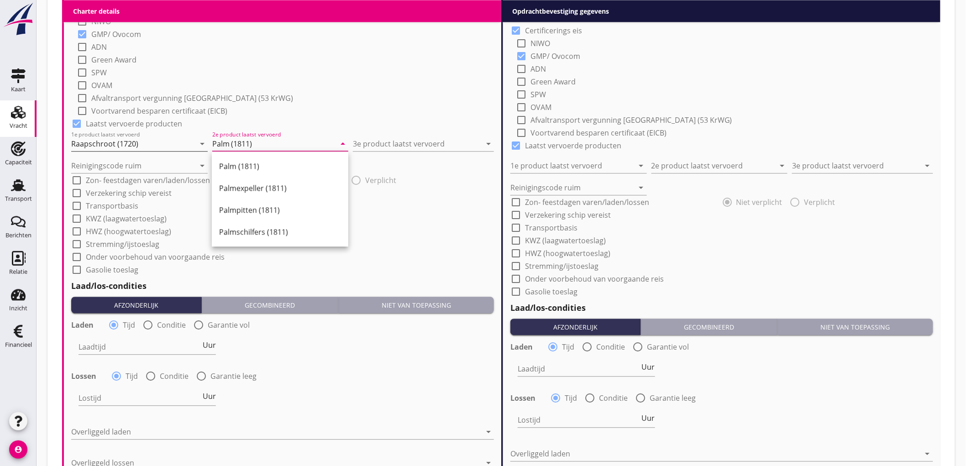
type input "Palm (1811)"
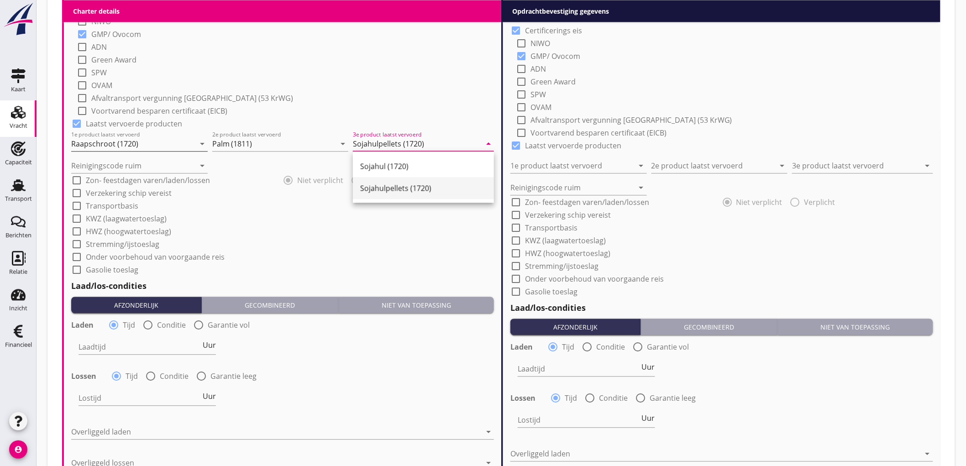
type input "Sojahulpellets (1720)"
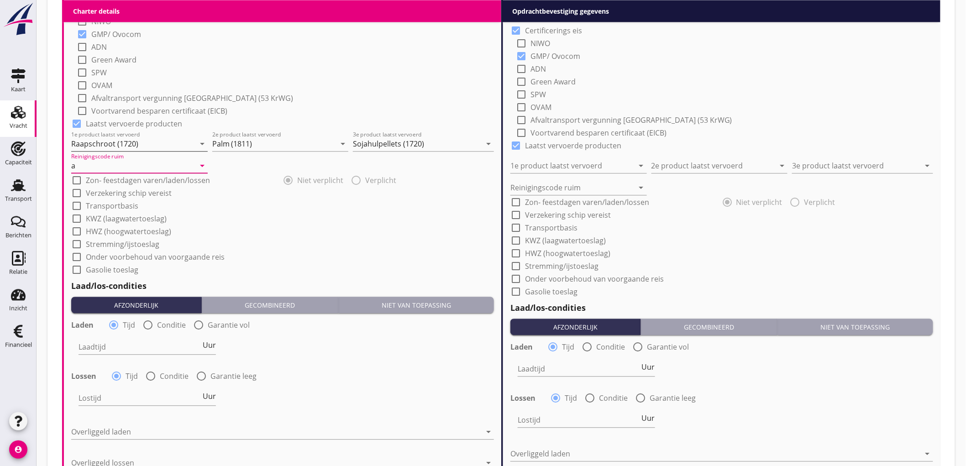
type input "a"
click at [302, 91] on div "check_box_outline_blank Afvaltransport vergunning Duitsland (53 KrWG)" at bounding box center [285, 97] width 417 height 13
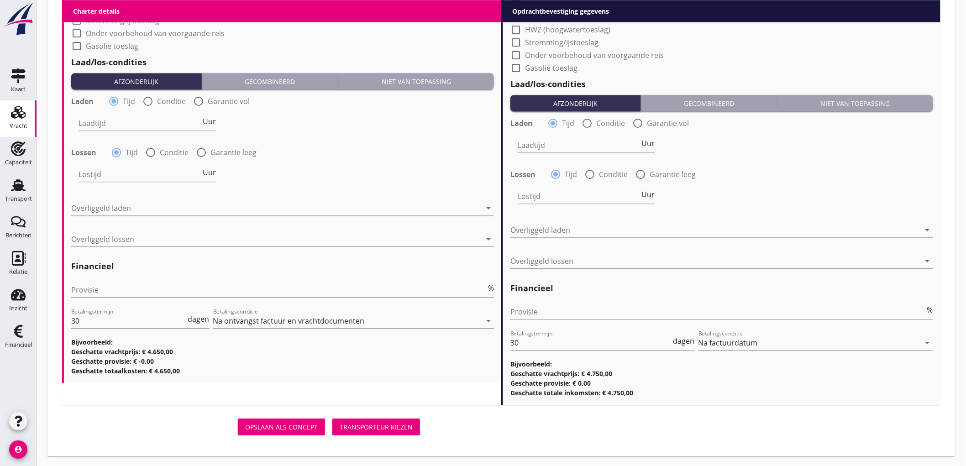
click at [149, 100] on div at bounding box center [148, 102] width 16 height 16
radio input "false"
radio input "true"
click at [121, 134] on div at bounding box center [181, 136] width 207 height 5
click at [126, 126] on div at bounding box center [175, 123] width 194 height 15
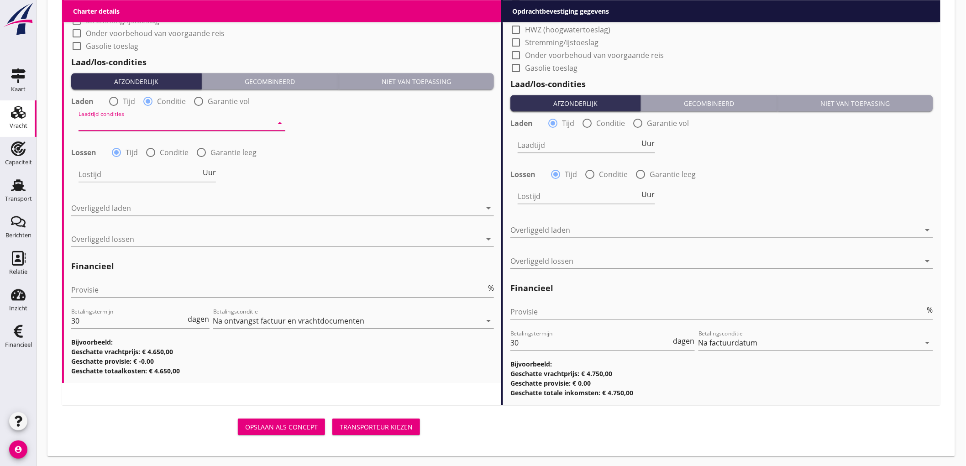
click at [0, 0] on div "Nederlands wettelijk 2011" at bounding box center [0, 0] width 0 height 0
click at [152, 154] on div at bounding box center [151, 153] width 16 height 16
radio input "false"
radio input "true"
click at [120, 172] on div at bounding box center [175, 174] width 194 height 15
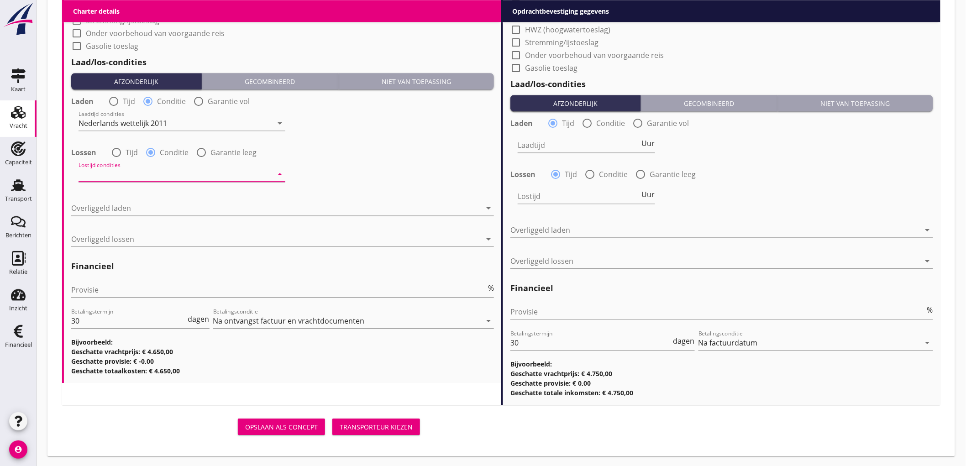
click at [0, 0] on div "Nederlands wettelijk 2011" at bounding box center [0, 0] width 0 height 0
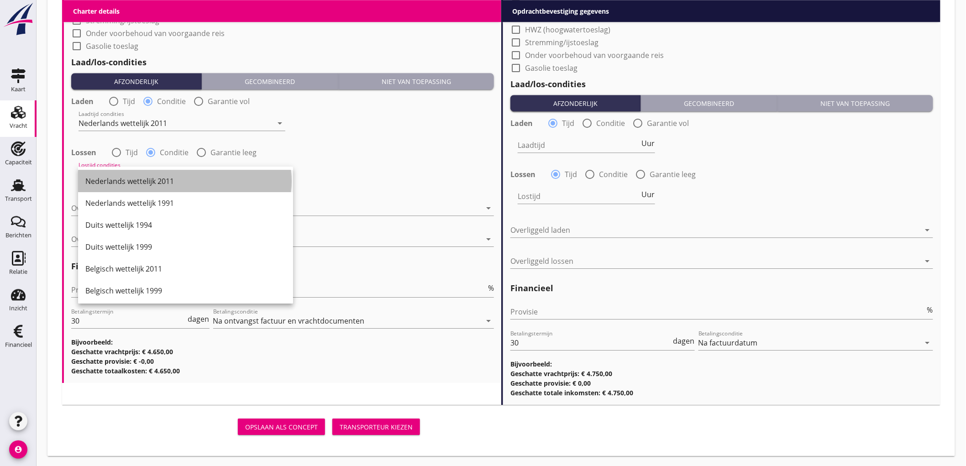
click at [129, 179] on div "Nederlands wettelijk 2011" at bounding box center [185, 181] width 200 height 11
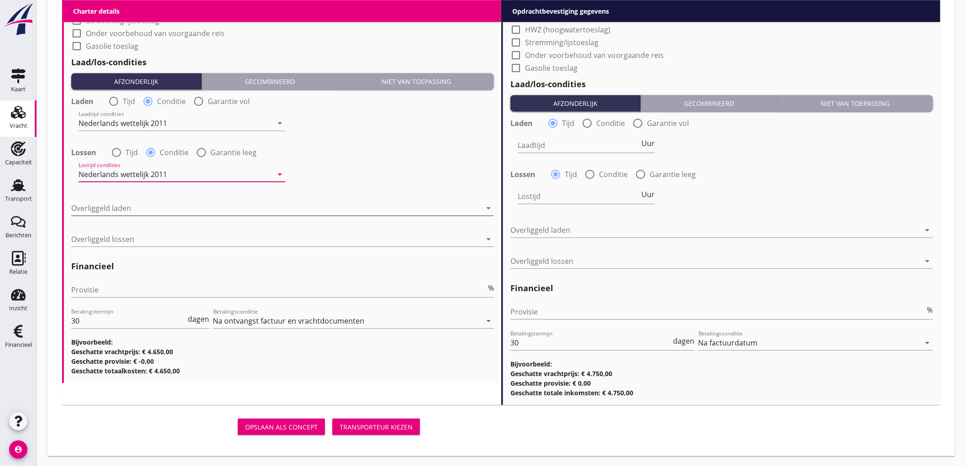
click at [128, 204] on div at bounding box center [276, 208] width 410 height 15
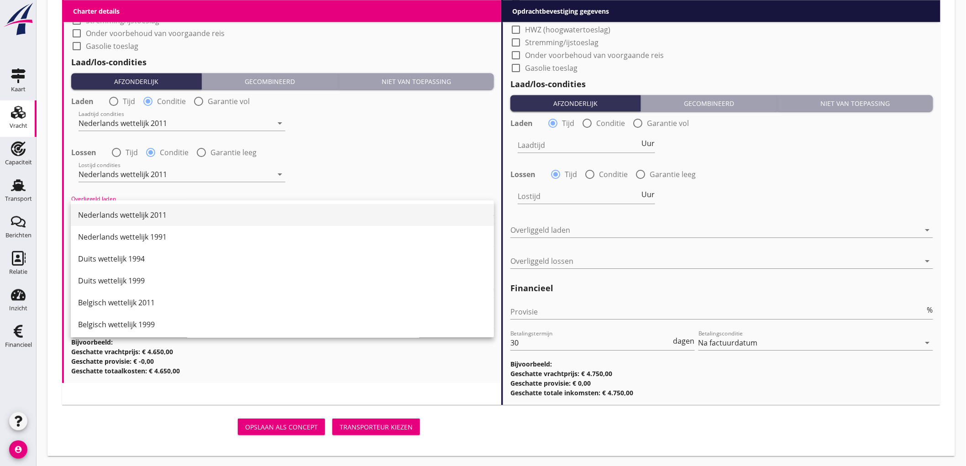
click at [130, 211] on div "Nederlands wettelijk 2011" at bounding box center [282, 214] width 408 height 11
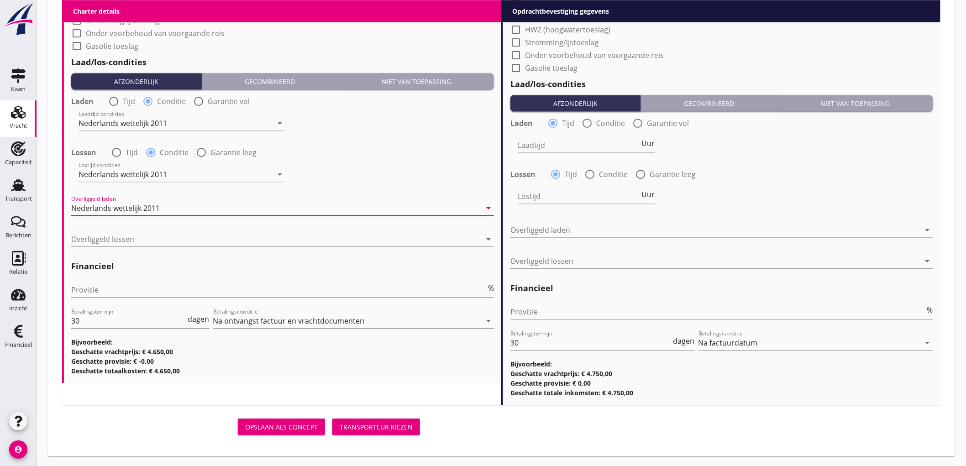
click at [125, 250] on div at bounding box center [282, 252] width 423 height 5
click at [129, 238] on div at bounding box center [276, 239] width 410 height 15
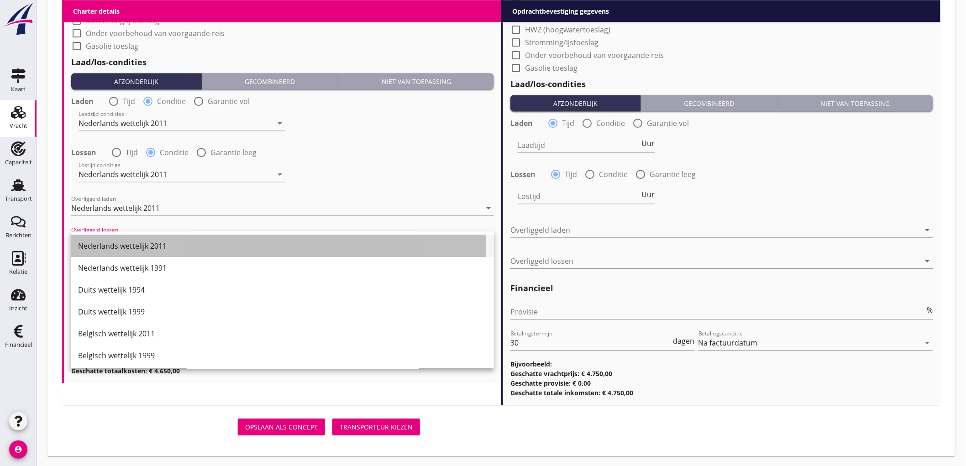
click at [134, 247] on div "Nederlands wettelijk 2011" at bounding box center [282, 245] width 408 height 11
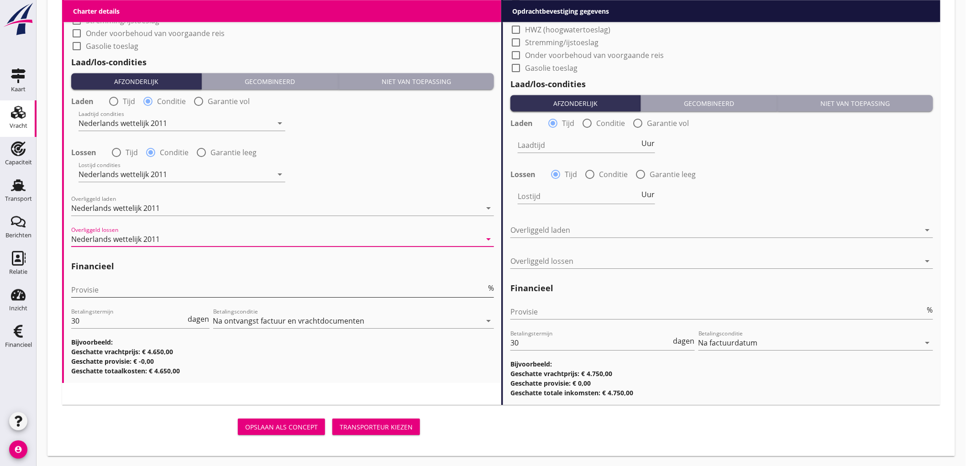
click at [131, 285] on input "Provisie" at bounding box center [278, 289] width 415 height 15
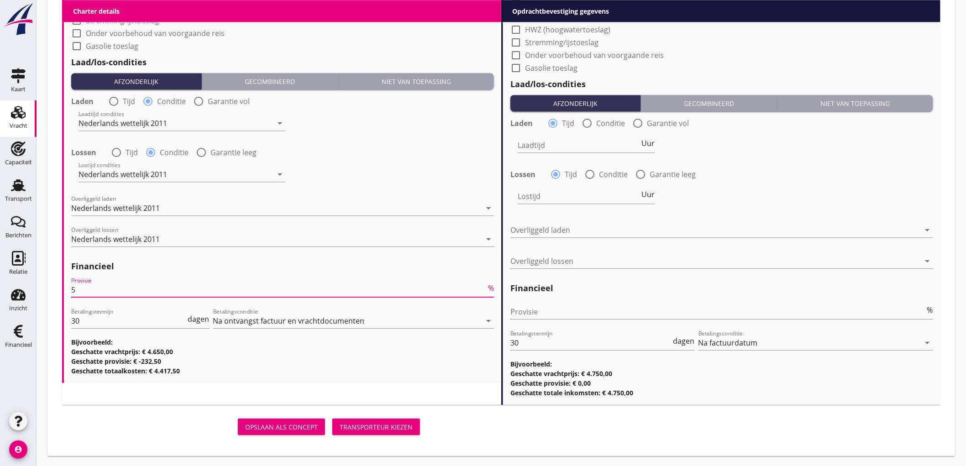
scroll to position [721, 0]
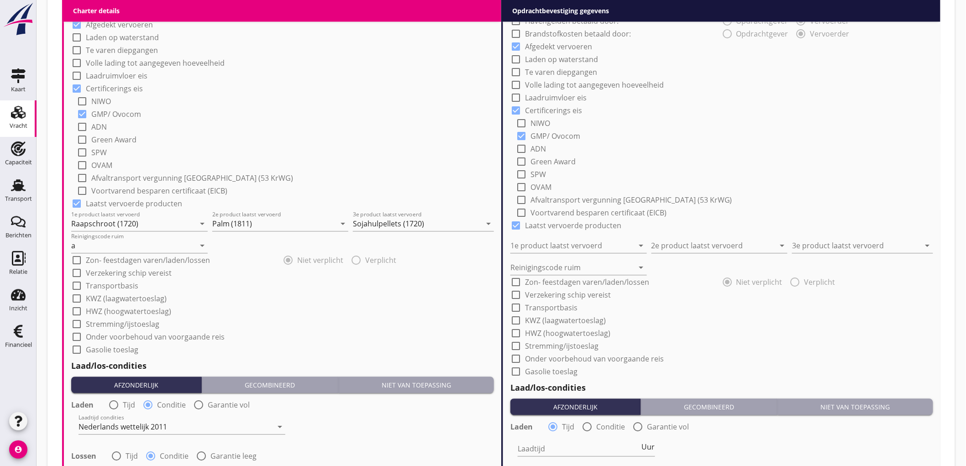
type input "5"
click at [308, 131] on div "check_box_outline_blank ADN" at bounding box center [285, 126] width 417 height 13
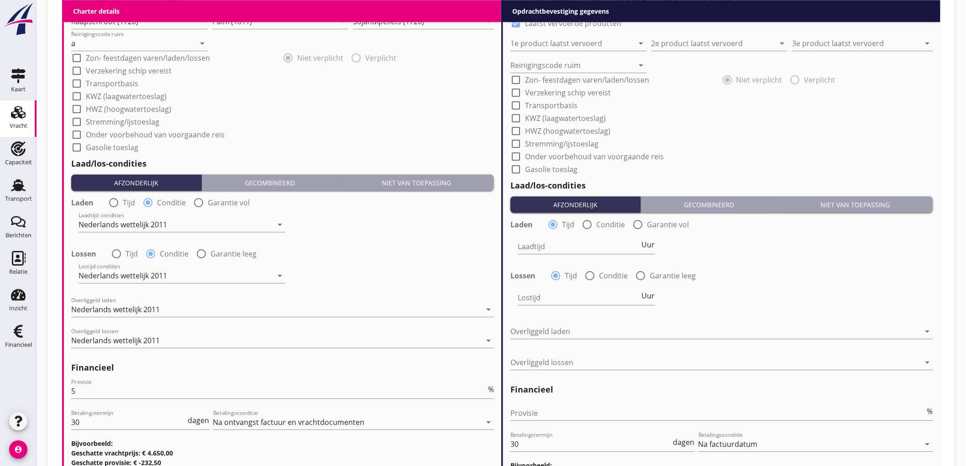
scroll to position [619, 0]
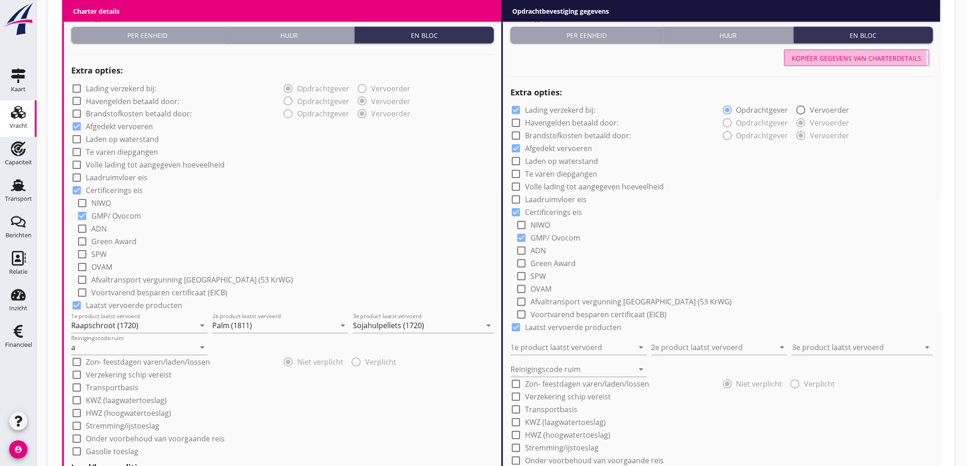
click at [836, 56] on div "Kopiëer gegevens van charterdetails" at bounding box center [857, 58] width 130 height 10
checkbox input "false"
type input "Raapschroot (1720)"
type input "Palm (1811)"
type input "Sojahulpellets (1720)"
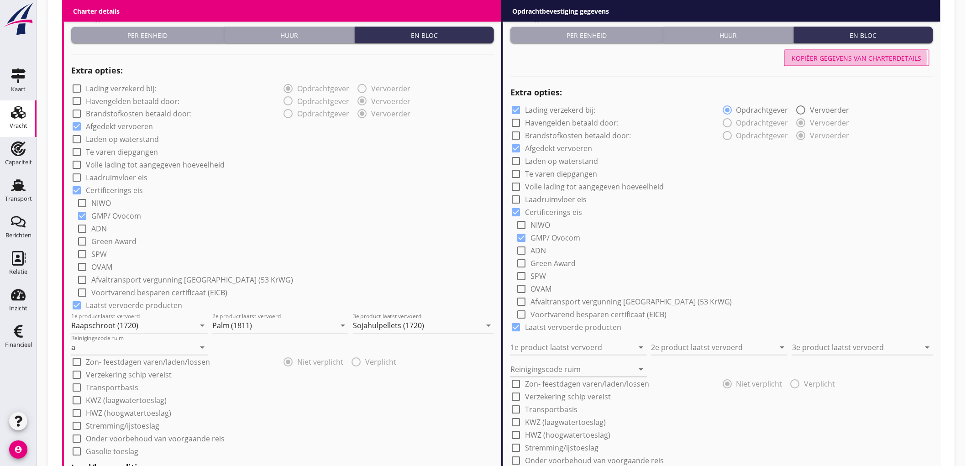
type input "a"
radio input "false"
radio input "true"
radio input "false"
radio input "true"
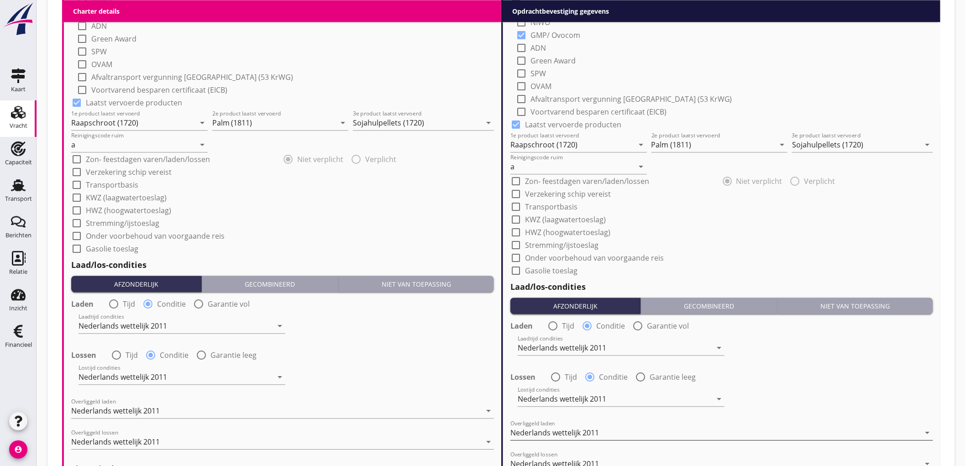
scroll to position [1025, 0]
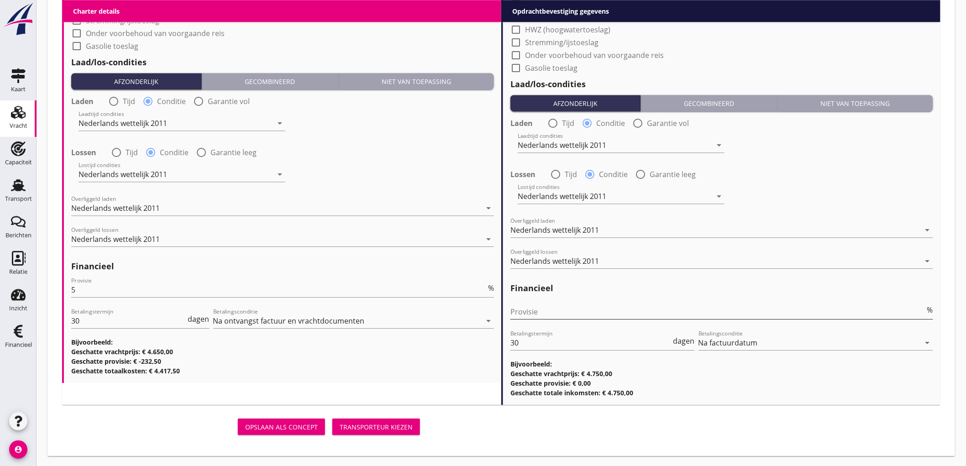
click at [534, 308] on input "Provisie" at bounding box center [717, 311] width 415 height 15
type input "2"
type input "2.5"
click at [361, 424] on div "Transporteur kiezen" at bounding box center [376, 427] width 73 height 10
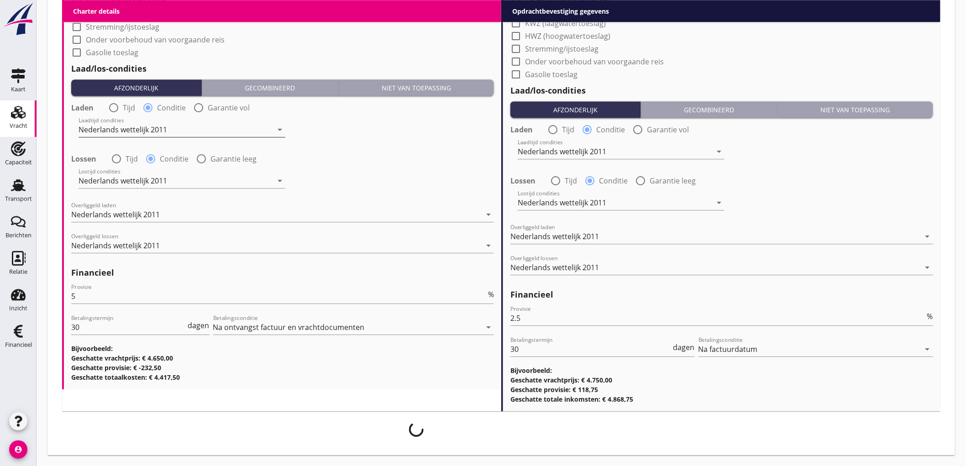
scroll to position [1018, 0]
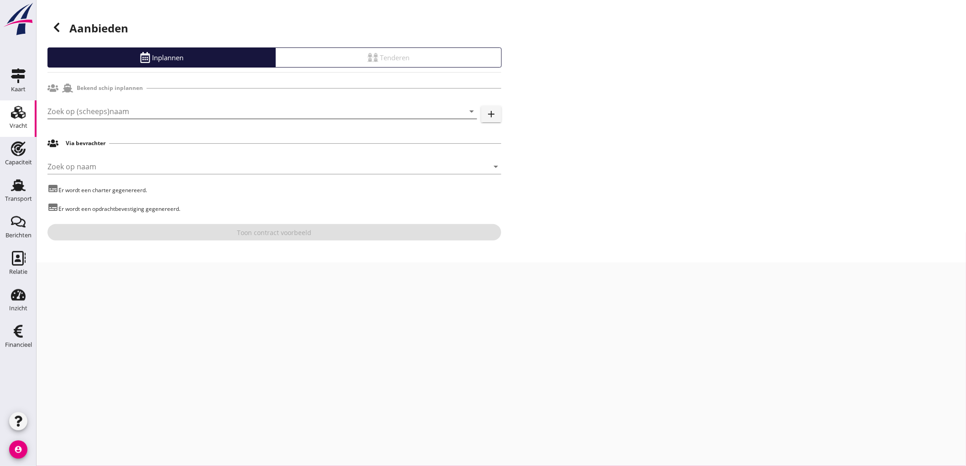
click at [154, 113] on input "Zoek op (scheeps)naam" at bounding box center [249, 111] width 404 height 15
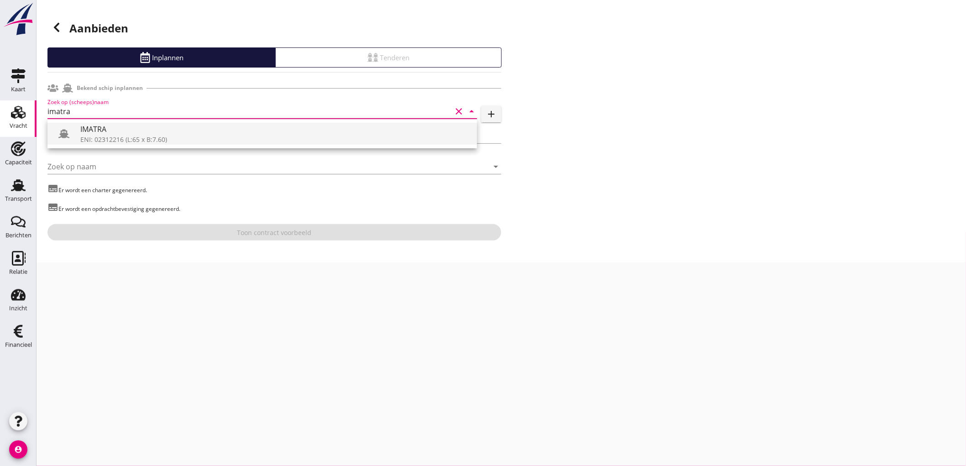
click at [118, 133] on div "IMATRA" at bounding box center [274, 129] width 389 height 11
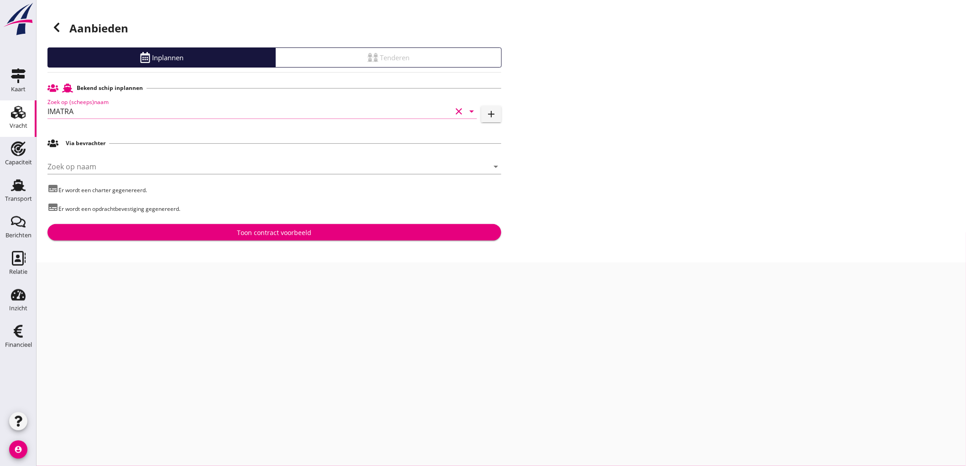
type input "IMATRA"
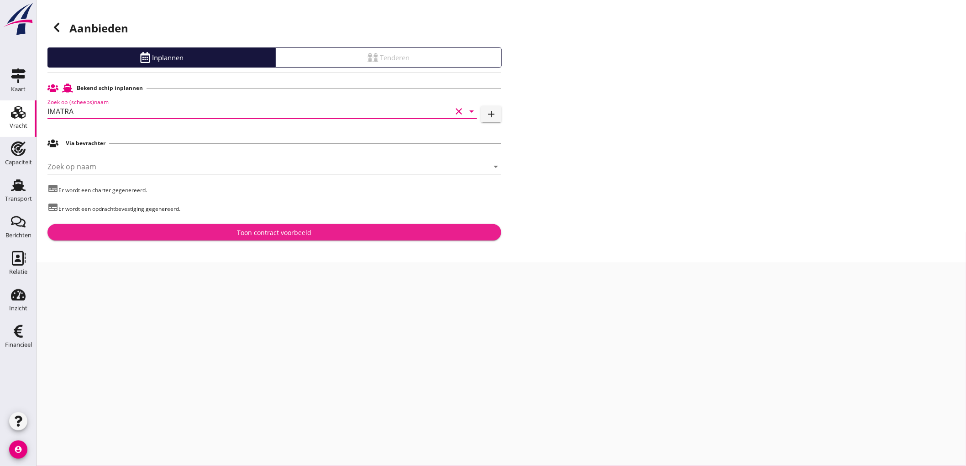
drag, startPoint x: 215, startPoint y: 227, endPoint x: 215, endPoint y: 208, distance: 18.7
click at [215, 227] on button "Toon contract voorbeeld" at bounding box center [274, 232] width 454 height 16
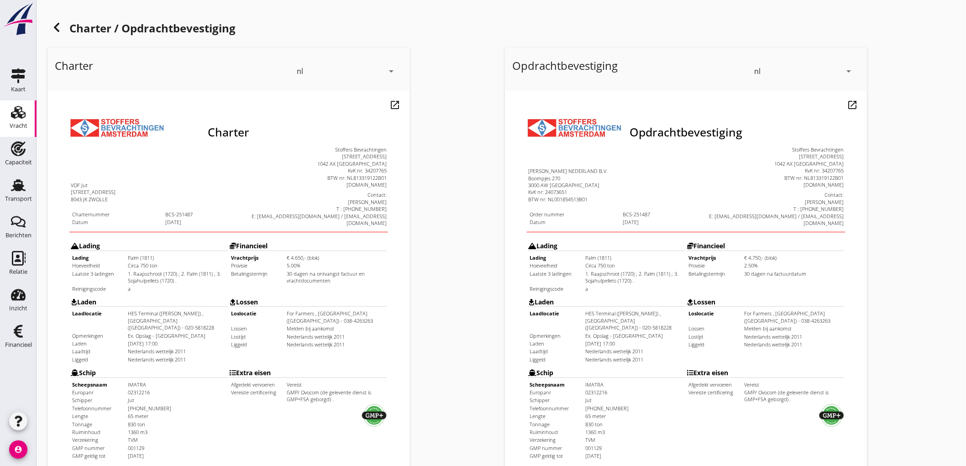
scroll to position [209, 0]
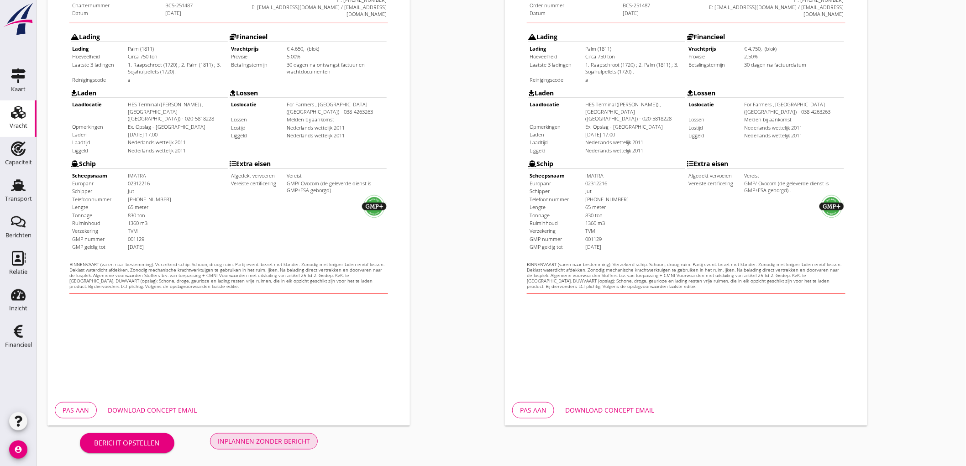
click at [298, 434] on button "Inplannen zonder bericht" at bounding box center [264, 441] width 108 height 16
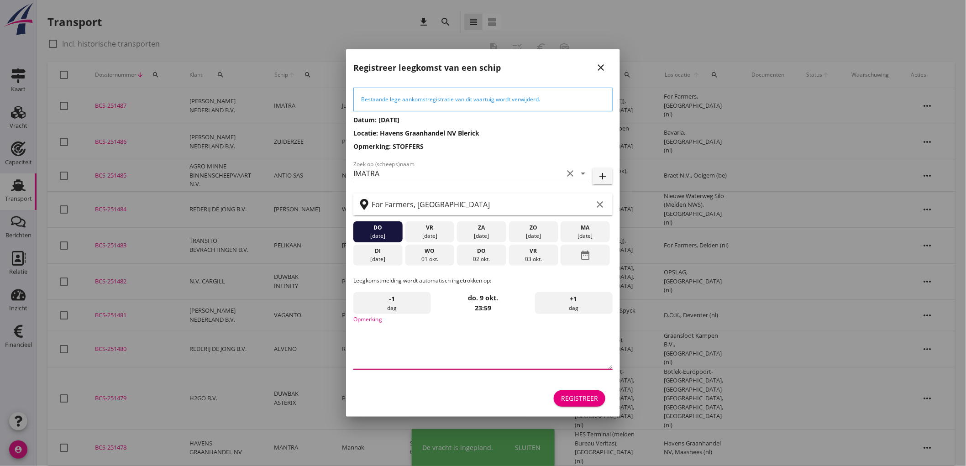
drag, startPoint x: 427, startPoint y: 342, endPoint x: 419, endPoint y: 331, distance: 13.4
click at [427, 344] on textarea "Opmerking" at bounding box center [482, 345] width 259 height 48
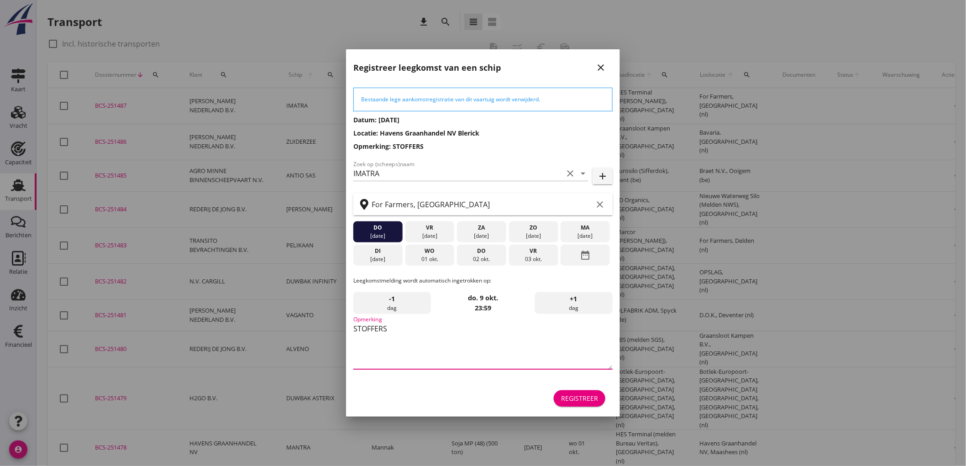
type textarea "STOFFERS"
click at [588, 388] on div "Registreer" at bounding box center [482, 398] width 259 height 22
click at [582, 392] on button "Registreer" at bounding box center [580, 398] width 52 height 16
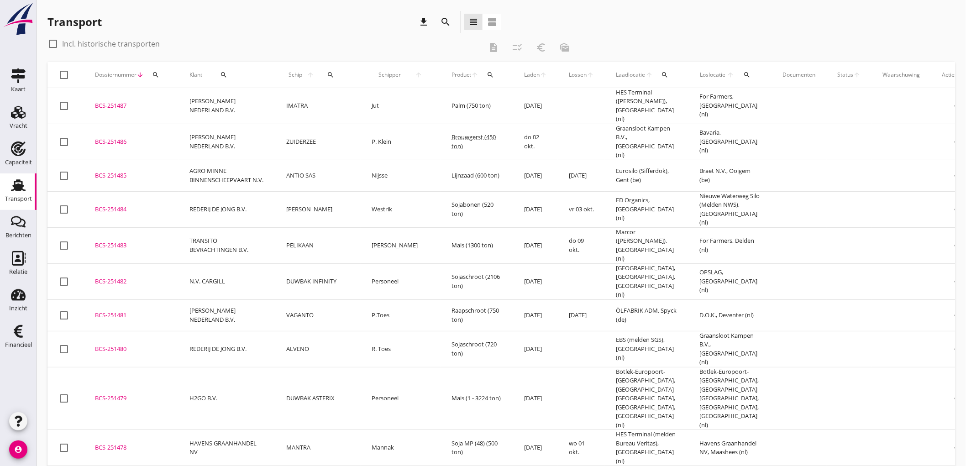
click at [251, 107] on td "[PERSON_NAME] NEDERLAND B.V." at bounding box center [226, 106] width 97 height 36
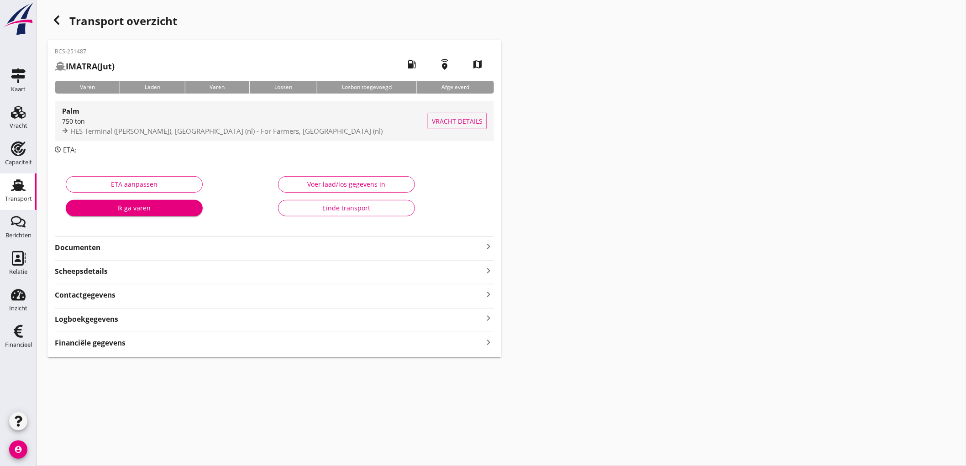
click at [251, 126] on span "HES Terminal (melden Peterson), Amsterdam (nl) - For Farmers, Zwolle (nl)" at bounding box center [226, 130] width 312 height 9
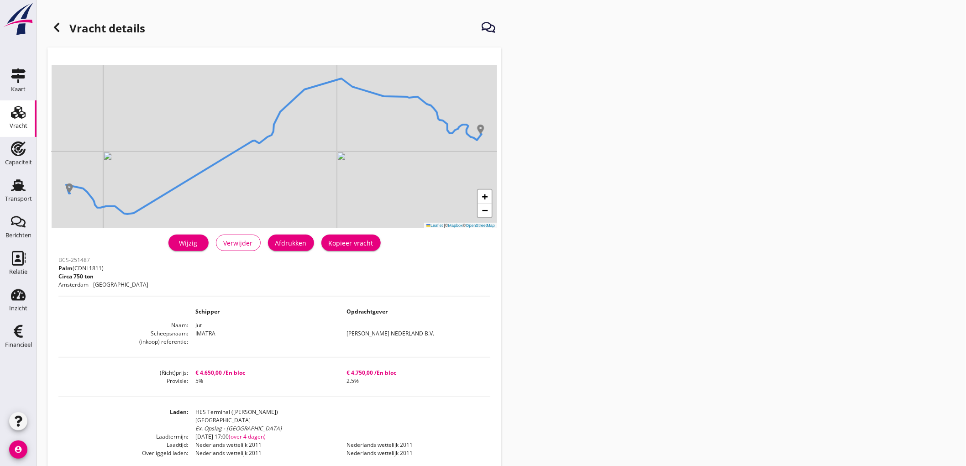
click at [289, 242] on div "Afdrukken" at bounding box center [290, 243] width 31 height 10
click at [60, 30] on icon at bounding box center [56, 27] width 11 height 11
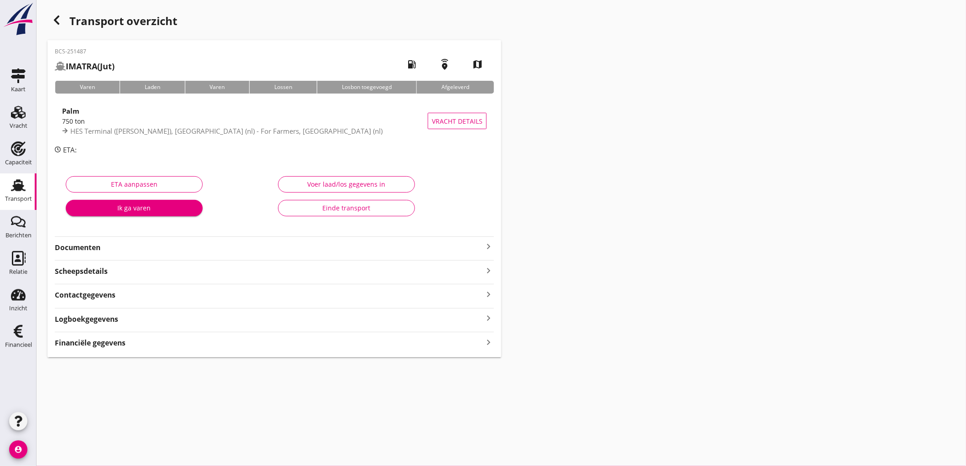
click at [125, 244] on strong "Documenten" at bounding box center [269, 247] width 428 height 10
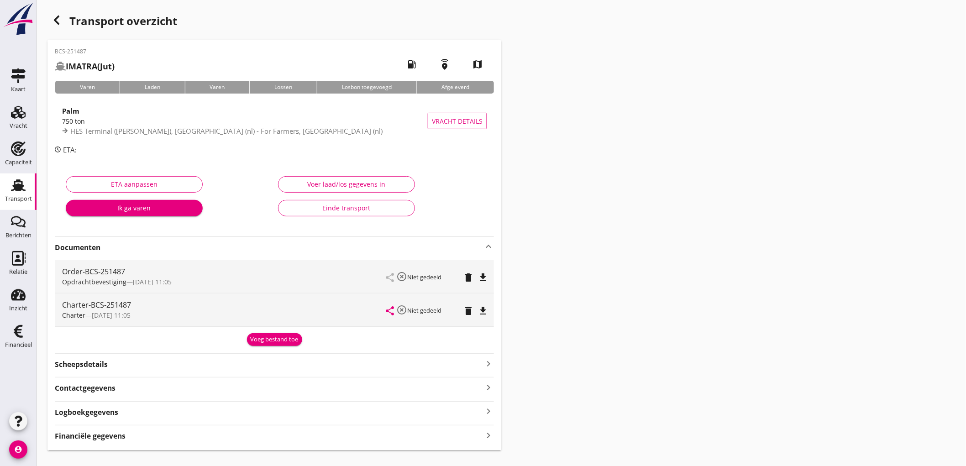
click at [481, 277] on icon "file_download" at bounding box center [482, 277] width 11 height 11
click at [481, 307] on icon "file_download" at bounding box center [482, 310] width 11 height 11
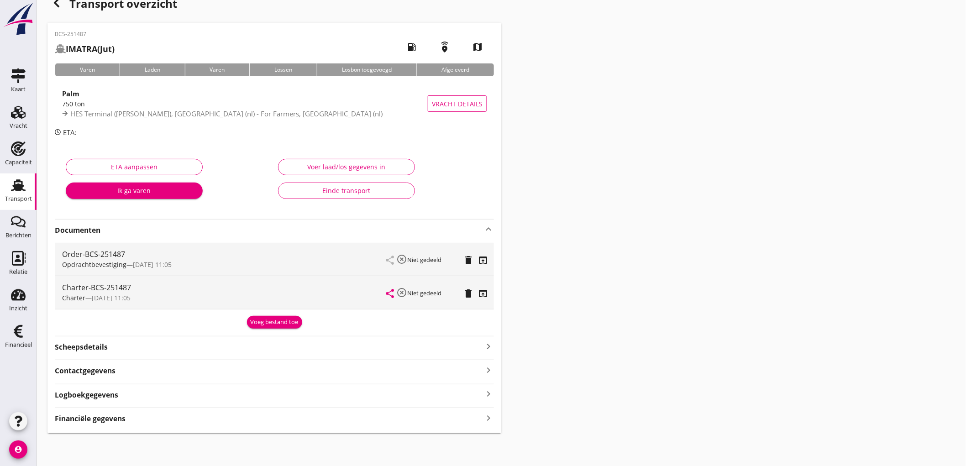
drag, startPoint x: 108, startPoint y: 423, endPoint x: 111, endPoint y: 416, distance: 7.8
click at [108, 423] on strong "Financiële gegevens" at bounding box center [90, 418] width 71 height 10
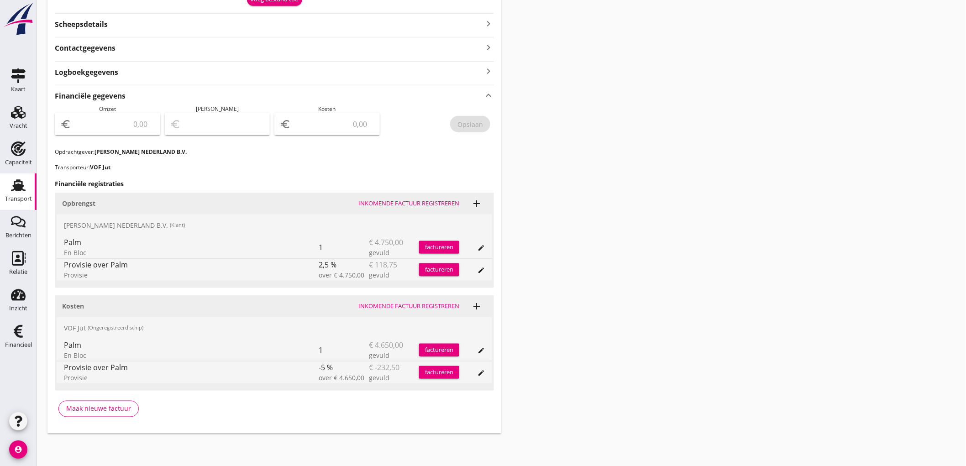
click at [129, 130] on input "number" at bounding box center [114, 124] width 82 height 15
type input "4631"
type input "4631.25"
type input "4627.25"
type input "4"
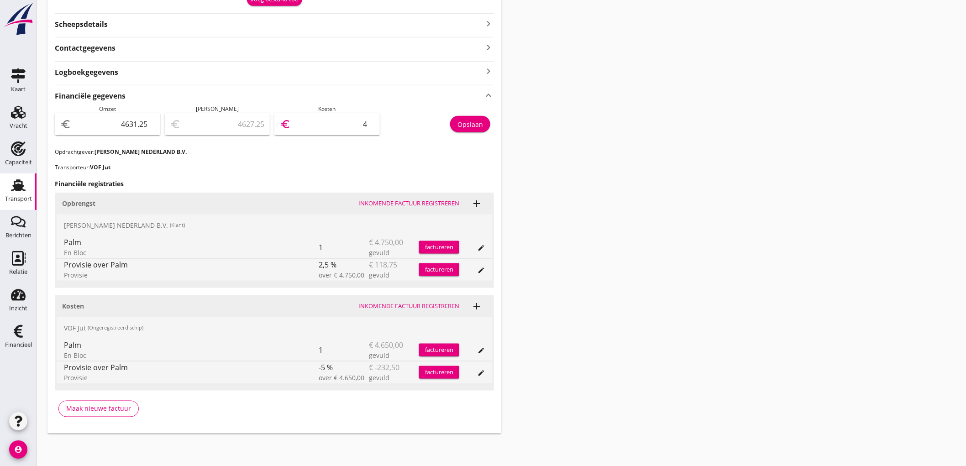
type input "4587.25"
type input "44"
type input "4190.25"
type input "441"
type input "214.25"
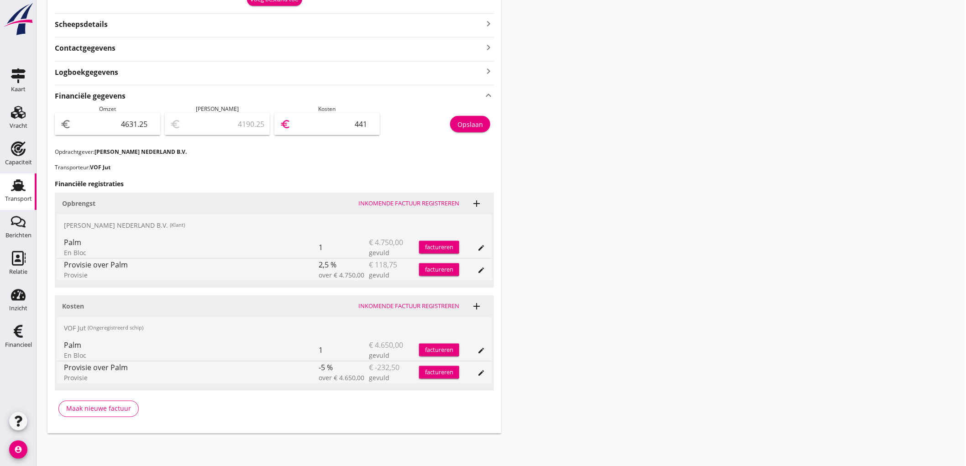
type input "4417"
type input "213.75"
type input "4417.50"
click at [487, 119] on button "Opslaan" at bounding box center [470, 124] width 40 height 16
click at [35, 196] on div "Transport Transport" at bounding box center [18, 191] width 37 height 37
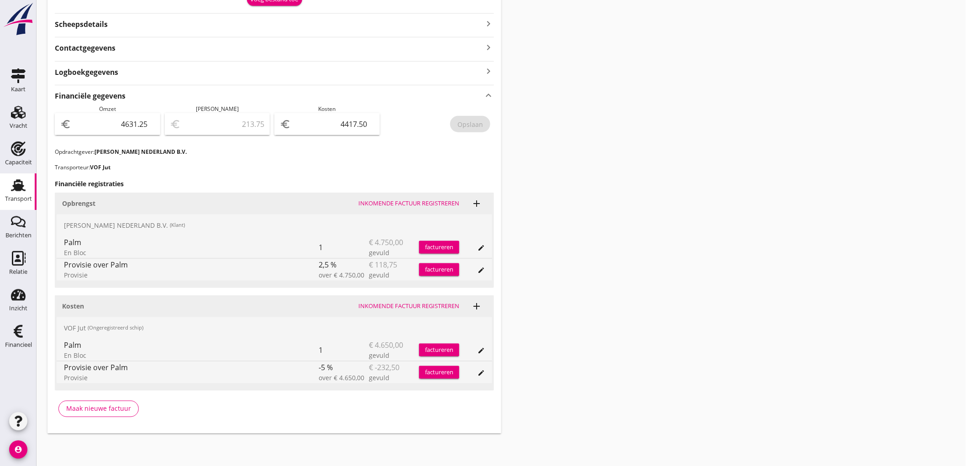
click at [26, 191] on div "Transport" at bounding box center [18, 185] width 22 height 15
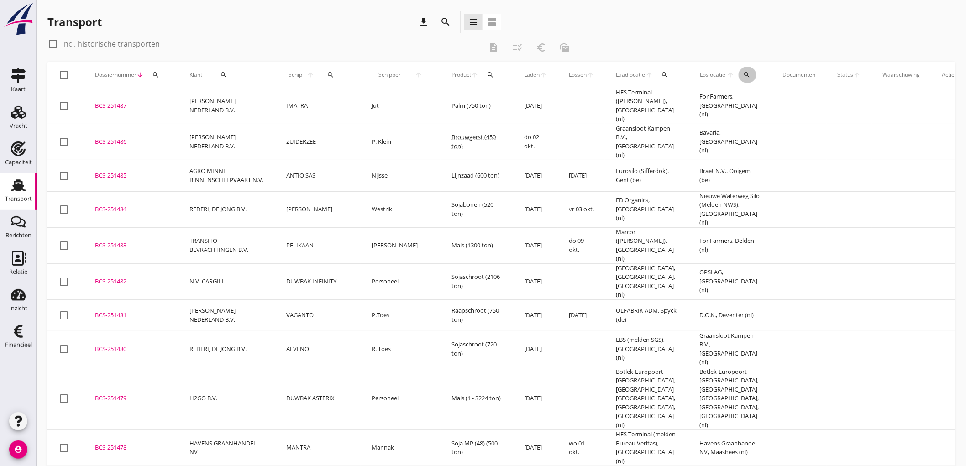
click at [738, 75] on div "search" at bounding box center [747, 74] width 18 height 7
click at [742, 111] on div "arrow_drop_down check" at bounding box center [784, 98] width 155 height 30
click at [744, 101] on input "text" at bounding box center [771, 101] width 95 height 15
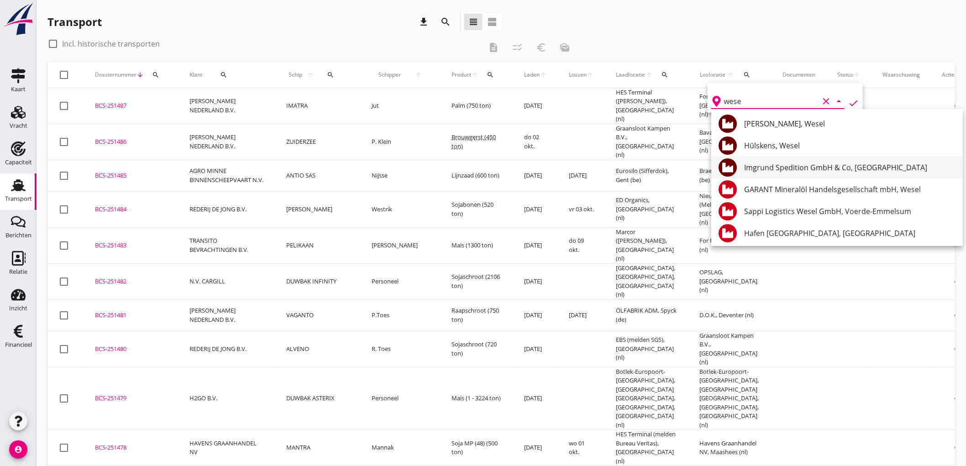
click at [806, 166] on div "Imgrund Spedition GmbH & Co, Wesel" at bounding box center [849, 167] width 211 height 11
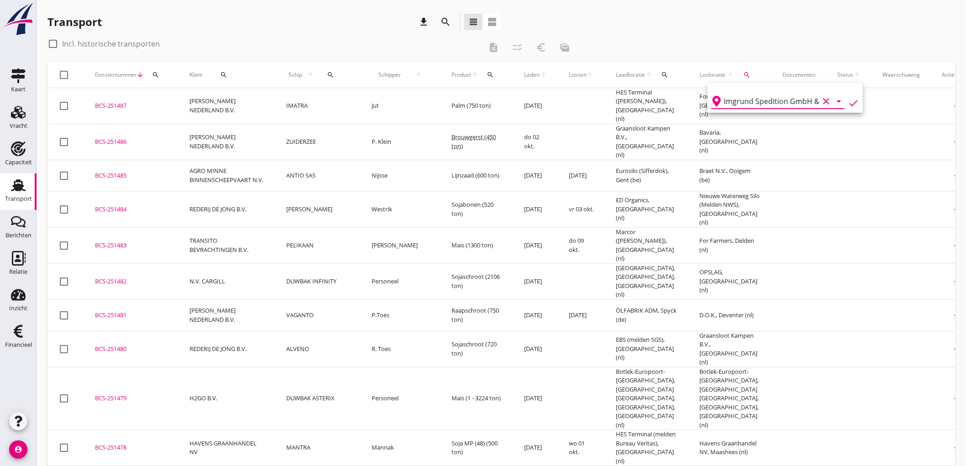
click at [848, 99] on icon "check" at bounding box center [853, 103] width 11 height 11
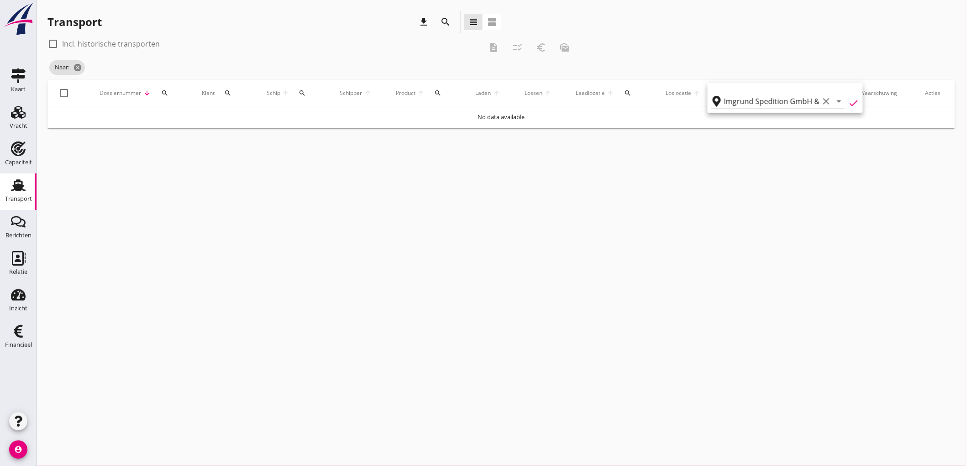
type input "Imgrund Spedition GmbH & Co"
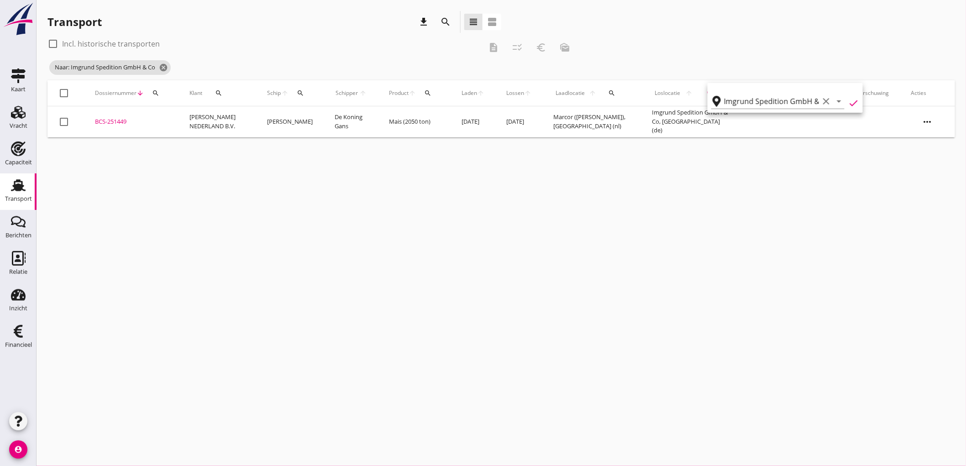
click at [138, 47] on label "Incl. historische transporten" at bounding box center [111, 43] width 98 height 9
checkbox input "true"
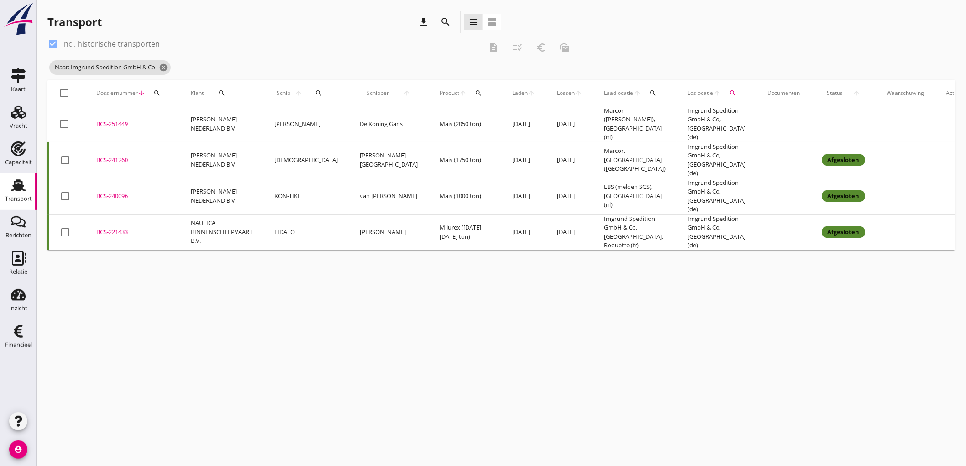
click at [250, 157] on td "[PERSON_NAME] NEDERLAND B.V." at bounding box center [222, 160] width 84 height 36
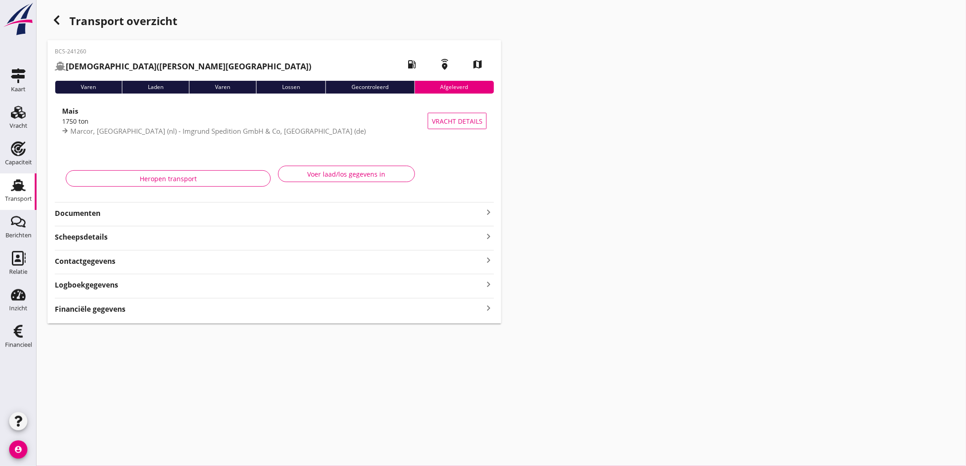
click at [145, 215] on strong "Documenten" at bounding box center [269, 213] width 428 height 10
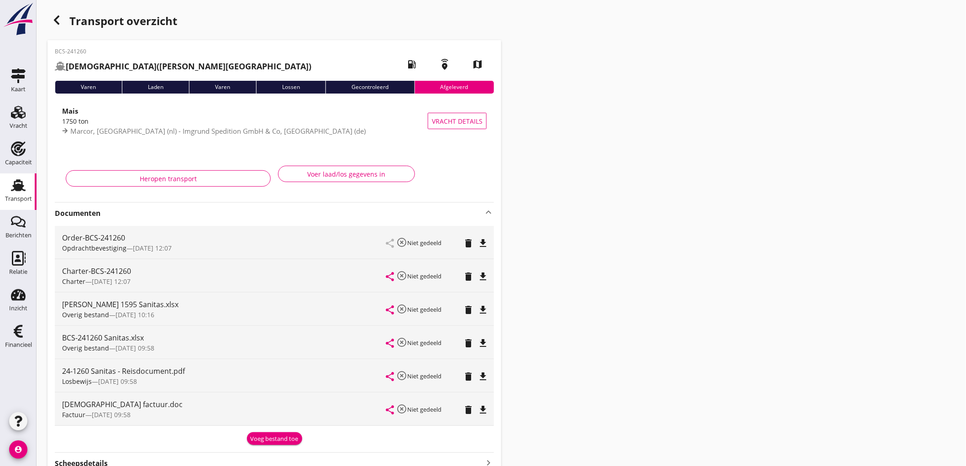
click at [483, 243] on icon "file_download" at bounding box center [482, 243] width 11 height 11
click at [52, 21] on icon "button" at bounding box center [56, 20] width 11 height 11
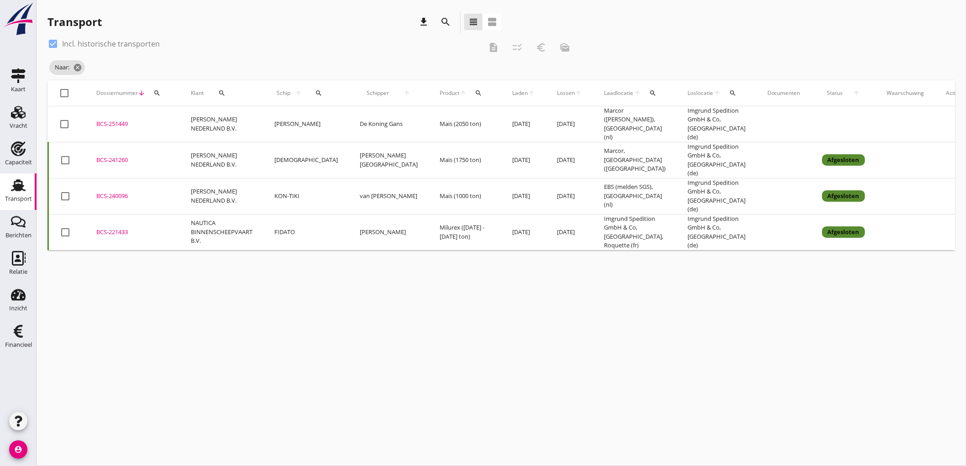
click at [242, 185] on td "[PERSON_NAME] NEDERLAND B.V." at bounding box center [222, 196] width 84 height 36
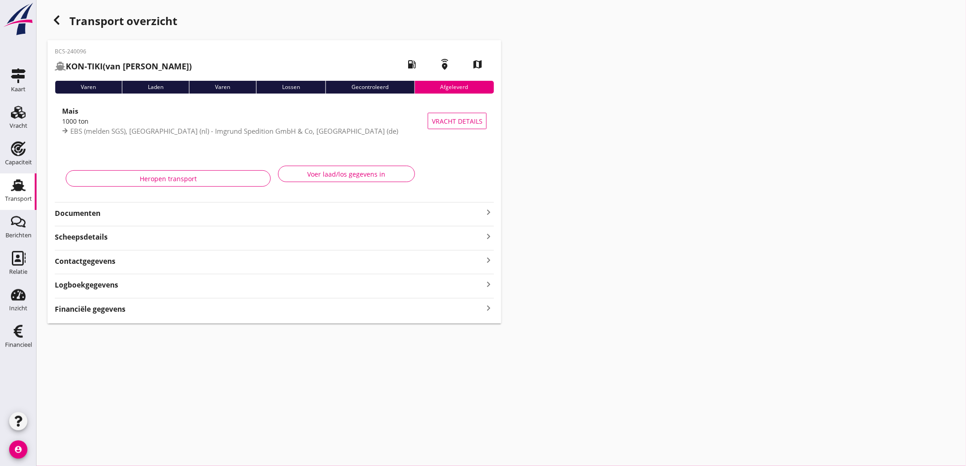
click at [186, 216] on strong "Documenten" at bounding box center [269, 213] width 428 height 10
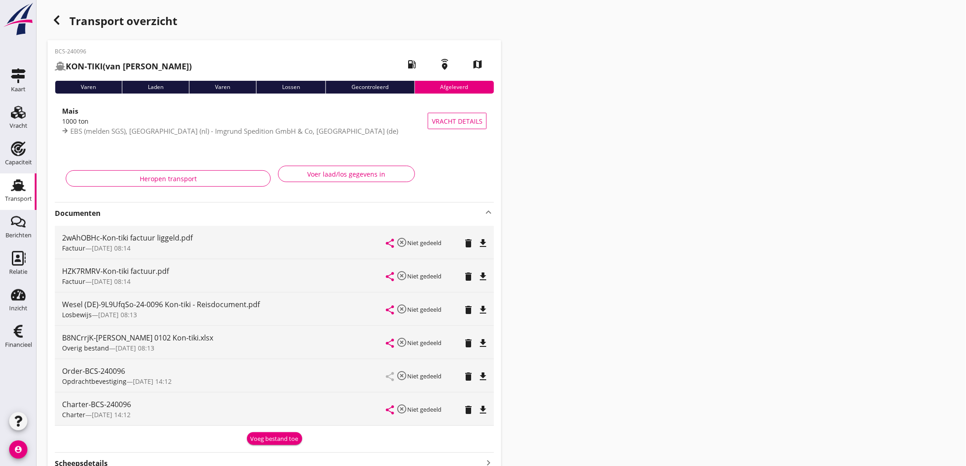
click at [487, 375] on icon "file_download" at bounding box center [482, 376] width 11 height 11
click at [61, 30] on div "Transport overzicht" at bounding box center [274, 22] width 454 height 22
click at [58, 23] on use "button" at bounding box center [56, 20] width 5 height 9
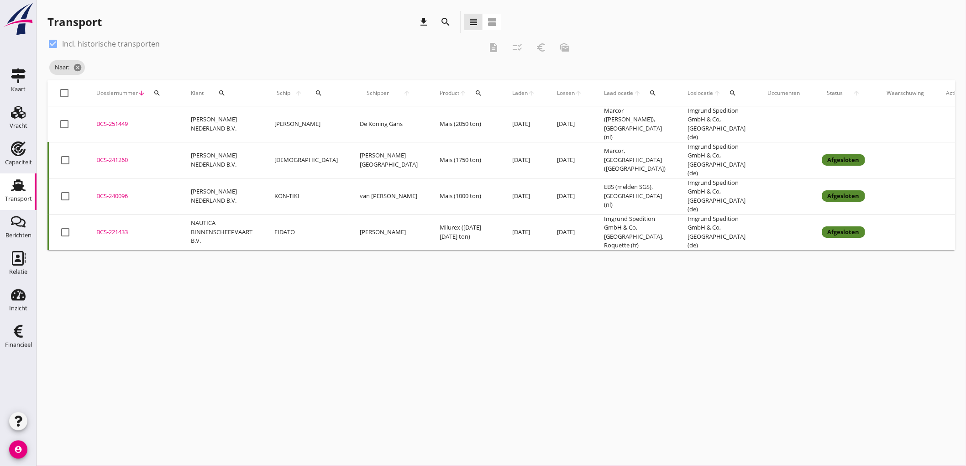
click at [172, 218] on td "BCS-221433 upload_file Drop hier uw bestand om het aan het dossier toe te voegen" at bounding box center [132, 232] width 94 height 36
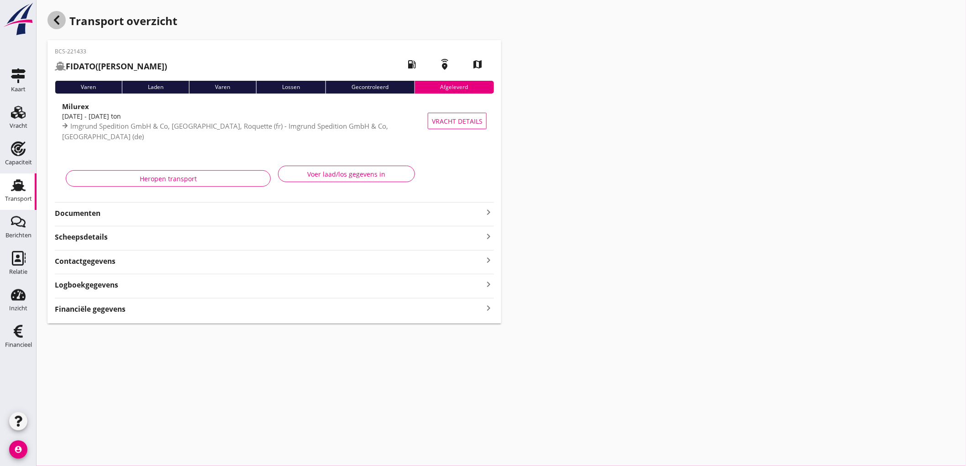
click at [58, 19] on icon "button" at bounding box center [56, 20] width 11 height 11
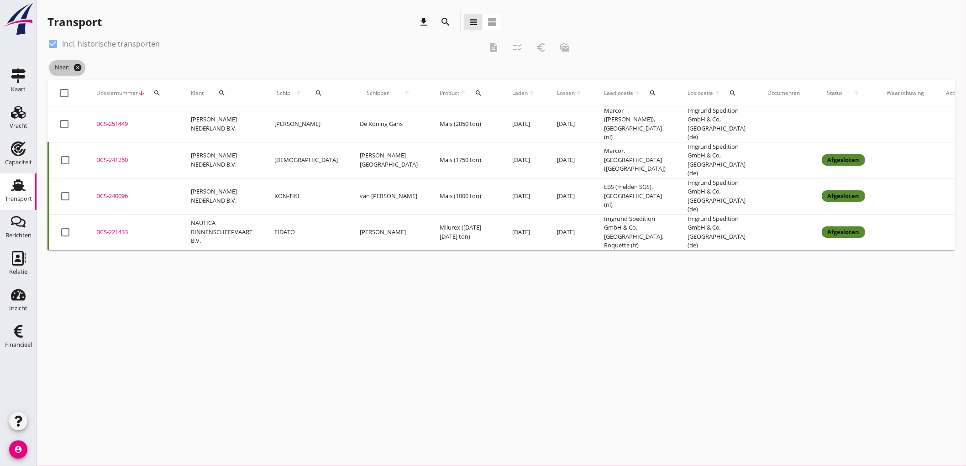
click at [78, 63] on icon "cancel" at bounding box center [77, 67] width 9 height 9
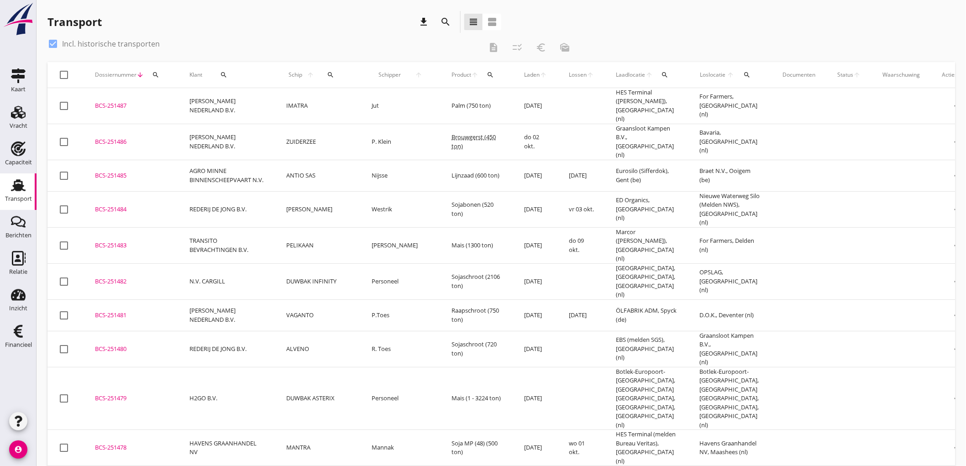
click at [622, 79] on div "Laadlocatie arrow_upward search" at bounding box center [647, 75] width 62 height 22
click at [743, 76] on icon "search" at bounding box center [746, 74] width 7 height 7
click at [722, 96] on div at bounding box center [717, 101] width 13 height 11
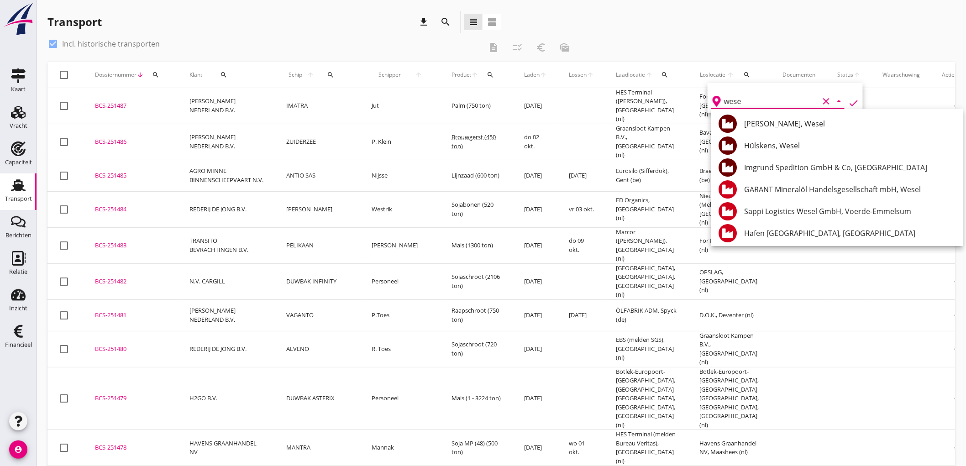
click at [764, 230] on div "Hafen Wesel, Wesel" at bounding box center [849, 233] width 211 height 11
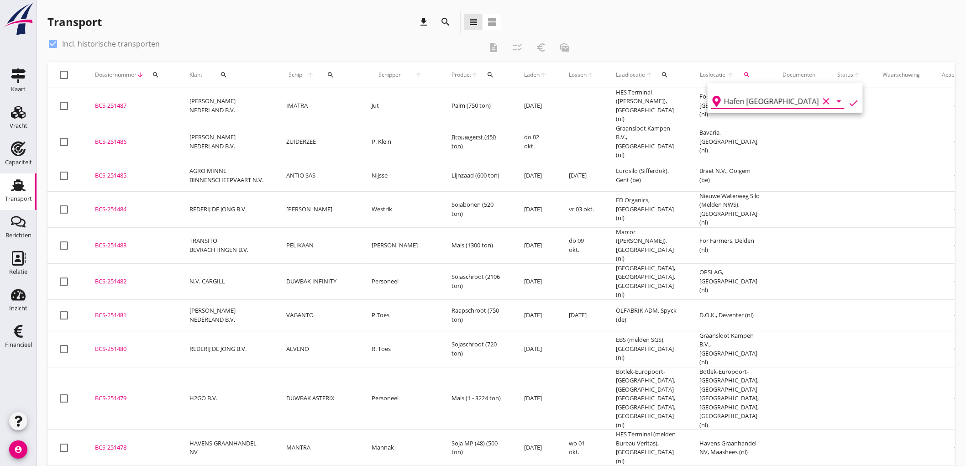
click at [848, 105] on icon "check" at bounding box center [853, 103] width 11 height 11
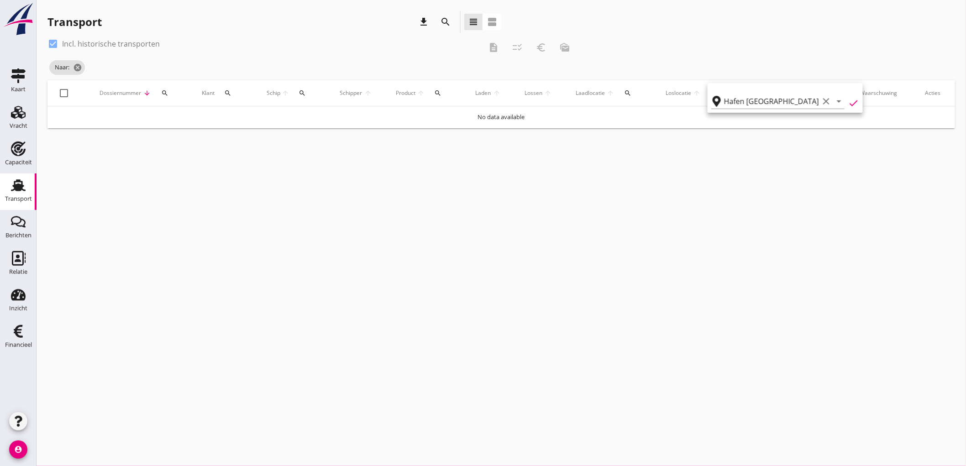
type input "Hafen Wesel"
click at [820, 102] on icon "clear" at bounding box center [825, 101] width 11 height 11
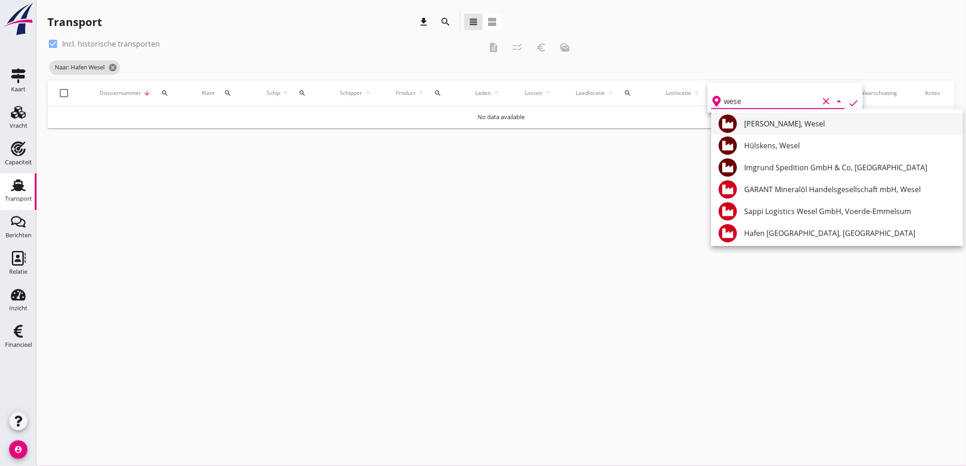
click at [769, 126] on div "Homa Raiffeisen, Wesel" at bounding box center [849, 123] width 211 height 11
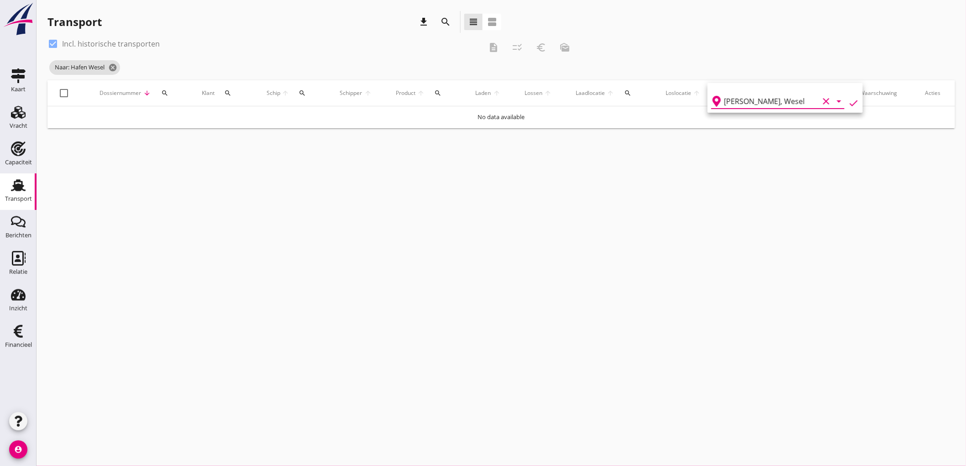
click at [849, 103] on icon "check" at bounding box center [853, 103] width 11 height 11
type input "Homa Raiffeisen"
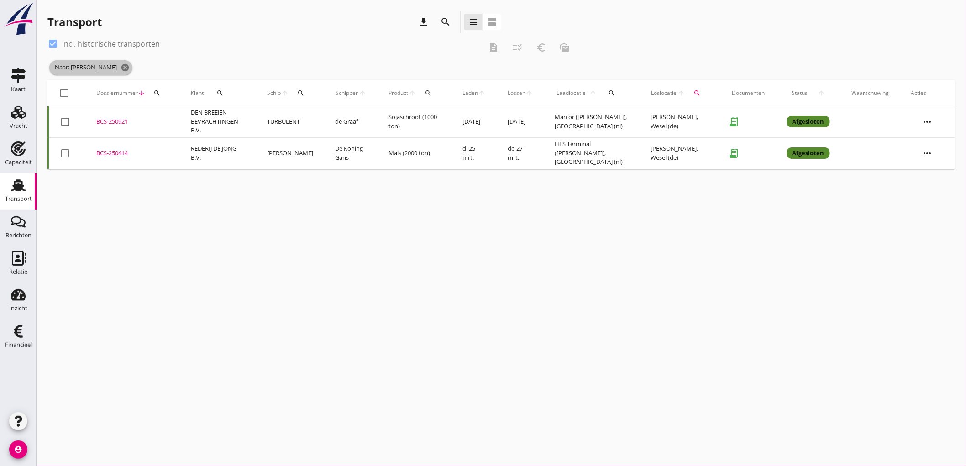
click at [126, 73] on span "Naar: Homa Raiffeisen cancel" at bounding box center [90, 67] width 83 height 15
click at [126, 69] on icon "cancel" at bounding box center [124, 67] width 9 height 9
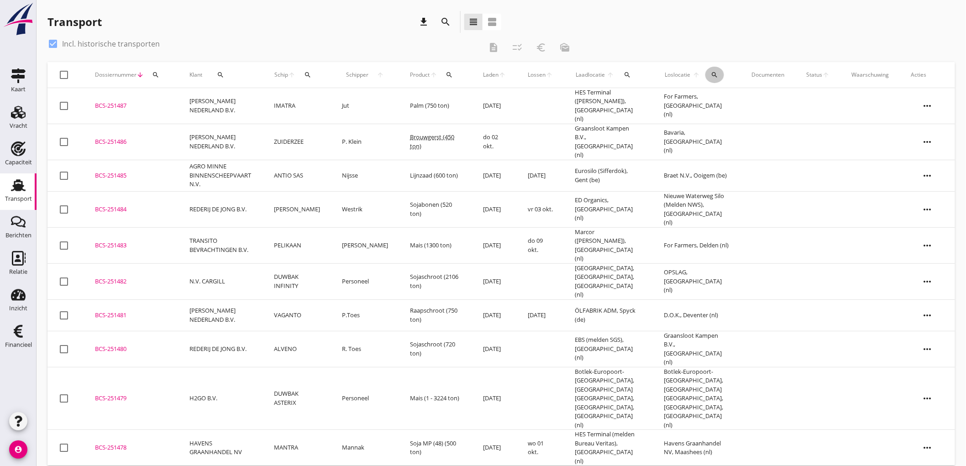
click at [712, 74] on icon "search" at bounding box center [714, 74] width 7 height 7
drag, startPoint x: 785, startPoint y: 91, endPoint x: 776, endPoint y: 100, distance: 12.6
click at [786, 93] on div "arrow_drop_down" at bounding box center [774, 99] width 133 height 20
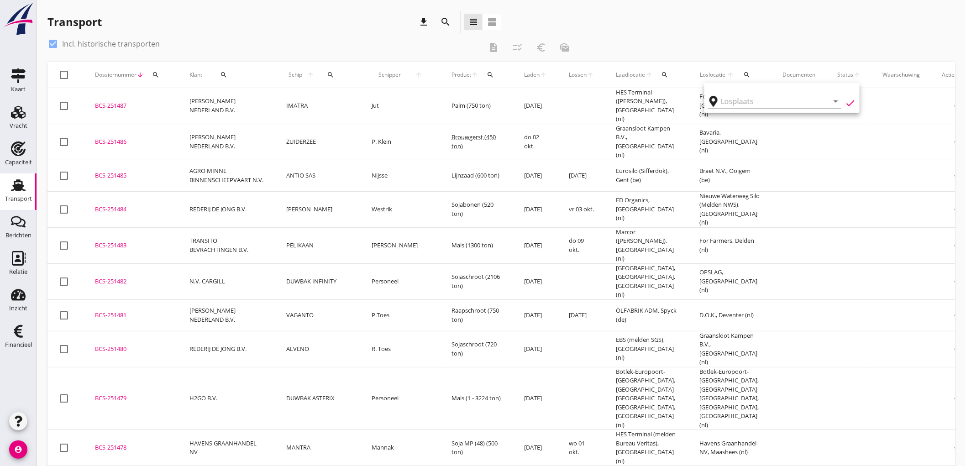
click at [776, 100] on input "text" at bounding box center [768, 101] width 95 height 15
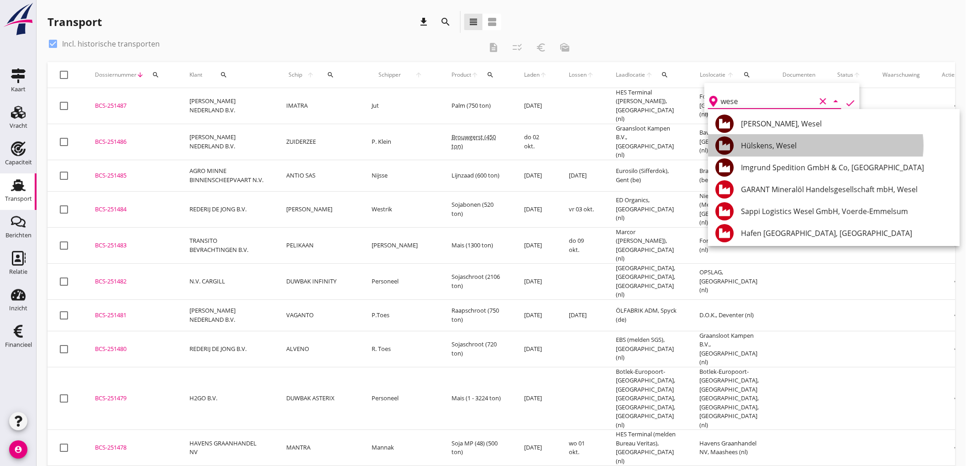
click at [796, 152] on div "Hülskens, Wesel" at bounding box center [846, 146] width 211 height 22
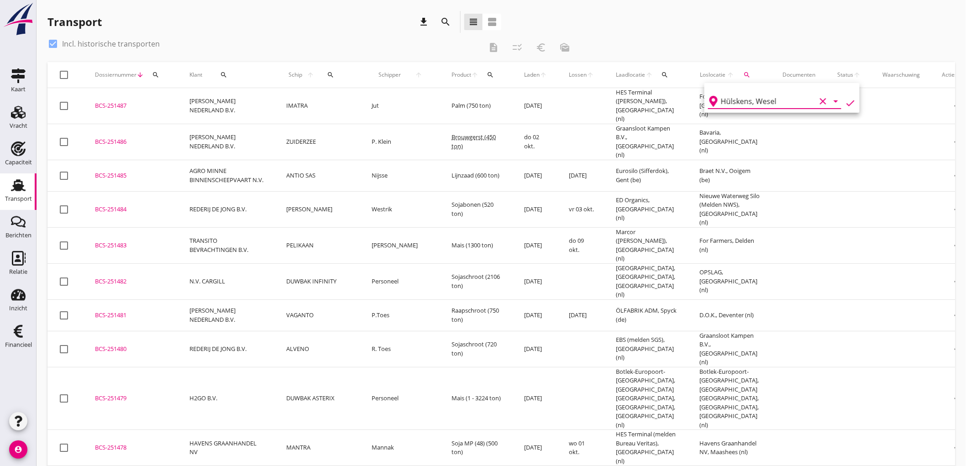
click at [845, 101] on icon "check" at bounding box center [850, 103] width 11 height 11
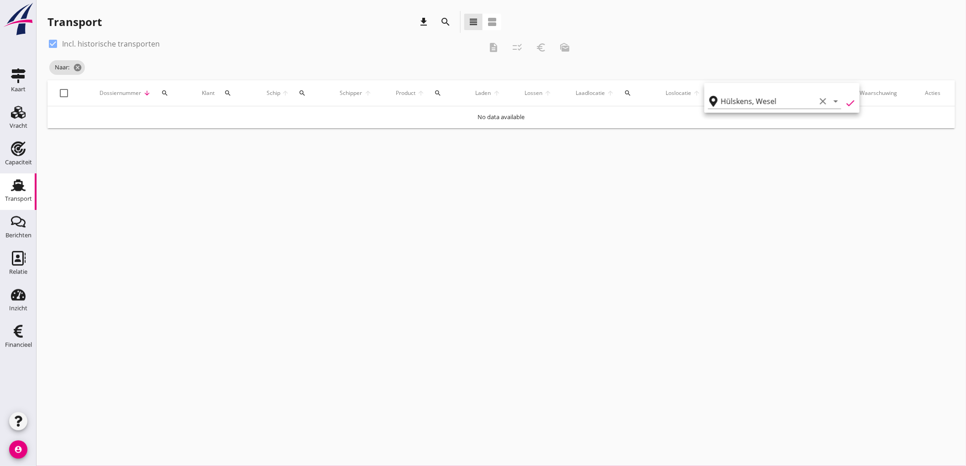
type input "Hülskens"
click at [817, 104] on icon "clear" at bounding box center [822, 101] width 11 height 11
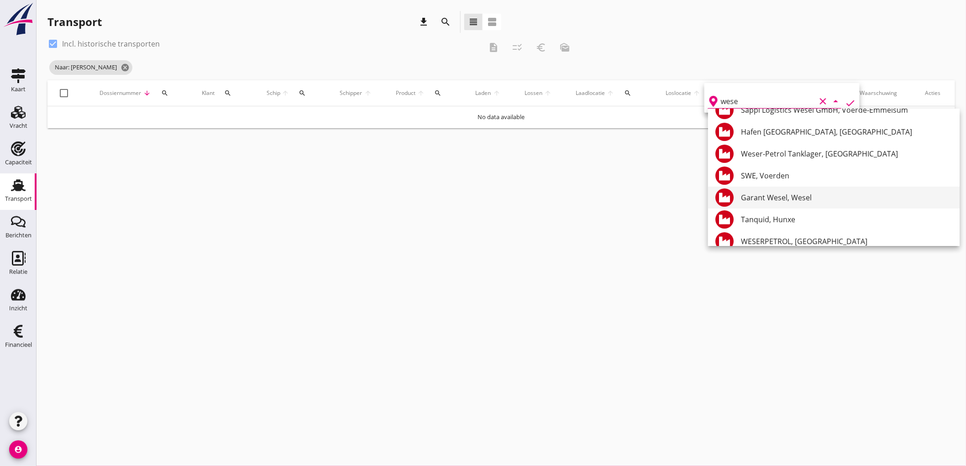
scroll to position [199, 0]
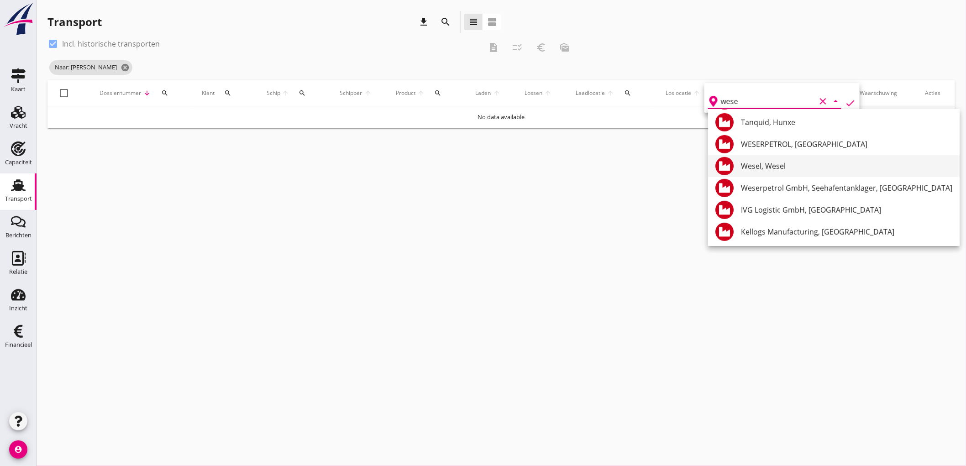
click at [774, 164] on div "Wesel, Wesel" at bounding box center [846, 166] width 211 height 11
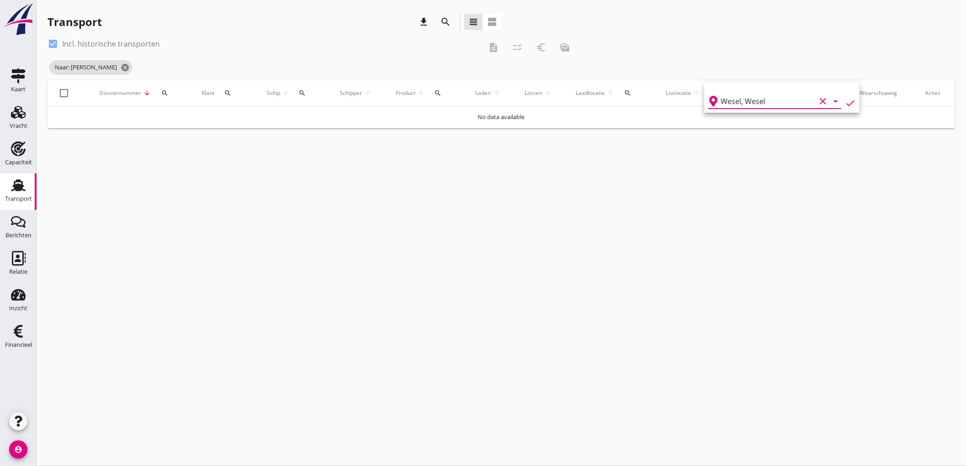
click at [845, 101] on icon "check" at bounding box center [850, 103] width 11 height 11
type input "Wesel"
click at [99, 67] on icon "cancel" at bounding box center [94, 67] width 9 height 9
